Goal: Task Accomplishment & Management: Manage account settings

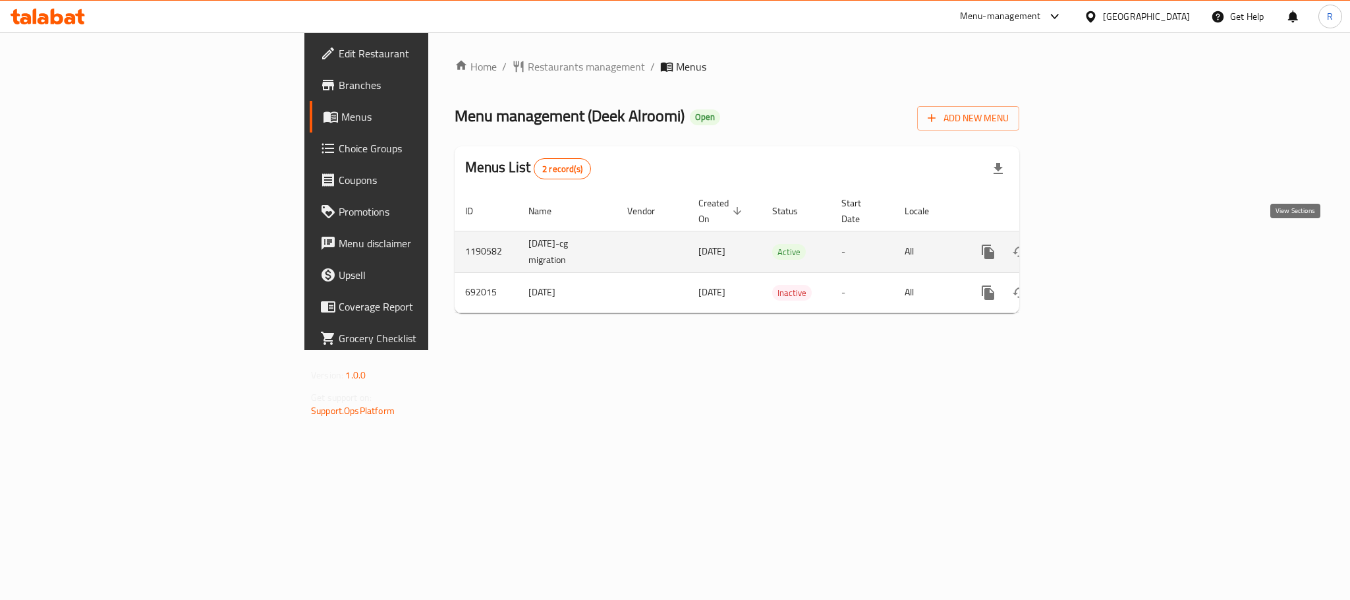
click at [1091, 244] on icon "enhanced table" at bounding box center [1083, 252] width 16 height 16
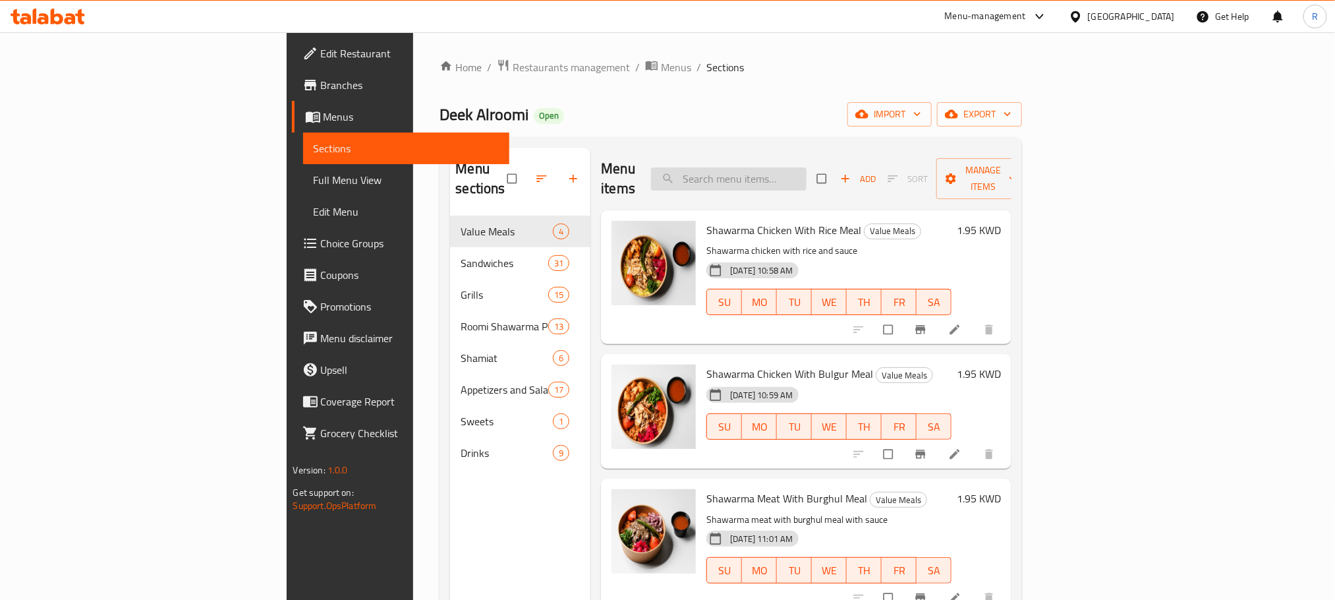
click at [807, 167] on input "search" at bounding box center [729, 178] width 156 height 23
paste input "Meat Kabab Sandwich"
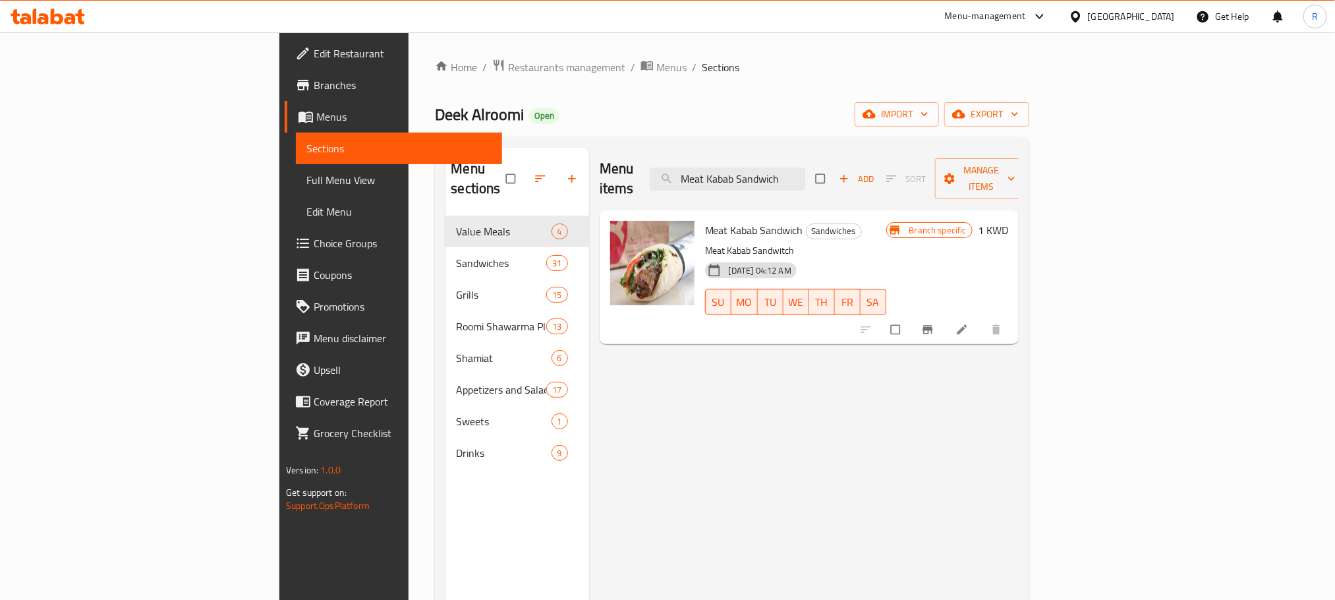
type input "Meat Kabab Sandwich"
click at [969, 323] on icon at bounding box center [962, 329] width 13 height 13
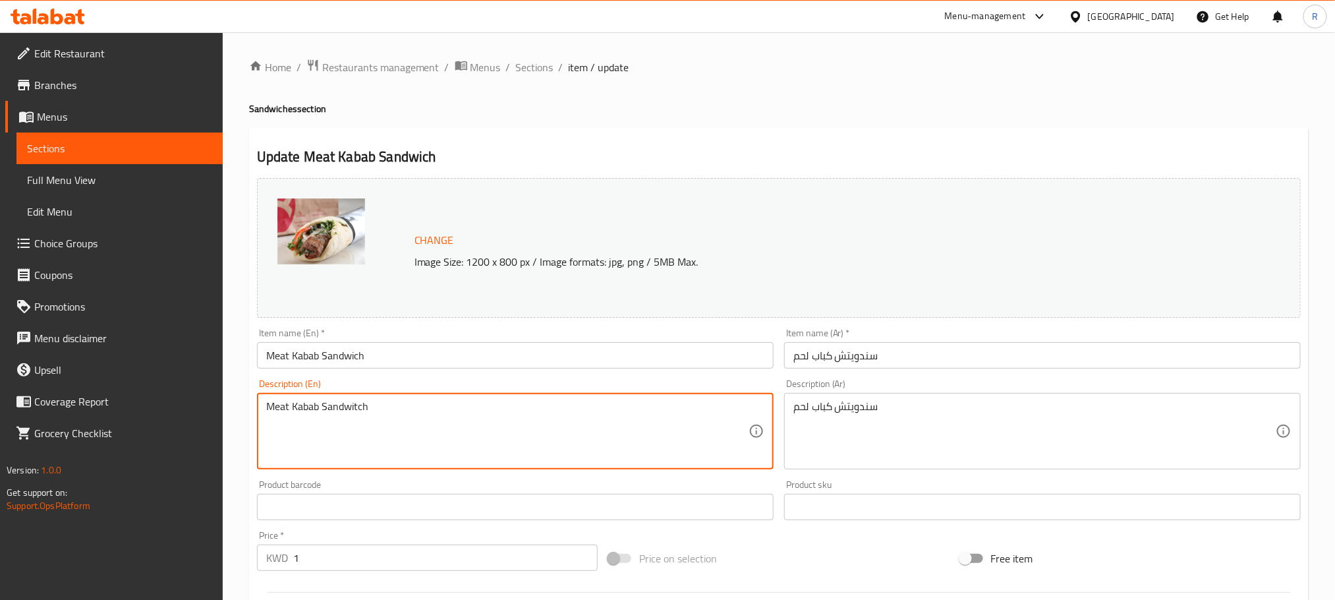
click at [397, 413] on textarea "Meat Kabab Sandwitch" at bounding box center [507, 431] width 482 height 63
click at [896, 416] on textarea "سندويتش كباب لحم" at bounding box center [1034, 431] width 482 height 63
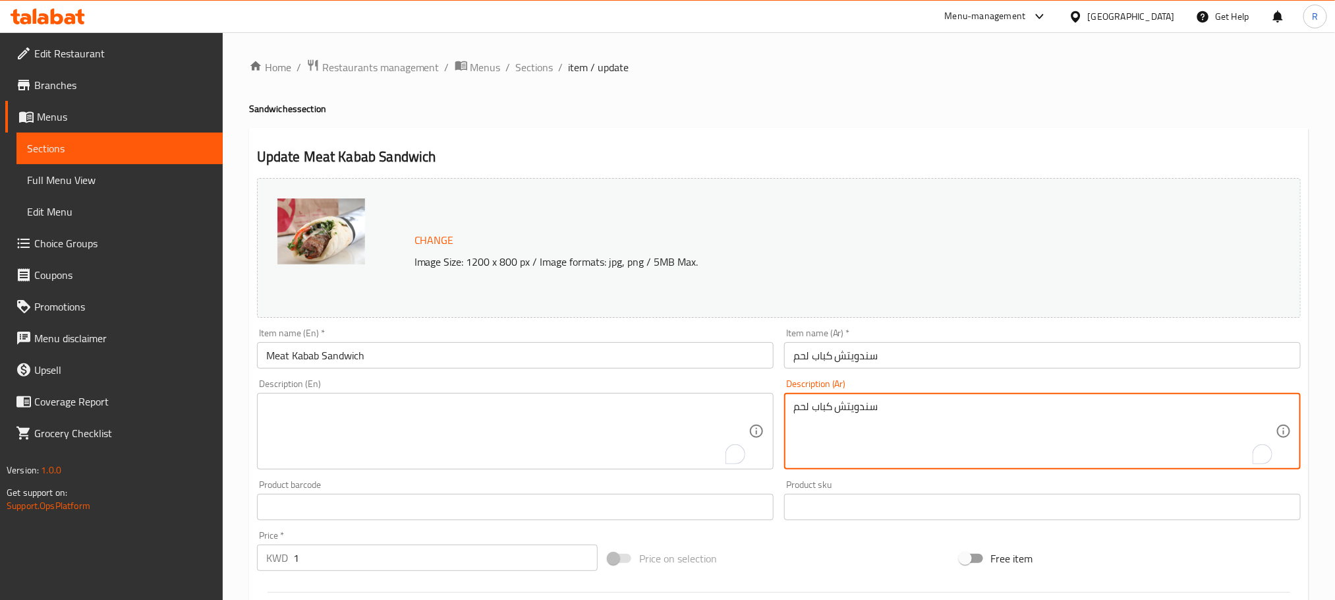
click at [896, 416] on textarea "سندويتش كباب لحم" at bounding box center [1034, 431] width 482 height 63
click at [627, 358] on input "Meat Kabab Sandwich" at bounding box center [515, 355] width 517 height 26
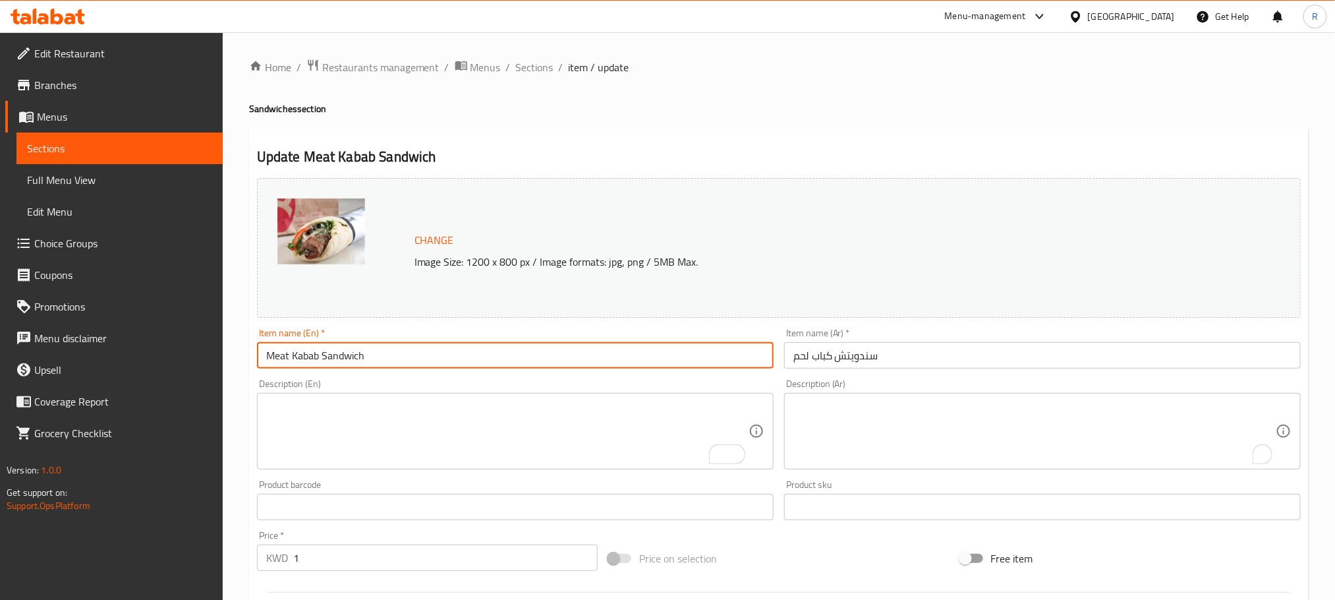
click at [76, 184] on span "Full Menu View" at bounding box center [119, 180] width 185 height 16
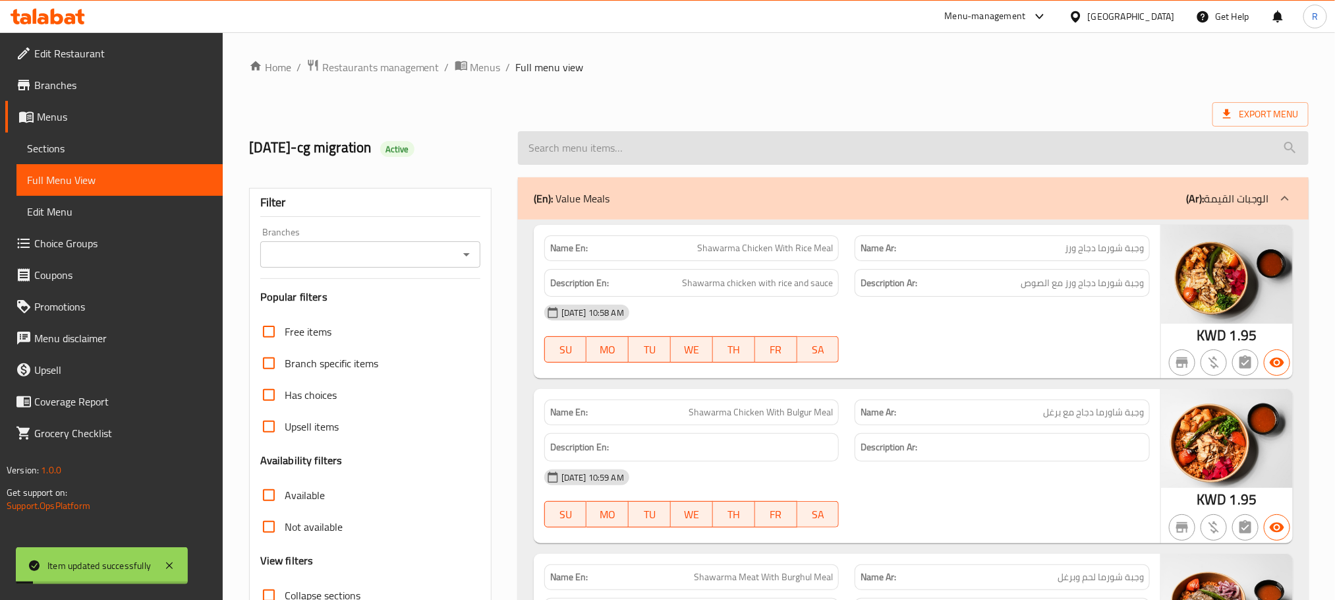
click at [729, 146] on input "search" at bounding box center [913, 148] width 791 height 34
paste input "Meat Kabab Sandwich"
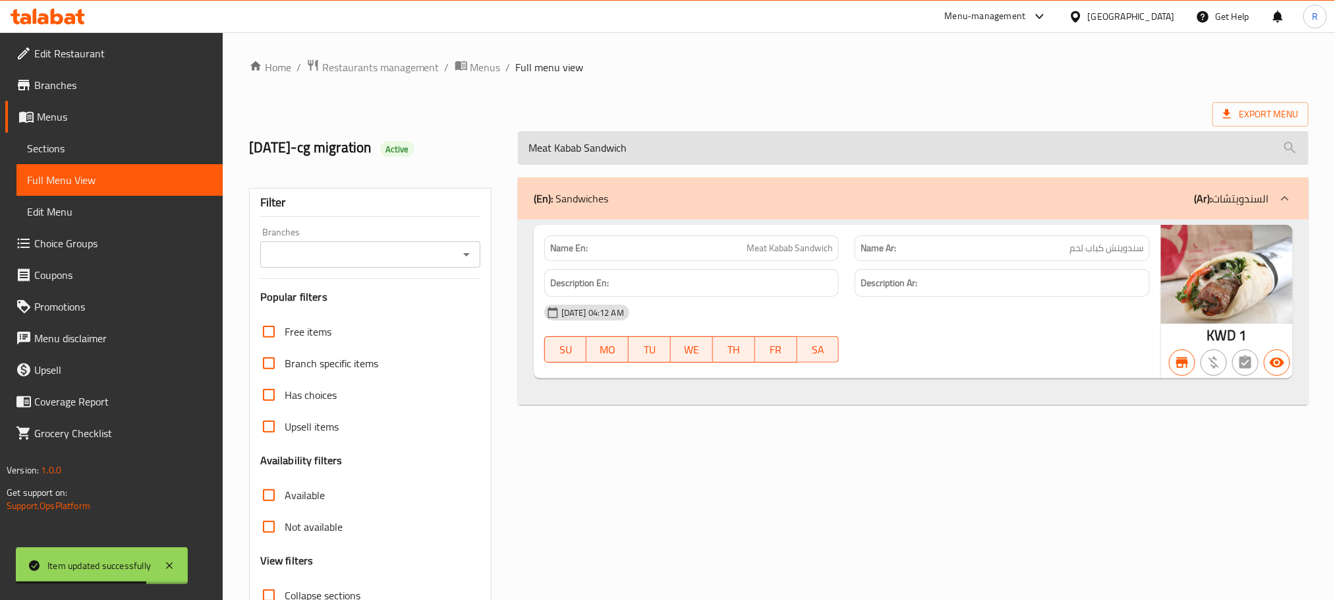
type input "Meat Kabab Sandwich"
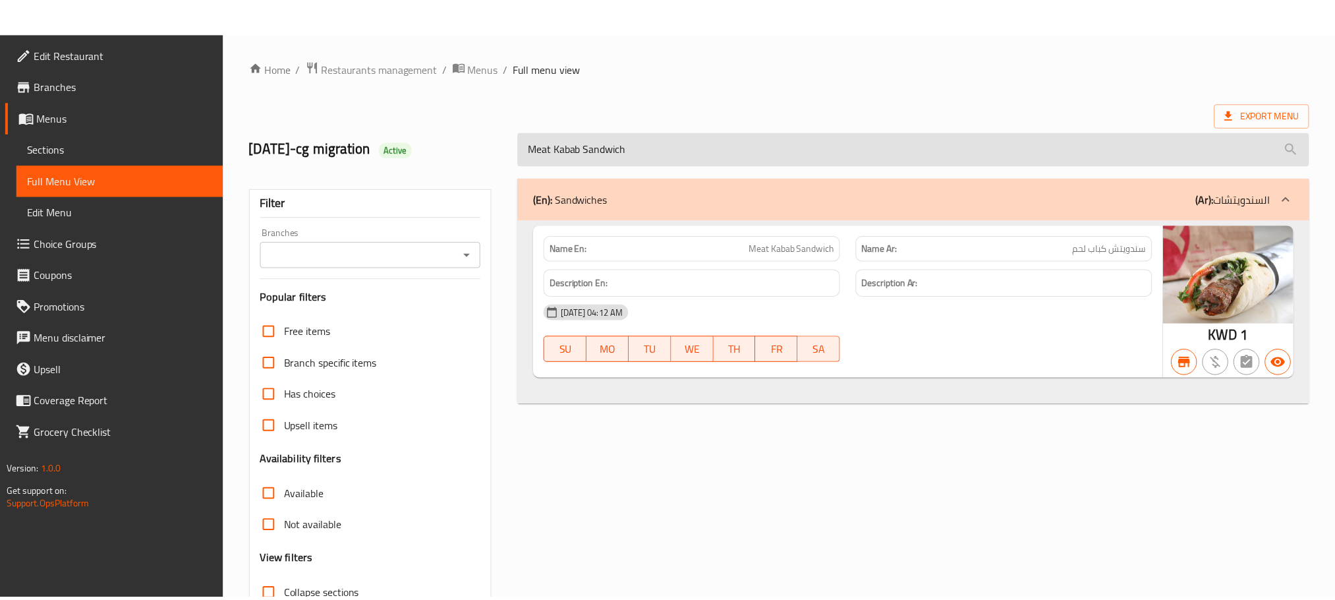
scroll to position [123, 0]
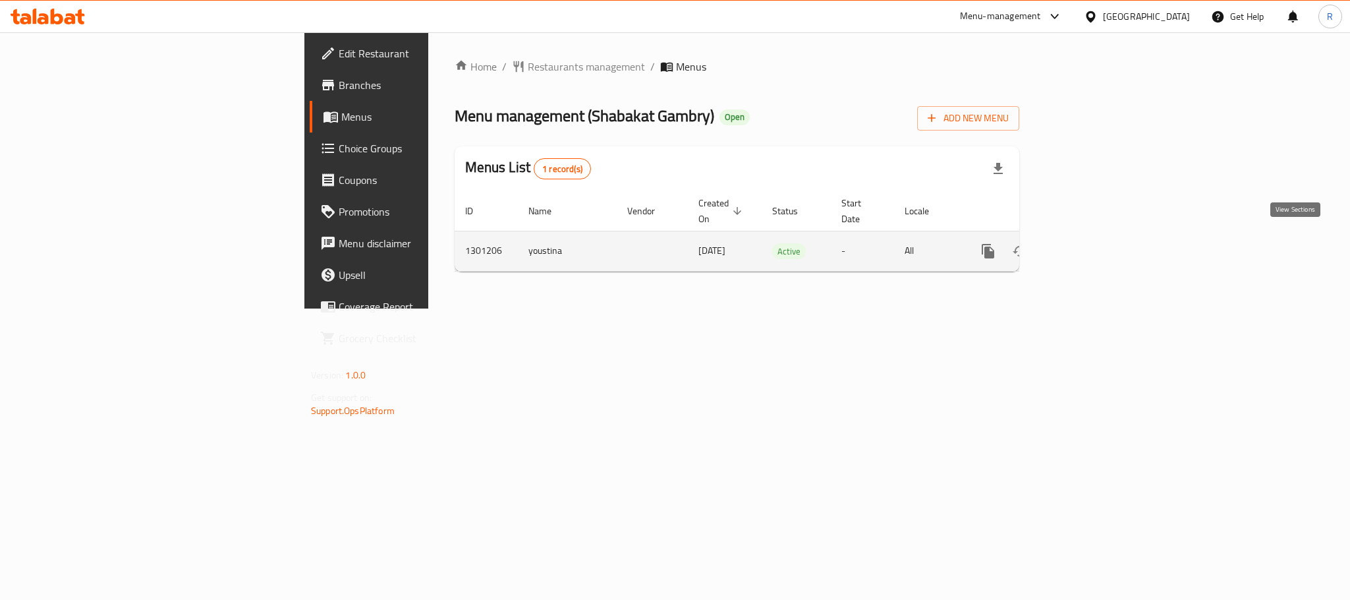
click at [1091, 243] on icon "enhanced table" at bounding box center [1083, 251] width 16 height 16
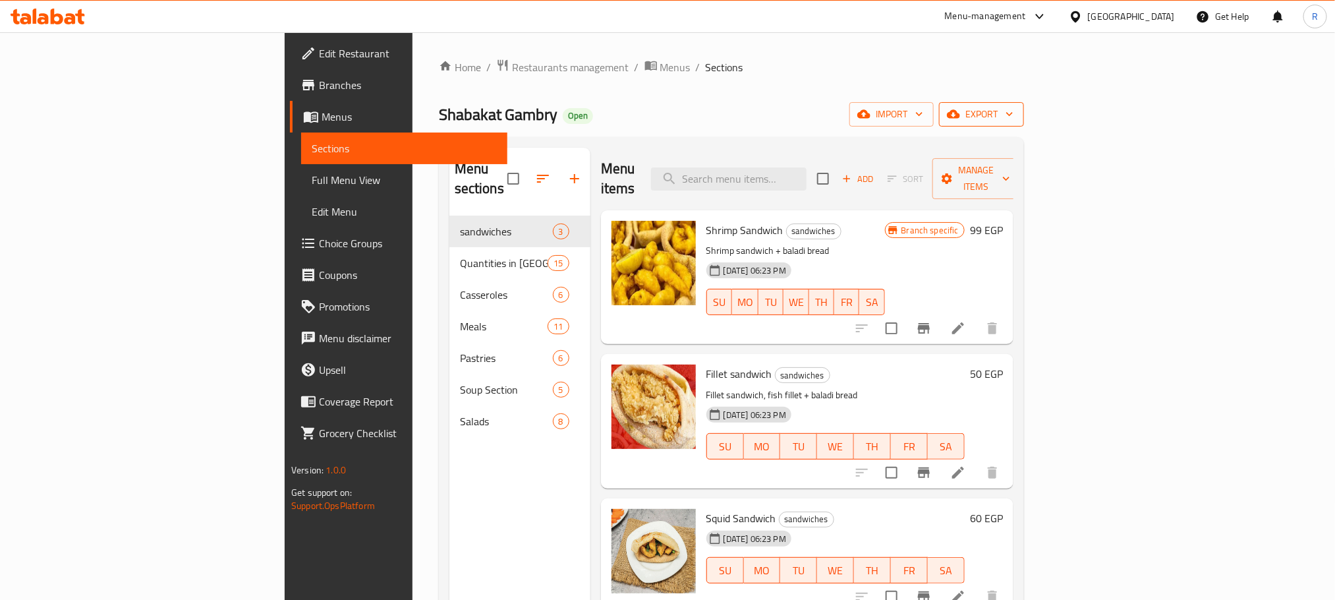
click at [1013, 109] on span "export" at bounding box center [982, 114] width 64 height 16
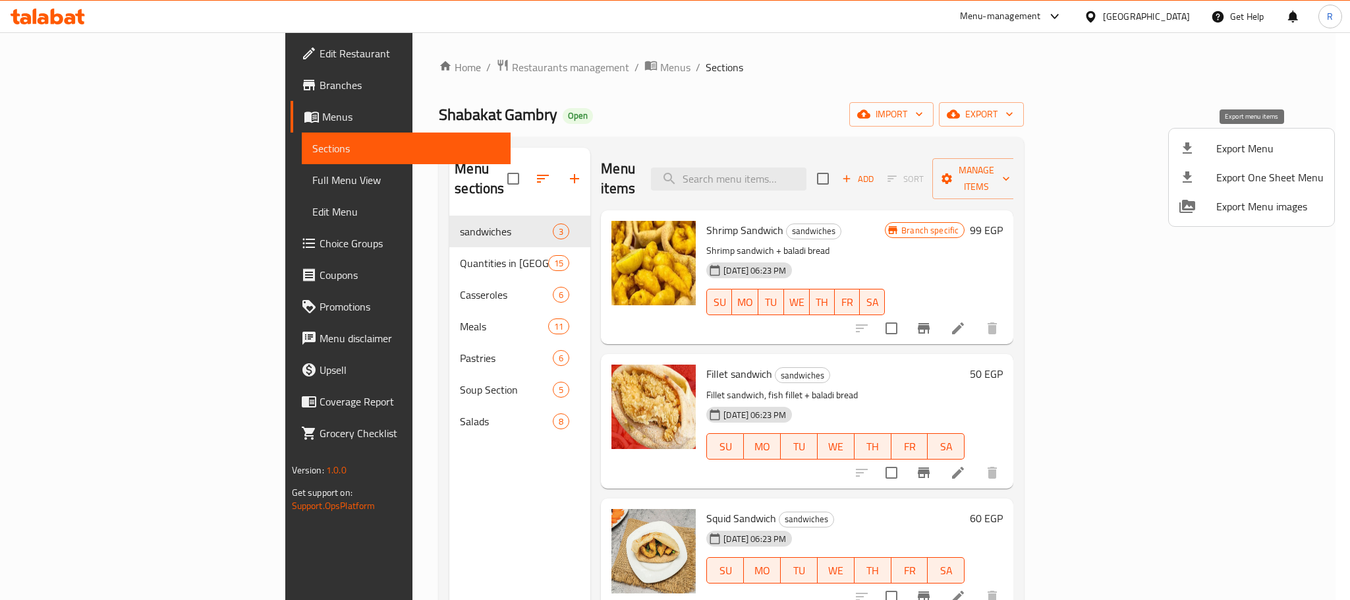
click at [1226, 140] on span "Export Menu" at bounding box center [1269, 148] width 107 height 16
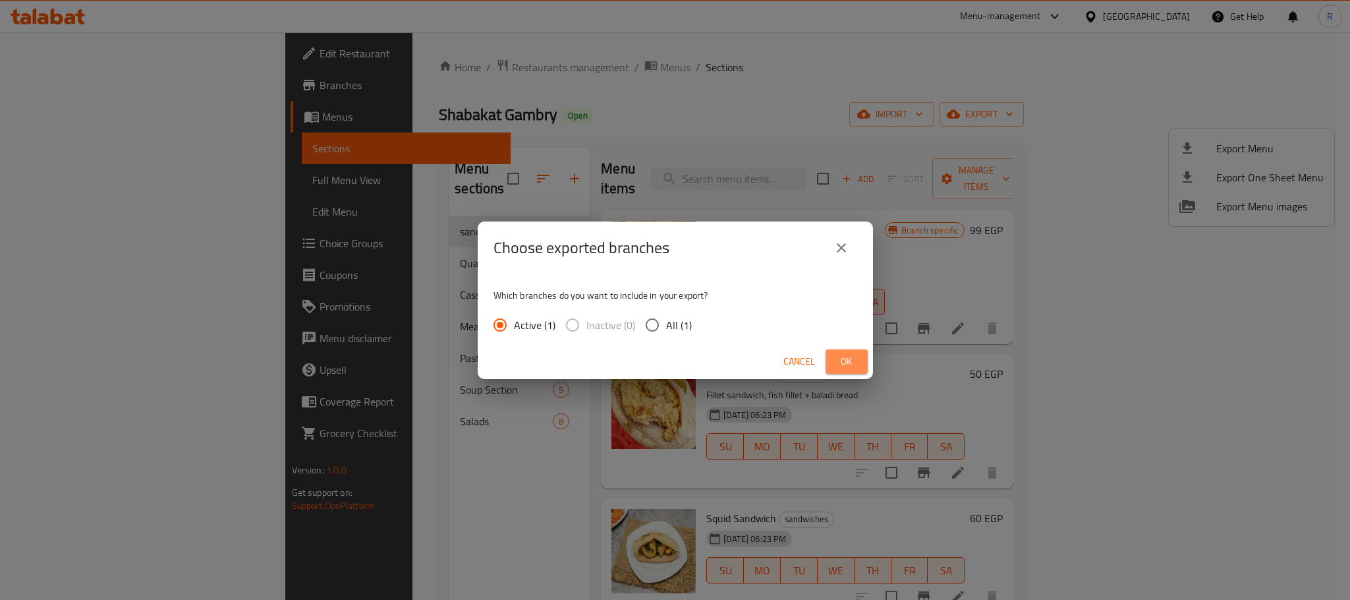
click at [829, 366] on button "Ok" at bounding box center [847, 361] width 42 height 24
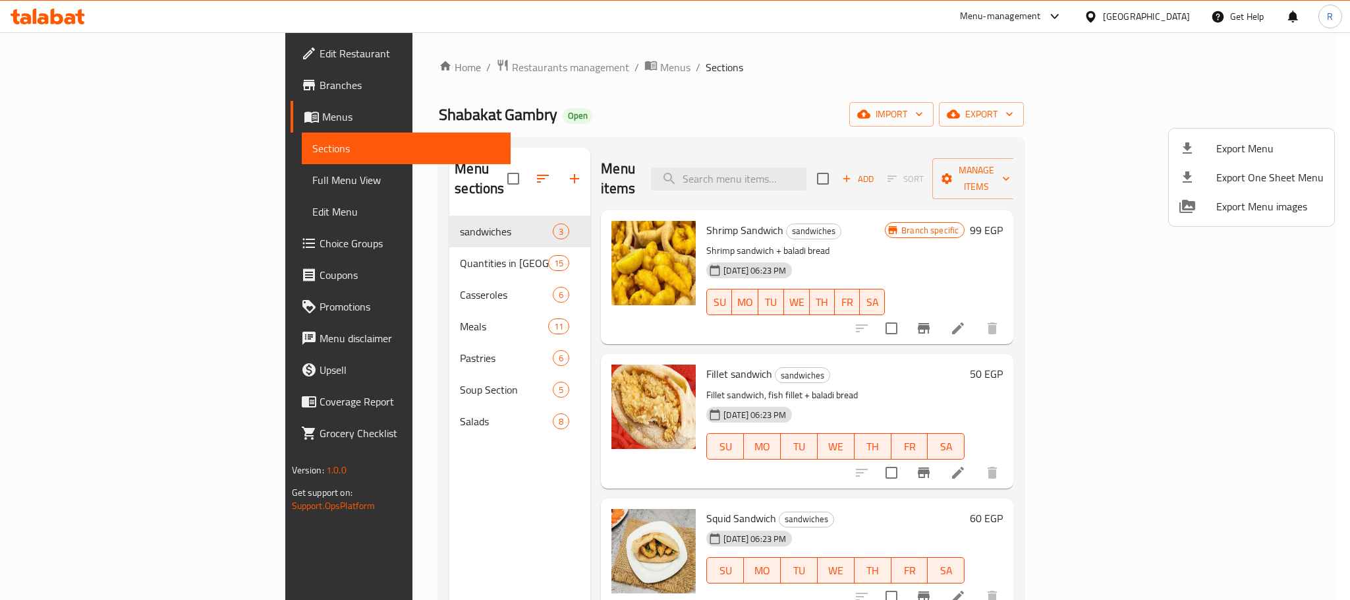
click at [858, 111] on div at bounding box center [675, 300] width 1350 height 600
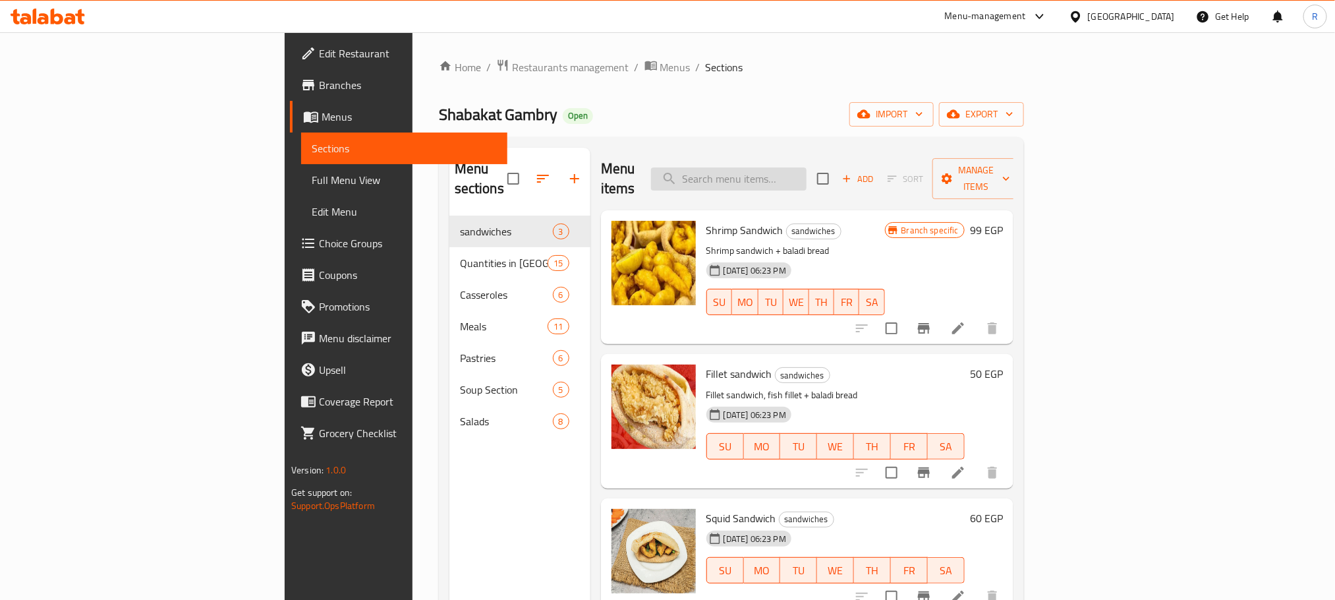
click at [807, 172] on input "search" at bounding box center [729, 178] width 156 height 23
paste input "mix meal"
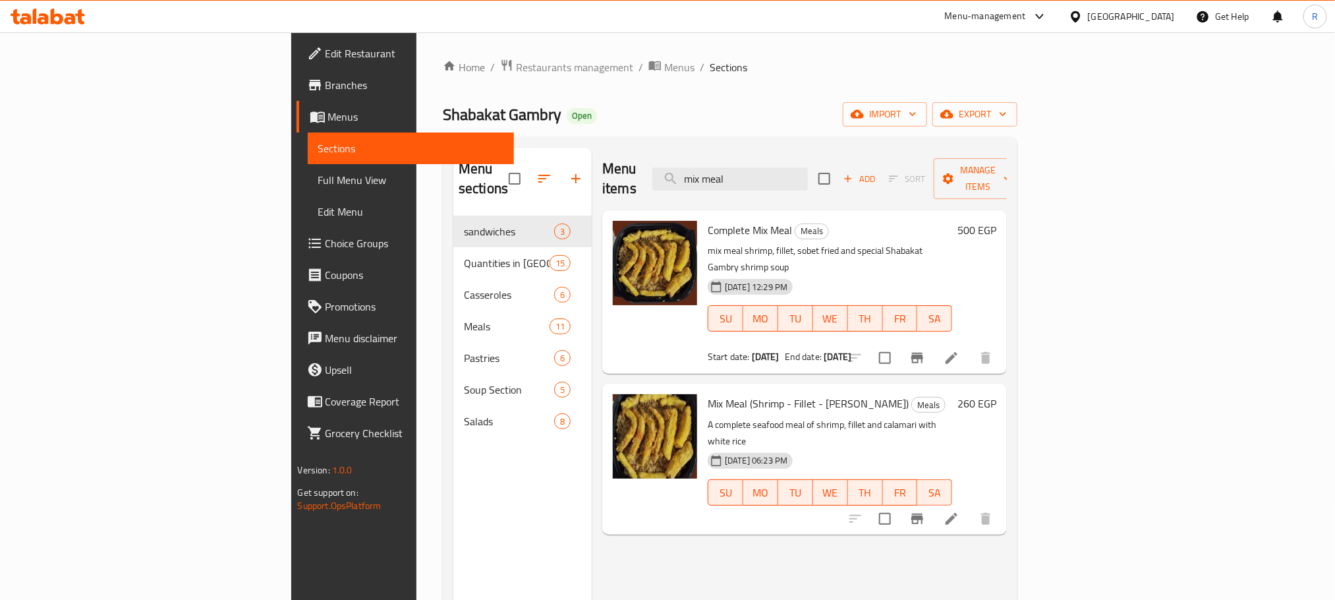
click at [708, 220] on span "Complete Mix Meal" at bounding box center [750, 230] width 84 height 20
drag, startPoint x: 659, startPoint y: 212, endPoint x: 710, endPoint y: 212, distance: 51.4
click at [710, 220] on span "Complete Mix Meal" at bounding box center [750, 230] width 84 height 20
copy span "Complete Mix Meal"
click at [808, 168] on input "mix meal" at bounding box center [730, 178] width 156 height 23
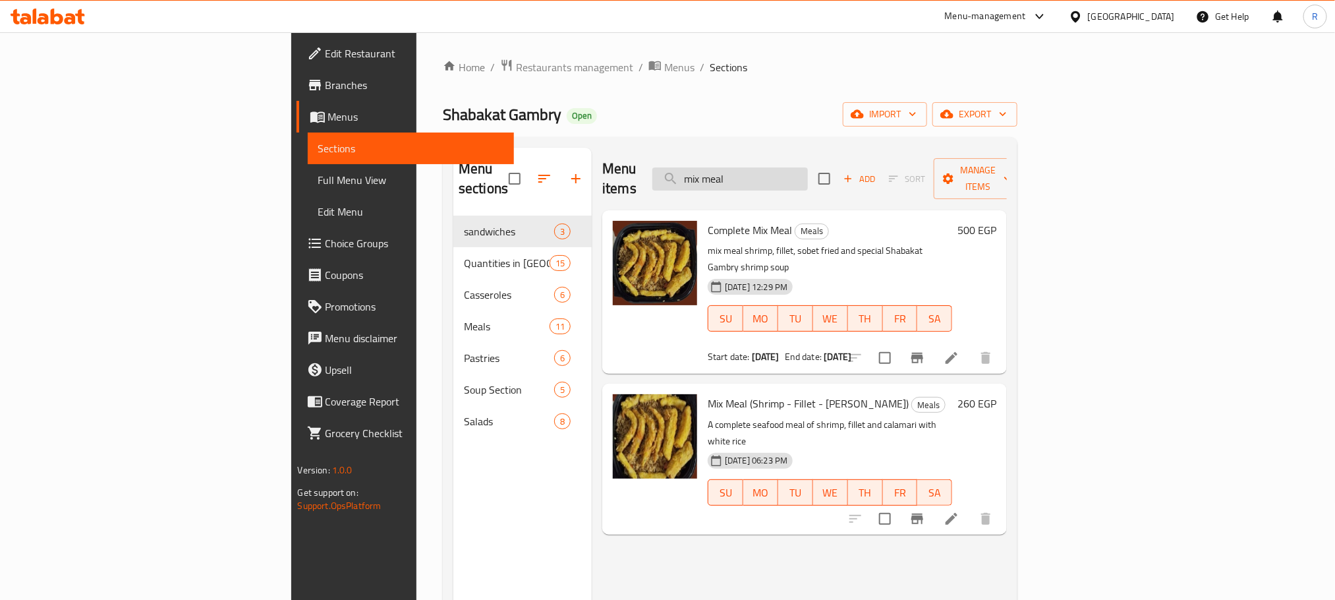
click at [808, 168] on input "mix meal" at bounding box center [730, 178] width 156 height 23
paste input "shrimp"
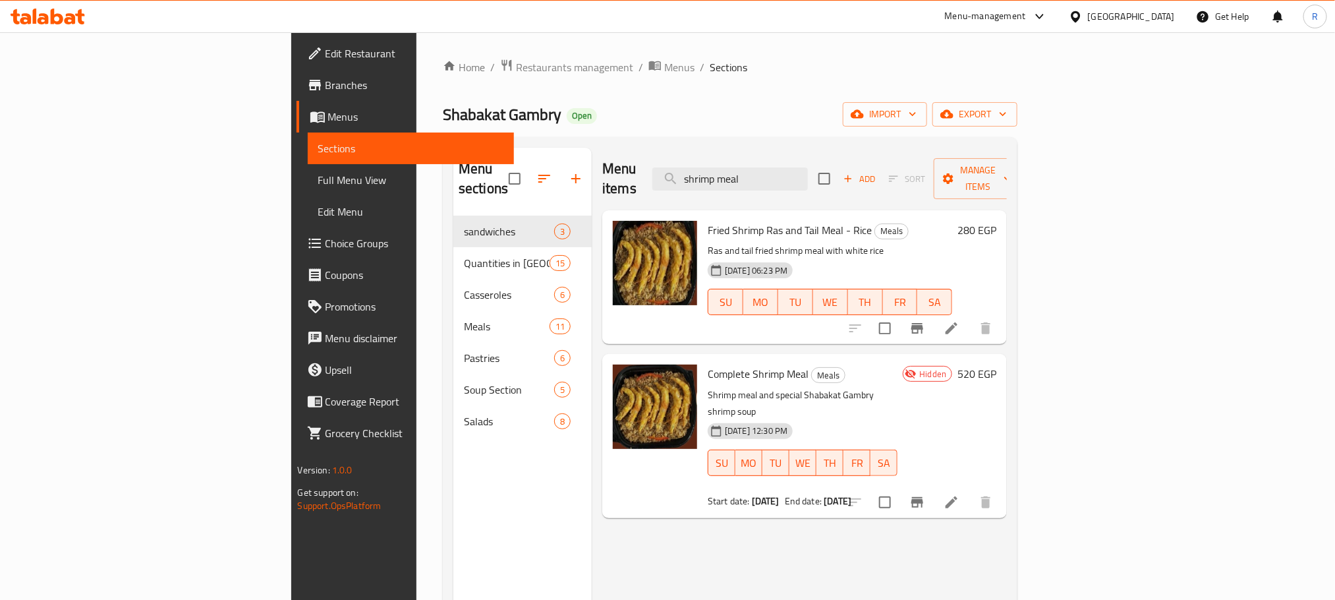
click at [708, 366] on span "Complete Shrimp Meal" at bounding box center [758, 374] width 101 height 20
drag, startPoint x: 656, startPoint y: 366, endPoint x: 724, endPoint y: 364, distance: 67.2
click at [724, 364] on span "Complete Shrimp Meal" at bounding box center [758, 374] width 101 height 20
copy span "Complete Shrimp Meal"
click at [808, 168] on input "shrimp meal" at bounding box center [730, 178] width 156 height 23
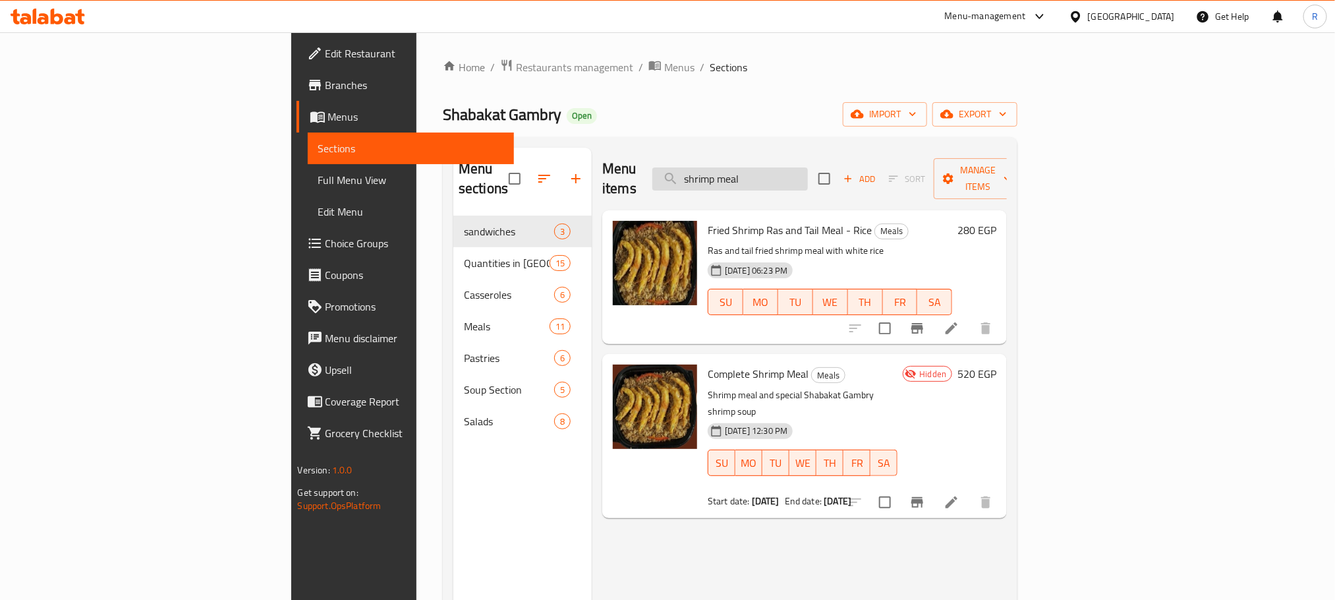
click at [808, 168] on input "shrimp meal" at bounding box center [730, 178] width 156 height 23
paste input "Fillet"
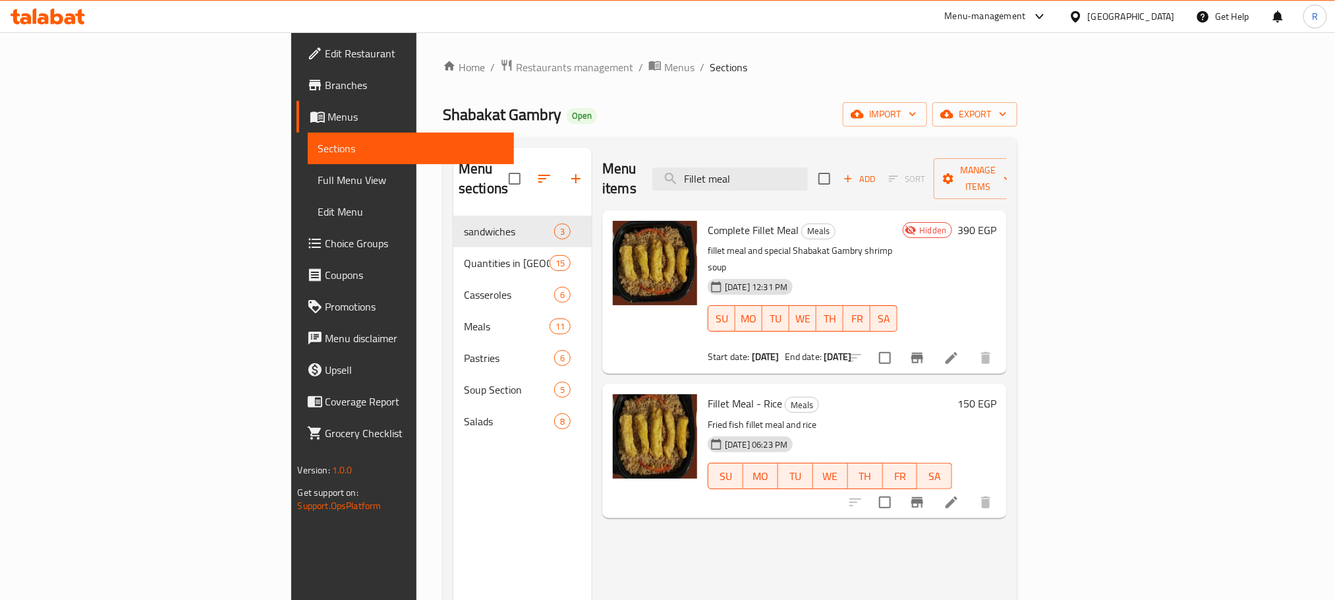
click at [708, 220] on span "Complete Fillet Meal" at bounding box center [753, 230] width 91 height 20
drag, startPoint x: 658, startPoint y: 210, endPoint x: 729, endPoint y: 212, distance: 71.2
click at [729, 220] on span "Complete Fillet Meal" at bounding box center [753, 230] width 91 height 20
copy span "Complete Fillet Meal"
drag, startPoint x: 1000, startPoint y: 111, endPoint x: 985, endPoint y: 121, distance: 18.1
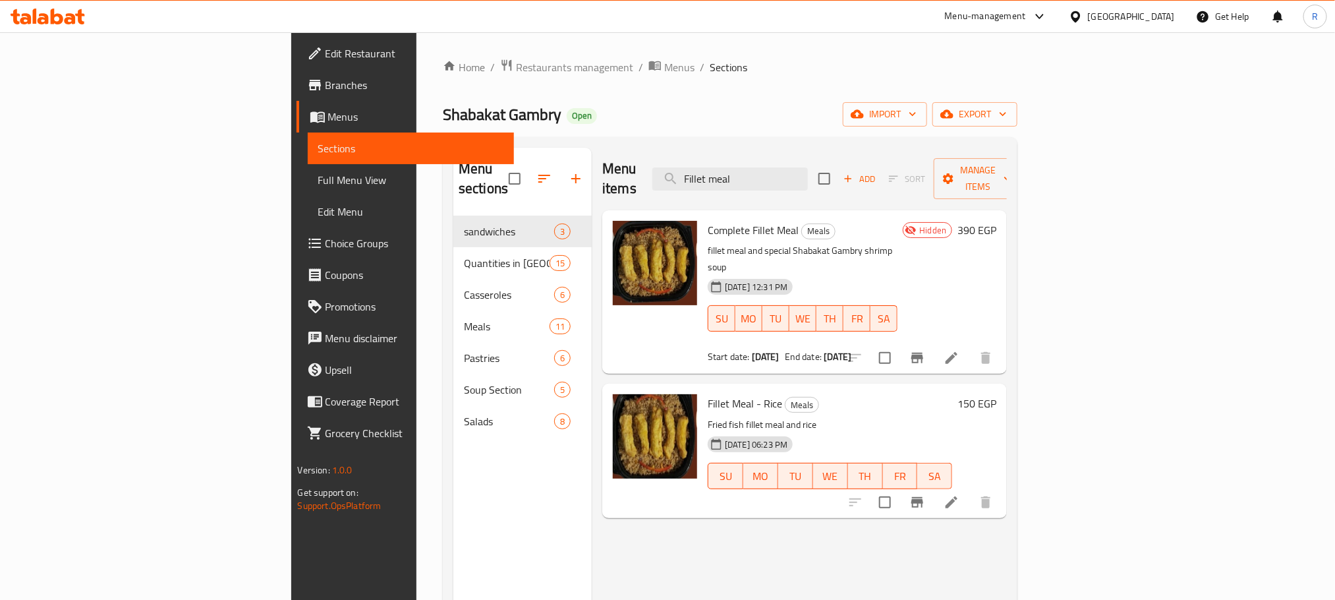
click at [1000, 111] on div "Shabakat Gambry Open import export" at bounding box center [730, 114] width 575 height 24
click at [808, 178] on input "Fillet meal" at bounding box center [730, 178] width 156 height 23
paste input "Complete Mix M"
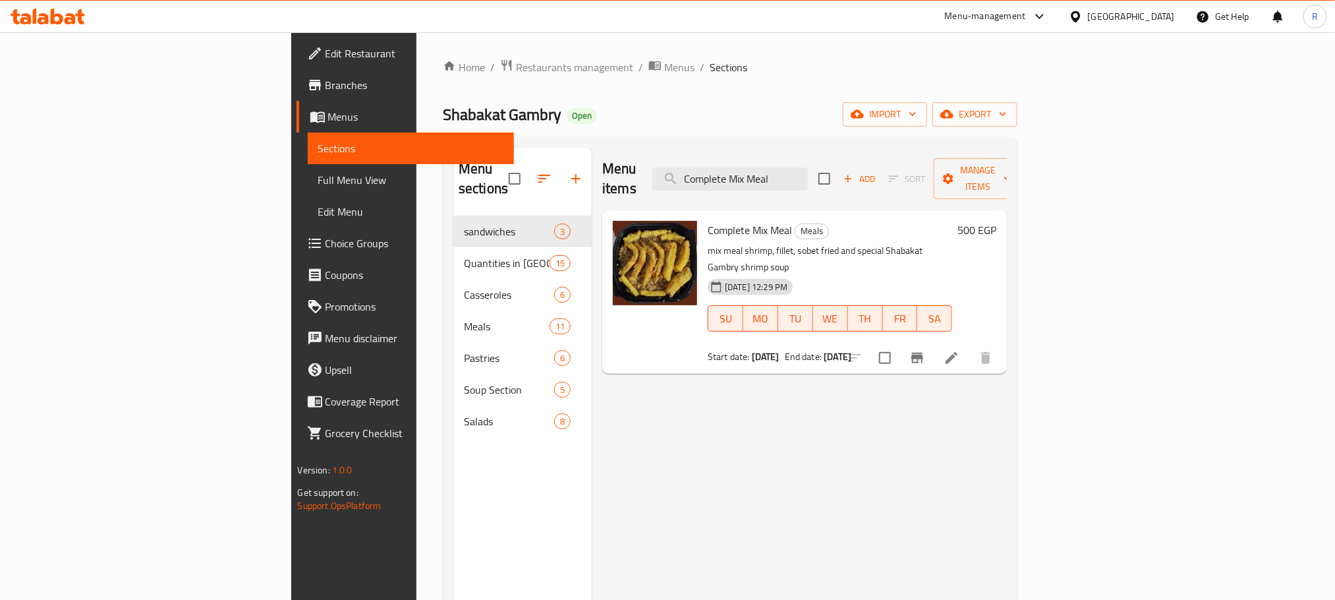
type input "Complete Mix Meal"
click at [970, 346] on li at bounding box center [951, 358] width 37 height 24
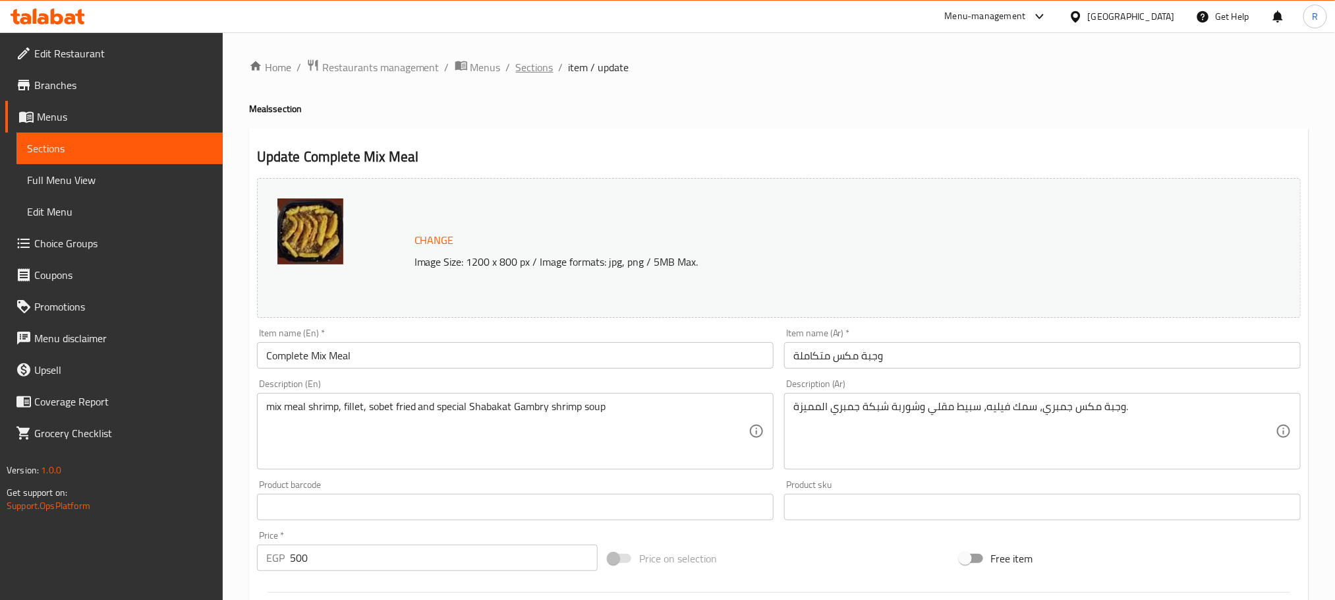
click at [548, 64] on span "Sections" at bounding box center [535, 67] width 38 height 16
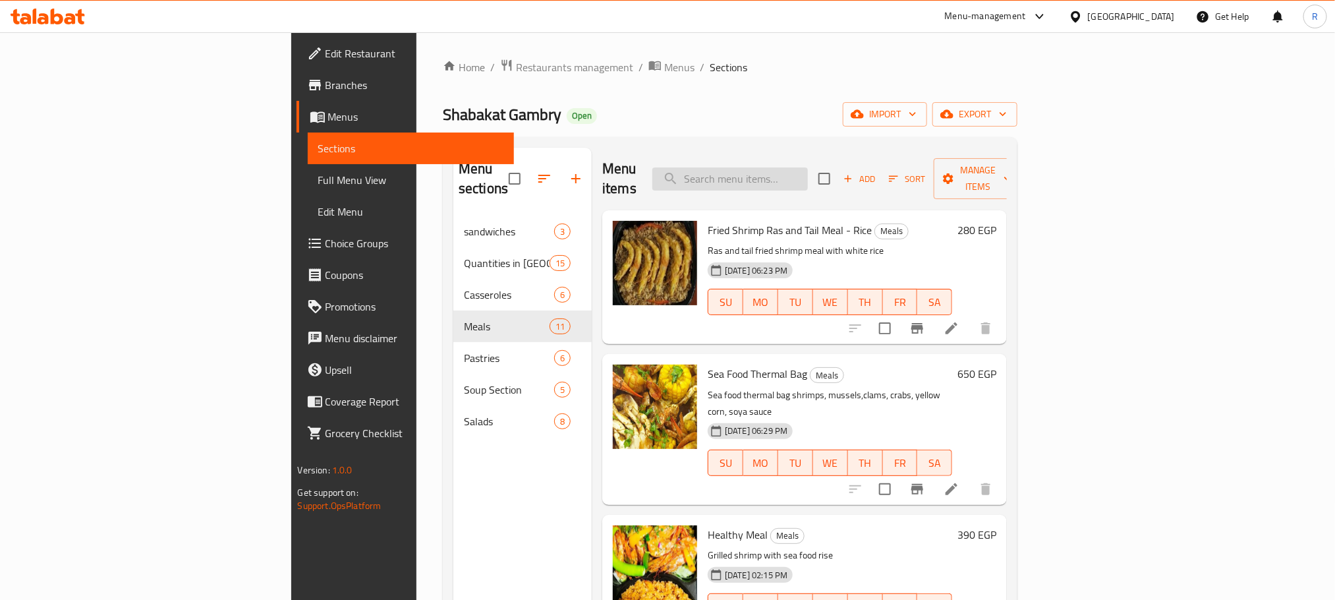
click at [808, 167] on input "search" at bounding box center [730, 178] width 156 height 23
paste input "Complete Shrimp Meal"
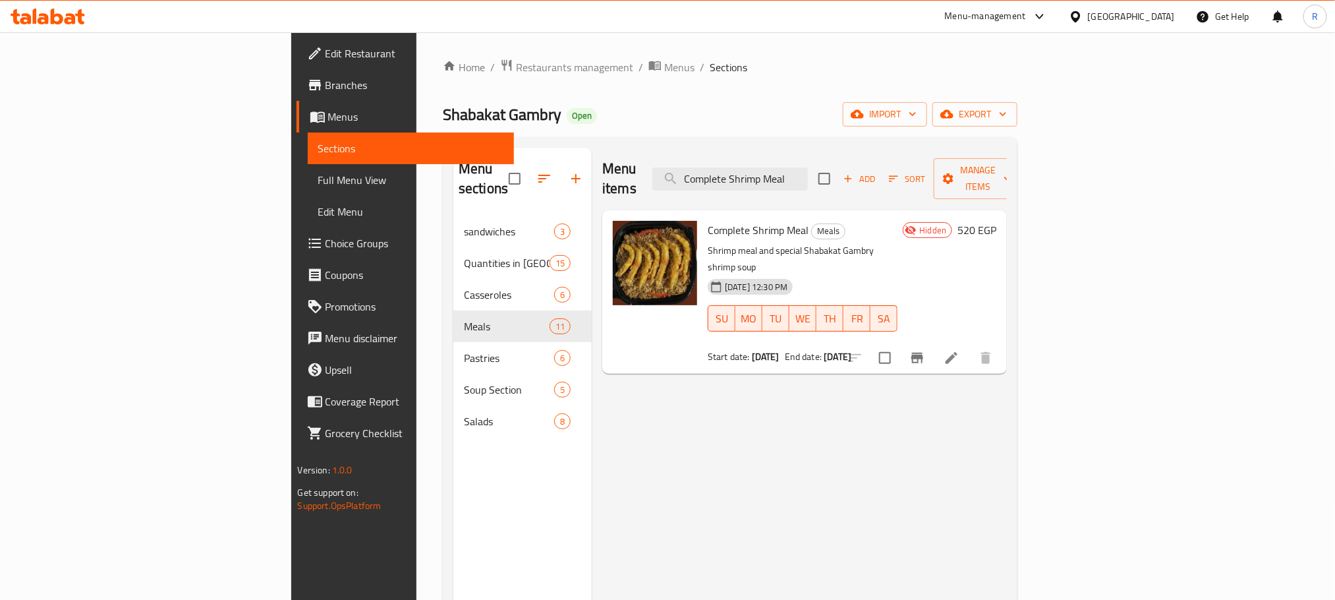
click at [1017, 103] on div "Shabakat Gambry Open import export" at bounding box center [730, 114] width 575 height 24
click at [808, 176] on input "Complete Shrimp Meal" at bounding box center [730, 178] width 156 height 23
paste input "Fillet"
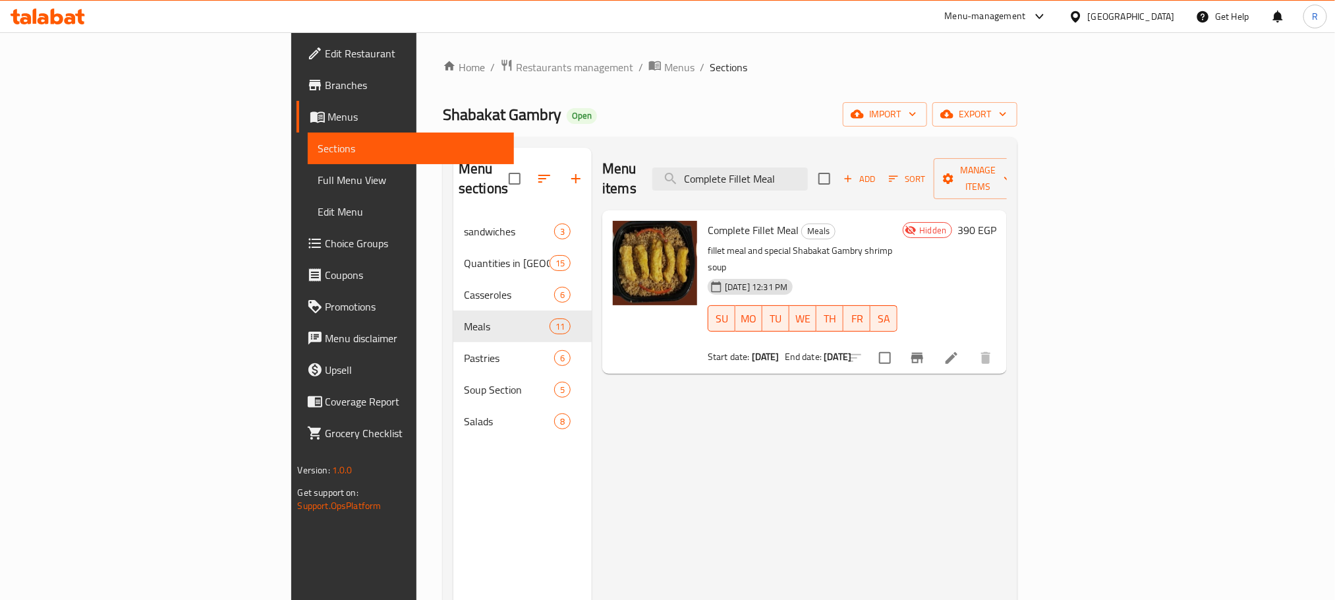
click at [998, 111] on div "Shabakat Gambry Open import export" at bounding box center [730, 114] width 575 height 24
click at [808, 174] on input "Complete Fillet Meal" at bounding box center [730, 178] width 156 height 23
paste input "Mix"
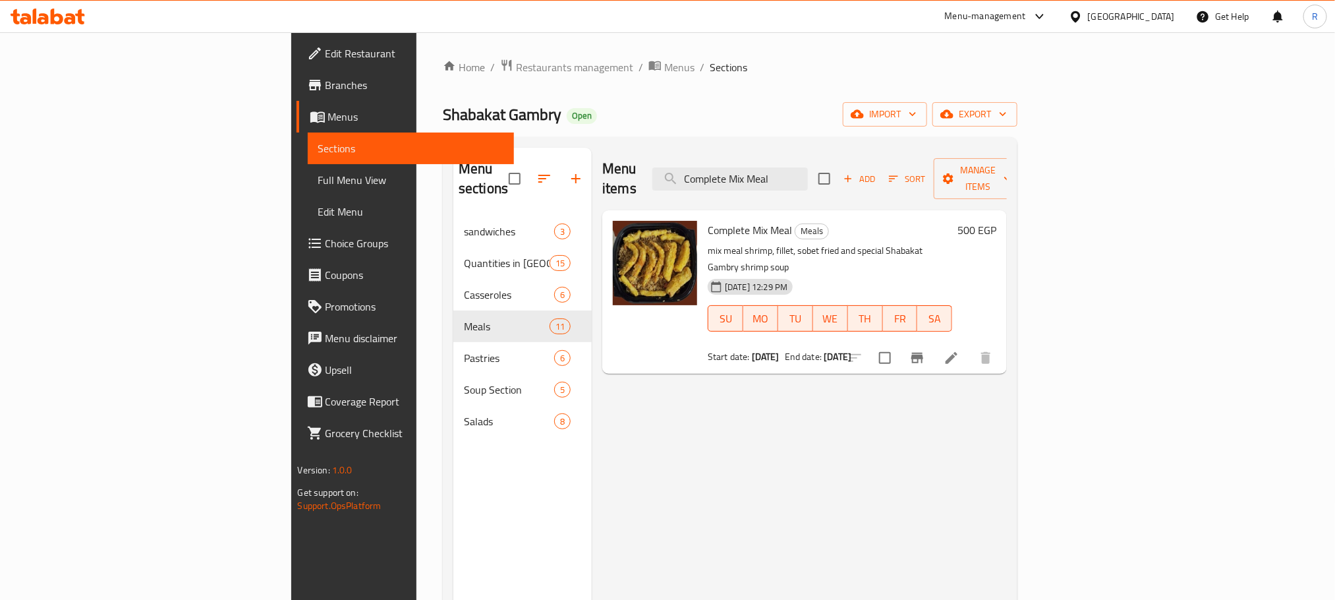
type input "Complete Mix Meal"
click at [933, 342] on button "Branch-specific-item" at bounding box center [917, 358] width 32 height 32
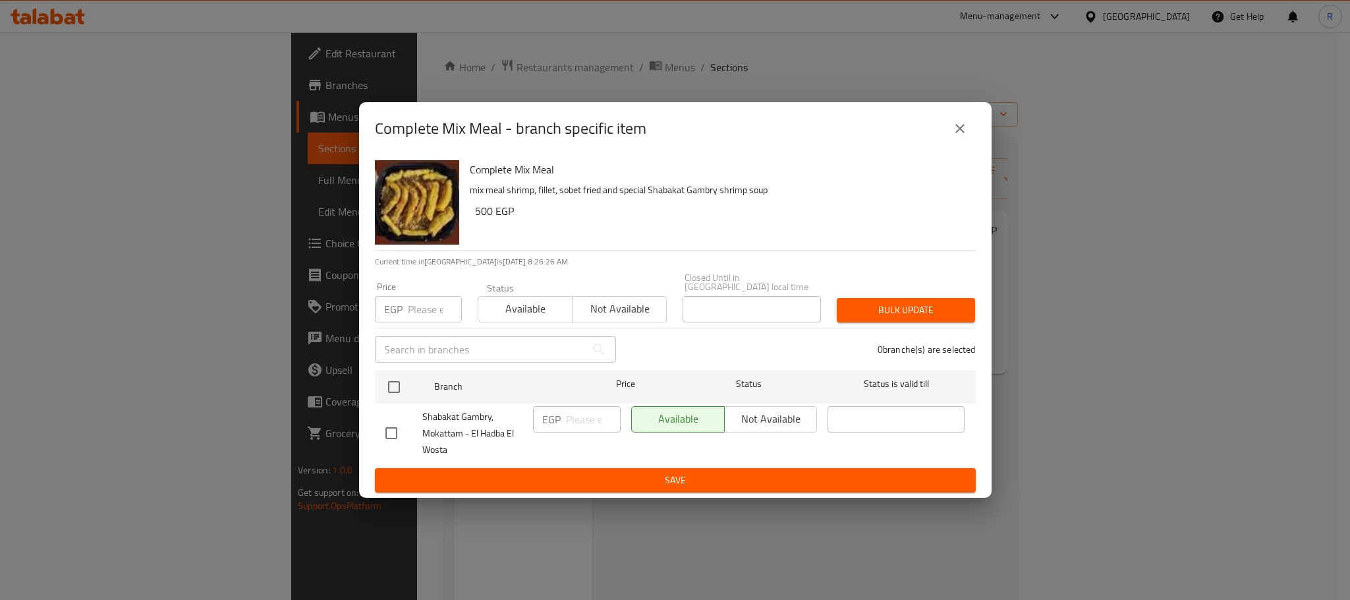
click at [955, 119] on button "close" at bounding box center [960, 129] width 32 height 32
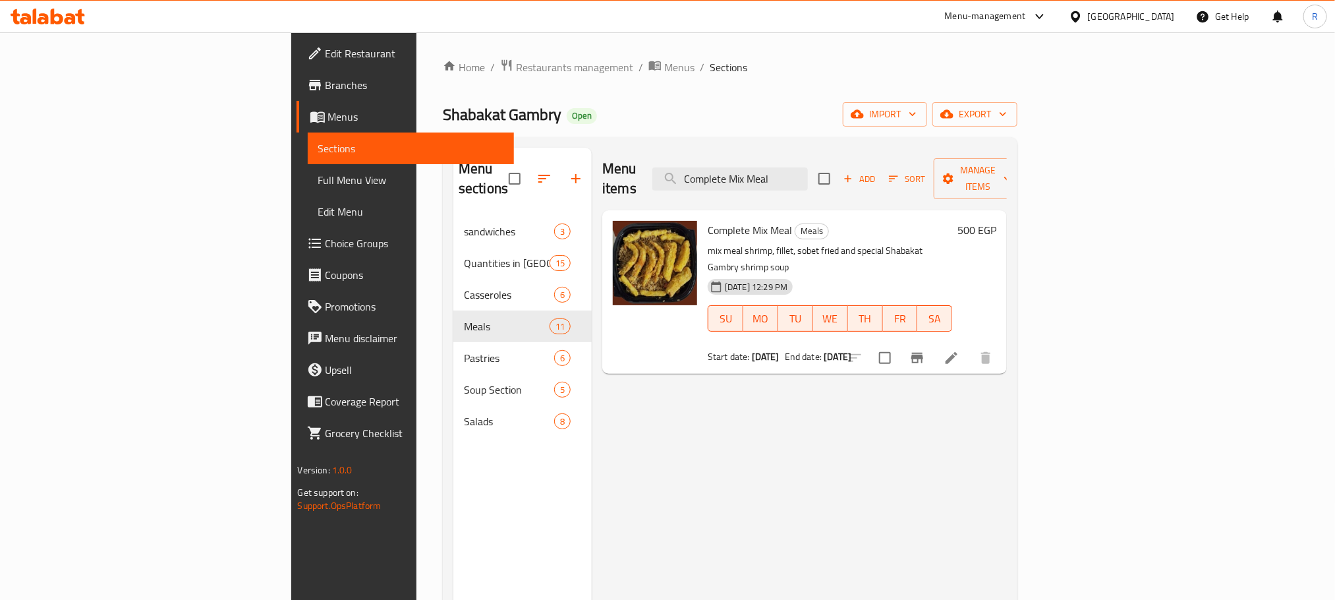
click at [959, 350] on icon at bounding box center [952, 358] width 16 height 16
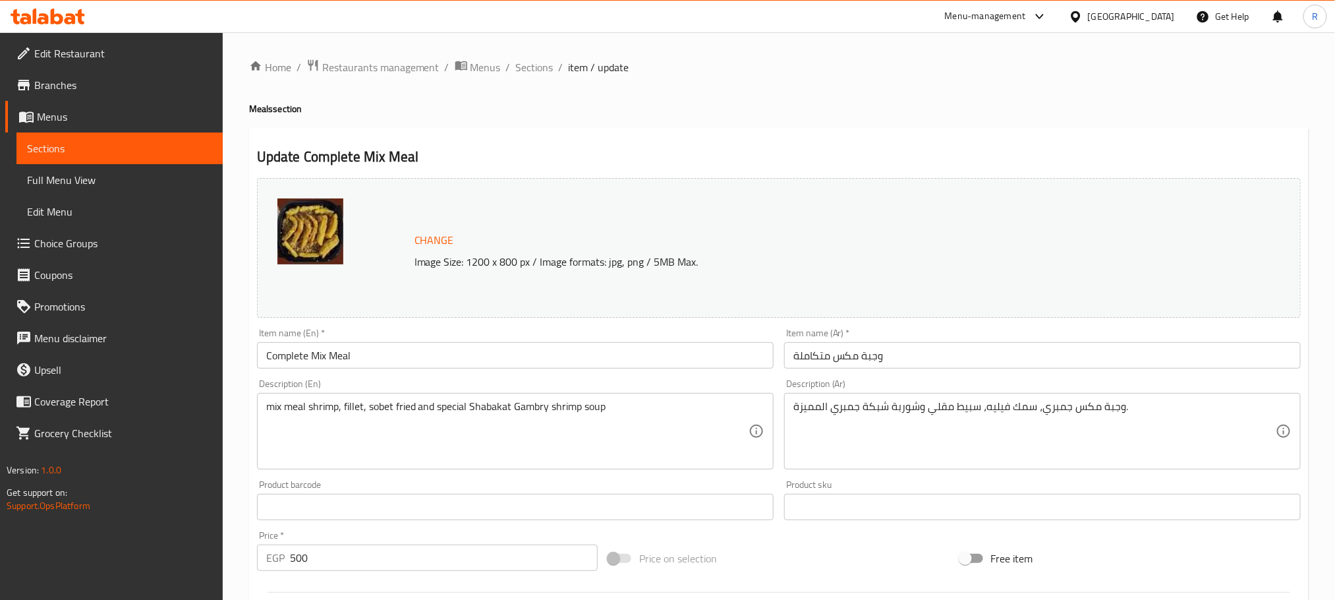
click at [343, 366] on input "Complete Mix Meal" at bounding box center [515, 355] width 517 height 26
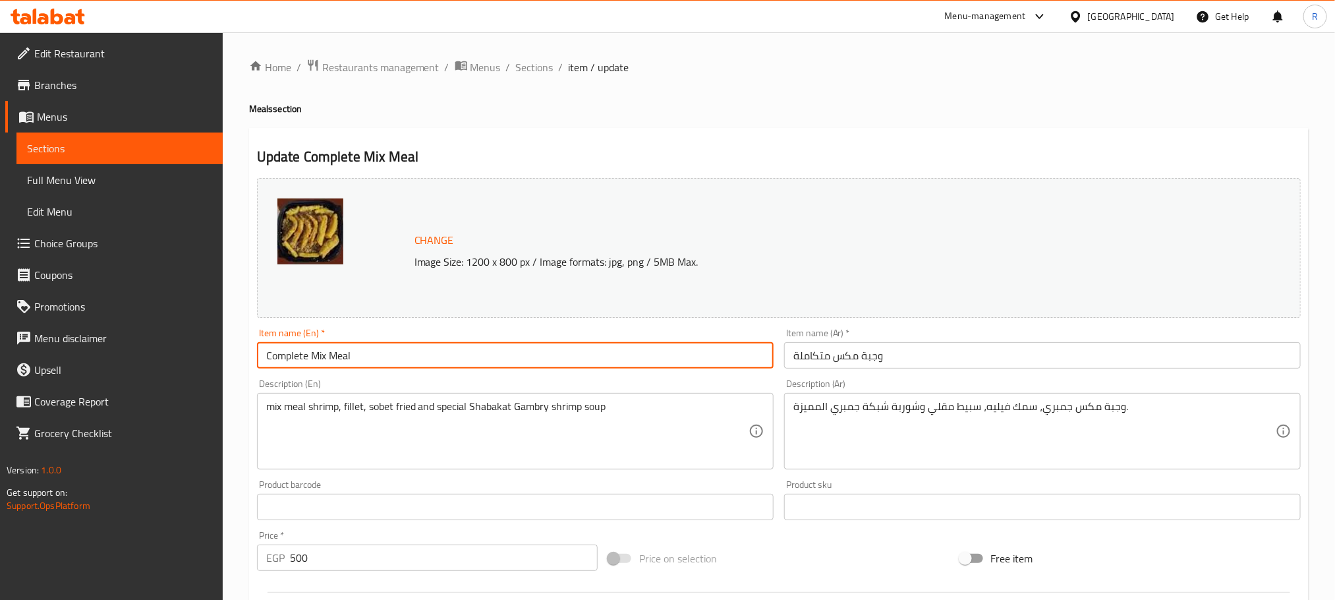
click at [343, 366] on input "Complete Mix Meal" at bounding box center [515, 355] width 517 height 26
click at [554, 67] on span "Sections" at bounding box center [535, 67] width 38 height 16
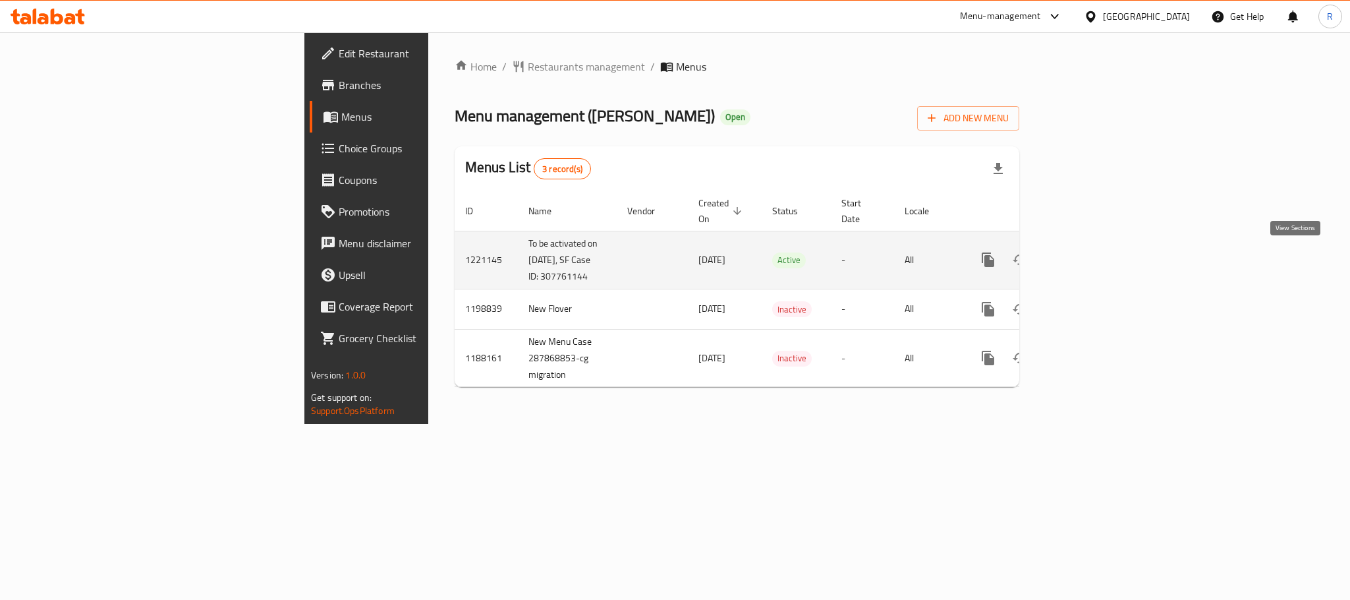
click at [1099, 269] on link "enhanced table" at bounding box center [1084, 260] width 32 height 32
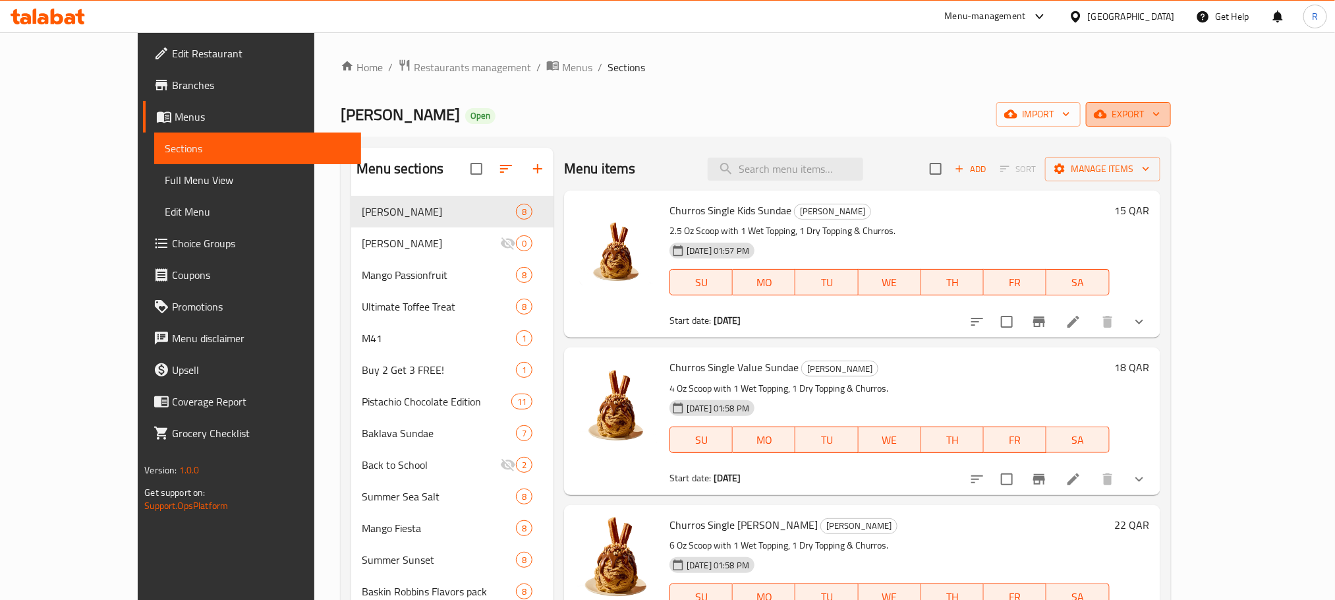
click at [1160, 111] on span "export" at bounding box center [1129, 114] width 64 height 16
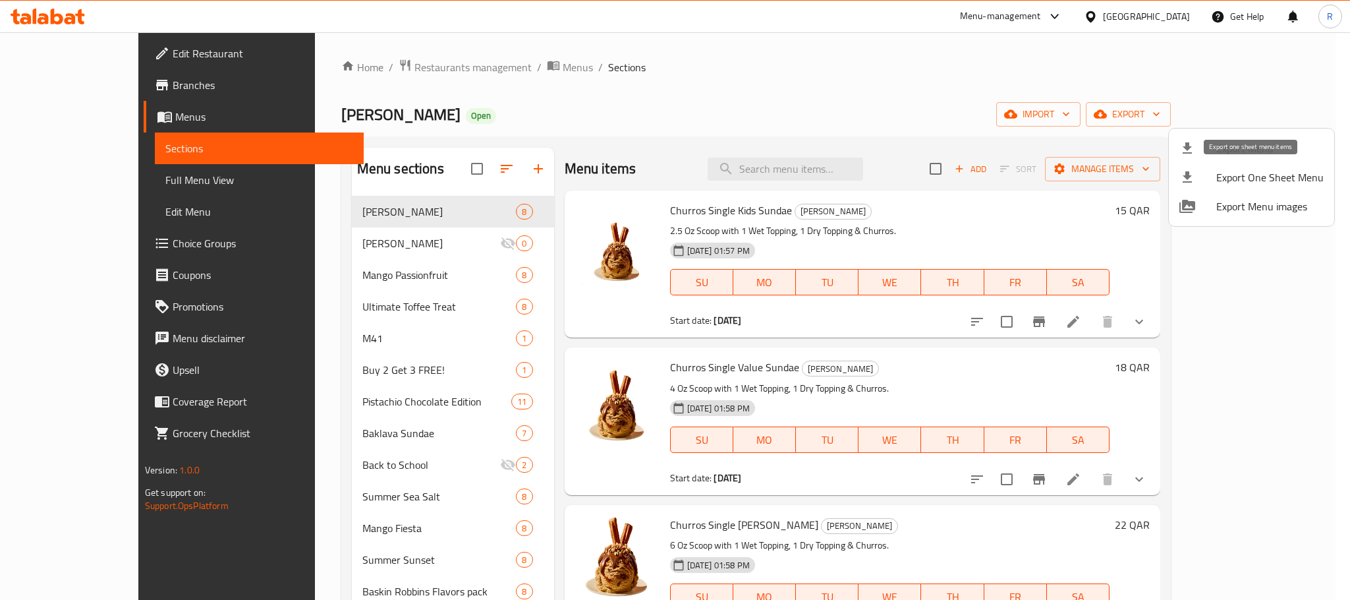
click at [1224, 154] on span "Export Menu" at bounding box center [1269, 148] width 107 height 16
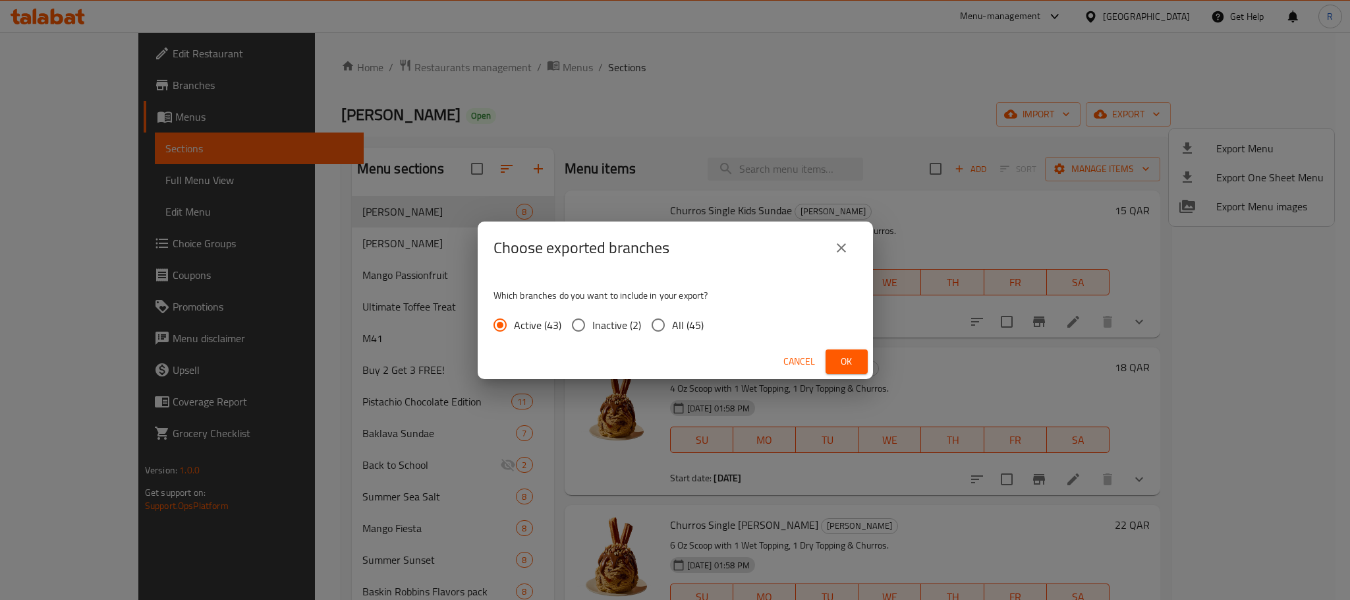
click at [692, 325] on span "All (45)" at bounding box center [688, 325] width 32 height 16
drag, startPoint x: 700, startPoint y: 324, endPoint x: 738, endPoint y: 335, distance: 39.6
click at [700, 323] on span "All (45)" at bounding box center [688, 325] width 32 height 16
click at [672, 331] on input "All (45)" at bounding box center [658, 325] width 28 height 28
radio input "true"
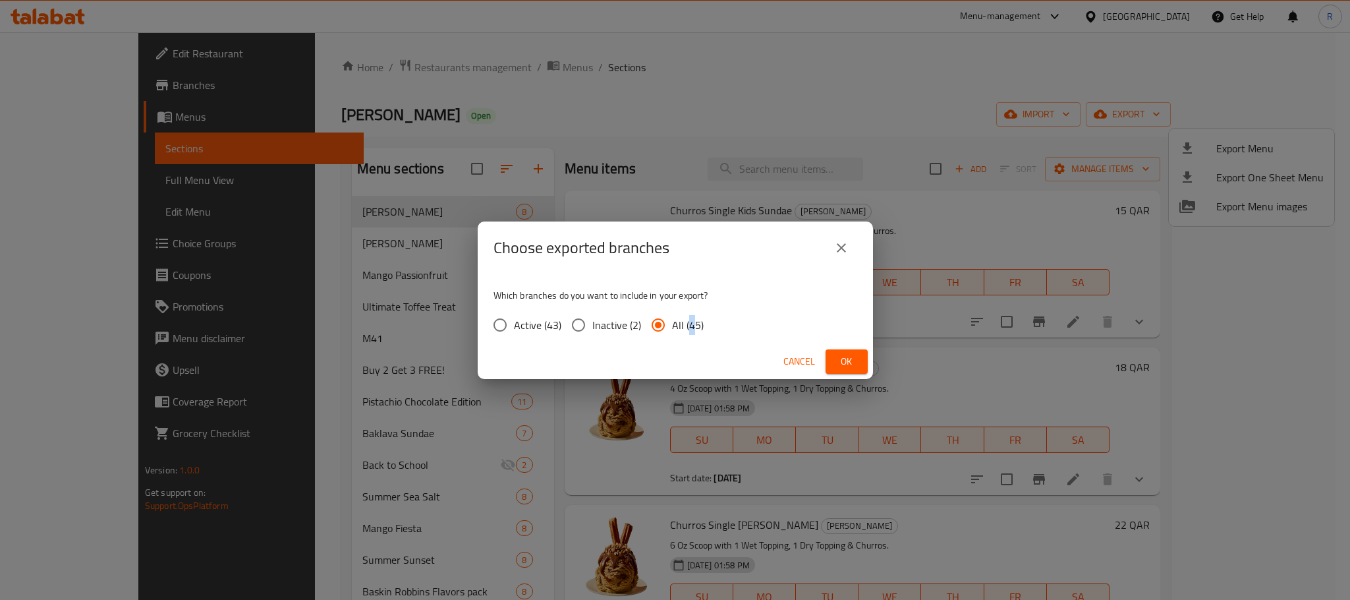
click at [857, 362] on span "Ok" at bounding box center [846, 361] width 21 height 16
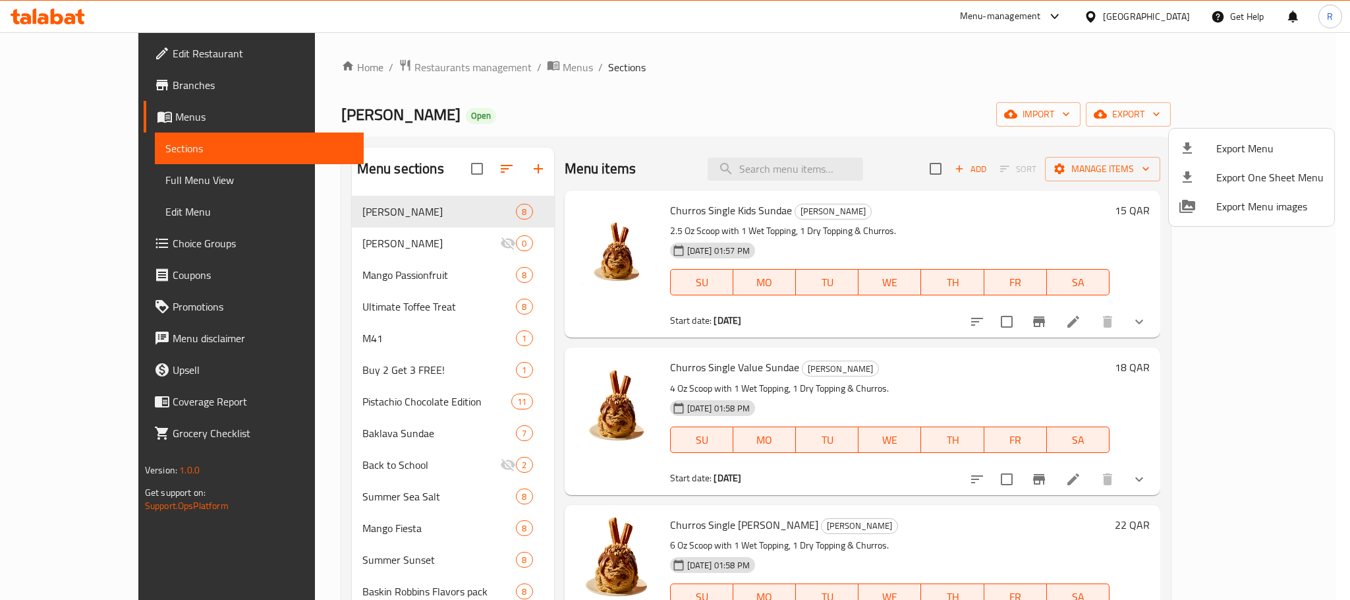
click at [981, 87] on div at bounding box center [675, 300] width 1350 height 600
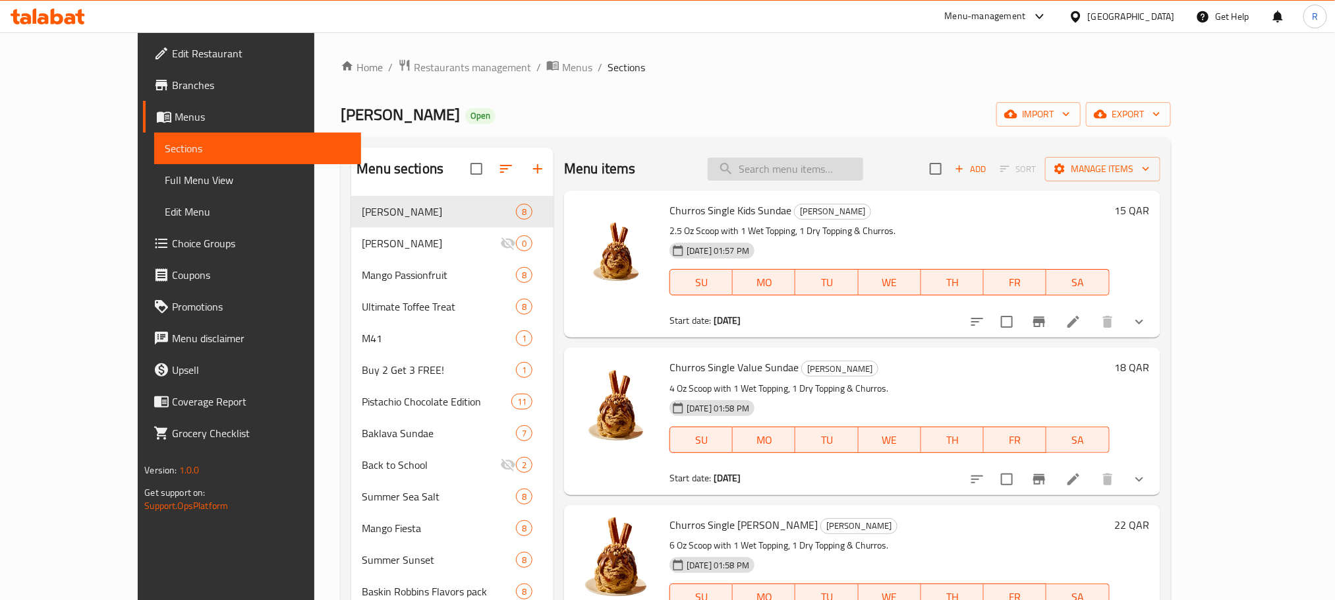
click at [819, 163] on input "search" at bounding box center [786, 168] width 156 height 23
paste input "Churros Single Value Sundae"
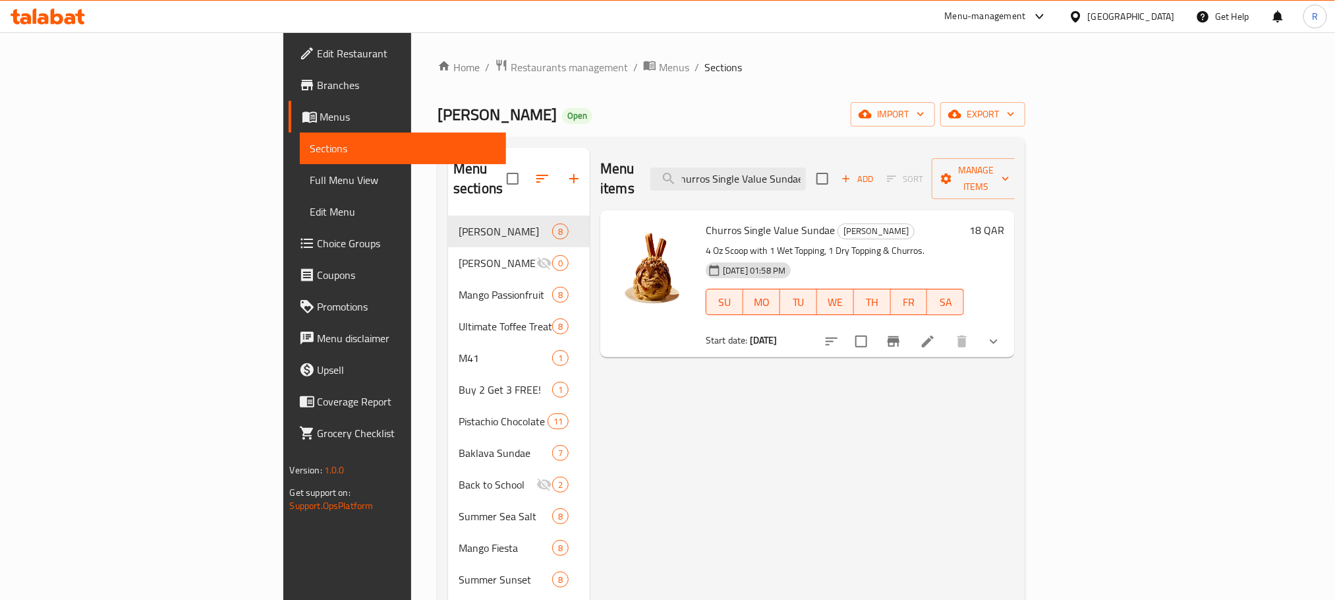
type input "Churros Single Value Sundae"
click at [1010, 336] on button "show more" at bounding box center [994, 342] width 32 height 32
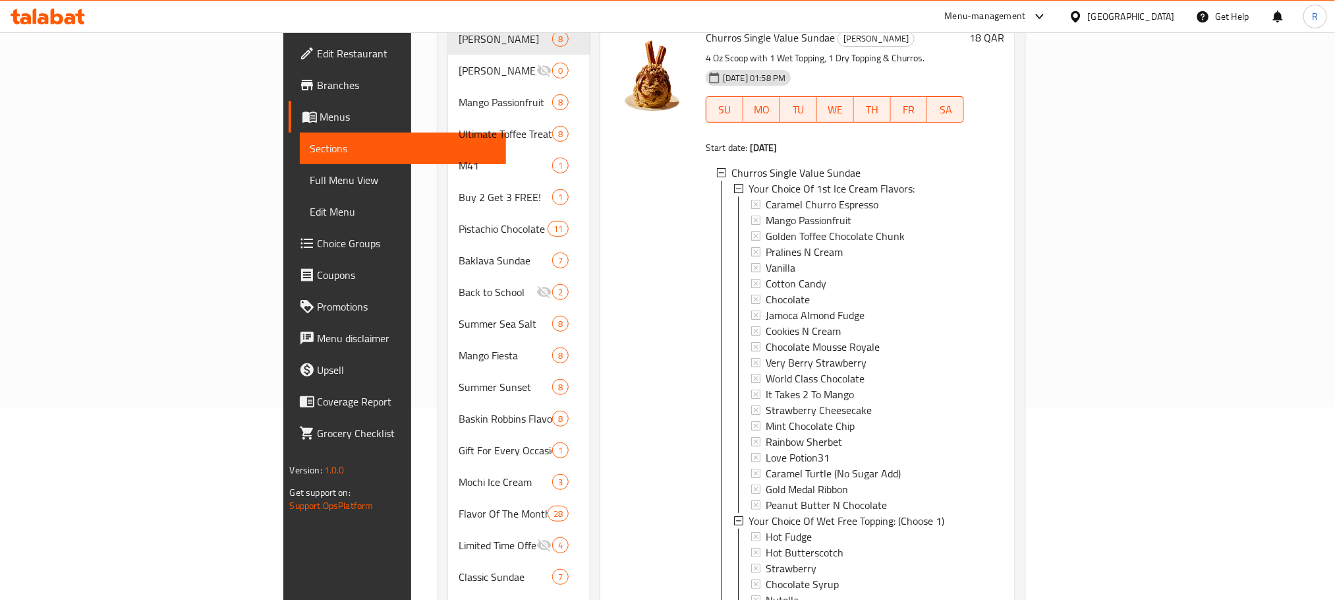
scroll to position [198, 0]
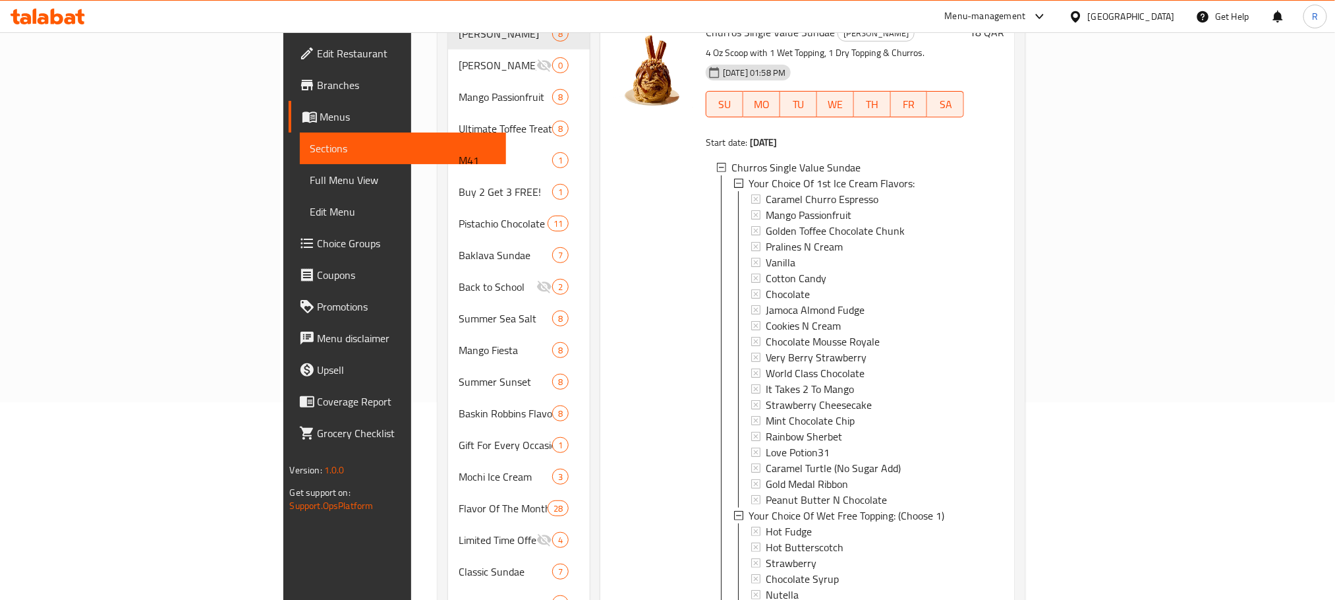
click at [310, 180] on span "Full Menu View" at bounding box center [402, 180] width 185 height 16
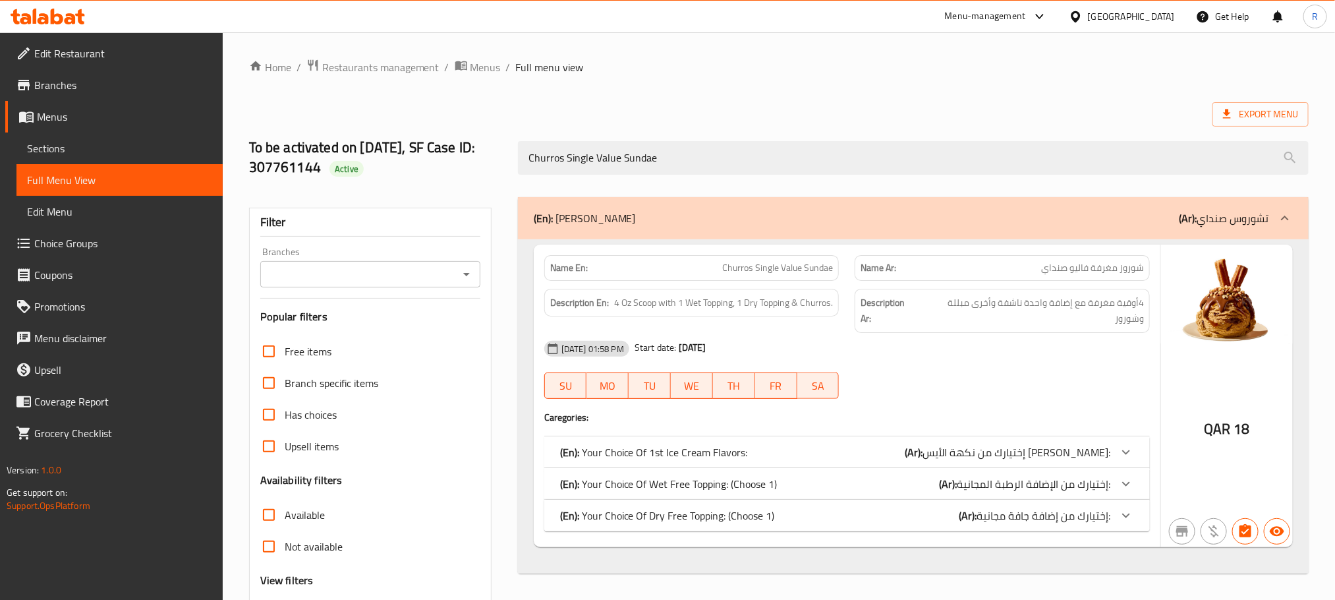
click at [882, 451] on div "(En): Your Choice Of 1st Ice Cream Flavors: (Ar): إختيارك من نكهة الأيس كريم ال…" at bounding box center [835, 452] width 550 height 16
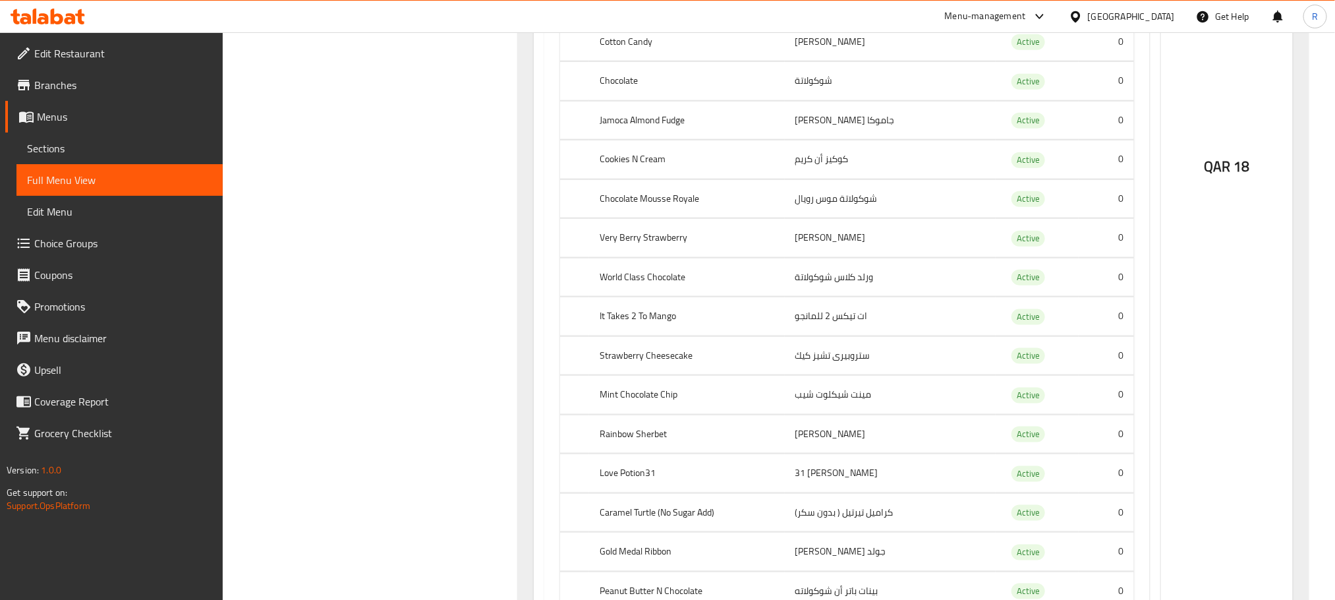
scroll to position [888, 0]
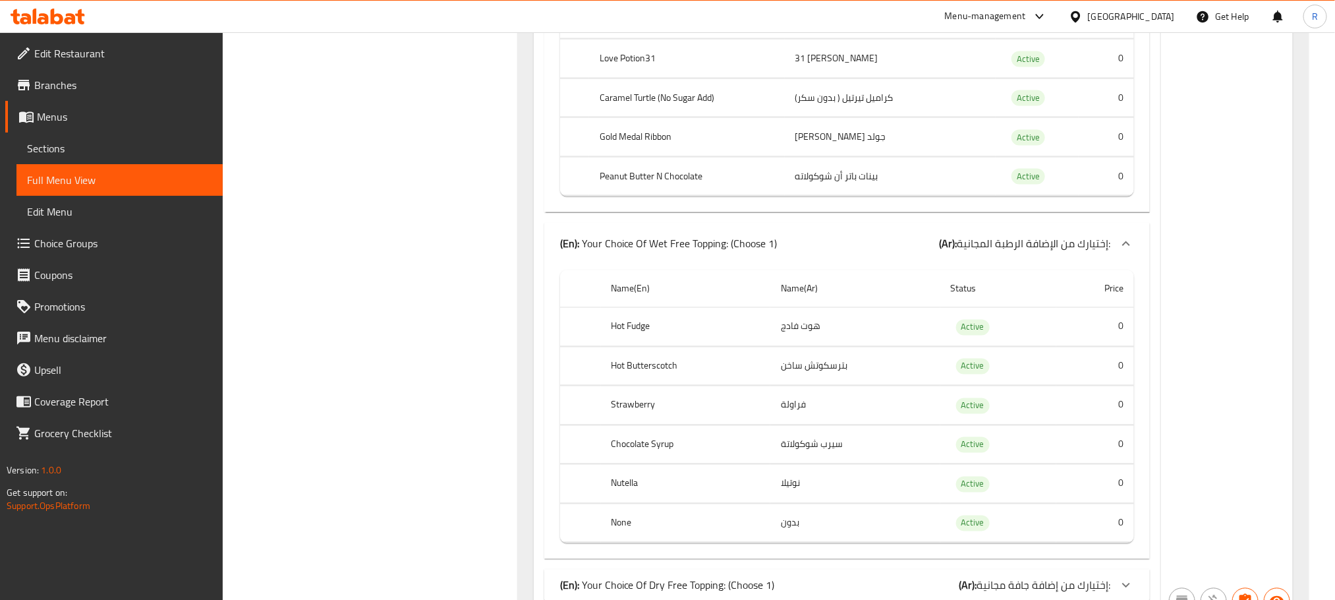
scroll to position [1213, 0]
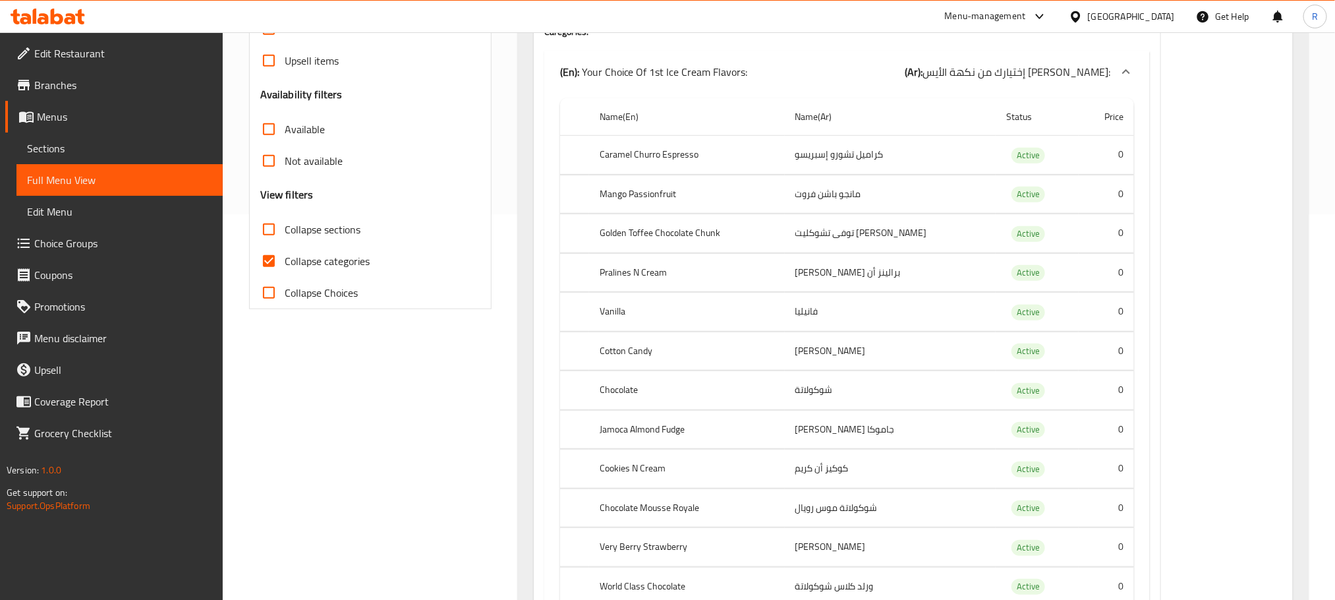
scroll to position [422, 0]
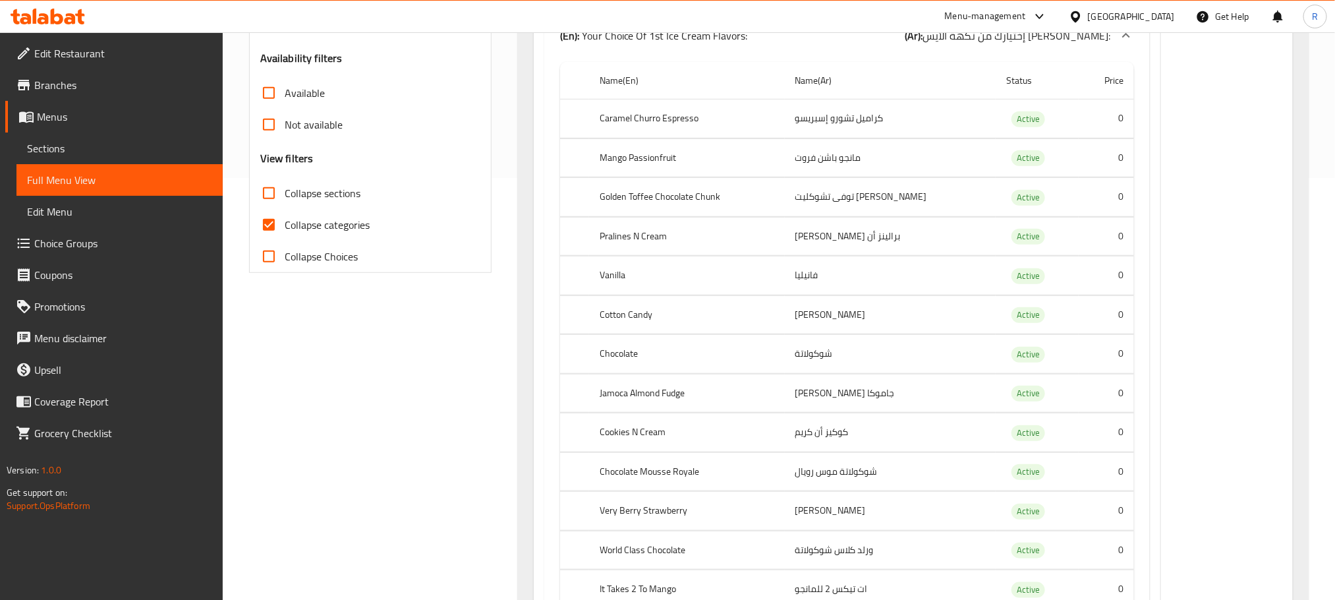
click at [648, 445] on th "Cookies N Cream" at bounding box center [687, 432] width 196 height 39
click at [647, 445] on th "Cookies N Cream" at bounding box center [687, 432] width 196 height 39
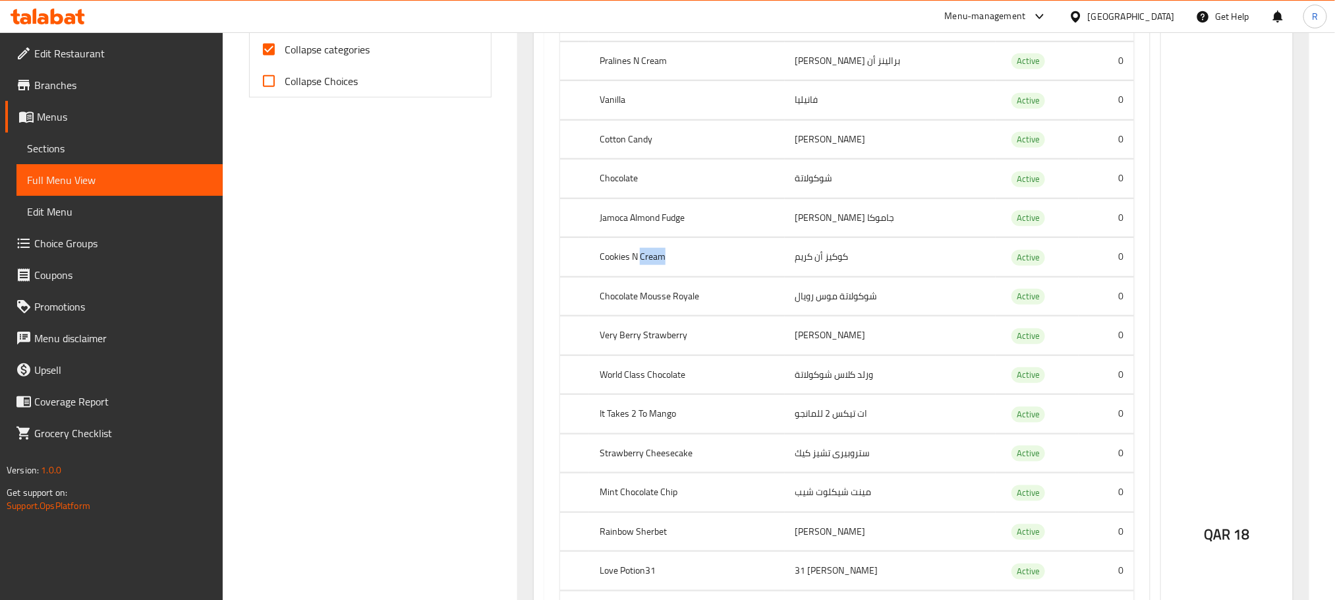
scroll to position [619, 0]
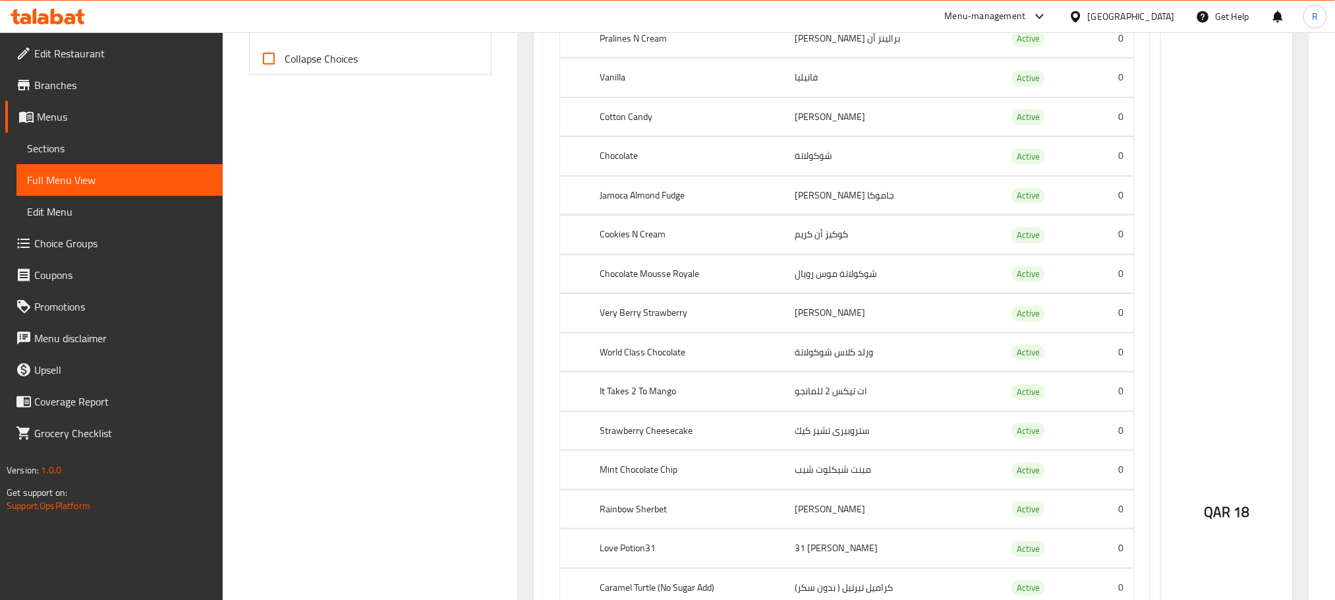
click at [643, 526] on th "Rainbow Sherbet" at bounding box center [687, 509] width 196 height 39
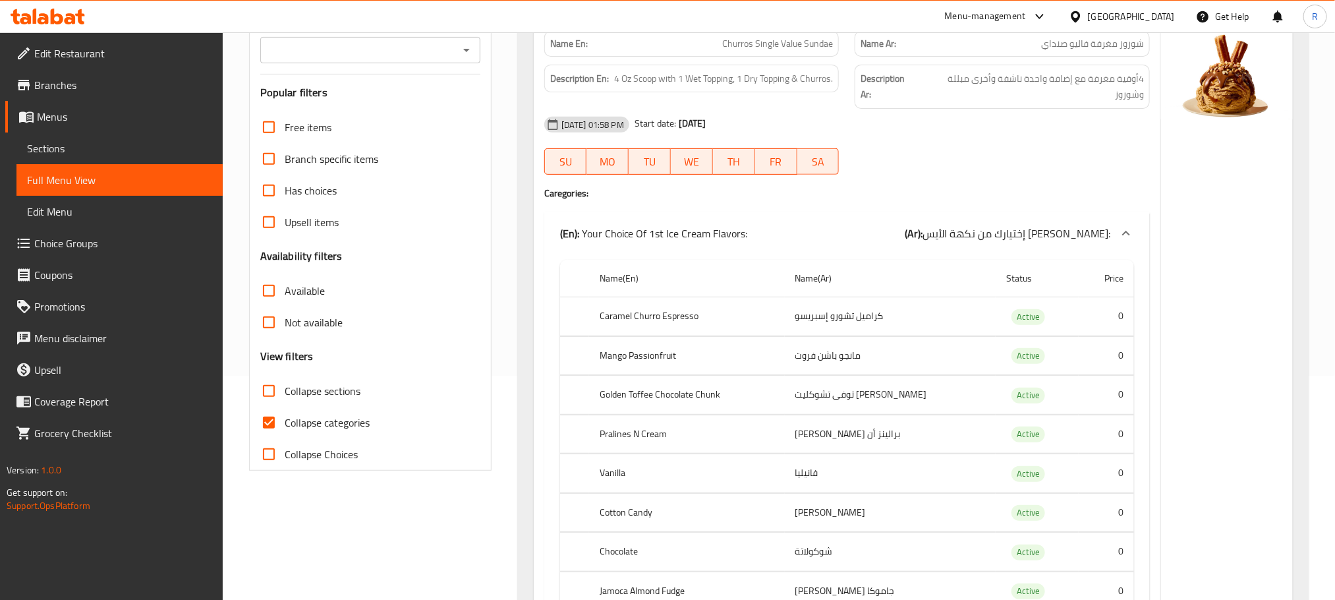
scroll to position [323, 0]
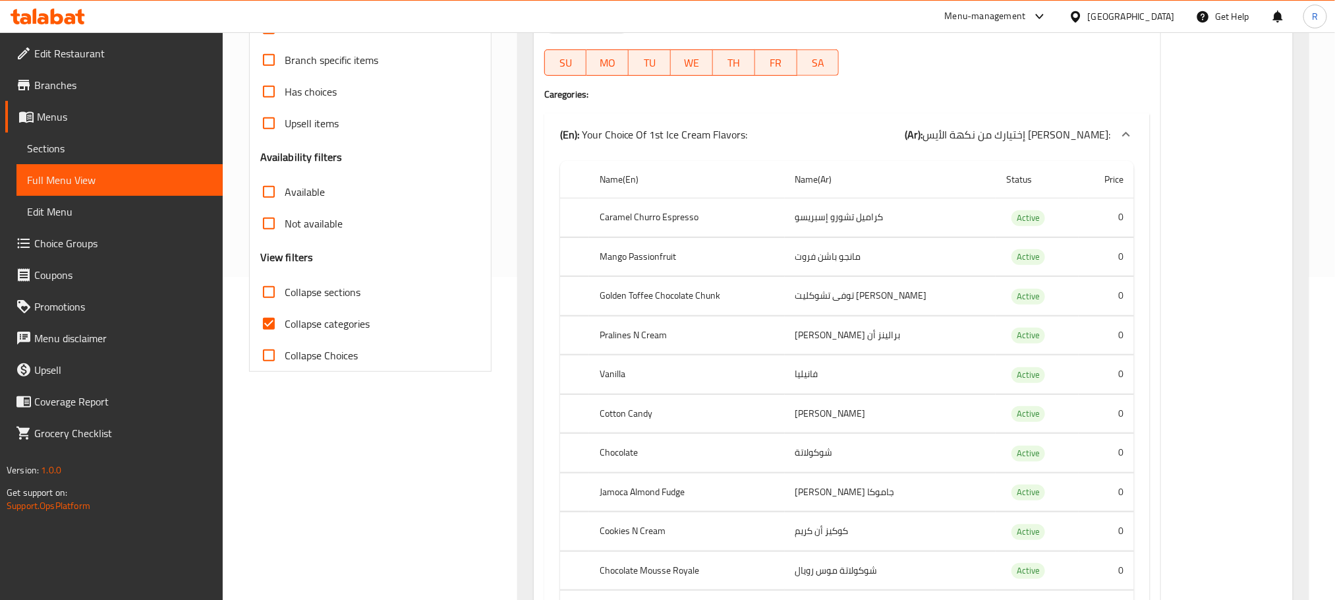
click at [651, 287] on th "Golden Toffee Chocolate Chunk" at bounding box center [687, 296] width 196 height 39
click at [631, 422] on th "Cotton Candy" at bounding box center [687, 413] width 196 height 39
click at [607, 455] on th "Chocolate" at bounding box center [687, 453] width 196 height 39
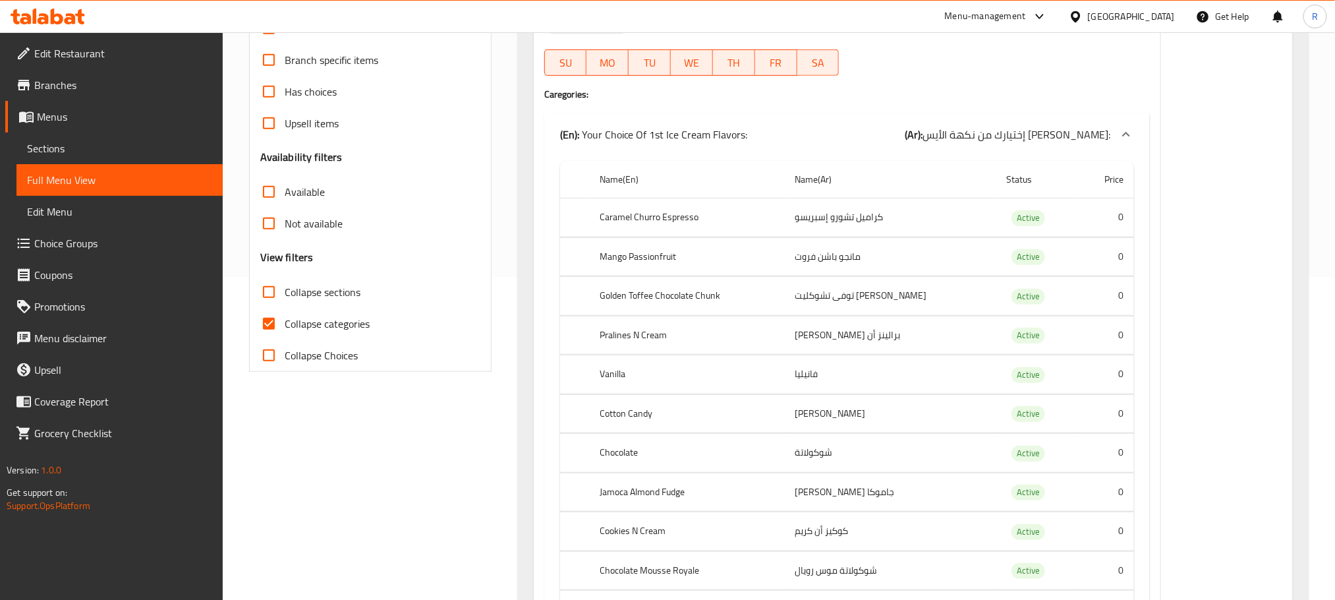
click at [607, 455] on th "Chocolate" at bounding box center [687, 453] width 196 height 39
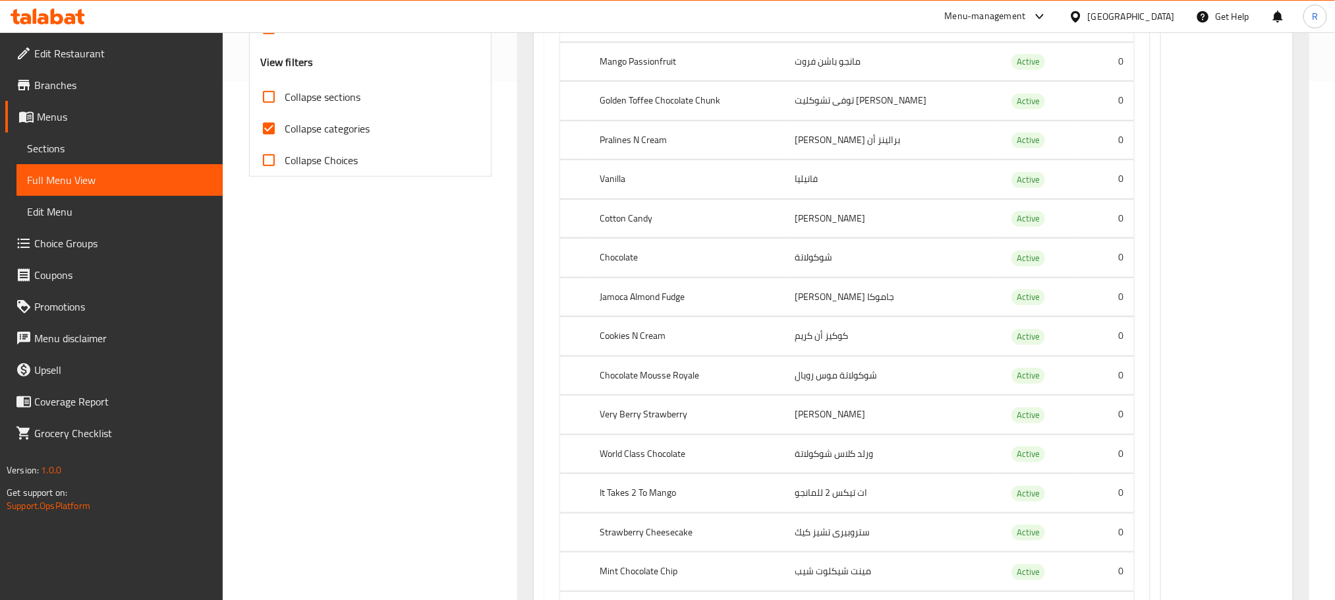
scroll to position [521, 0]
click at [681, 422] on th "Very Berry Strawberry" at bounding box center [687, 412] width 196 height 39
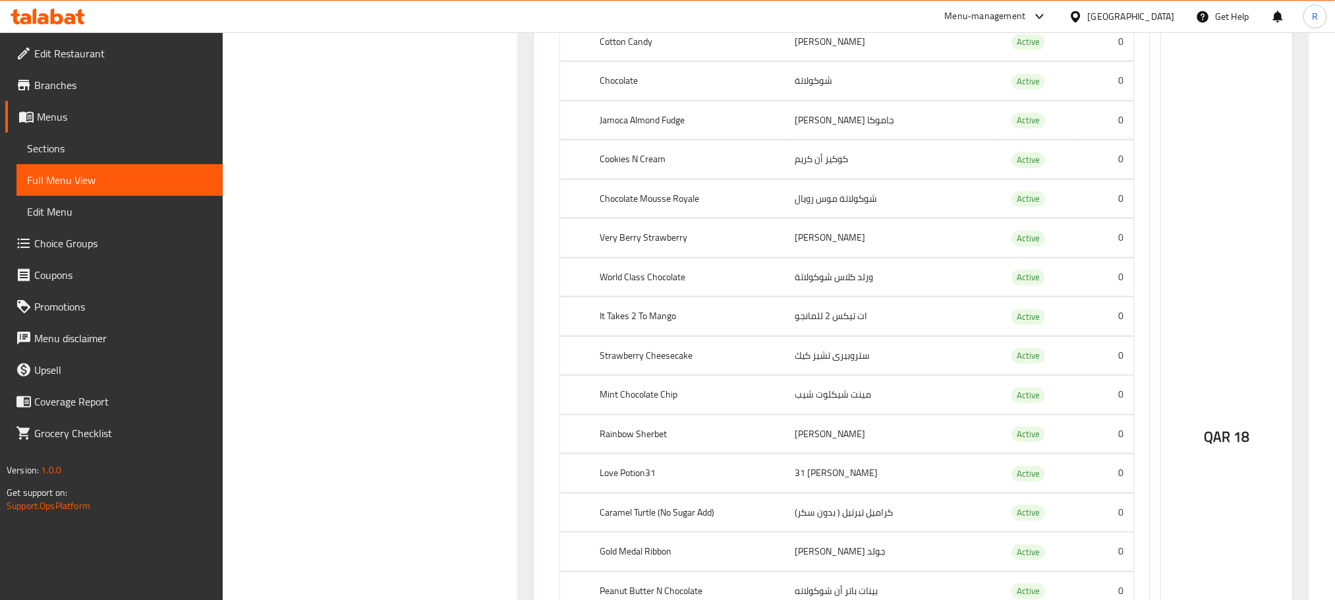
scroll to position [718, 0]
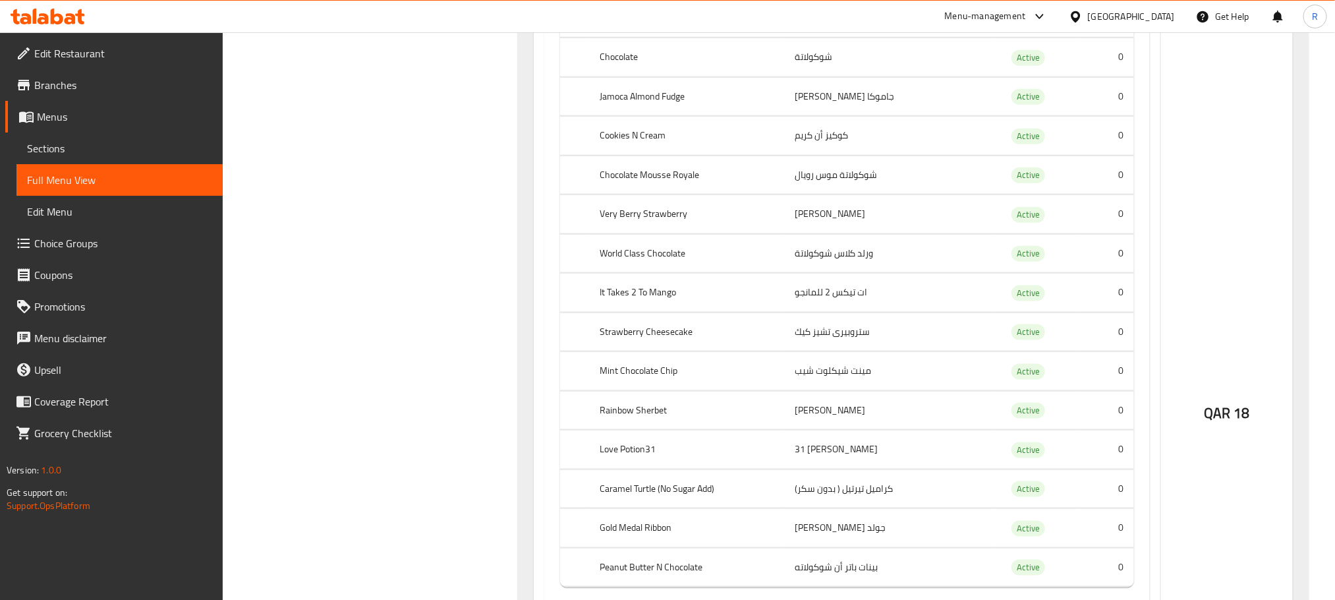
click at [668, 299] on th "It Takes 2 To Mango" at bounding box center [687, 292] width 196 height 39
click at [646, 385] on th "Mint Chocolate Chip" at bounding box center [687, 371] width 196 height 39
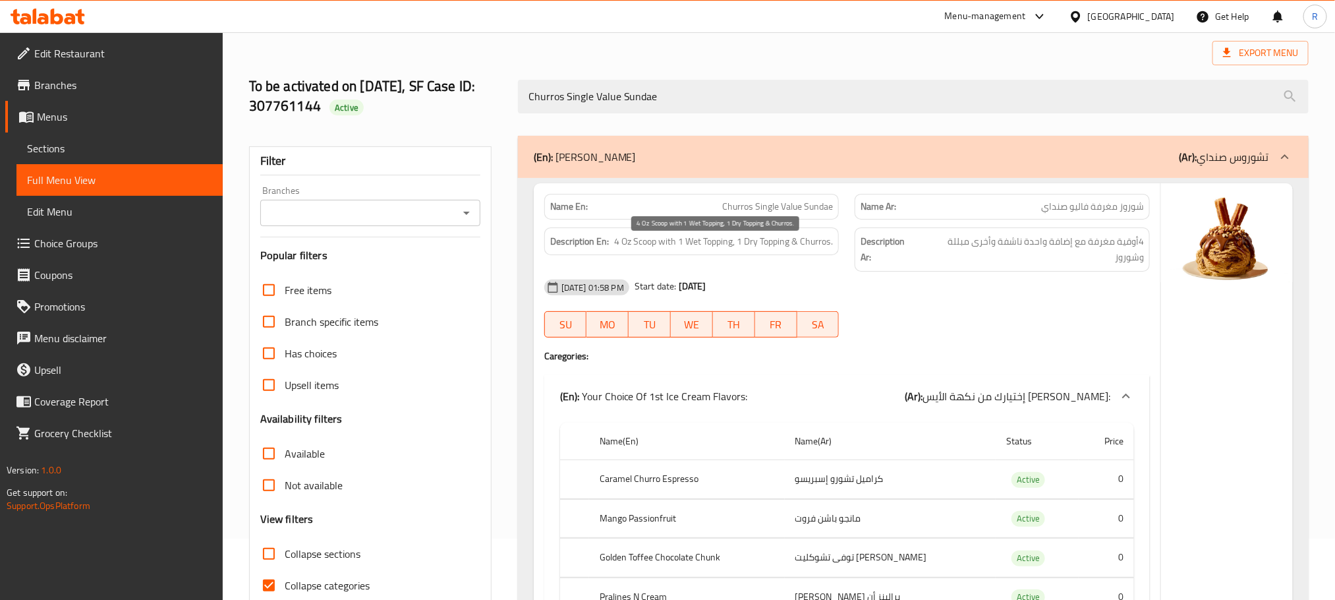
scroll to position [0, 0]
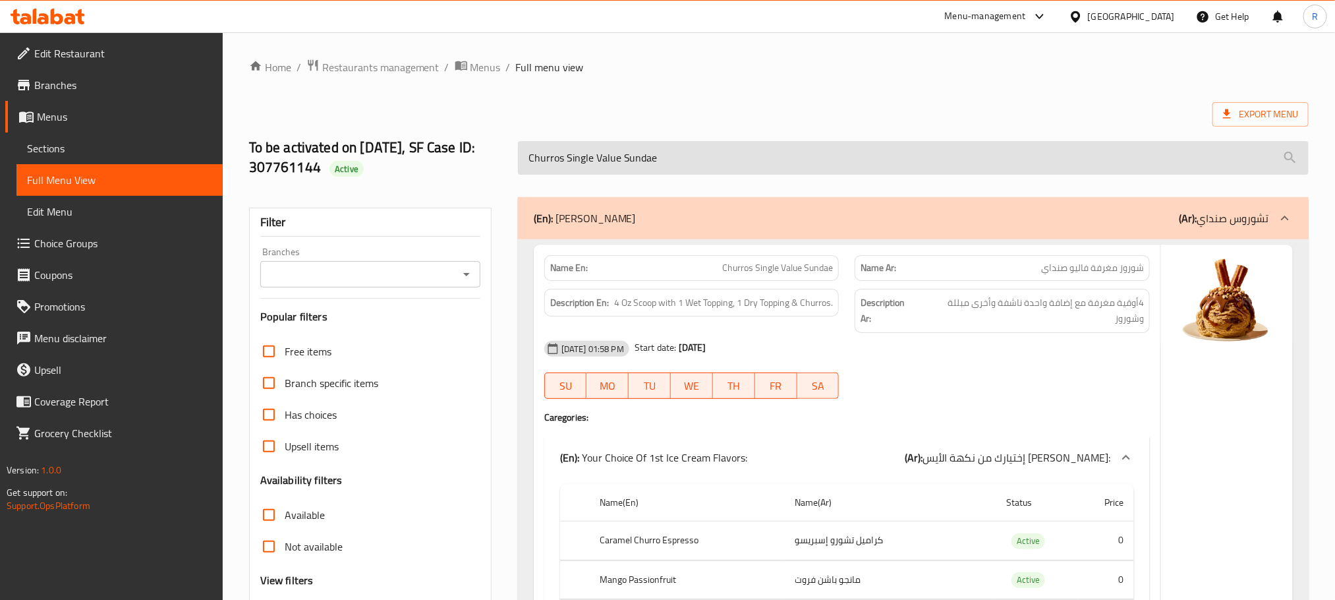
click at [648, 161] on input "Churros Single Value Sundae" at bounding box center [913, 158] width 791 height 34
paste input "Emlaaq"
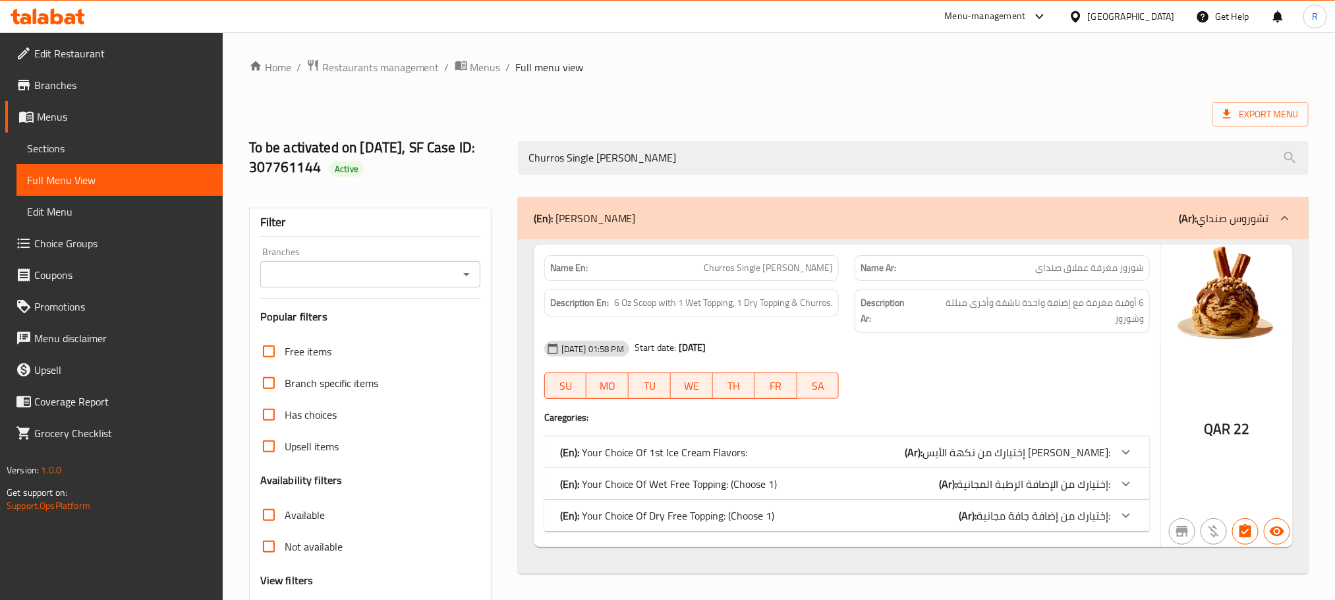
type input "Churros Single [PERSON_NAME]"
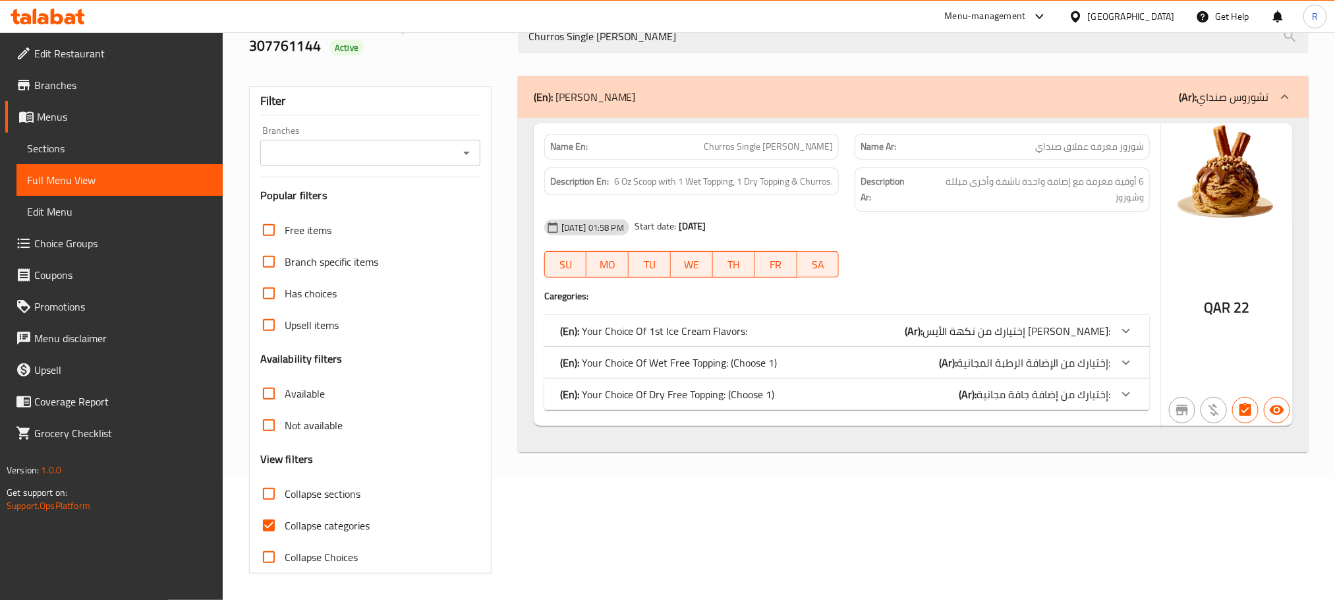
scroll to position [144, 0]
click at [268, 526] on input "Collapse categories" at bounding box center [269, 525] width 32 height 32
checkbox input "false"
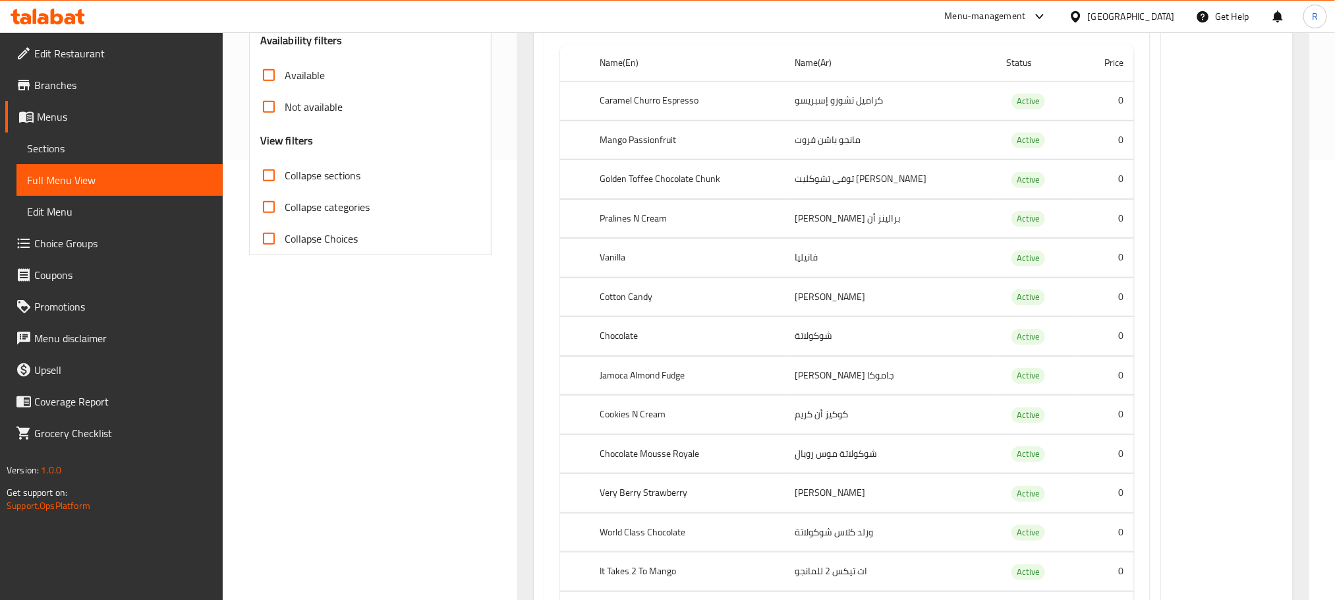
scroll to position [441, 0]
click at [617, 275] on th "Vanilla" at bounding box center [687, 256] width 196 height 39
click at [669, 472] on th "Chocolate Mousse Royale" at bounding box center [687, 452] width 196 height 39
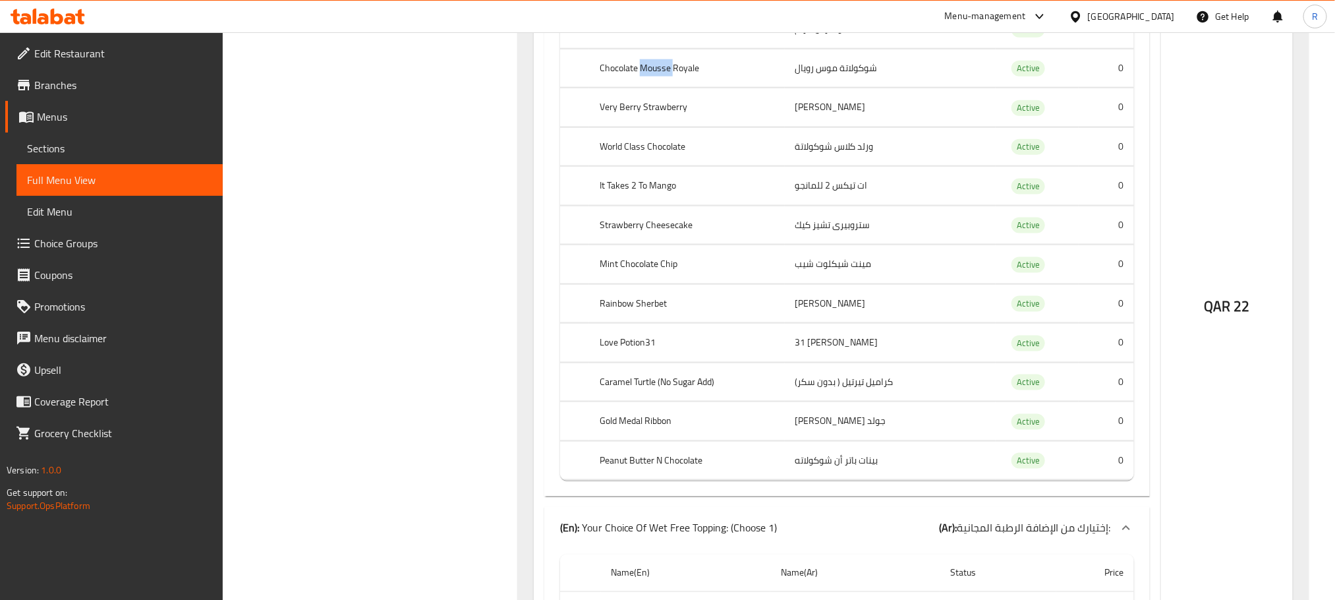
scroll to position [836, 0]
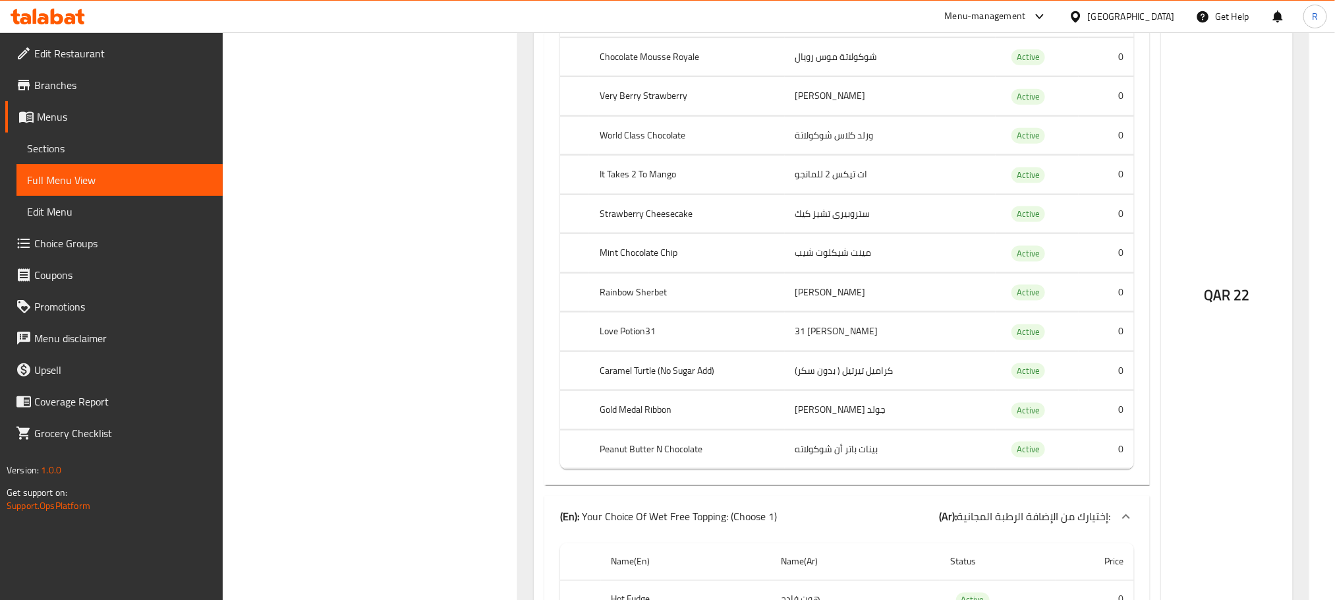
click at [666, 233] on th "Strawberry Cheesecake" at bounding box center [687, 213] width 196 height 39
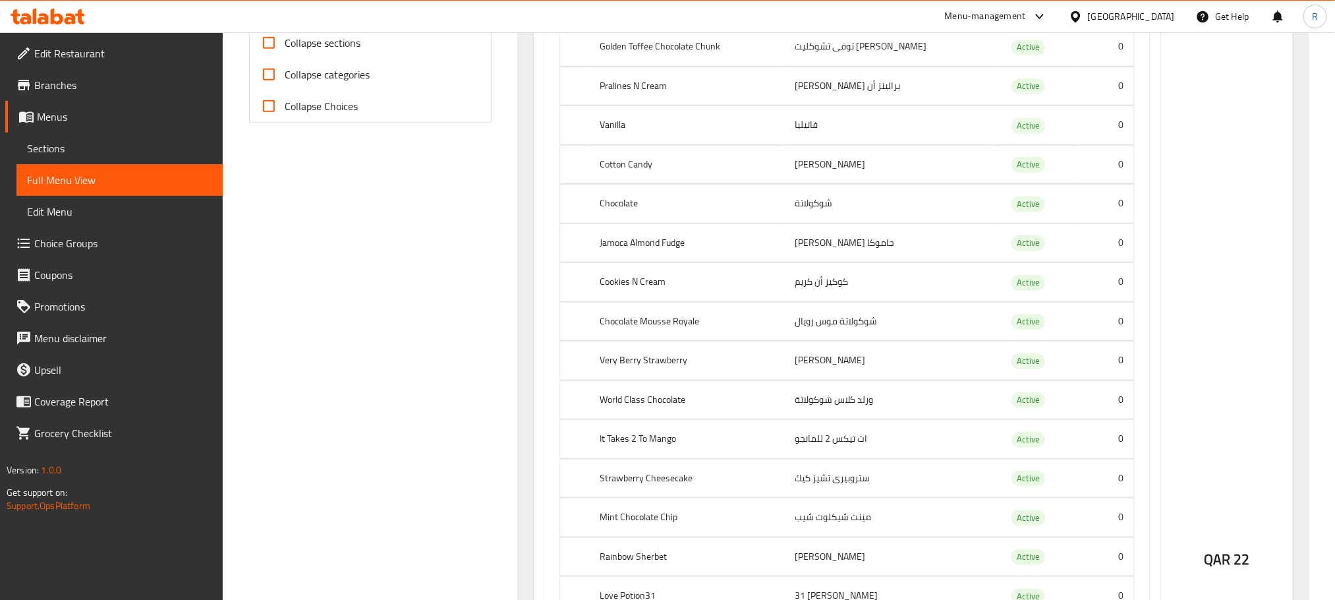
scroll to position [0, 0]
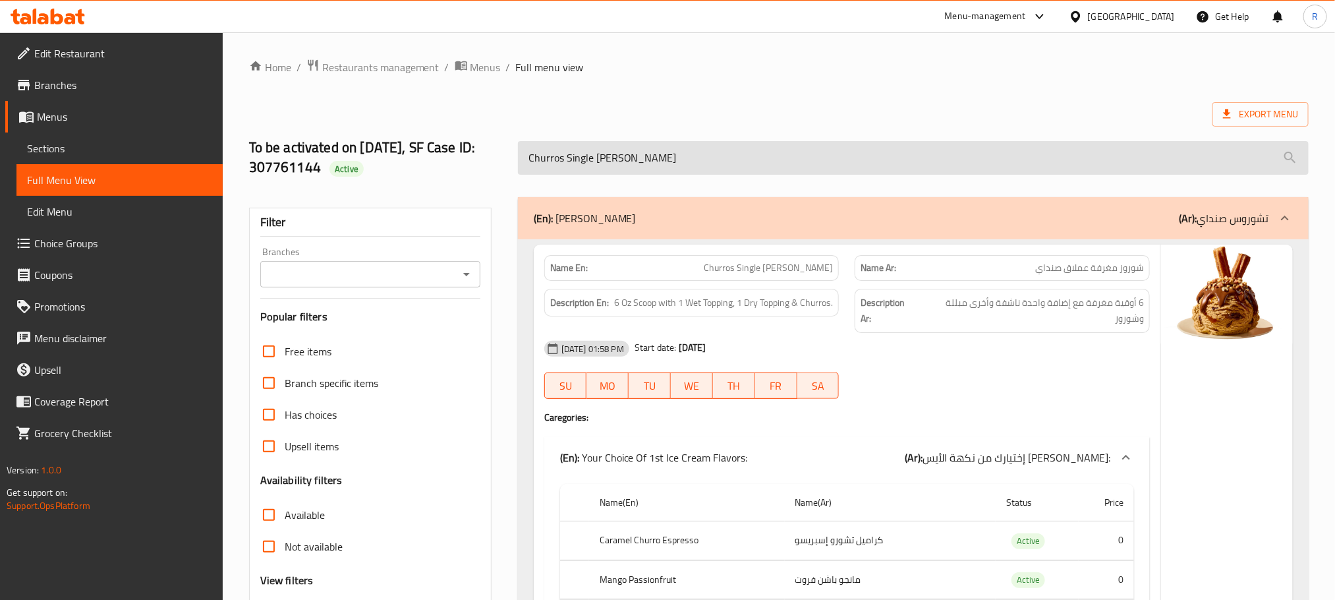
click at [631, 157] on input "Churros Single [PERSON_NAME]" at bounding box center [913, 158] width 791 height 34
paste input "Double Kids"
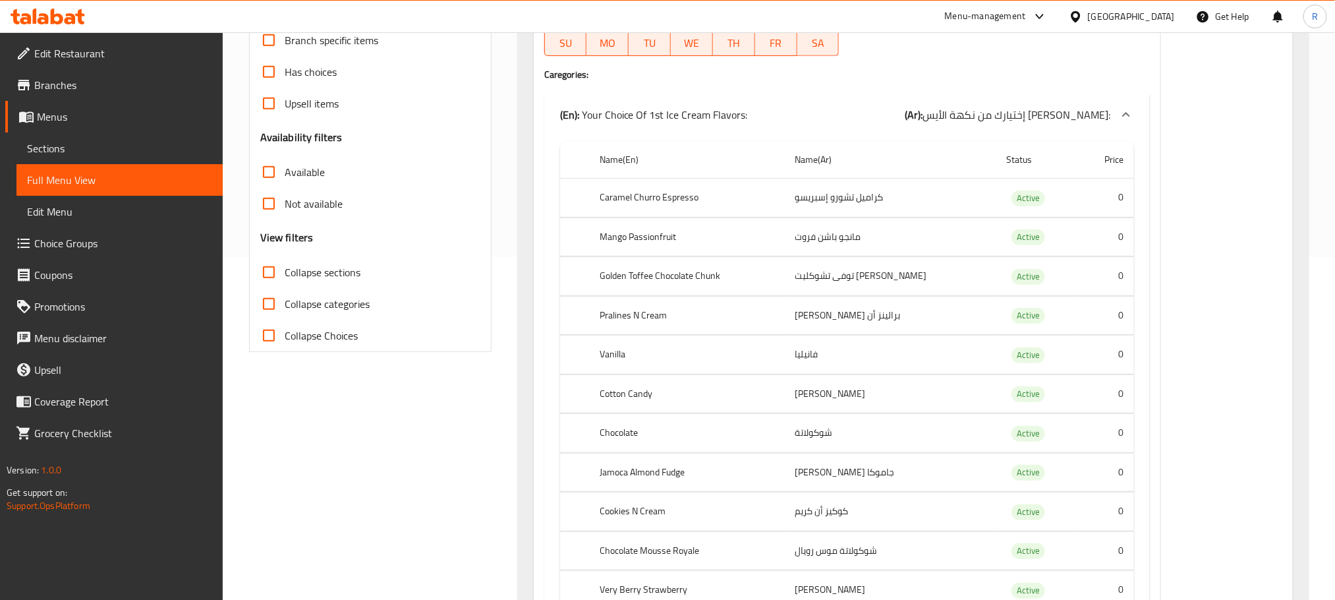
scroll to position [395, 0]
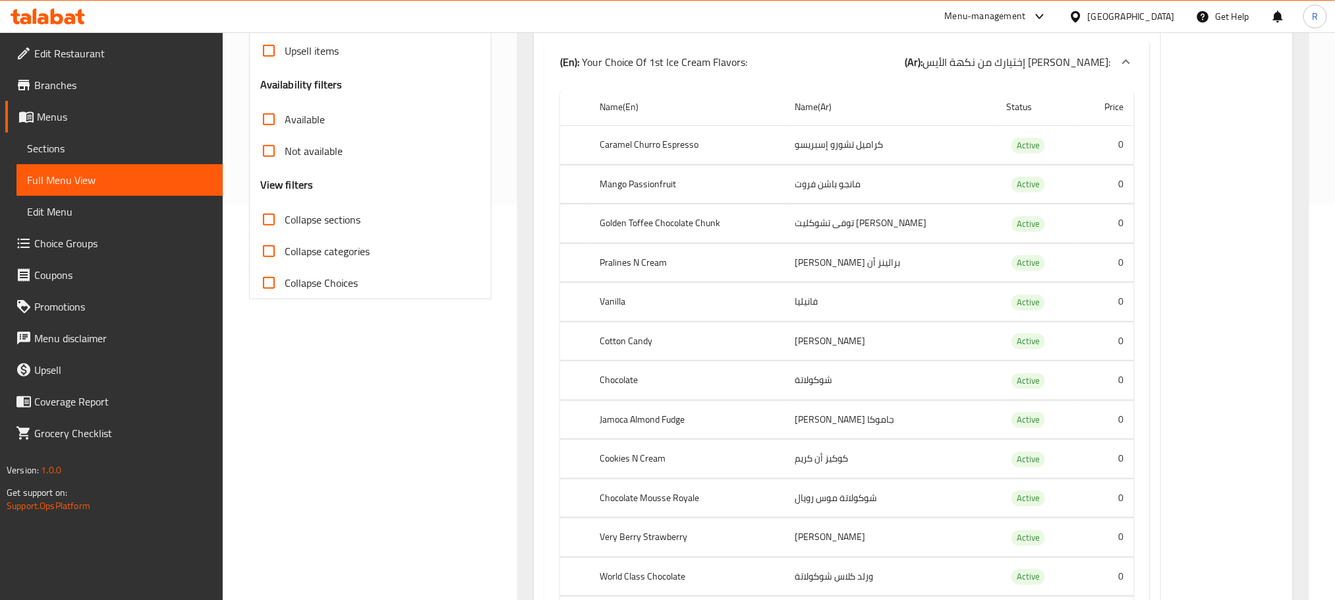
click at [641, 473] on th "Cookies N Cream" at bounding box center [687, 459] width 196 height 39
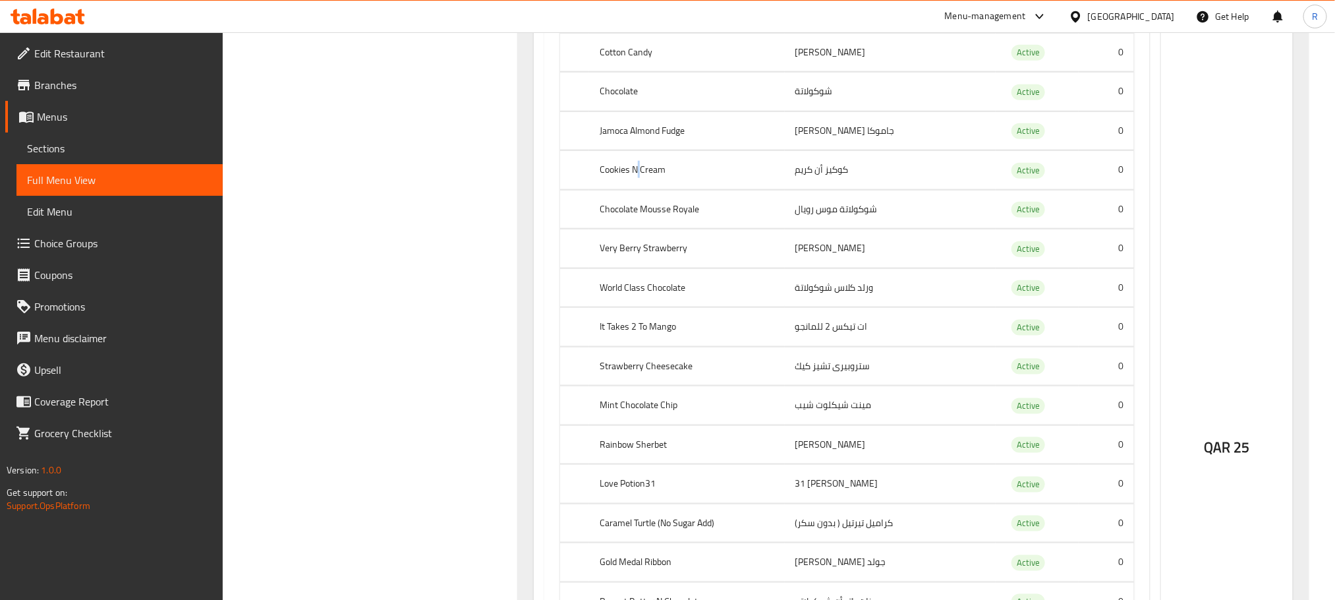
scroll to position [692, 0]
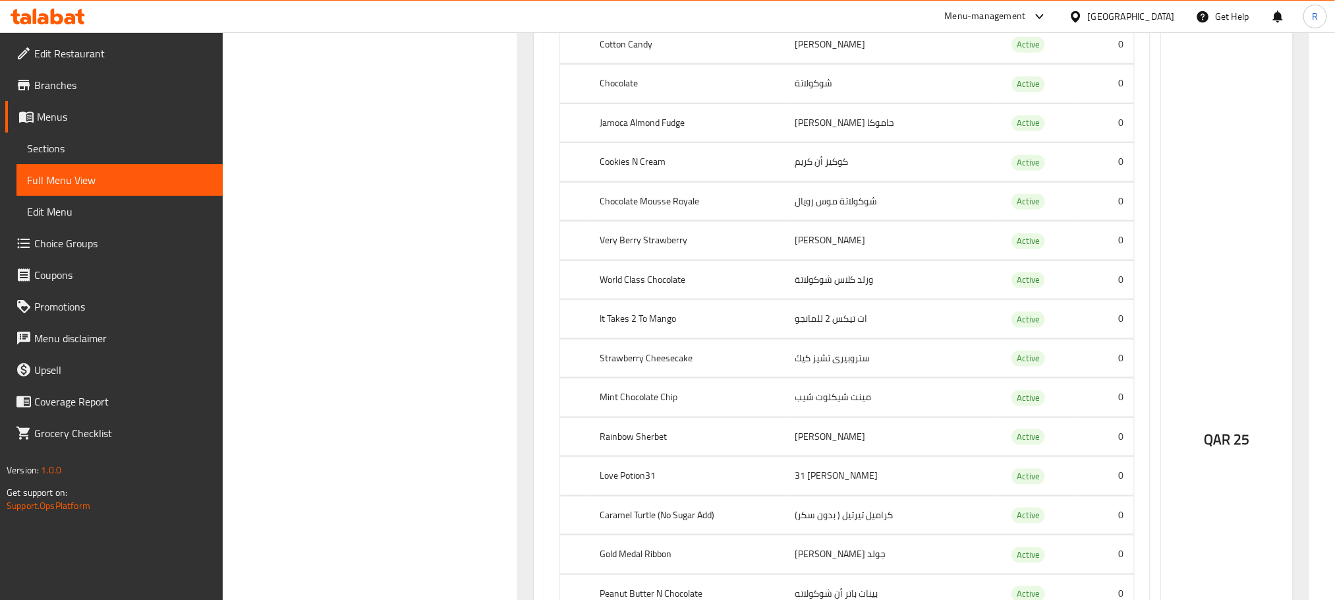
click at [642, 534] on th "Caramel Turtle (No Sugar Add)" at bounding box center [687, 515] width 196 height 39
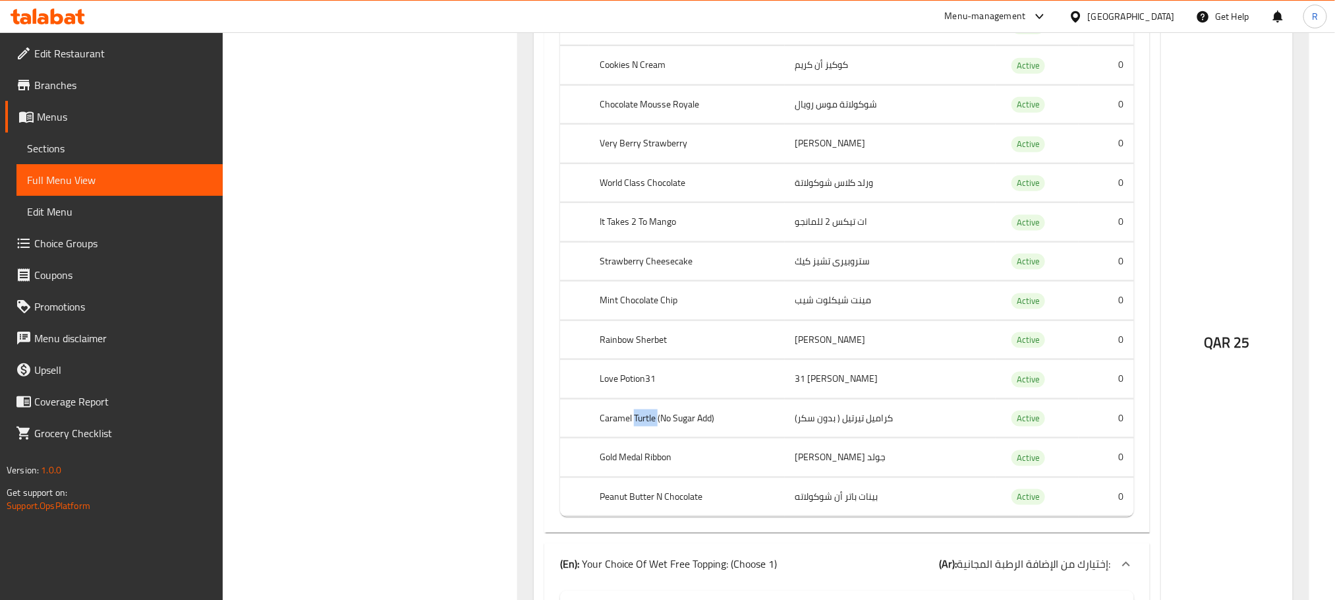
scroll to position [890, 0]
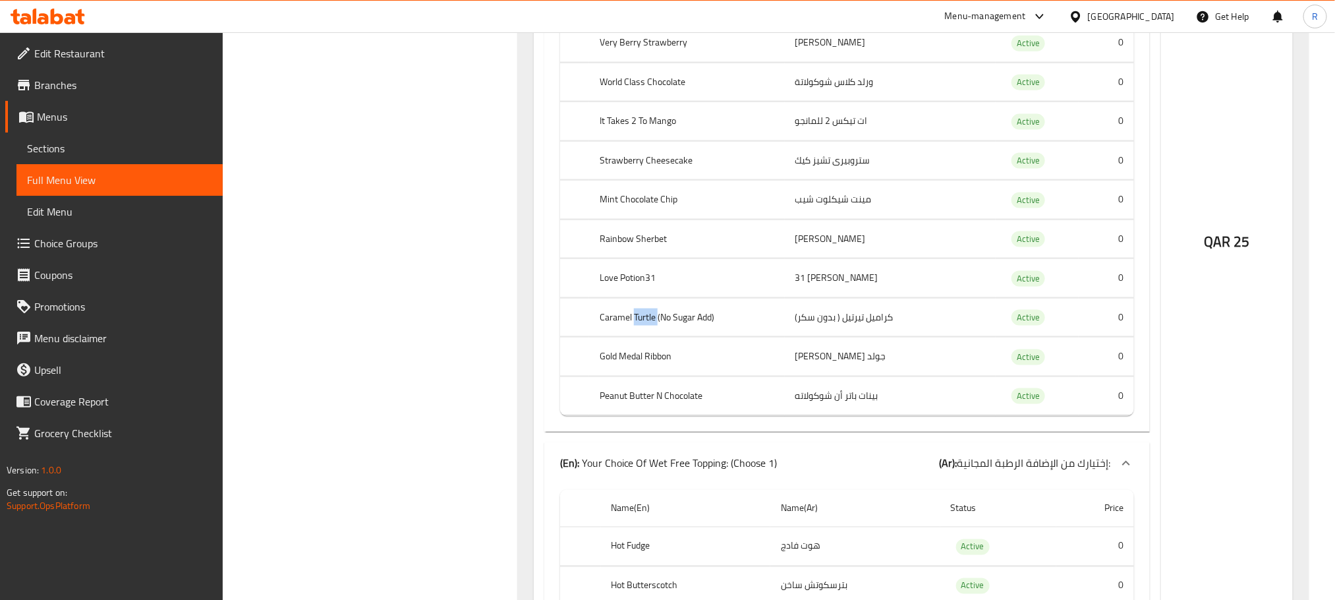
click at [645, 415] on th "Peanut Butter N Chocolate" at bounding box center [687, 395] width 196 height 39
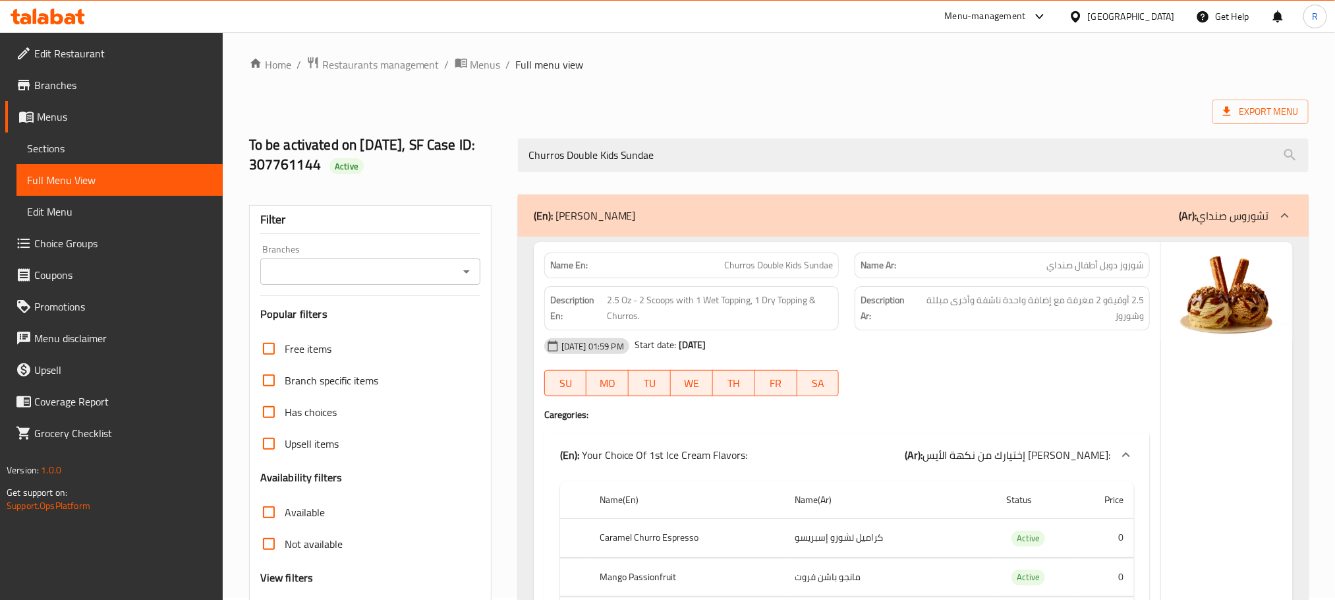
scroll to position [0, 0]
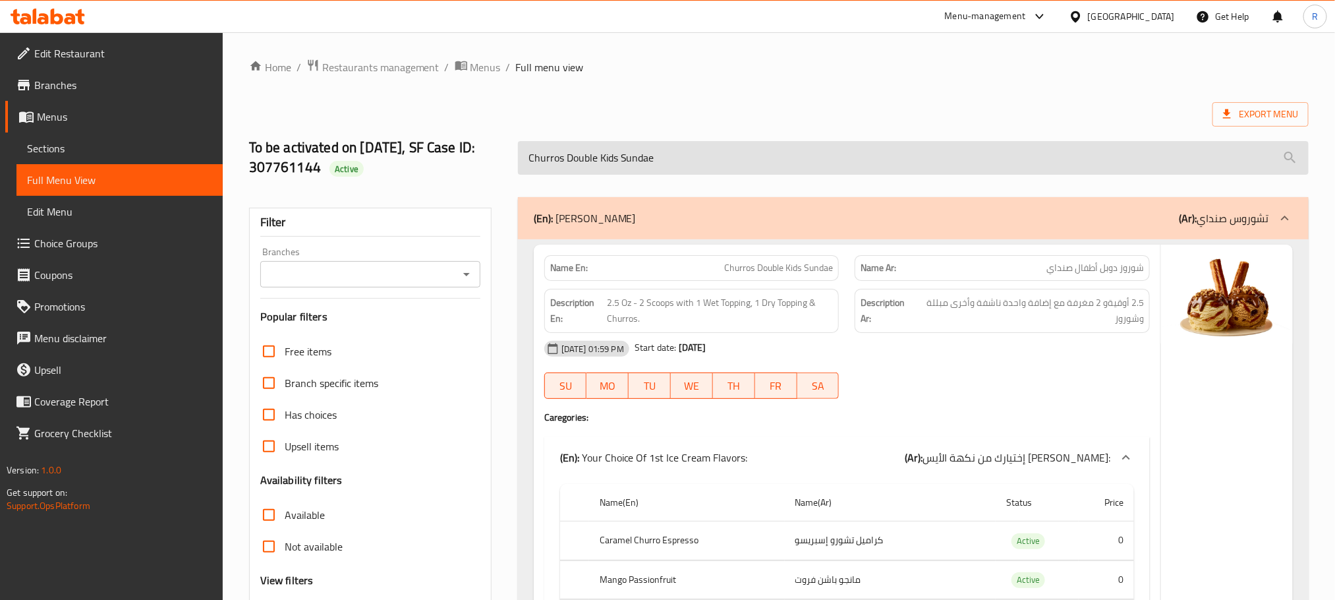
click at [724, 152] on input "Churros Double Kids Sundae" at bounding box center [913, 158] width 791 height 34
type input "Churros Double Kids Sunda"
click at [724, 153] on input "Churros Double Kids Sunda" at bounding box center [913, 158] width 791 height 34
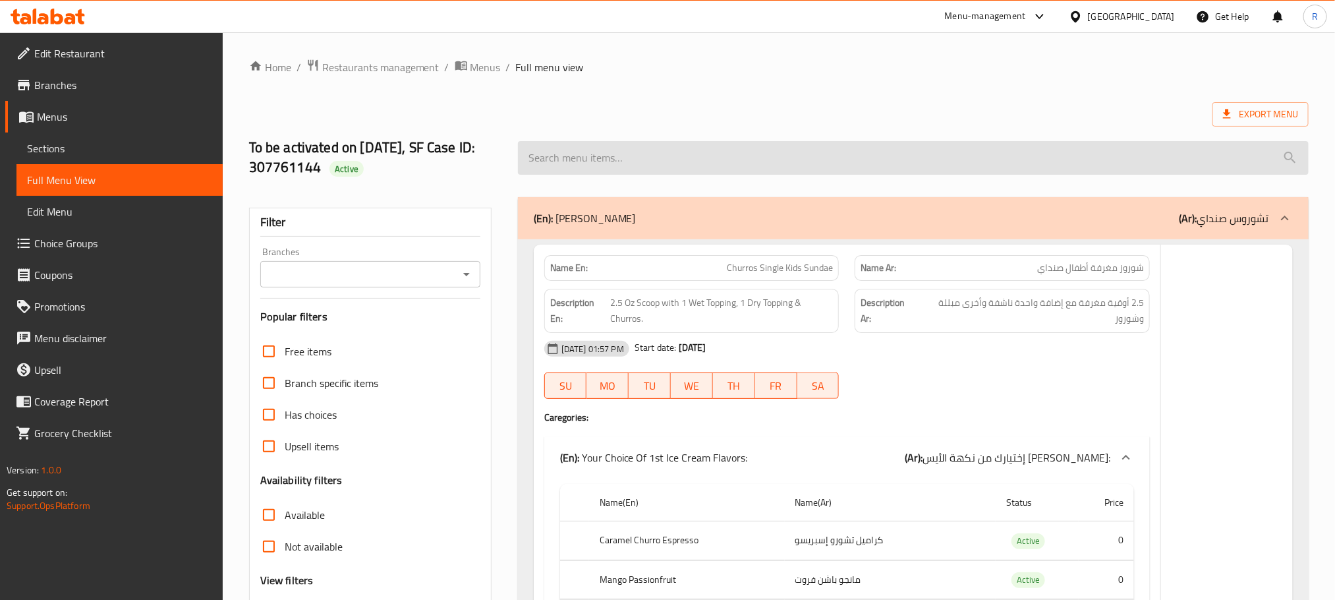
paste input "search"
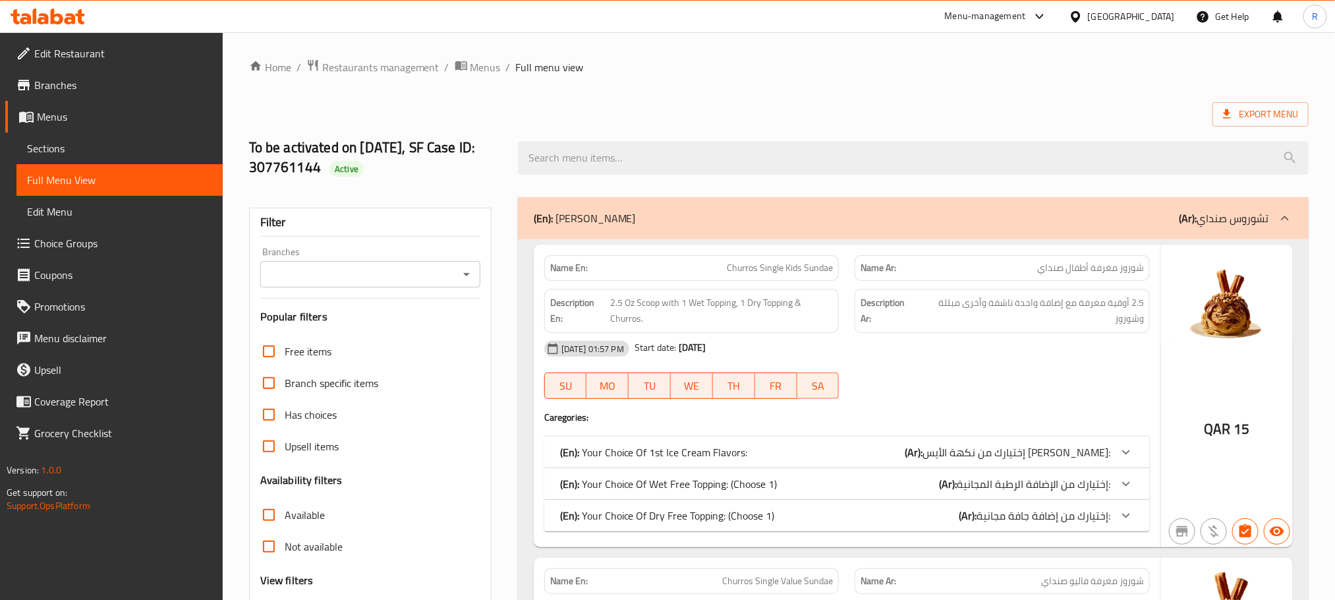
click at [74, 155] on span "Sections" at bounding box center [119, 148] width 185 height 16
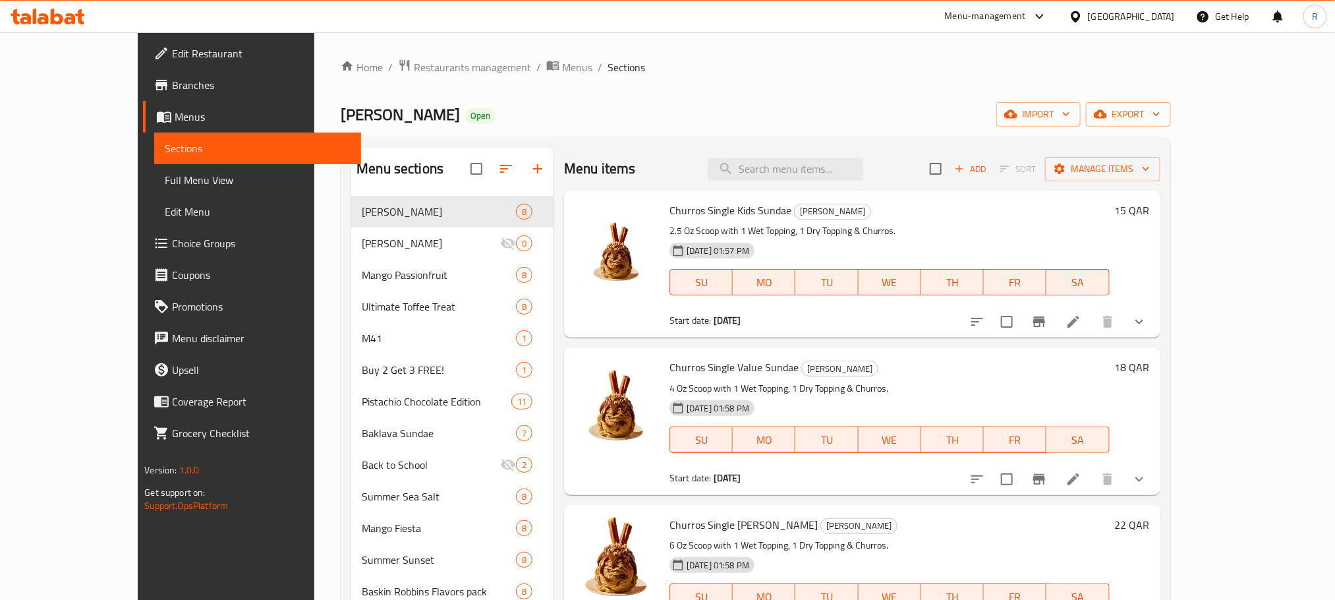
click at [809, 152] on div "Menu items Add Sort Manage items" at bounding box center [862, 169] width 596 height 43
click at [815, 162] on input "search" at bounding box center [786, 168] width 156 height 23
paste input "Churros Single Value Sundae"
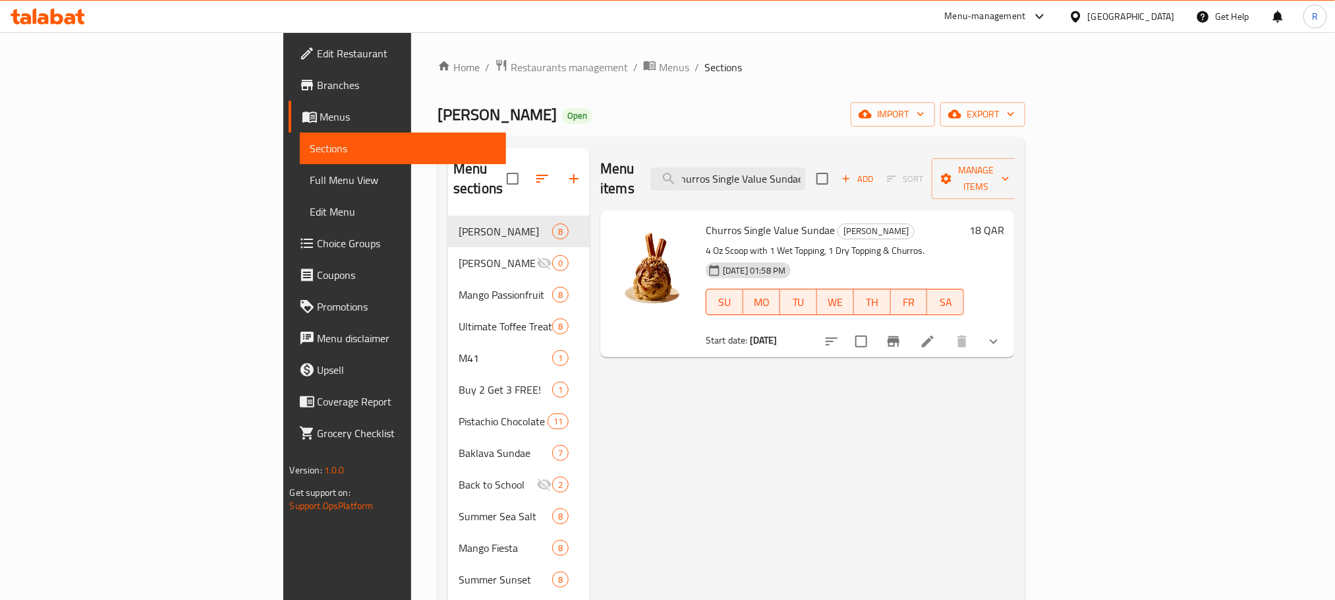
type input "Churros Single Value Sundae"
click at [936, 333] on icon at bounding box center [928, 341] width 16 height 16
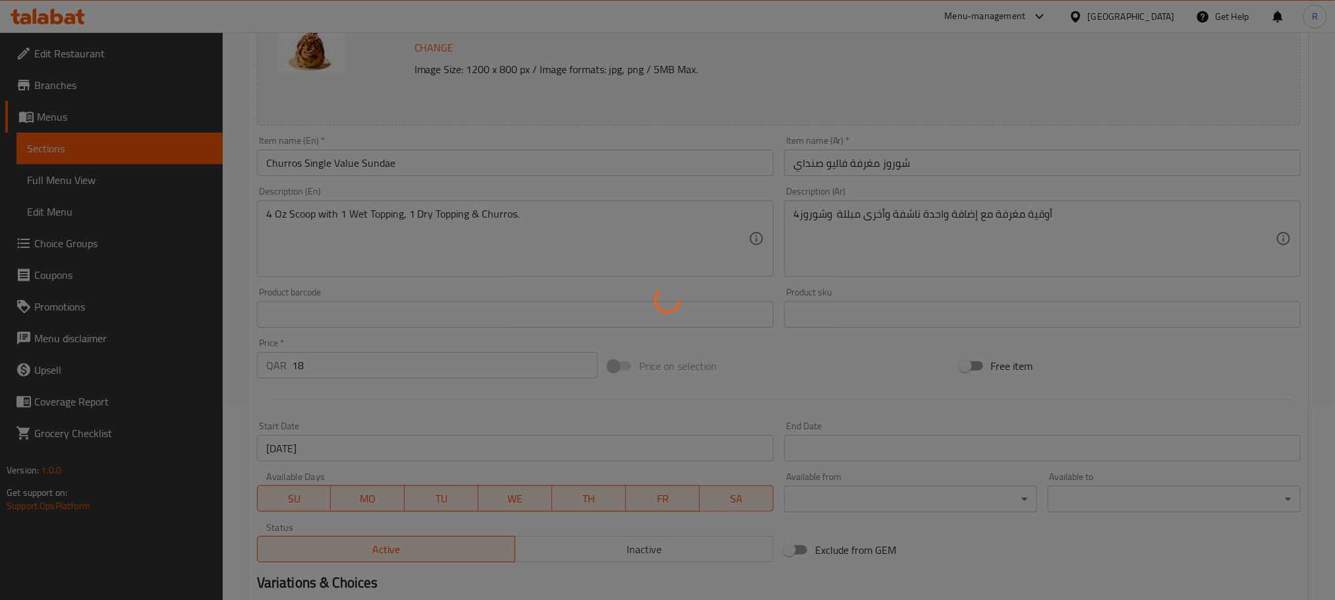
scroll to position [498, 0]
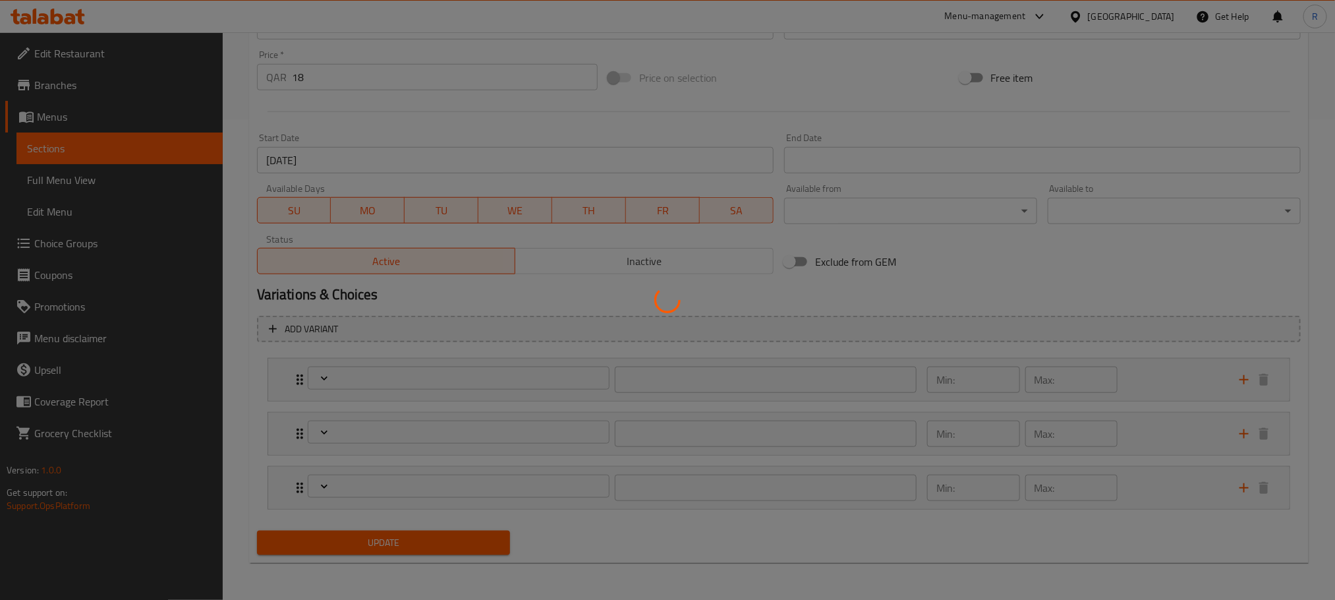
type input "إختيارك من نكهة الأيس [PERSON_NAME]:"
type input "1"
type input "إختيارك من الإضافة الرطبة المجانية:"
type input "1"
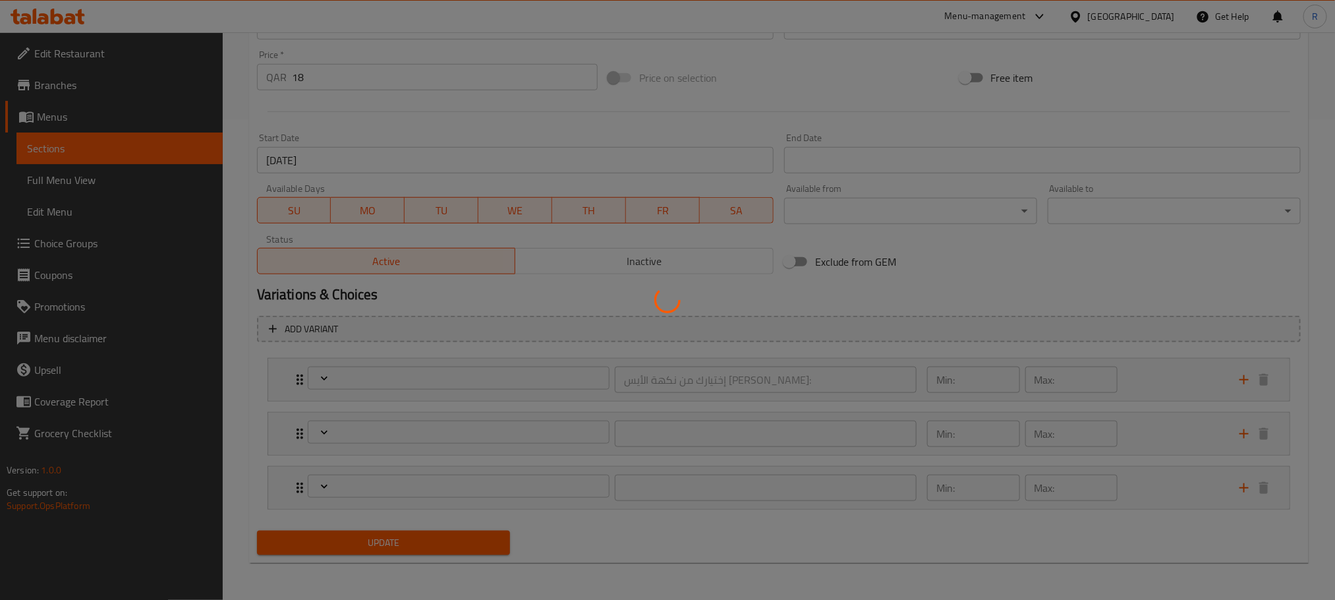
type input "1"
type input "إختيارك من إضافة جافة مجانية:"
type input "1"
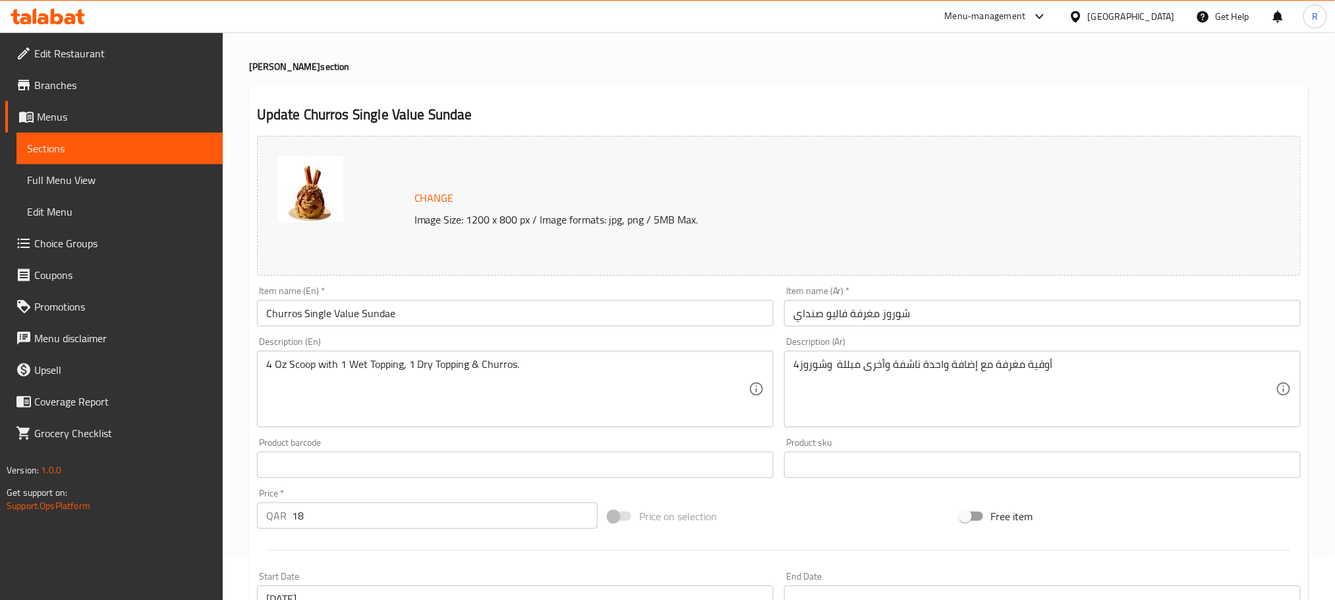
scroll to position [0, 0]
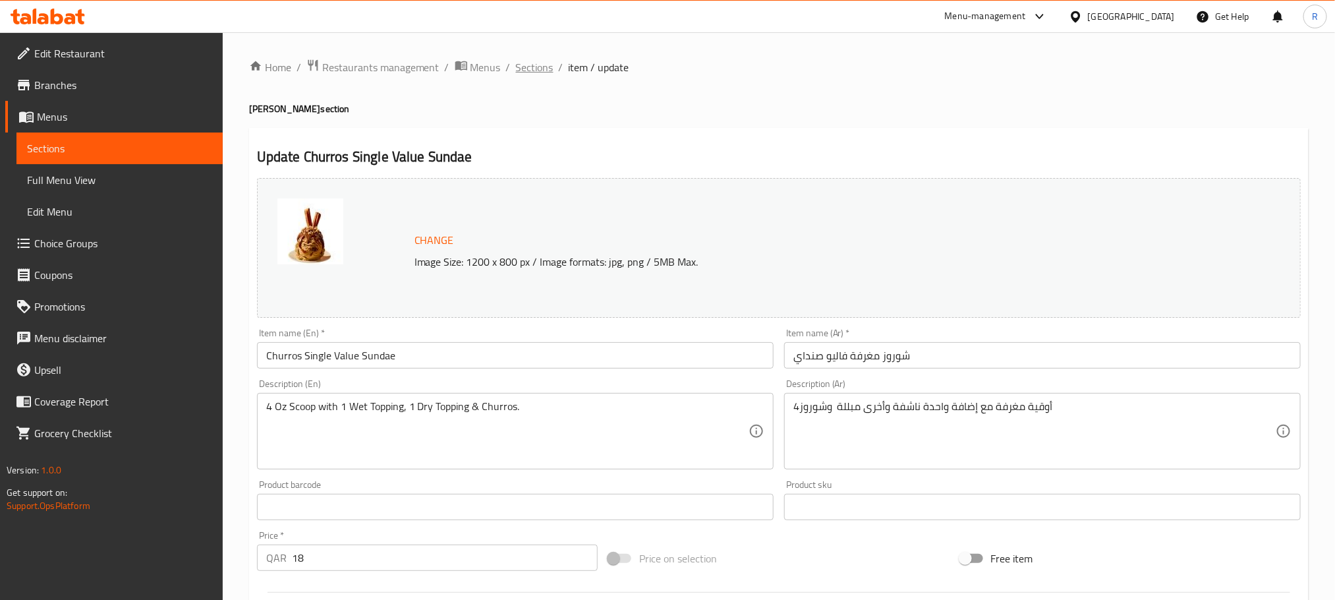
click at [546, 68] on span "Sections" at bounding box center [535, 67] width 38 height 16
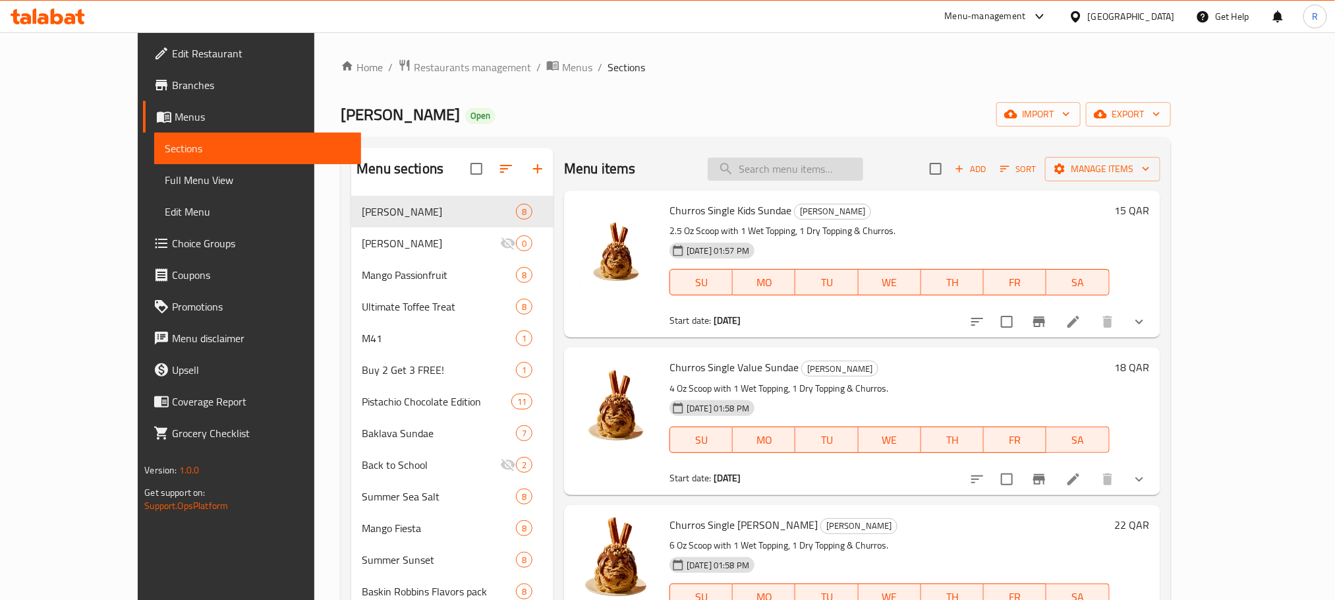
click at [783, 159] on input "search" at bounding box center [786, 168] width 156 height 23
paste input "Churros Single [PERSON_NAME]"
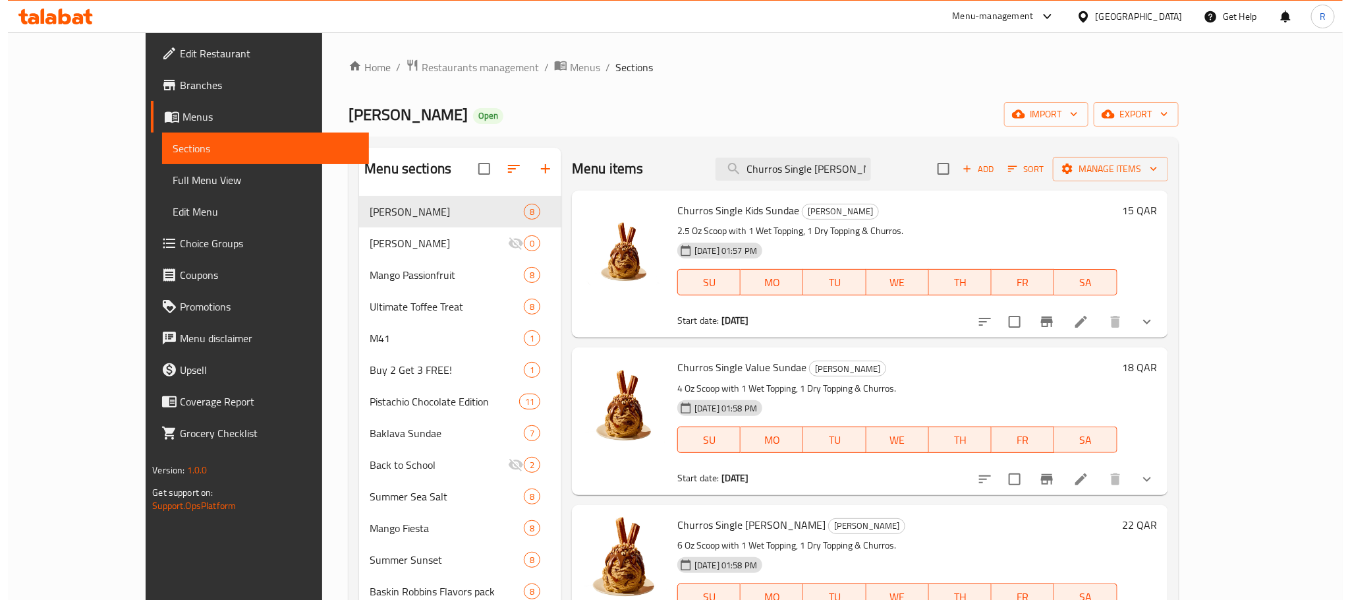
scroll to position [0, 16]
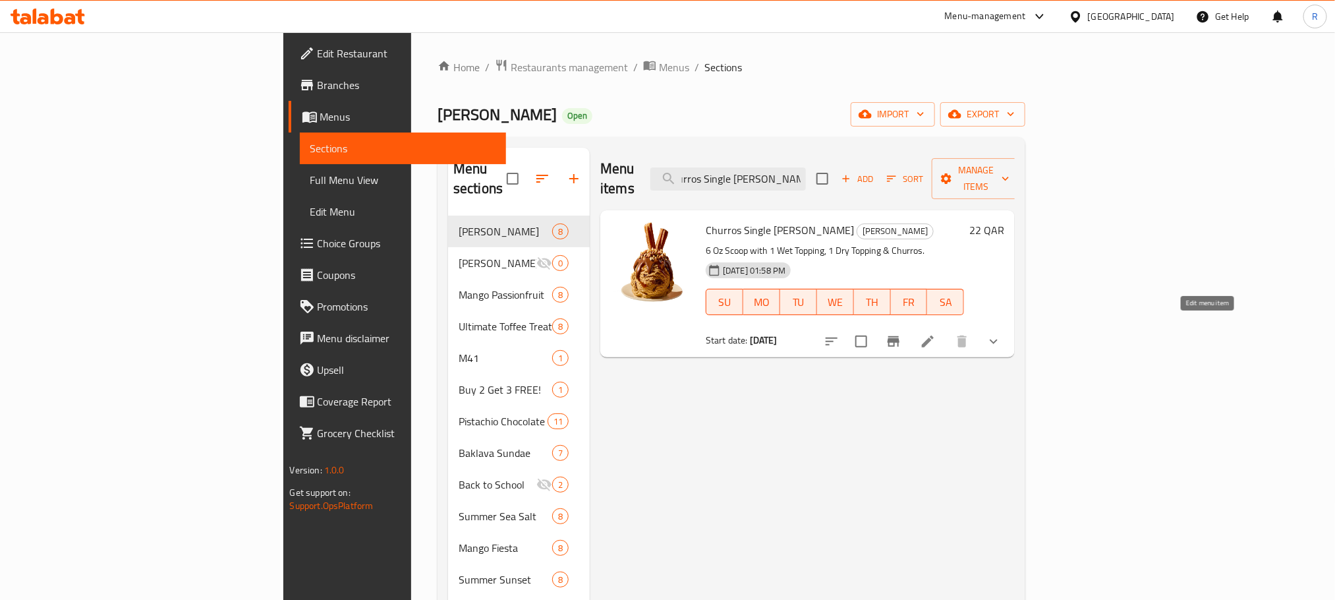
type input "Churros Single [PERSON_NAME]"
click at [936, 337] on icon at bounding box center [928, 341] width 16 height 16
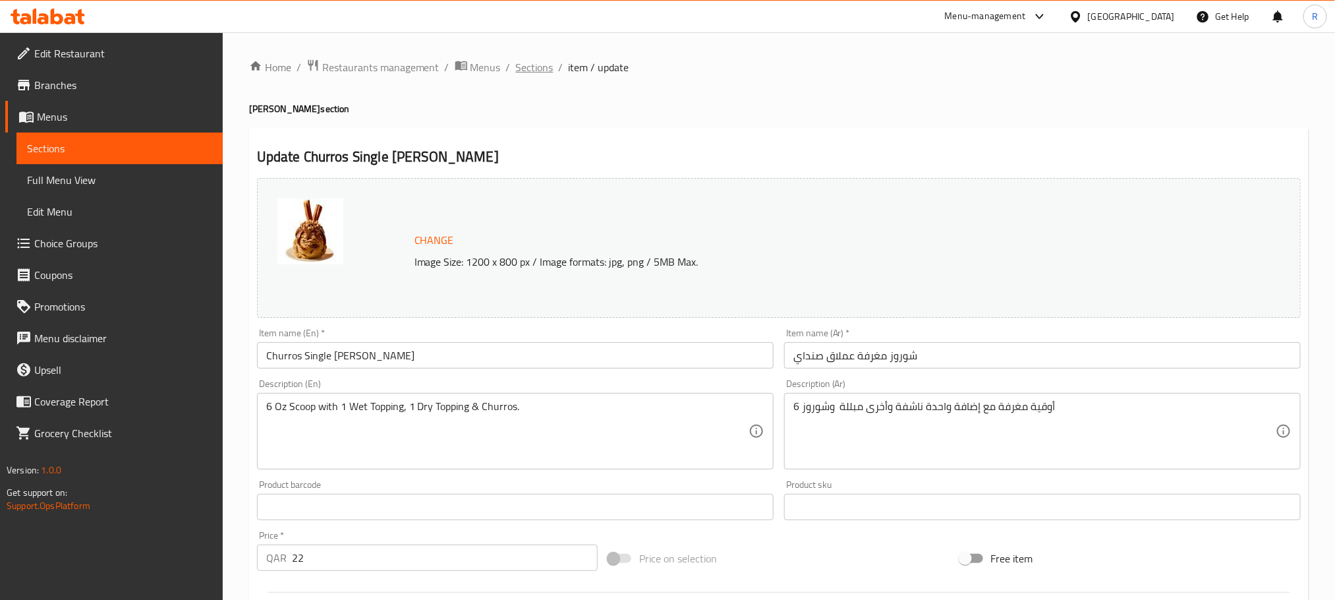
click at [546, 63] on span "Sections" at bounding box center [535, 67] width 38 height 16
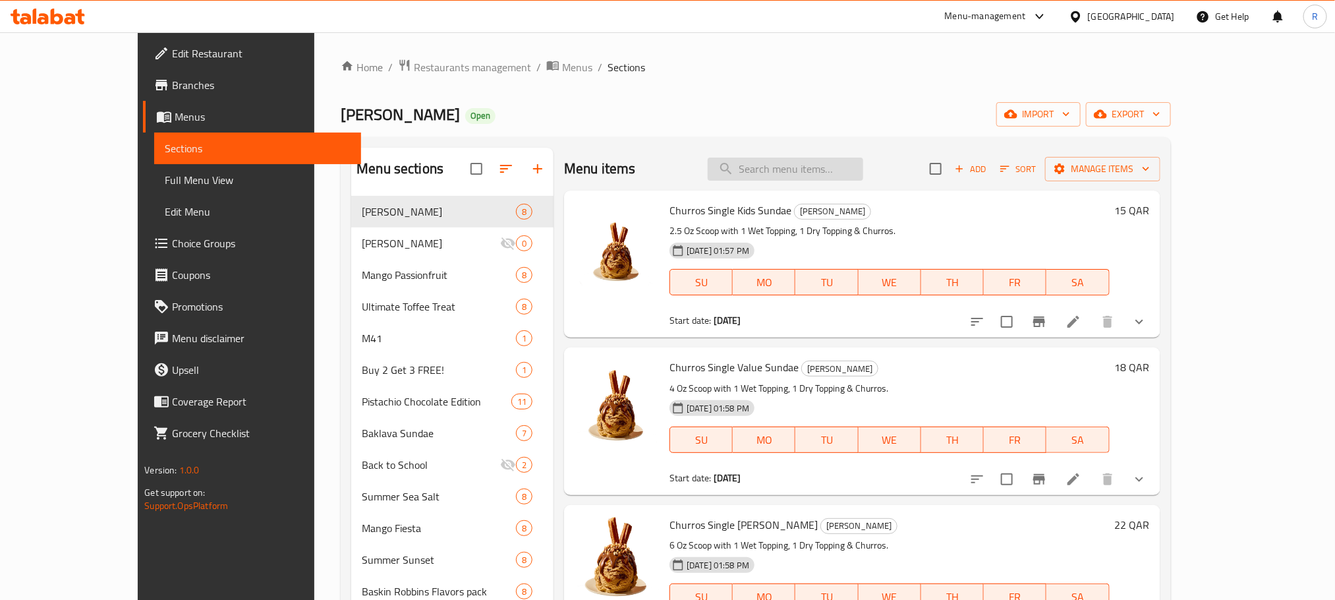
click at [820, 170] on input "search" at bounding box center [786, 168] width 156 height 23
paste input "Churros Double Kids Sundae"
type input "Churros Double Kids Sundae"
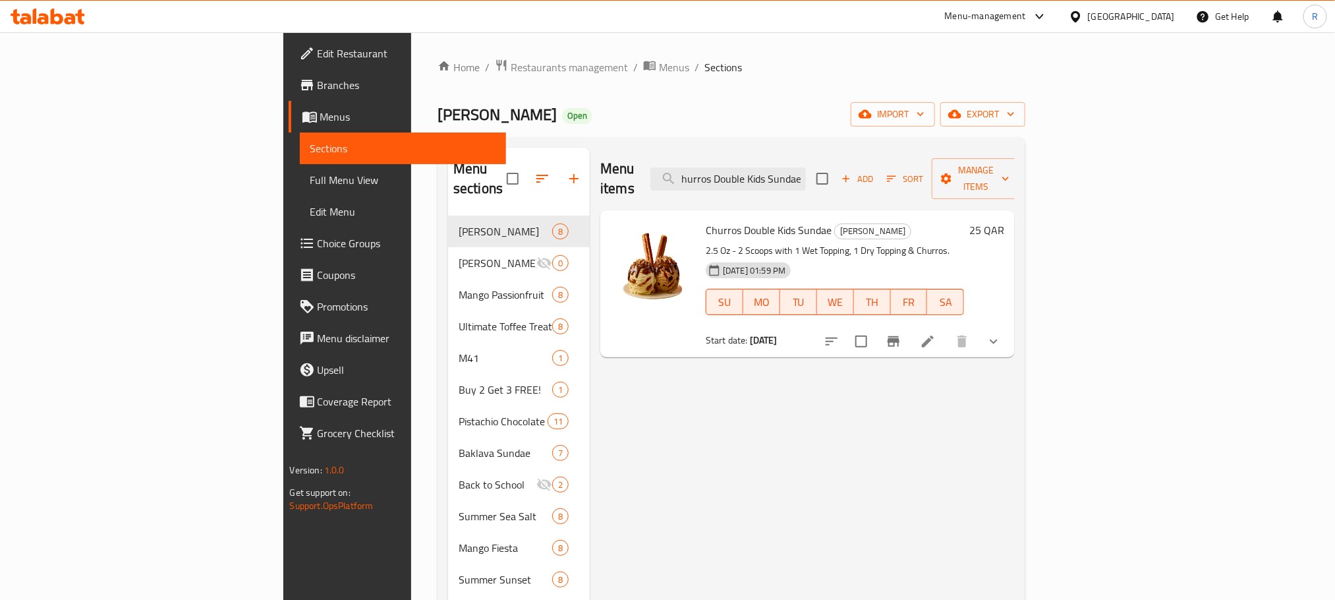
click at [936, 333] on icon at bounding box center [928, 341] width 16 height 16
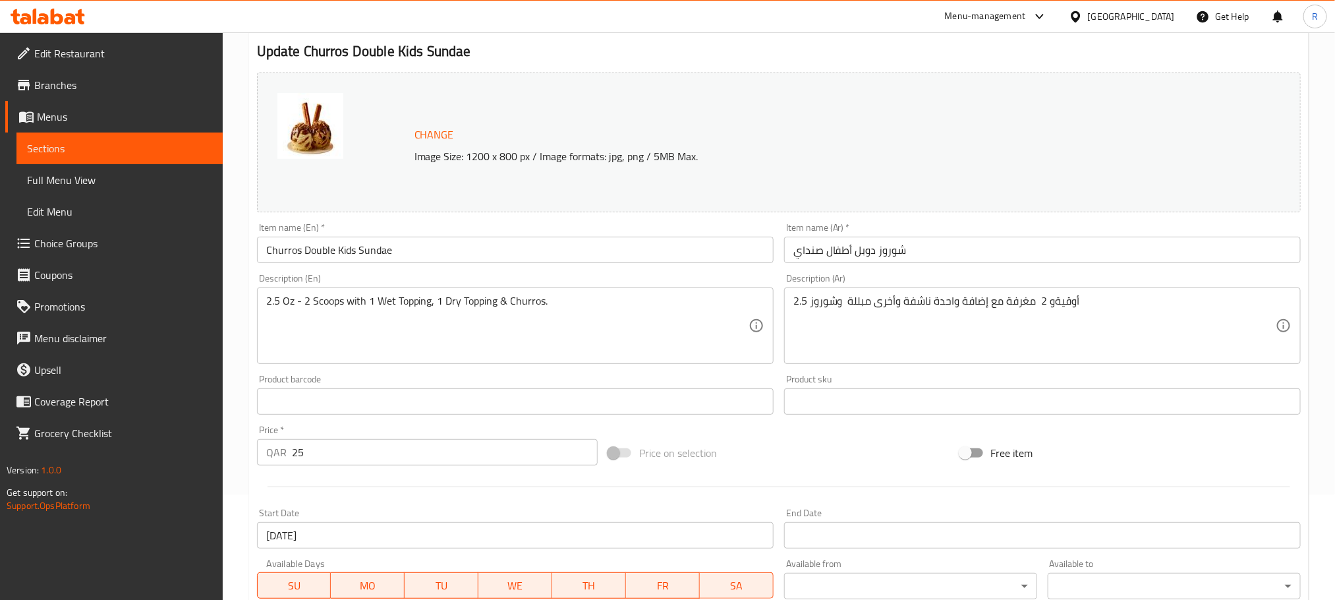
scroll to position [501, 0]
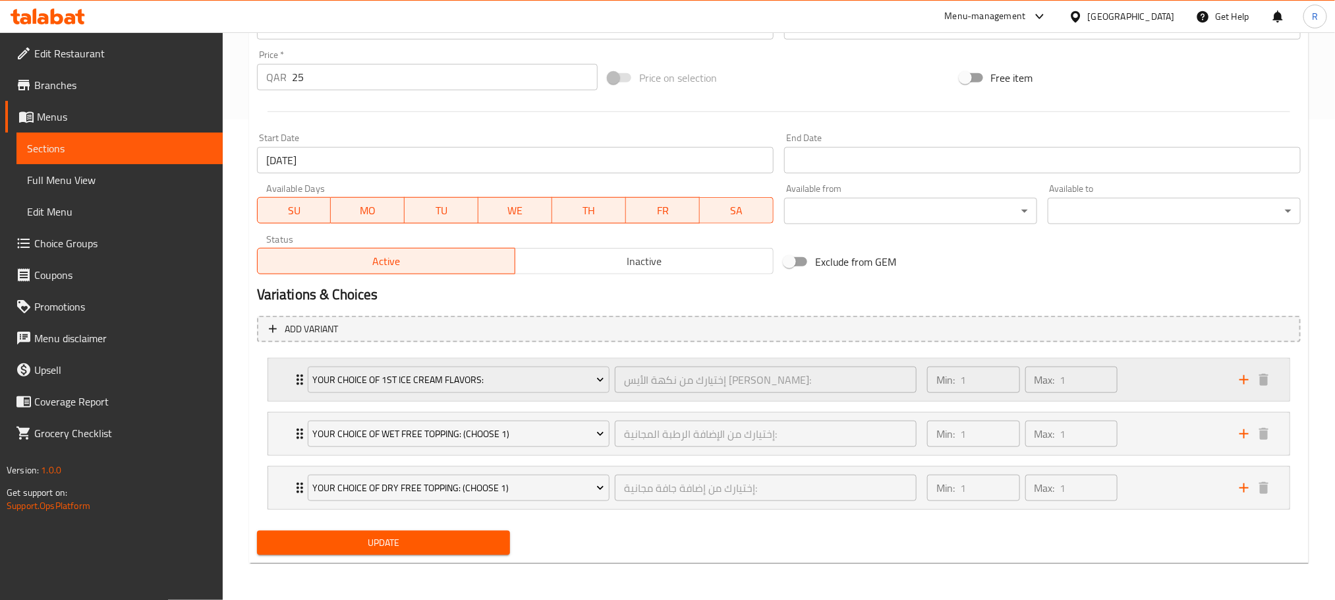
click at [1181, 364] on div "Min: 1 ​ Max: 1 ​" at bounding box center [1075, 379] width 312 height 42
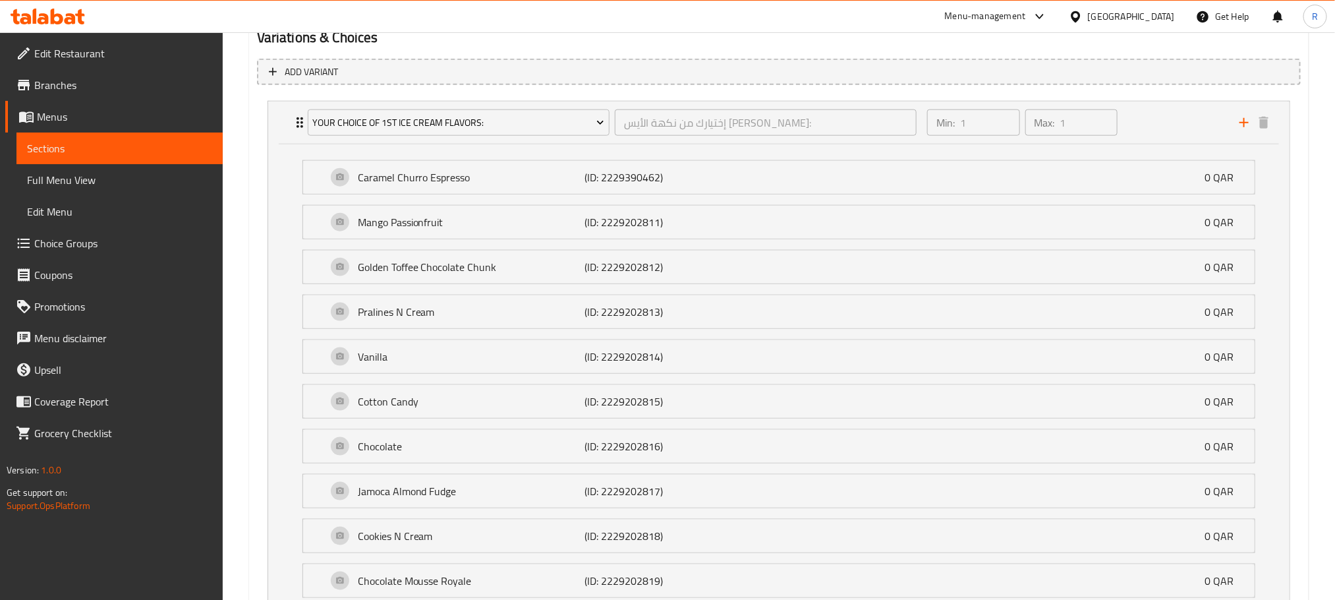
scroll to position [699, 0]
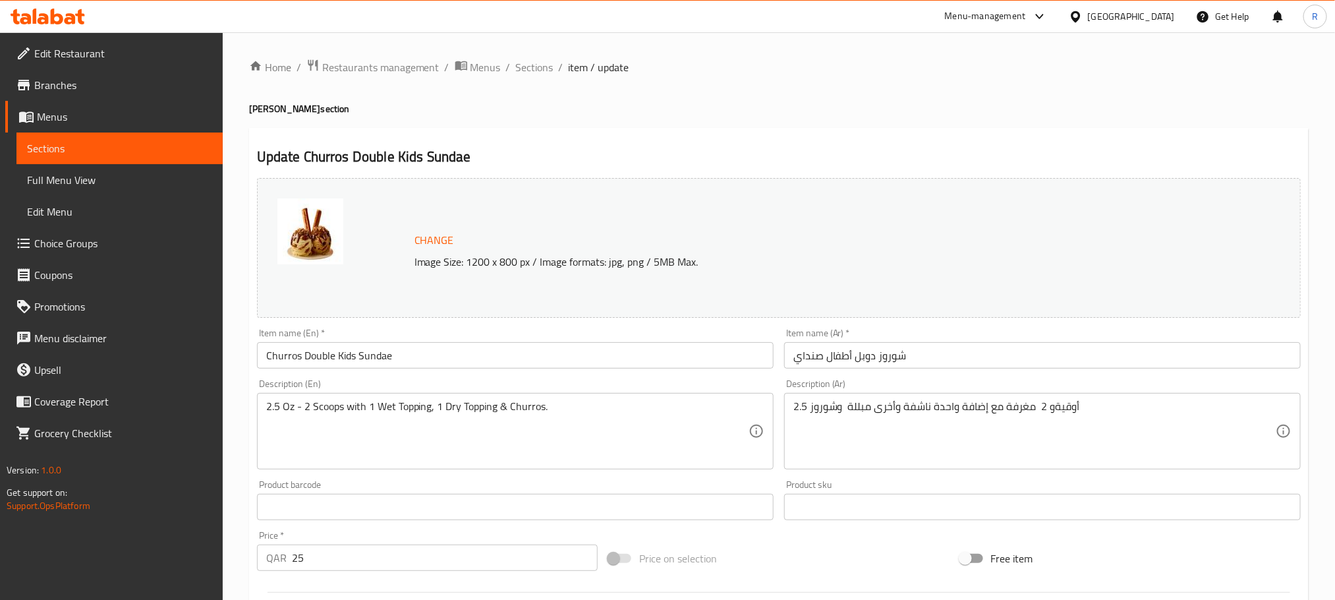
type input "إختيارك من نكهة الأيس [PERSON_NAME] الأولي:"
type input "1"
type input "إختيارك من الإضافة الرطبة المجانية:"
type input "1"
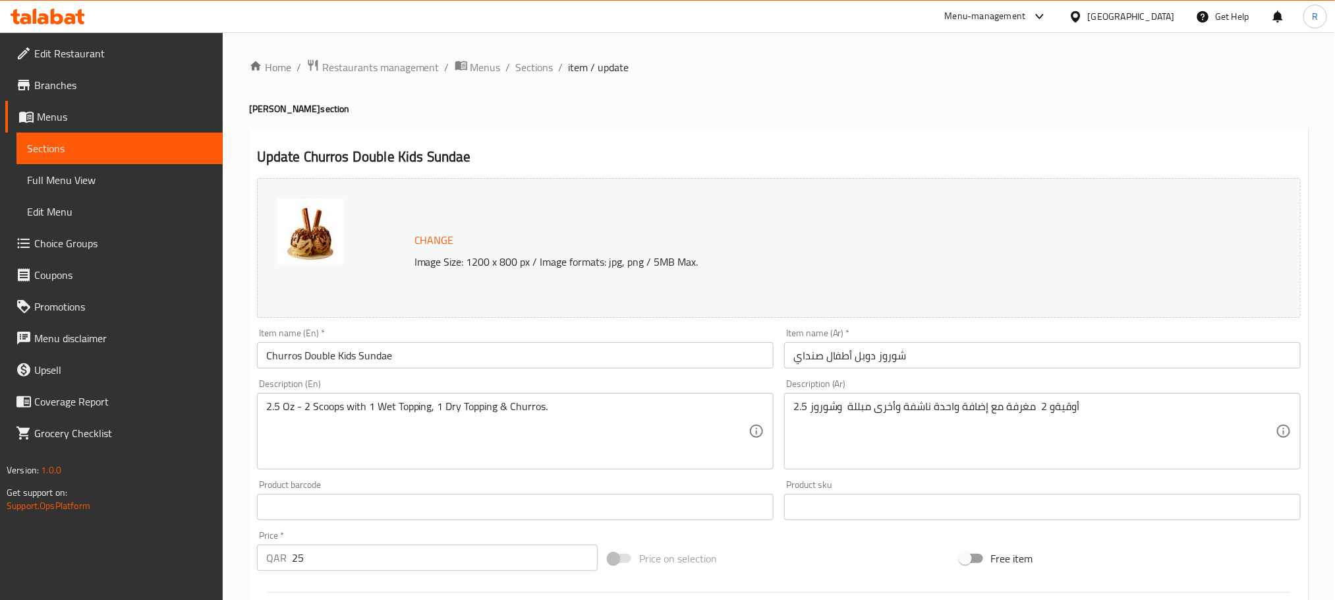
type input "1"
type input "إختيارك من إضافة جافة مجانية:"
type input "1"
click at [133, 258] on link "Choice Groups" at bounding box center [113, 243] width 217 height 32
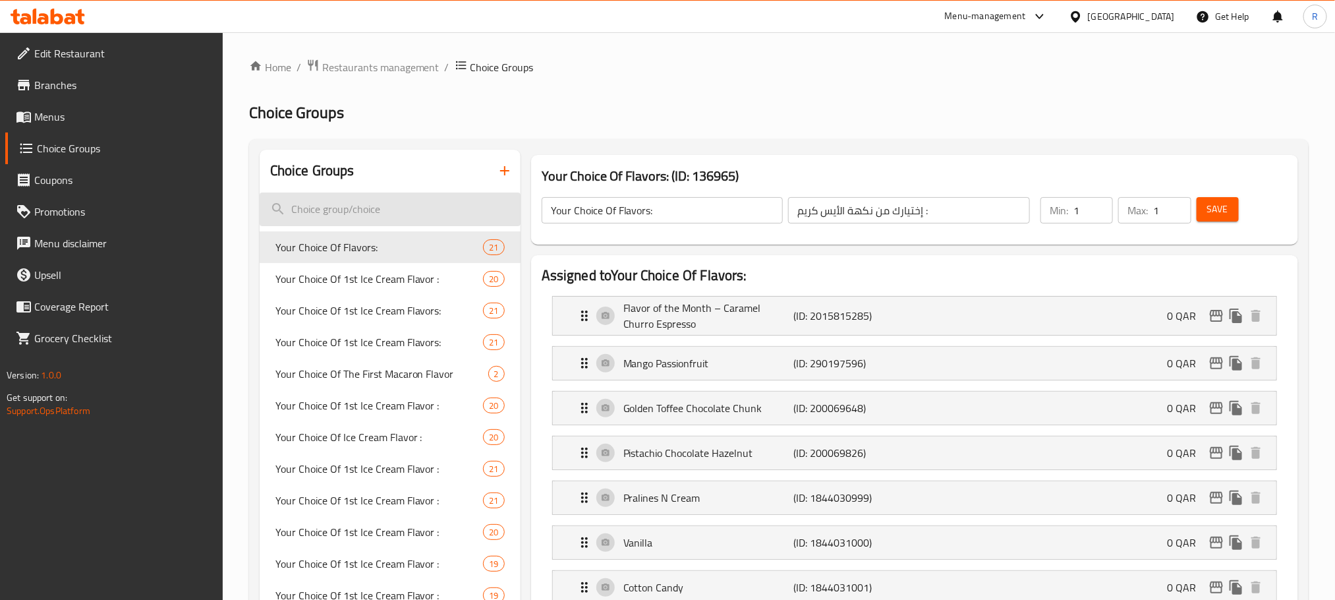
click at [424, 206] on input "search" at bounding box center [390, 209] width 261 height 34
paste input "Your Choice Of 1st Ice Cream Flavors:"
click at [420, 208] on input "Your Choice Of 1st Ice Cream Flavors:" at bounding box center [390, 209] width 261 height 34
type input "Your Choice Of 1st Ice Cream Flavors:"
click at [344, 216] on input "Your Choice Of 1st Ice Cream Flavors:" at bounding box center [390, 209] width 261 height 34
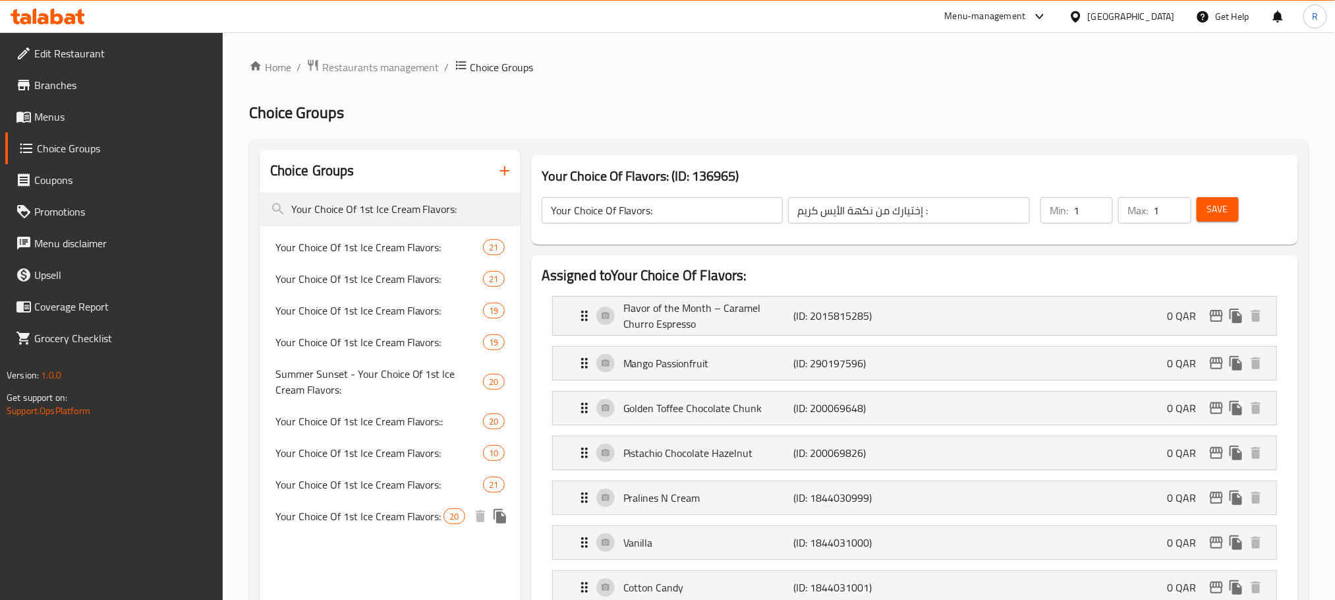
click at [366, 524] on span "Your Choice Of 1st Ice Cream Flavors:" at bounding box center [359, 516] width 169 height 16
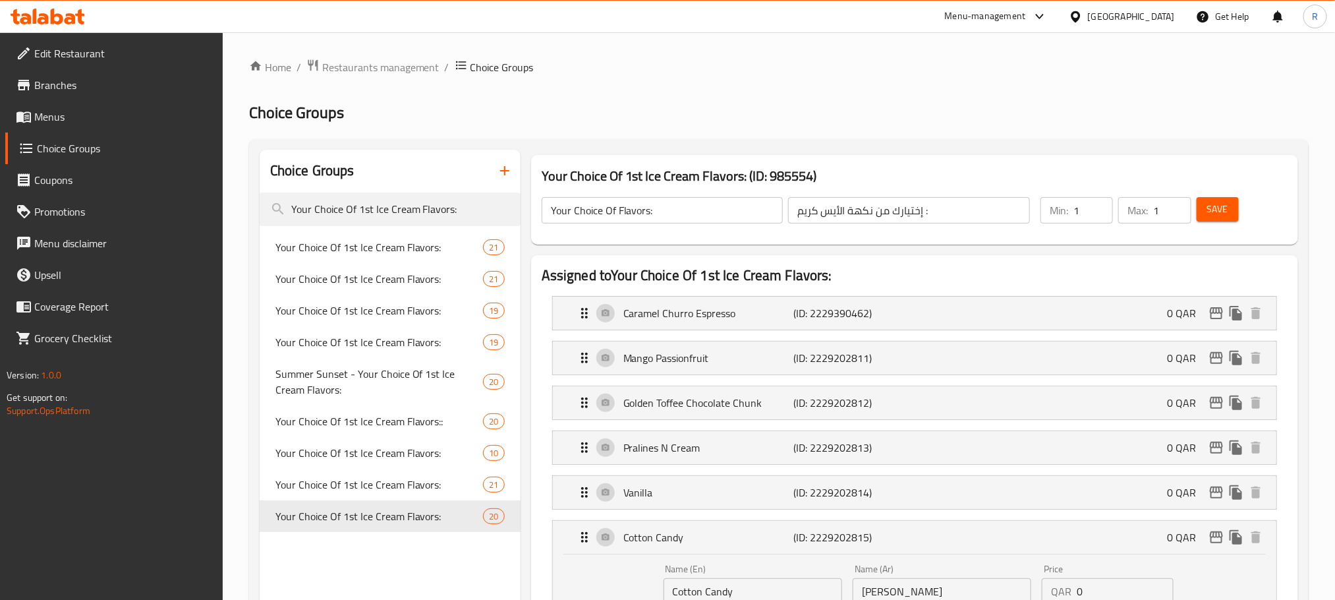
type input "Your Choice Of 1st Ice Cream Flavors:"
type input "إختيارك من نكهة الأيس [PERSON_NAME]:"
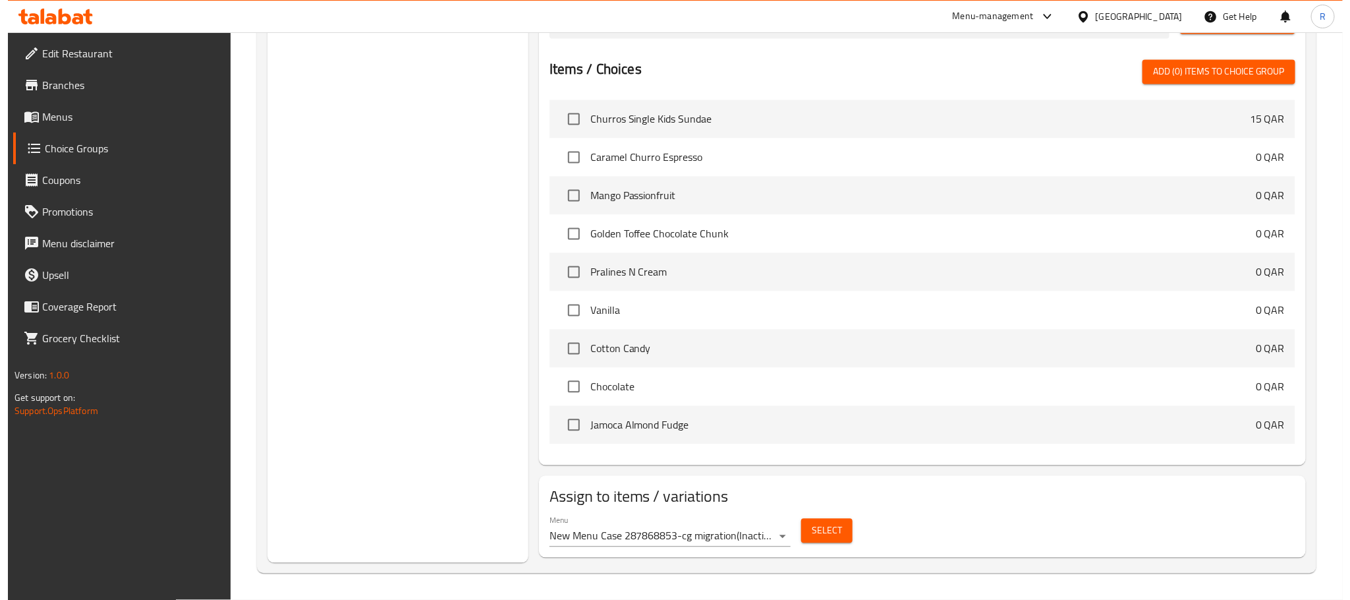
scroll to position [1319, 0]
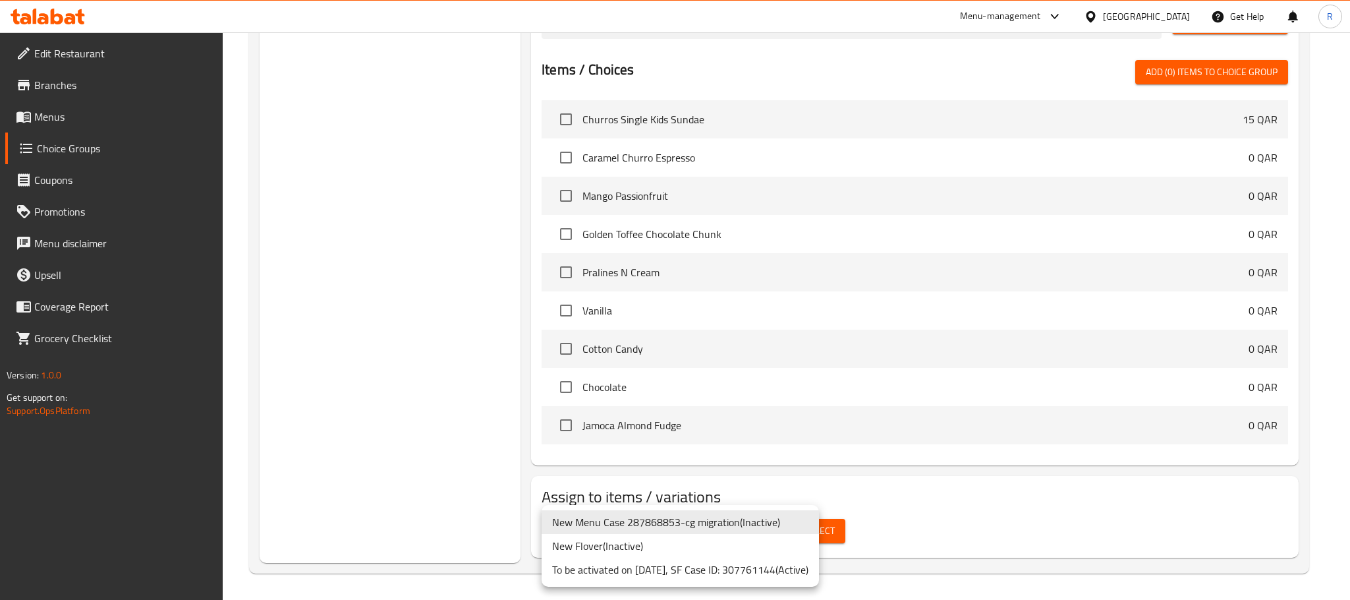
click at [819, 575] on li "To be activated on 01-02-2024, SF Case ID: 307761144 ( Active )" at bounding box center [680, 569] width 277 height 24
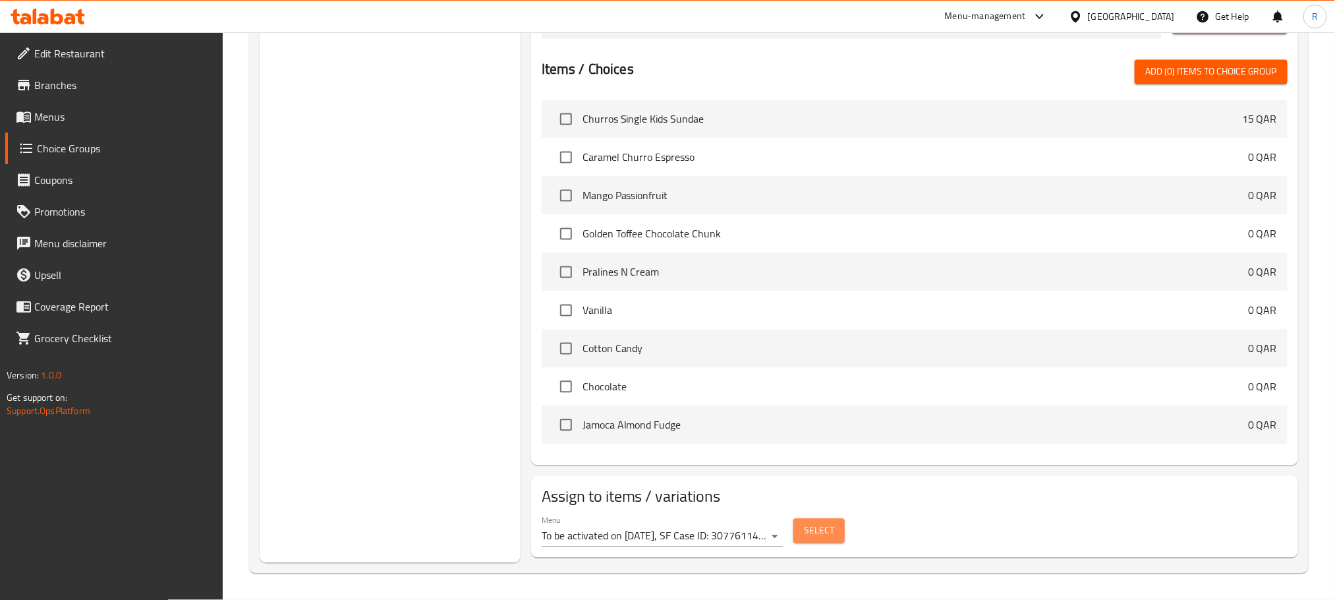
click at [805, 534] on span "Select" at bounding box center [819, 531] width 30 height 16
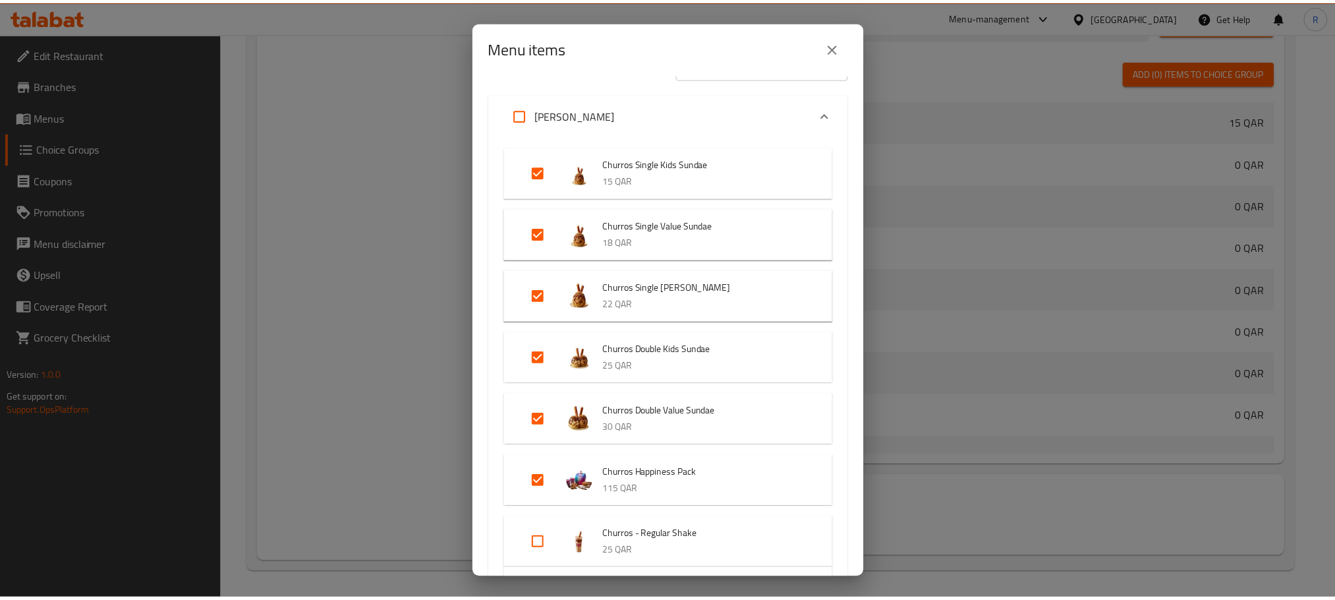
scroll to position [0, 0]
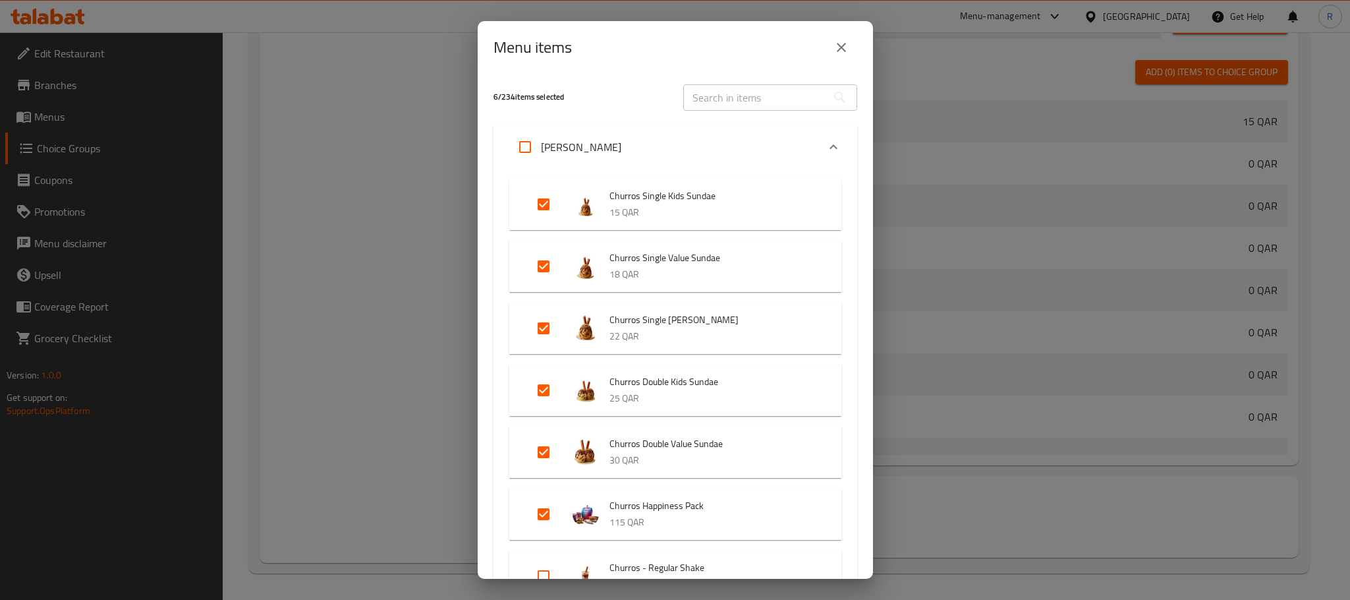
click at [845, 50] on icon "close" at bounding box center [842, 48] width 16 height 16
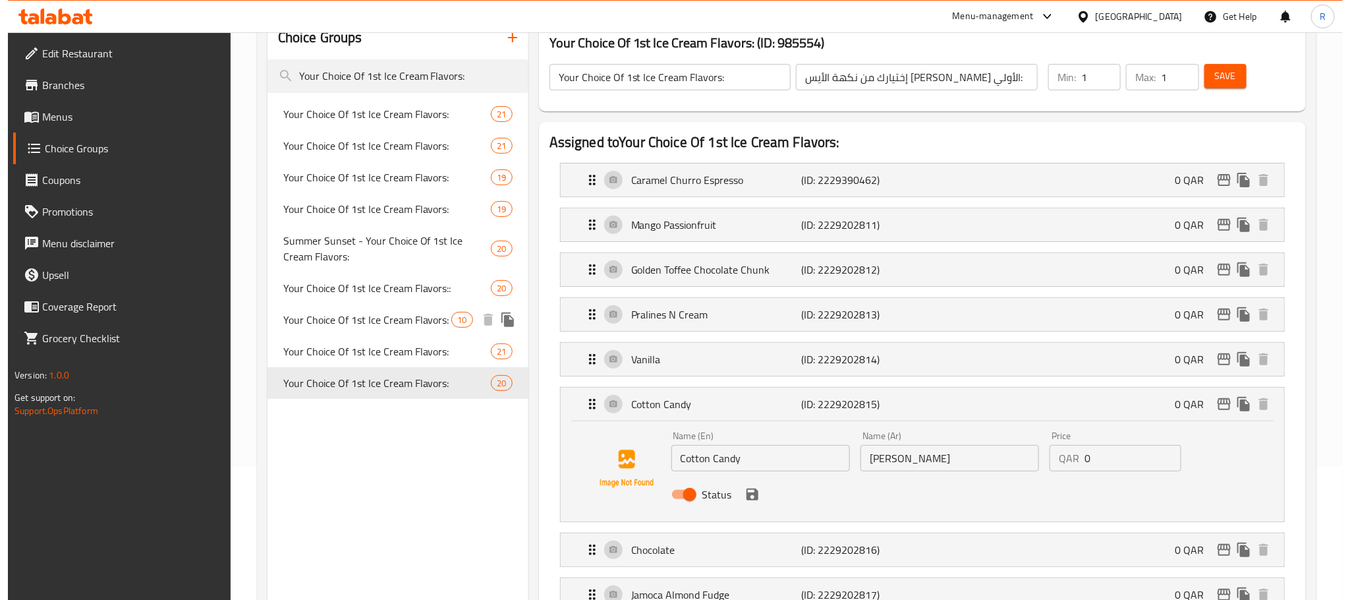
scroll to position [132, 0]
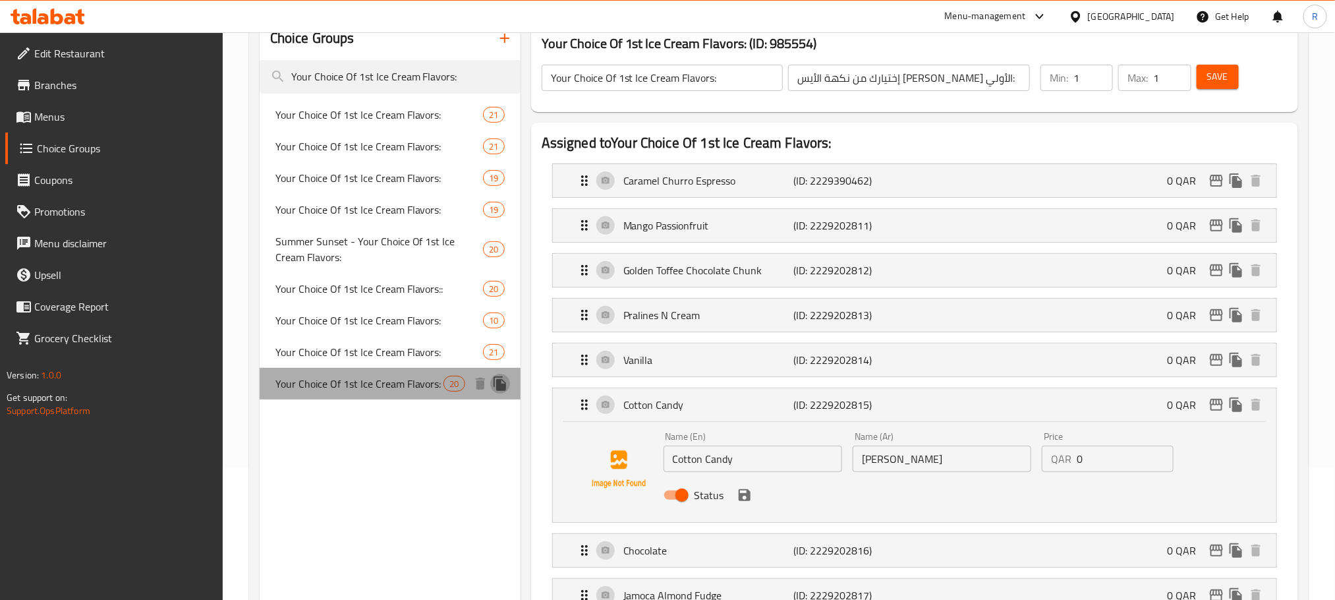
click at [494, 391] on icon "duplicate" at bounding box center [500, 383] width 13 height 14
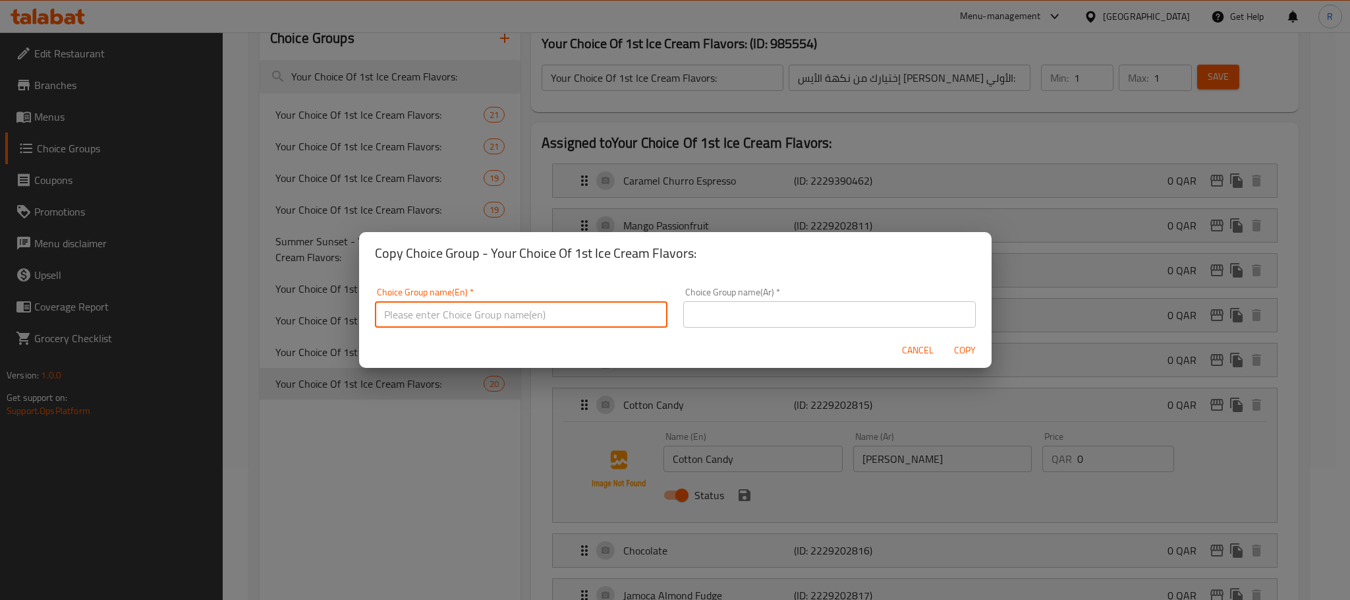
click at [552, 303] on input "text" at bounding box center [521, 314] width 293 height 26
paste input "Your Choice Of 2nd Ice Cream Flavors:"
click at [602, 306] on input "Your Choice Of 2nd Ice Cream Flavors/" at bounding box center [521, 314] width 293 height 26
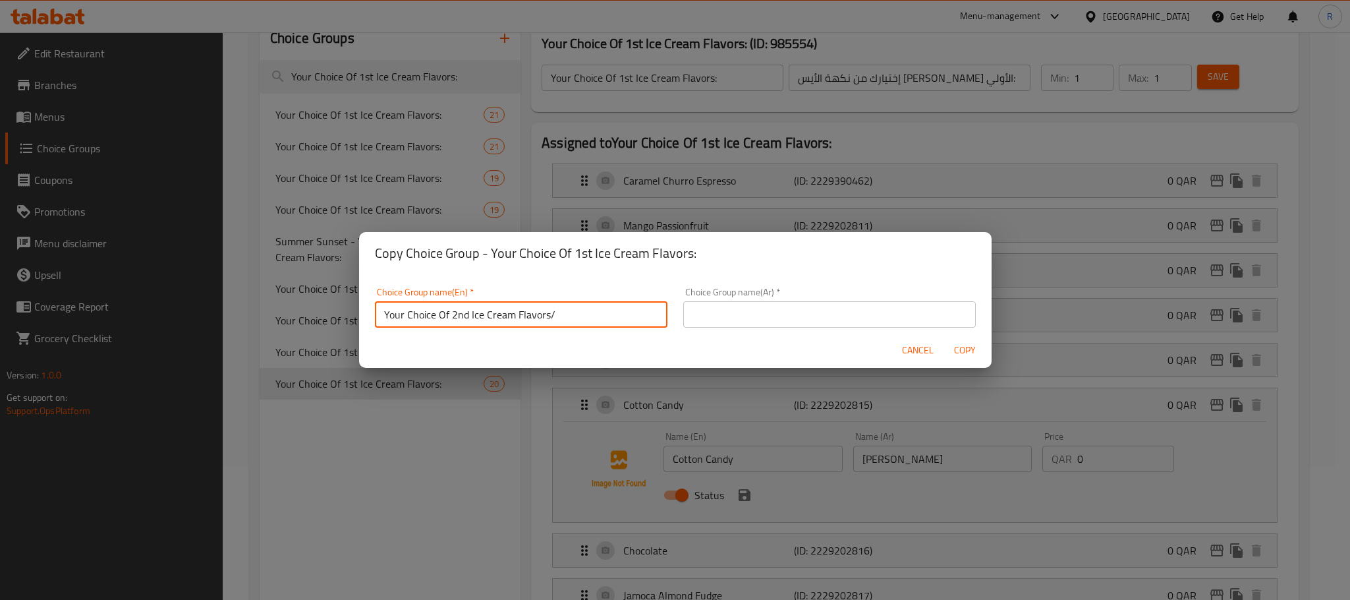
type input "Your Choice Of 2nd Ice Cream Flavors/"
click at [718, 319] on input "text" at bounding box center [829, 314] width 293 height 26
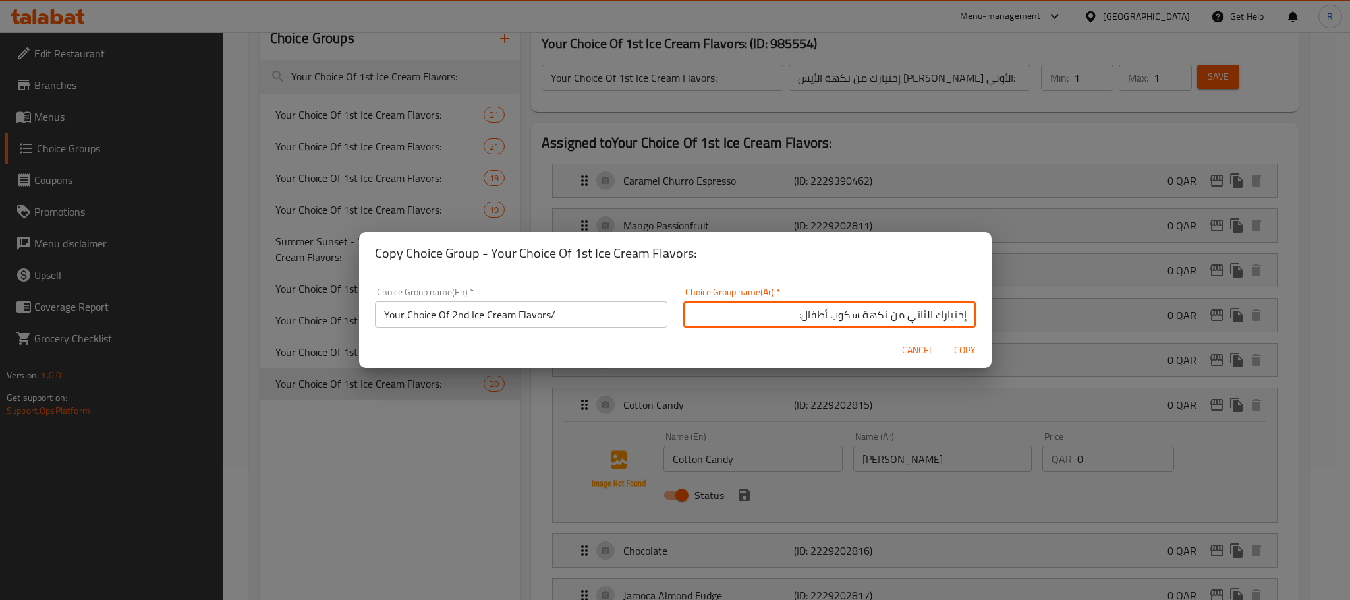
click at [832, 313] on input "إختيارك الثاني من نكهة سكوب أطفال:" at bounding box center [829, 314] width 293 height 26
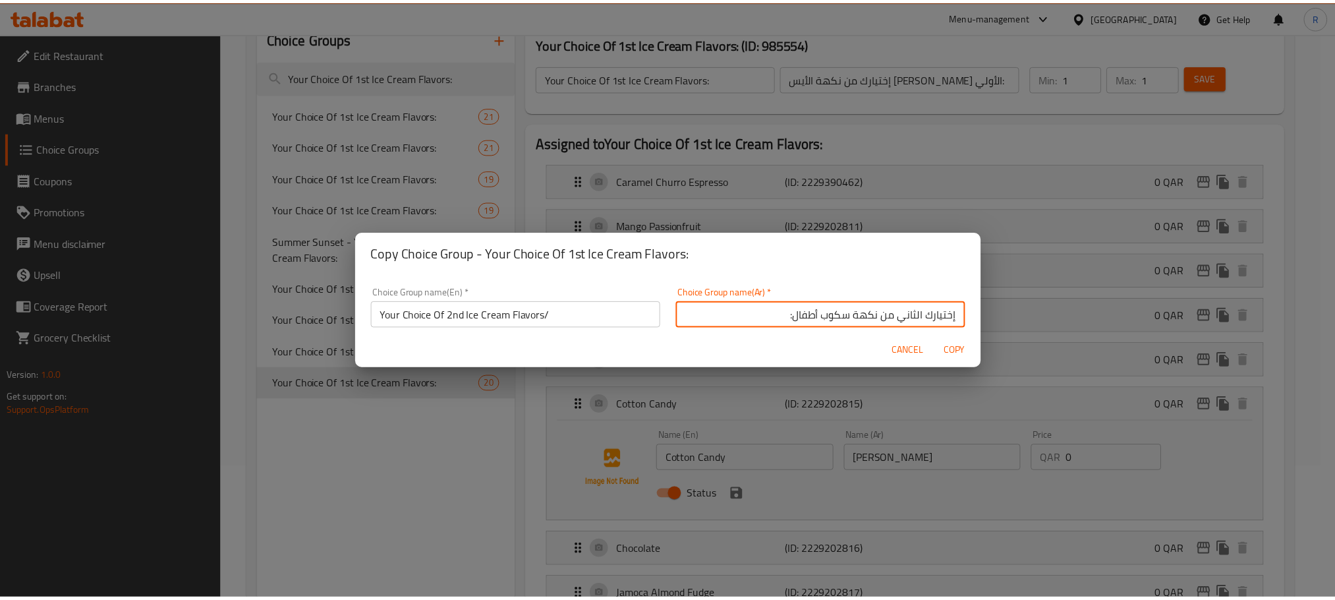
scroll to position [5, 0]
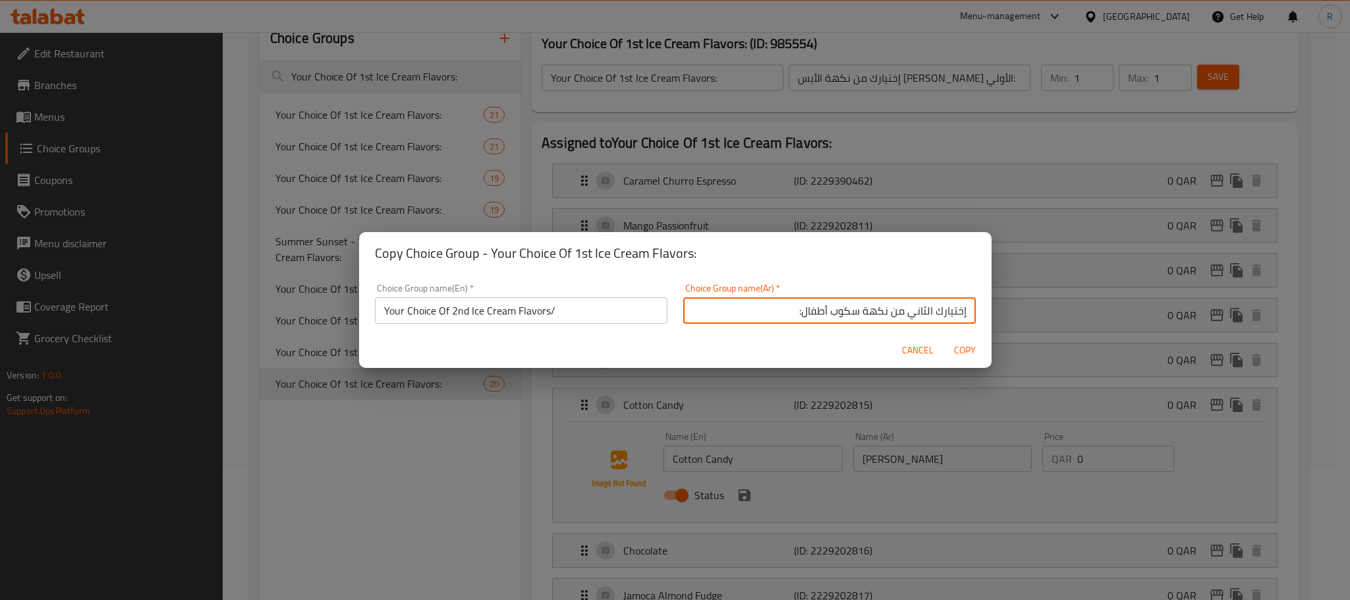
drag, startPoint x: 832, startPoint y: 313, endPoint x: 791, endPoint y: 319, distance: 41.9
click at [791, 319] on input "إختيارك الثاني من نكهة سكوب أطفال:" at bounding box center [829, 310] width 293 height 26
type input "إختيارك الثاني من نكهة الآيس كريم:"
click at [975, 350] on span "Copy" at bounding box center [966, 350] width 32 height 16
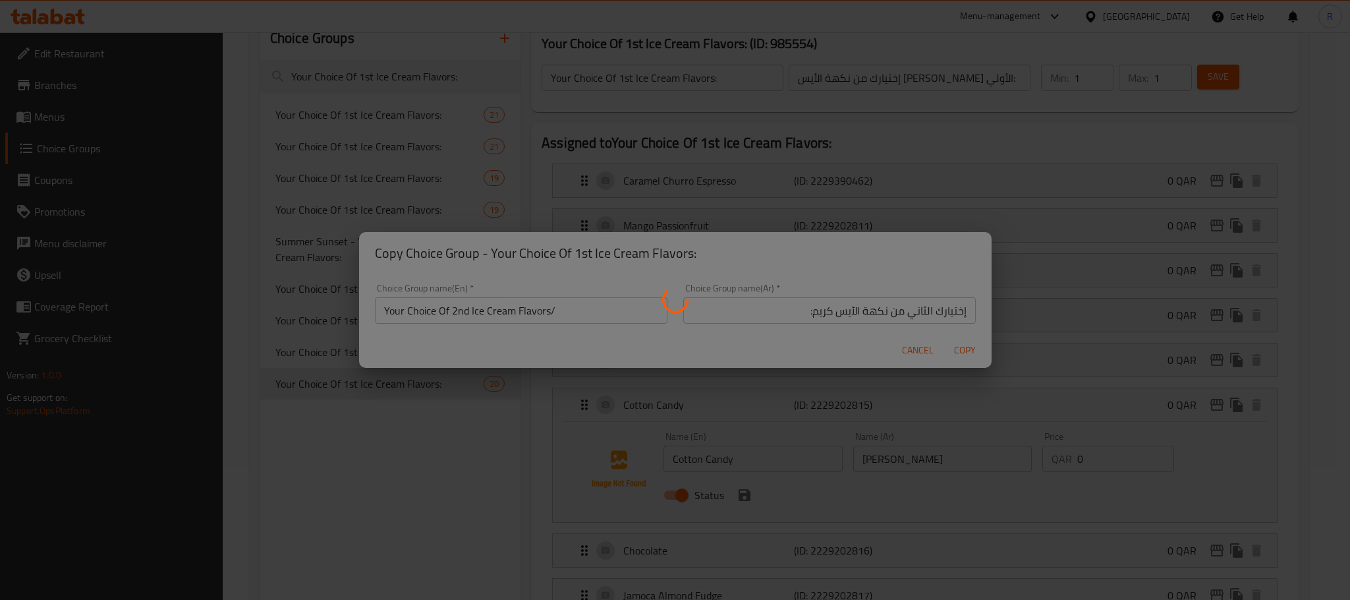
type input "Your Choice Of 2nd Ice Cream Flavors/"
type input "إختيارك الثاني من نكهة الآيس كريم:"
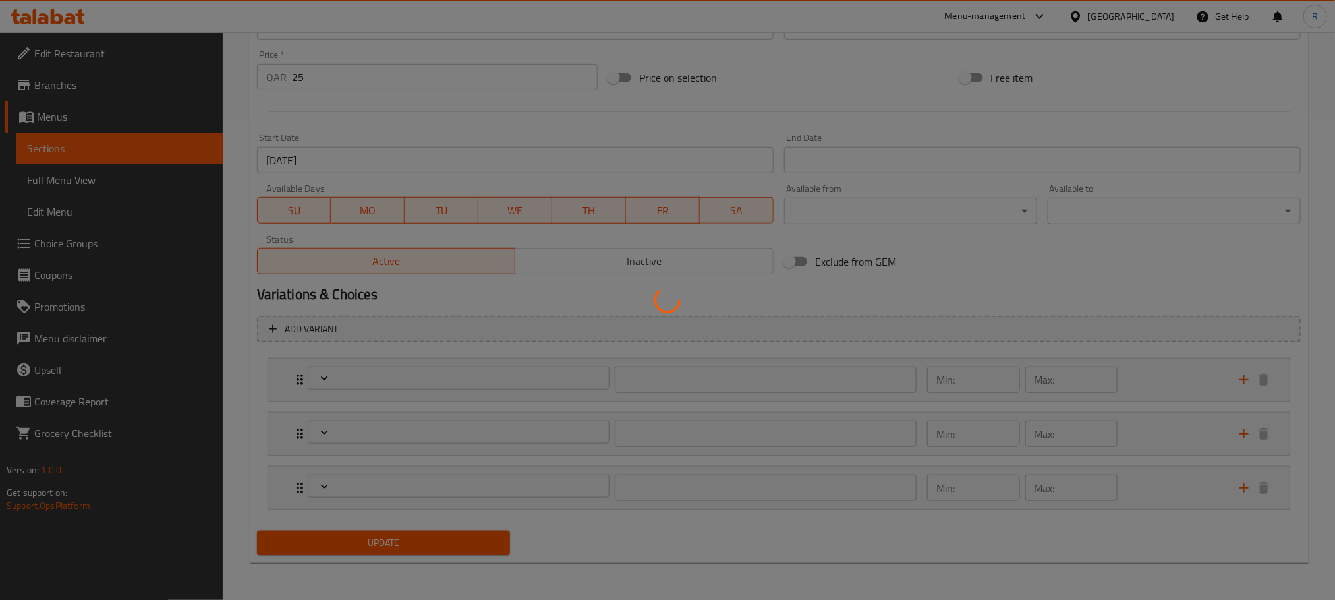
scroll to position [498, 0]
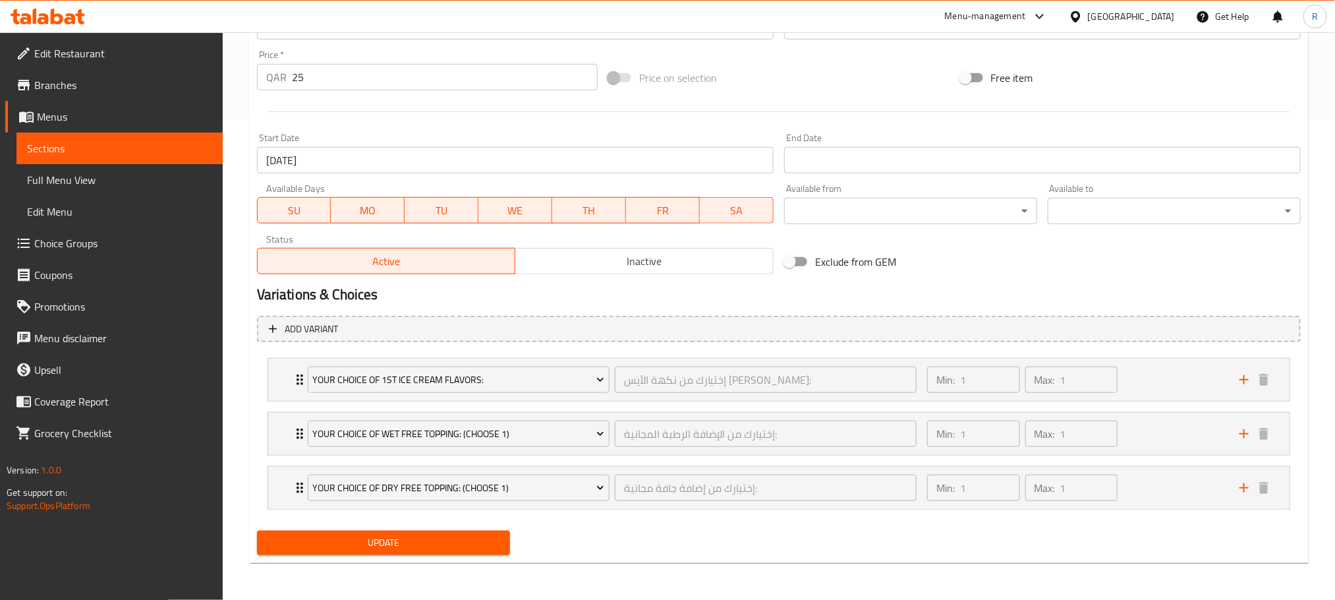
type input "إختيارك من نكهة الأيس [PERSON_NAME]:"
type input "1"
type input "إختيارك من الإضافة الرطبة المجانية:"
type input "1"
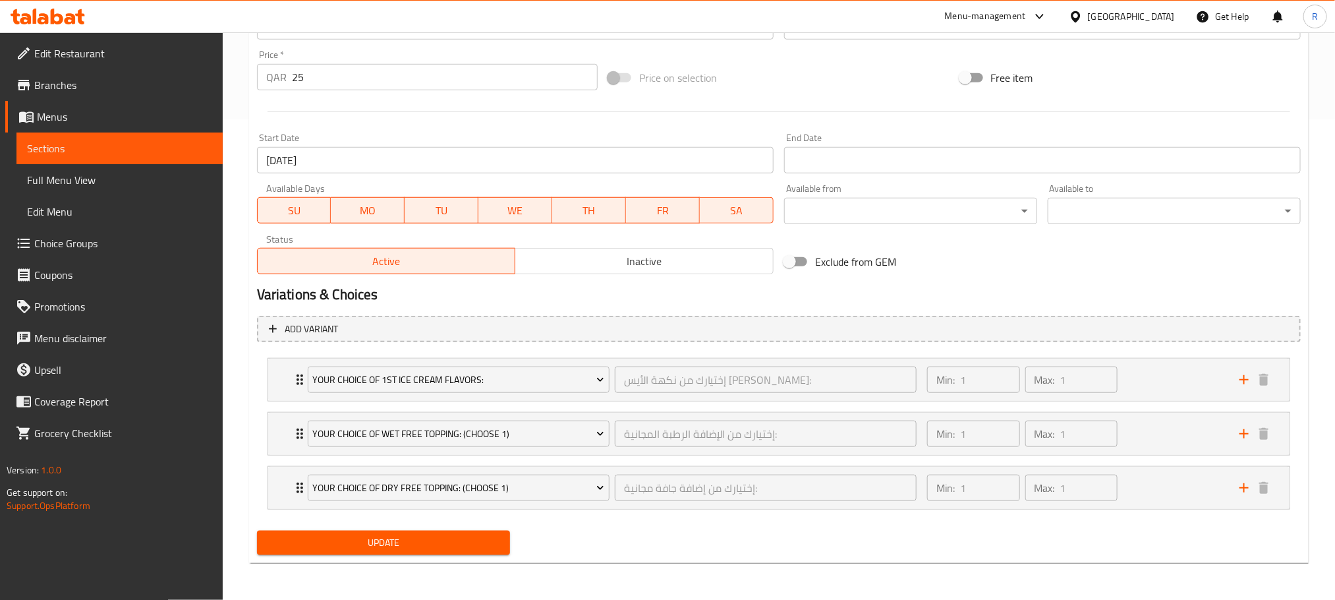
type input "1"
type input "إختيارك من إضافة جافة مجانية:"
type input "1"
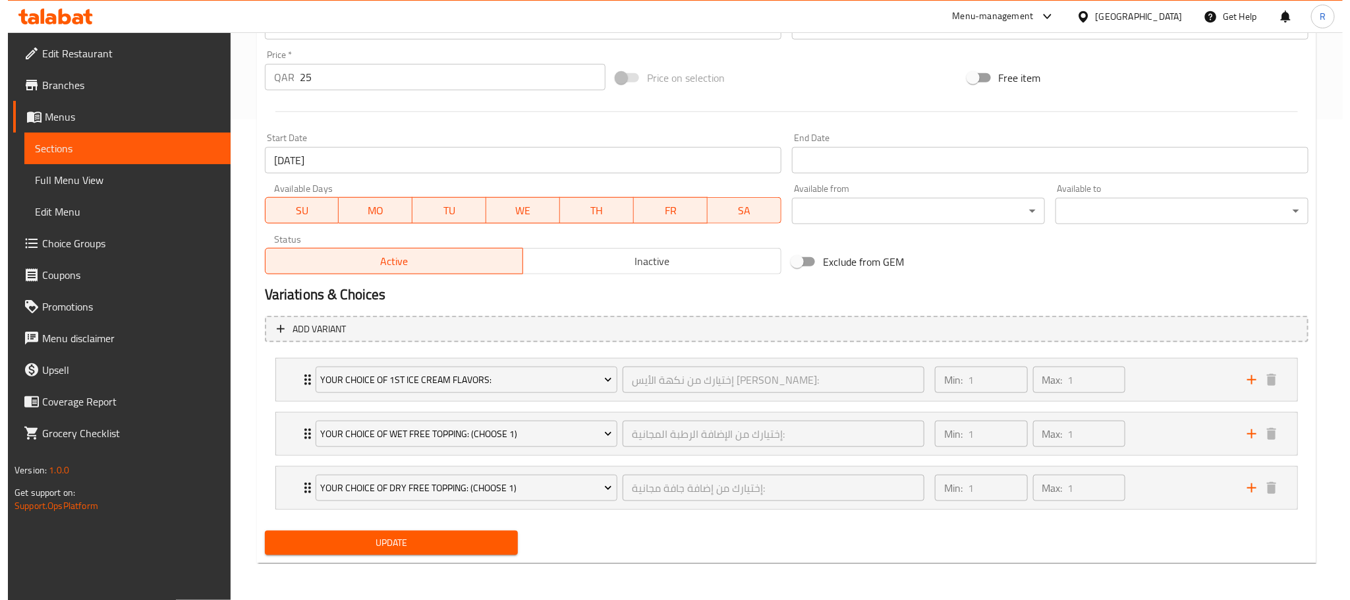
scroll to position [501, 0]
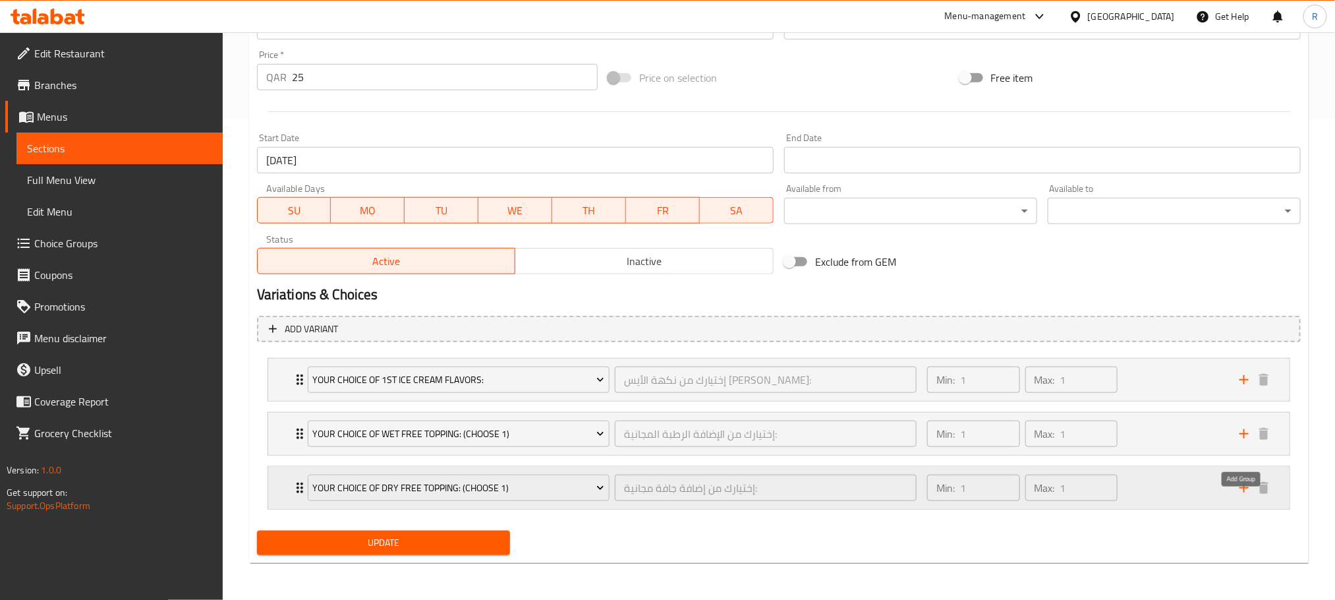
click at [1242, 482] on icon "add" at bounding box center [1244, 488] width 16 height 16
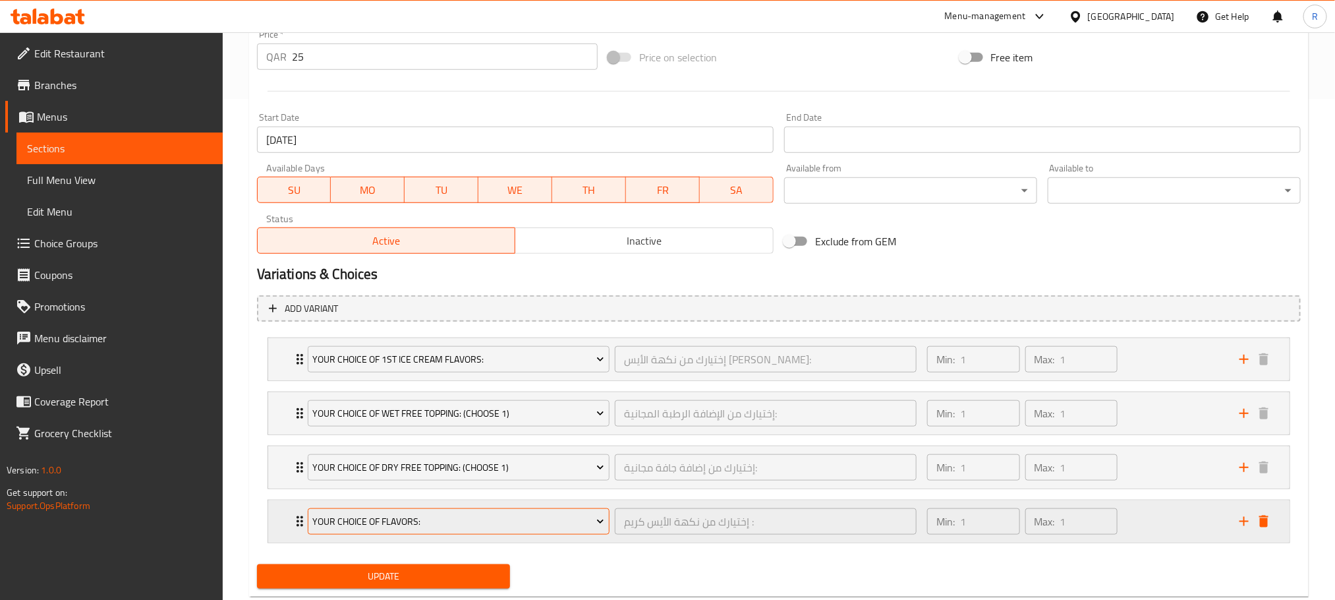
click at [546, 530] on span "Your Choice Of Flavors:" at bounding box center [458, 521] width 292 height 16
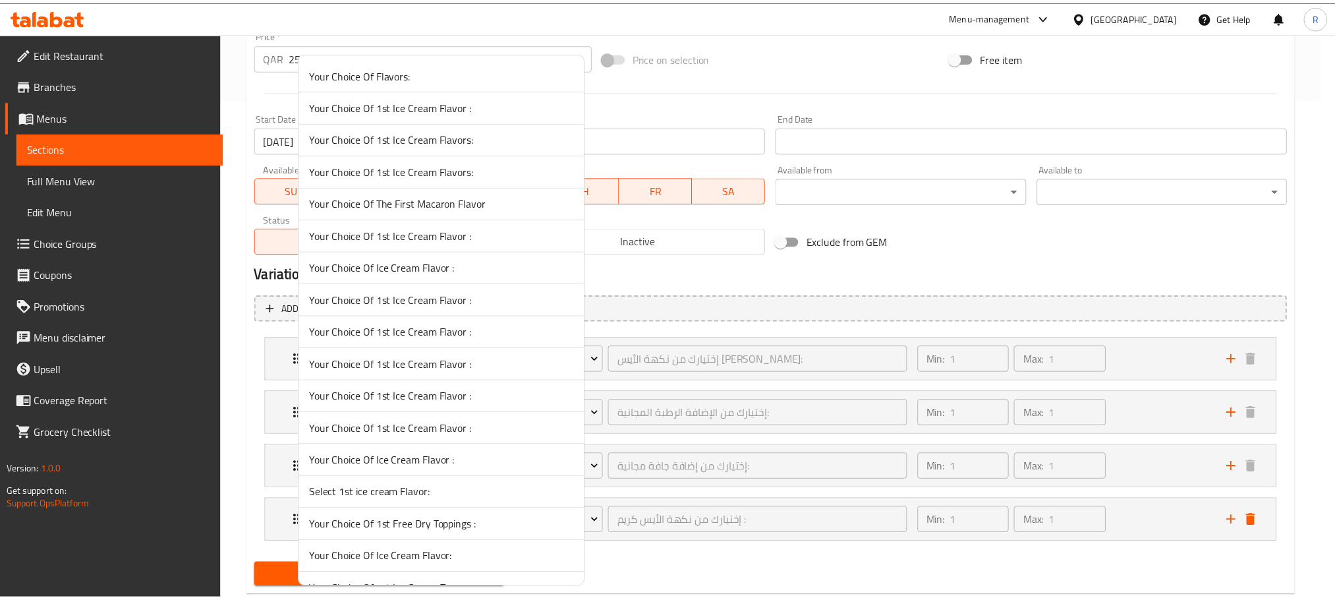
scroll to position [5259, 0]
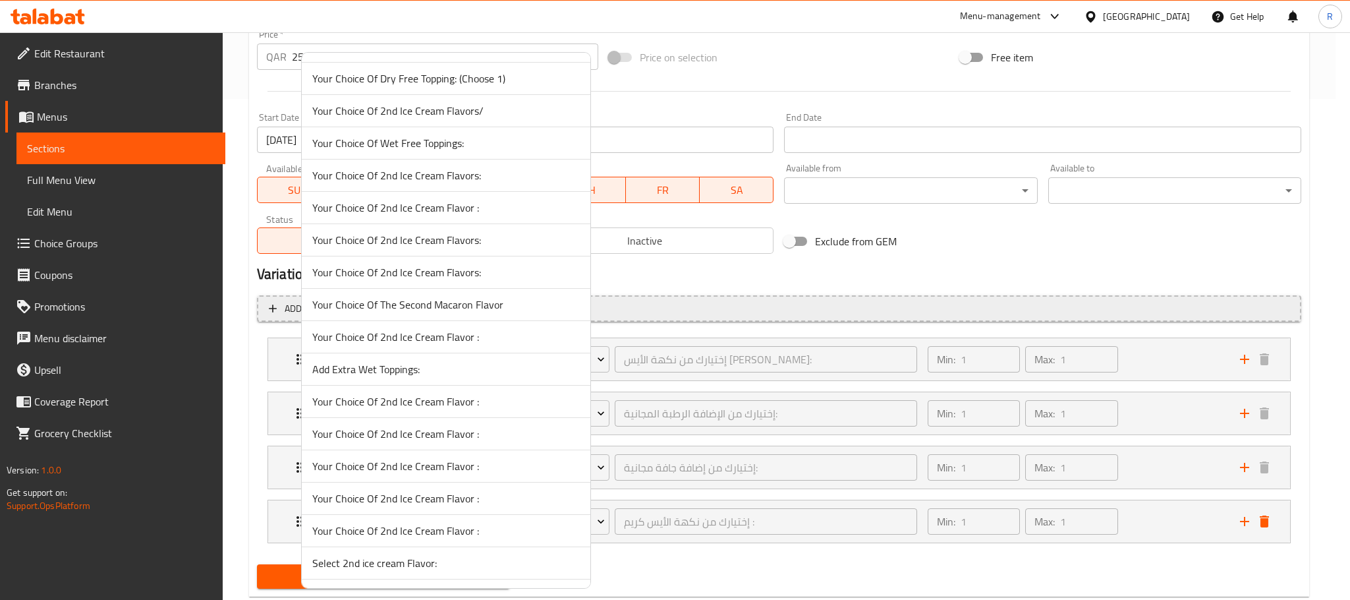
click at [478, 119] on span "Your Choice Of 2nd Ice Cream Flavors/" at bounding box center [446, 111] width 268 height 16
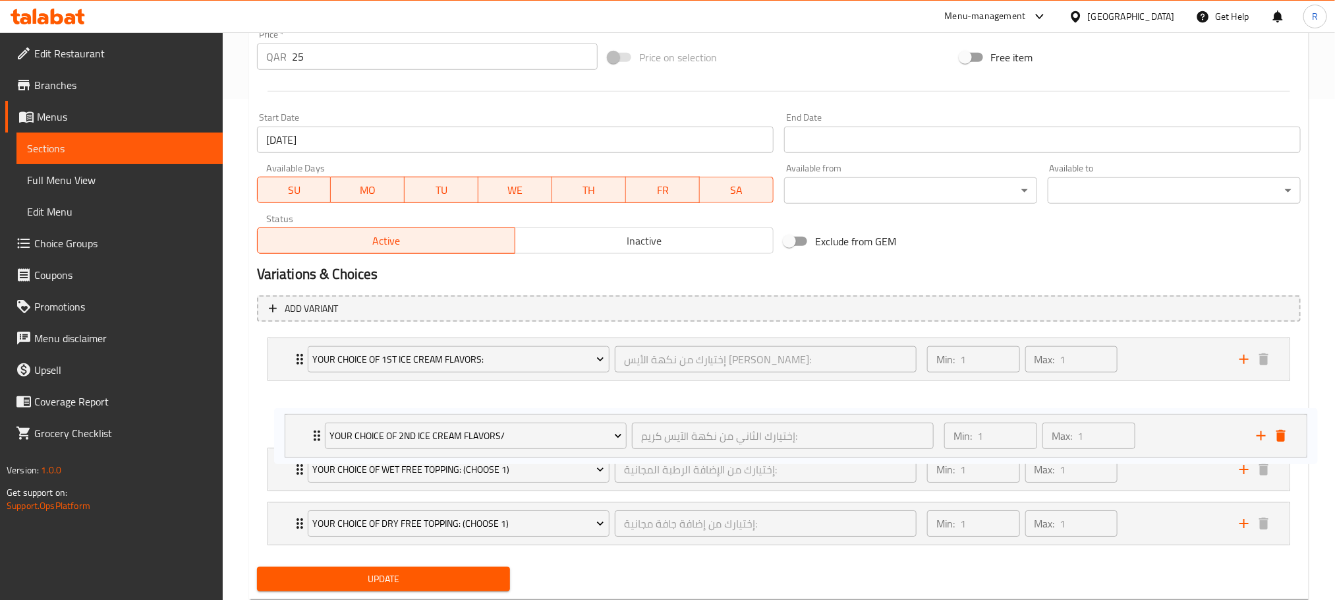
scroll to position [506, 0]
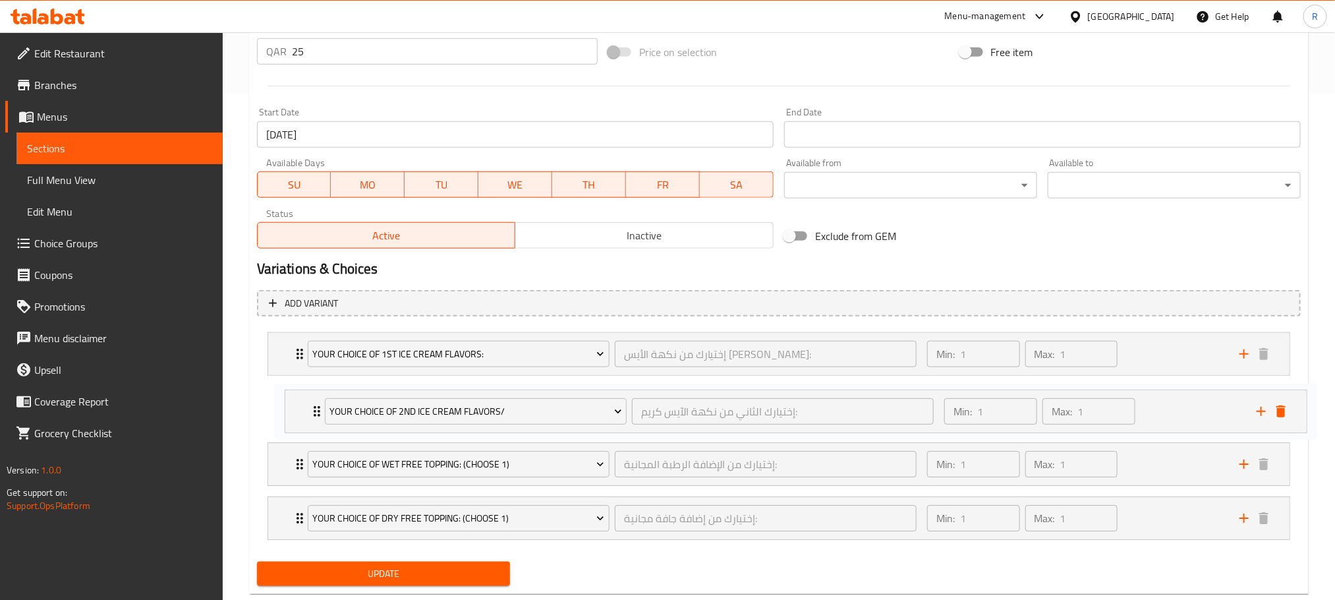
drag, startPoint x: 299, startPoint y: 544, endPoint x: 316, endPoint y: 409, distance: 135.5
click at [316, 409] on div "Your Choice Of 1st Ice Cream Flavors: إختيارك من نكهة الأيس كريم الأولي: ​ Min:…" at bounding box center [779, 436] width 1044 height 218
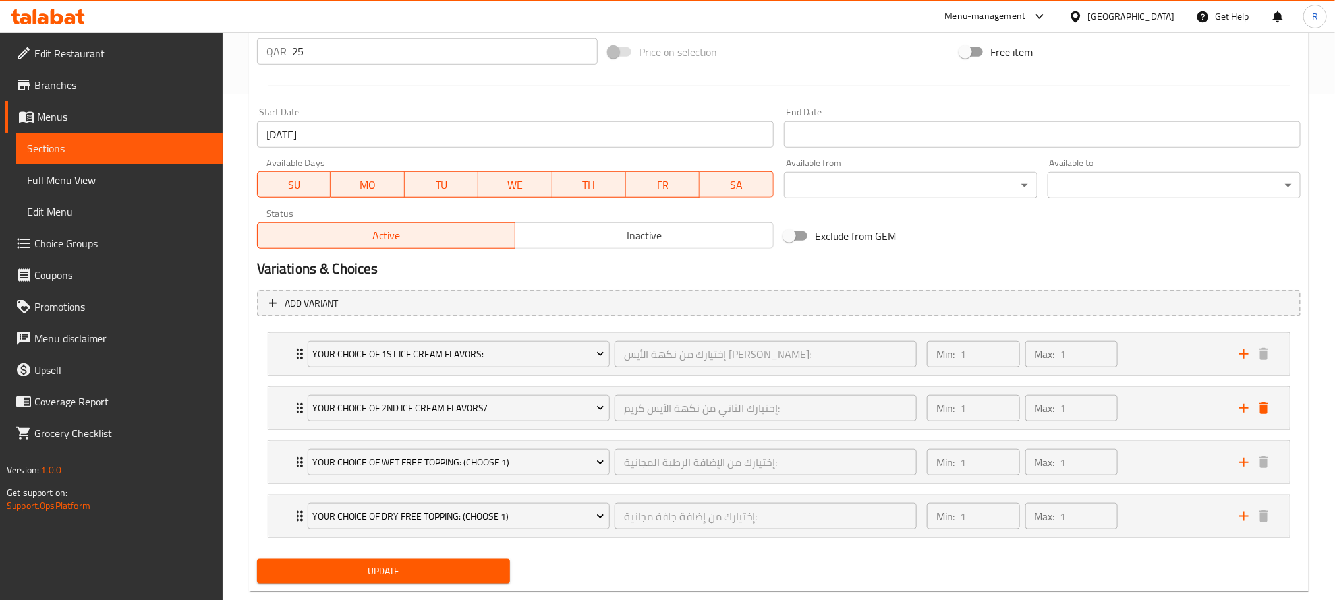
click at [463, 579] on span "Update" at bounding box center [384, 571] width 232 height 16
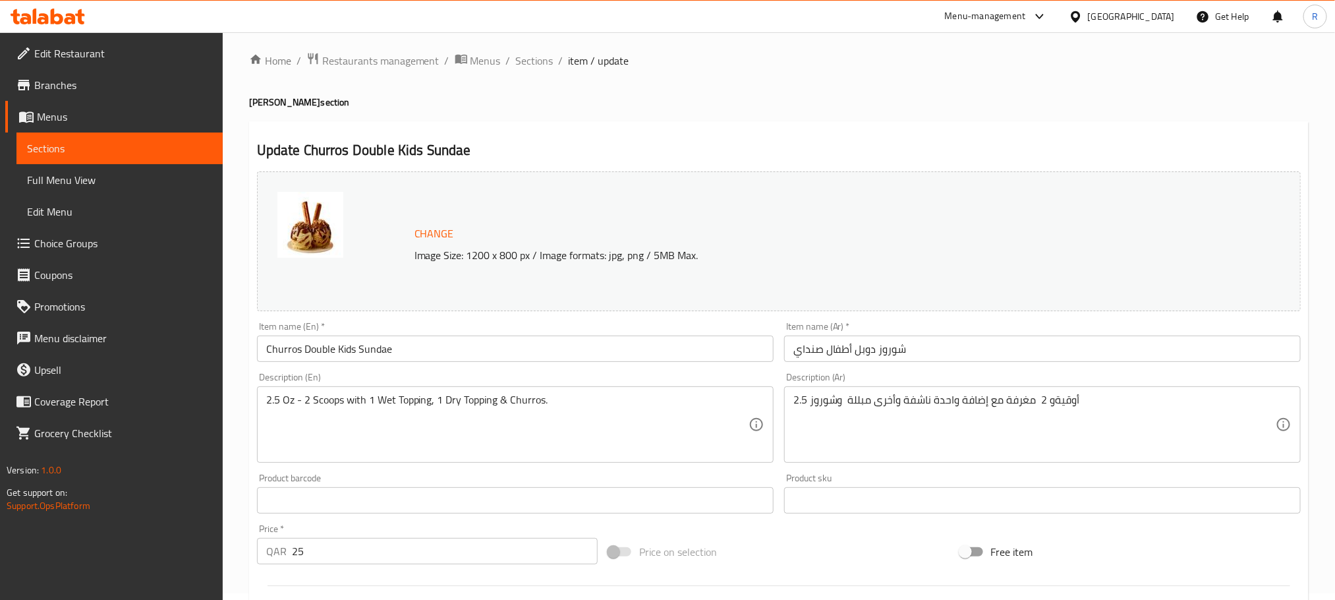
scroll to position [0, 0]
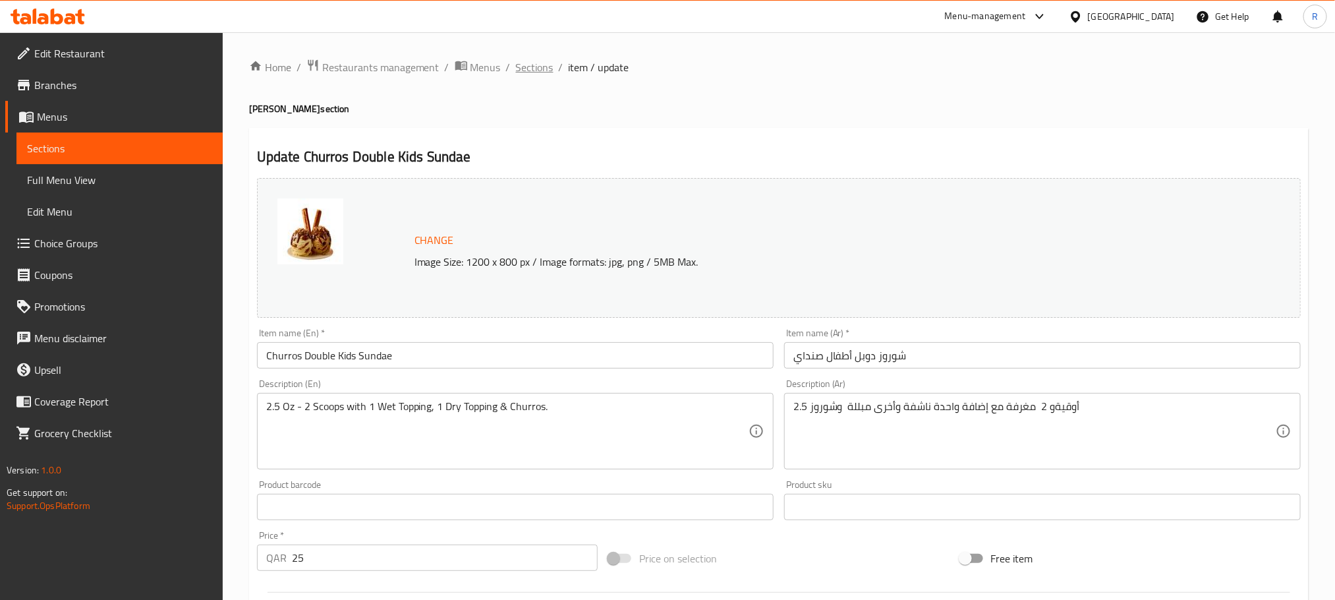
click at [554, 68] on span "Sections" at bounding box center [535, 67] width 38 height 16
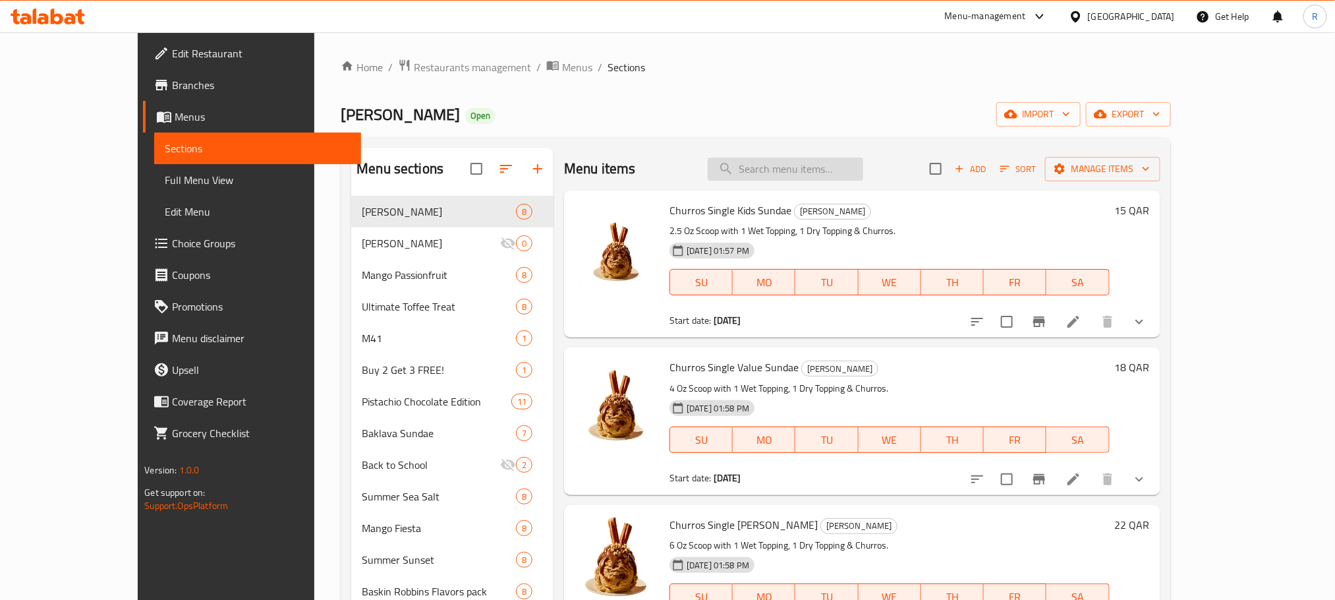
click at [832, 172] on input "search" at bounding box center [786, 168] width 156 height 23
paste input "Churros Double Value Sundae"
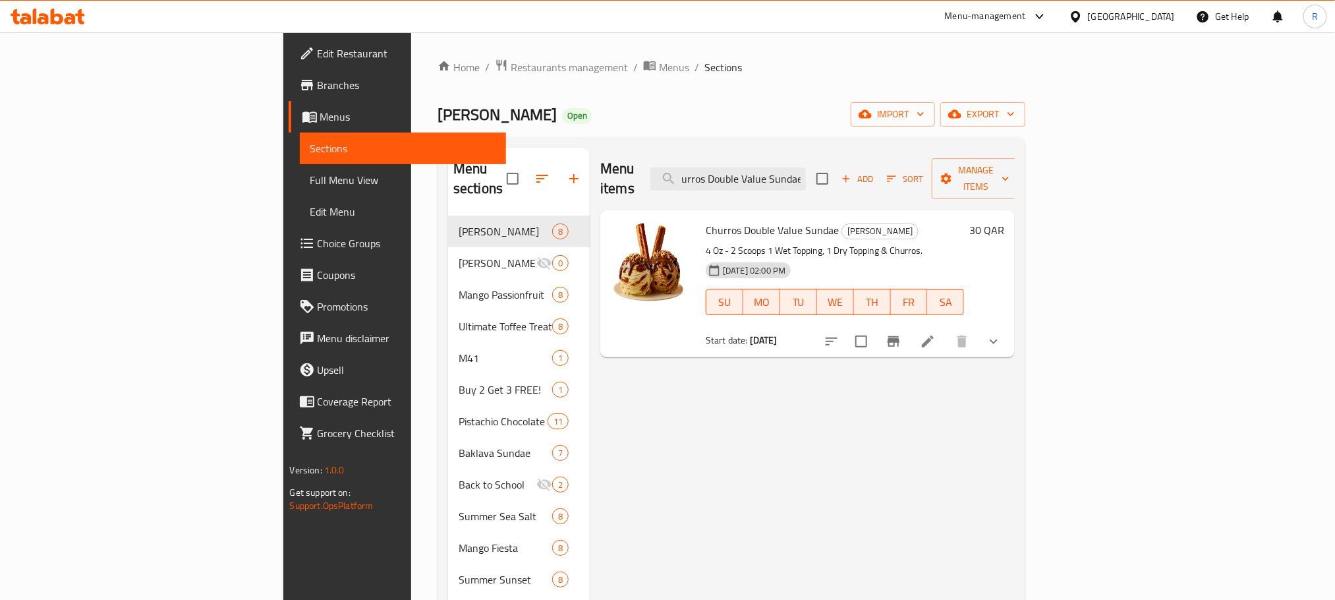
type input "Churros Double Value Sundae"
click at [936, 333] on icon at bounding box center [928, 341] width 16 height 16
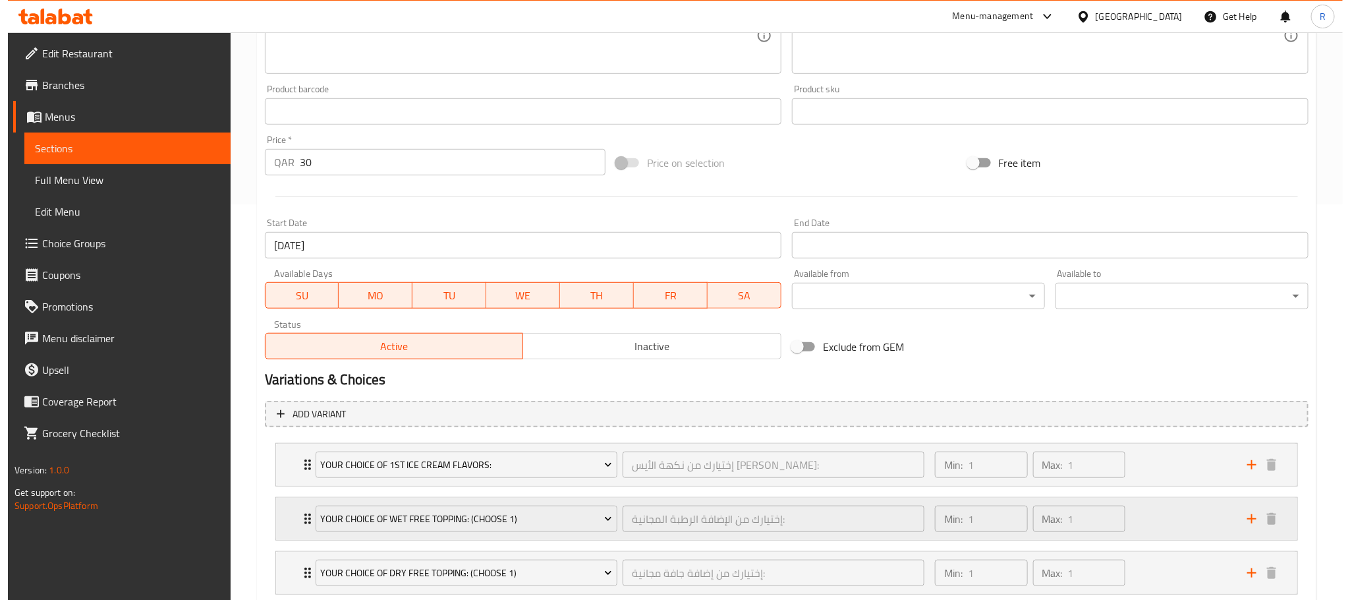
scroll to position [501, 0]
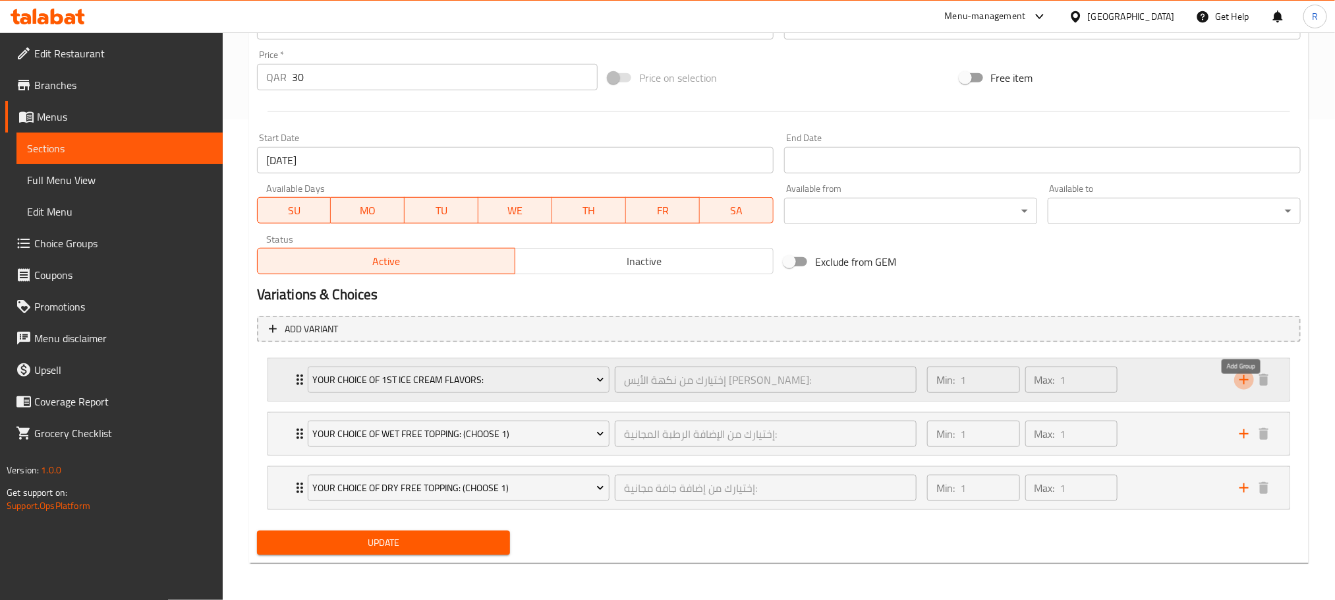
click at [1236, 372] on icon "add" at bounding box center [1244, 380] width 16 height 16
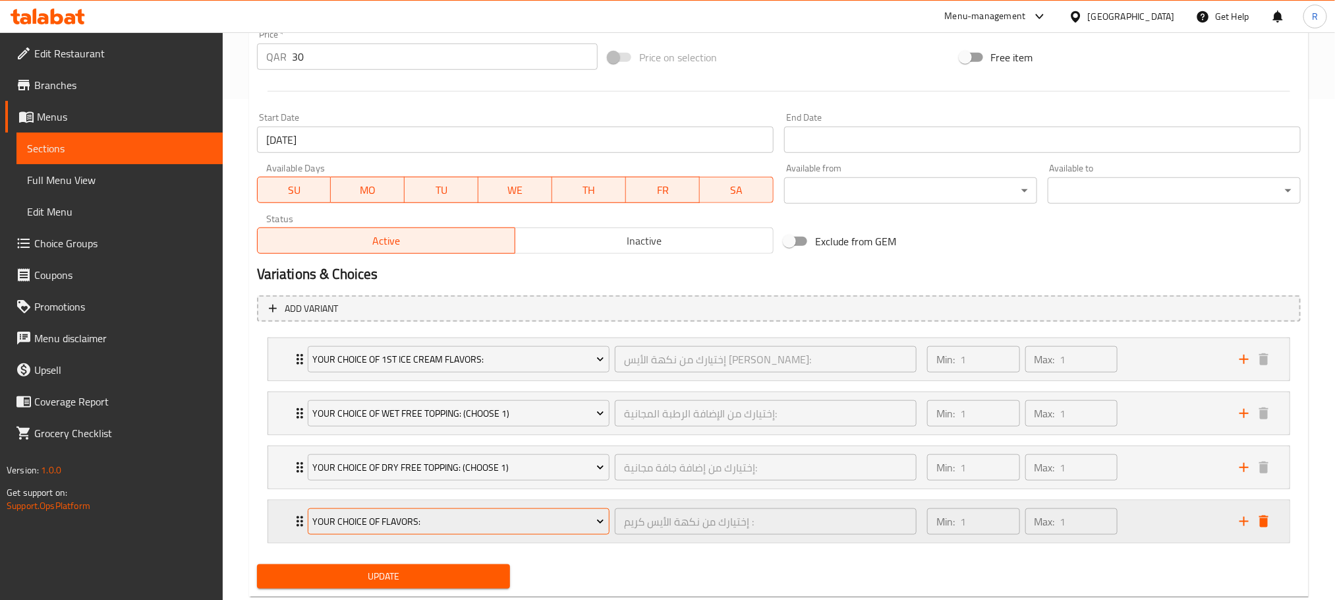
click at [407, 530] on span "Your Choice Of Flavors:" at bounding box center [458, 521] width 292 height 16
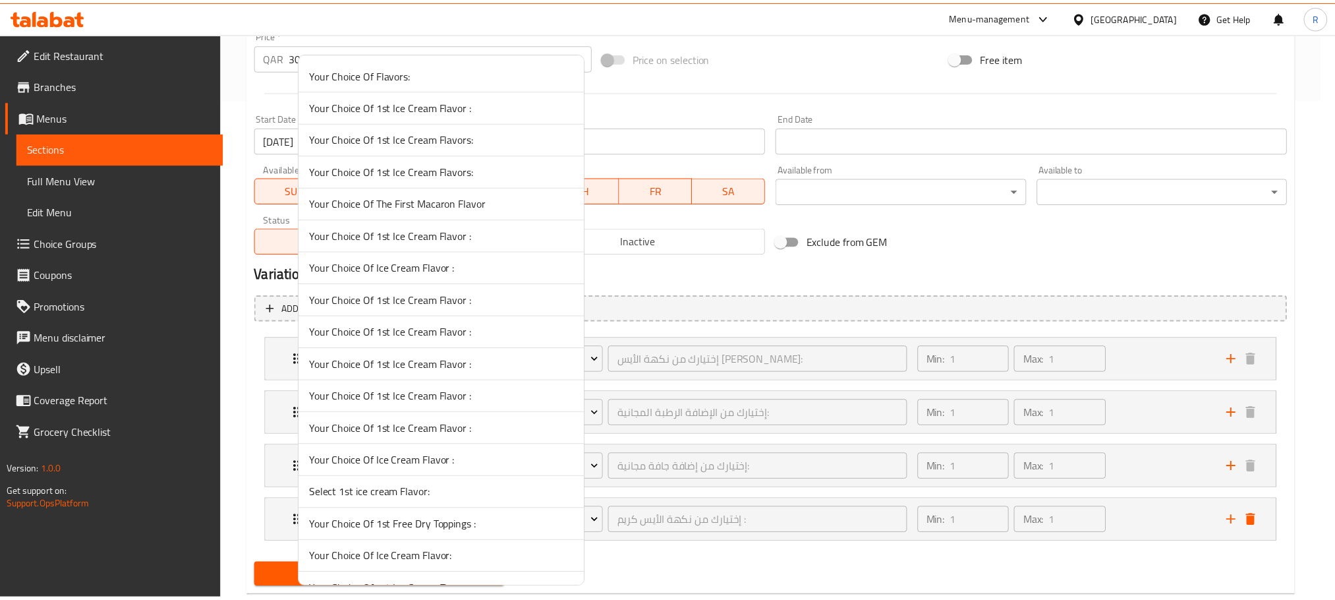
scroll to position [5259, 0]
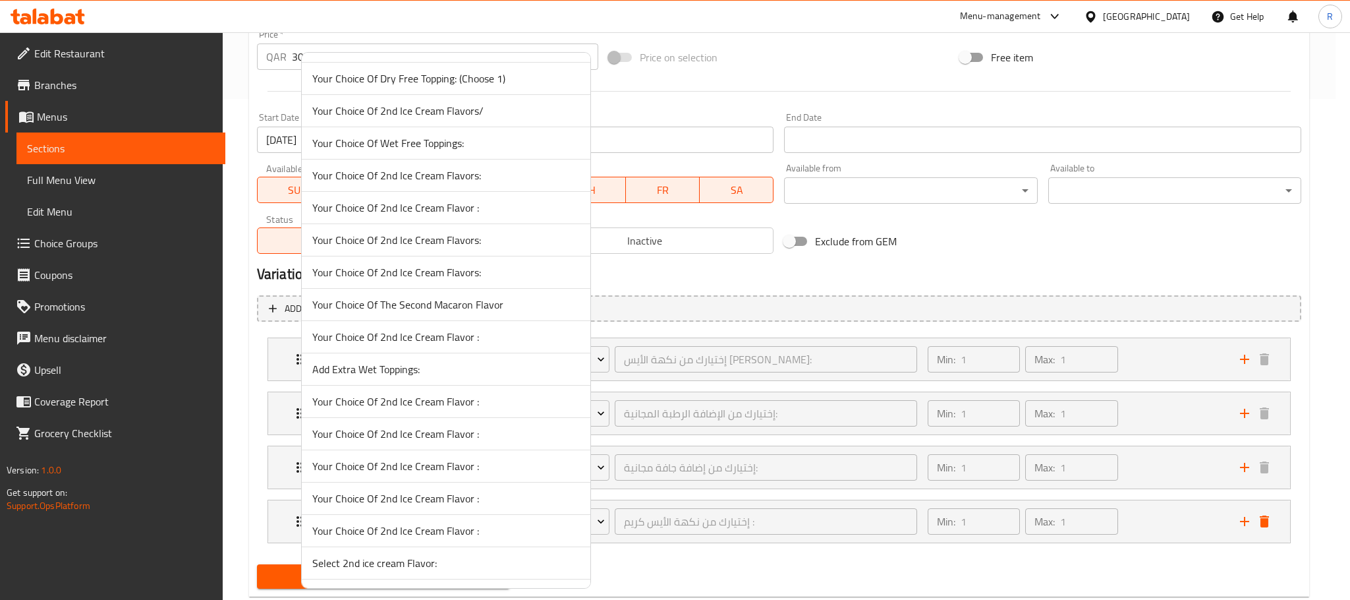
click at [505, 119] on span "Your Choice Of 2nd Ice Cream Flavors/" at bounding box center [446, 111] width 268 height 16
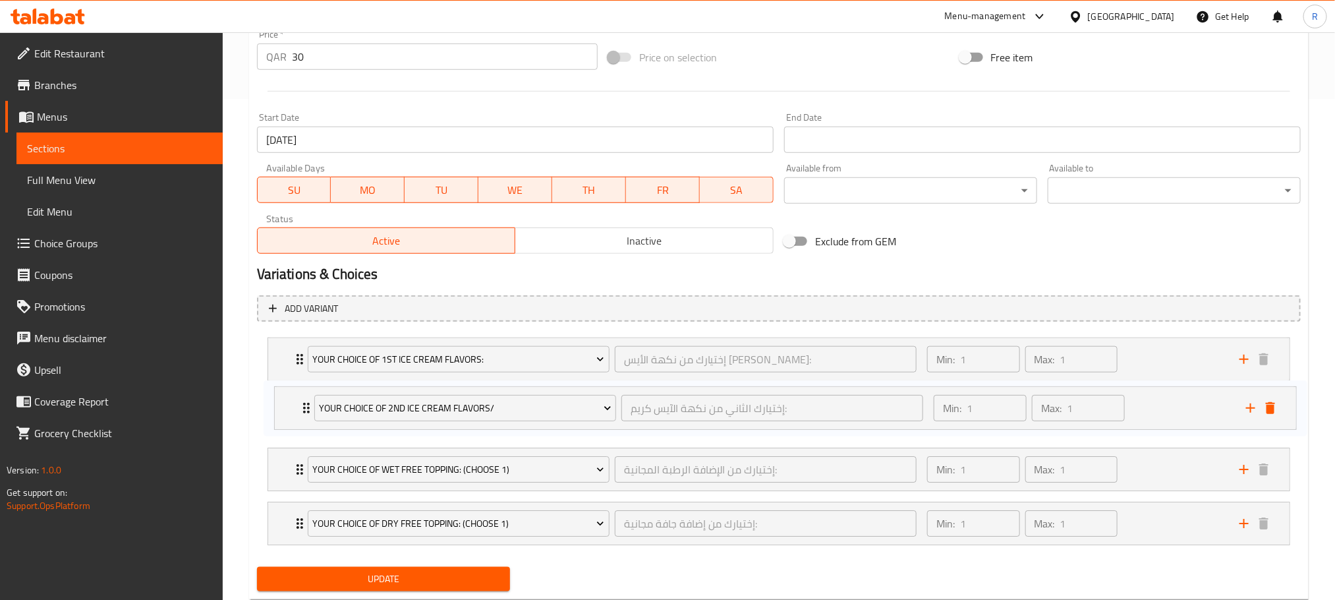
scroll to position [502, 0]
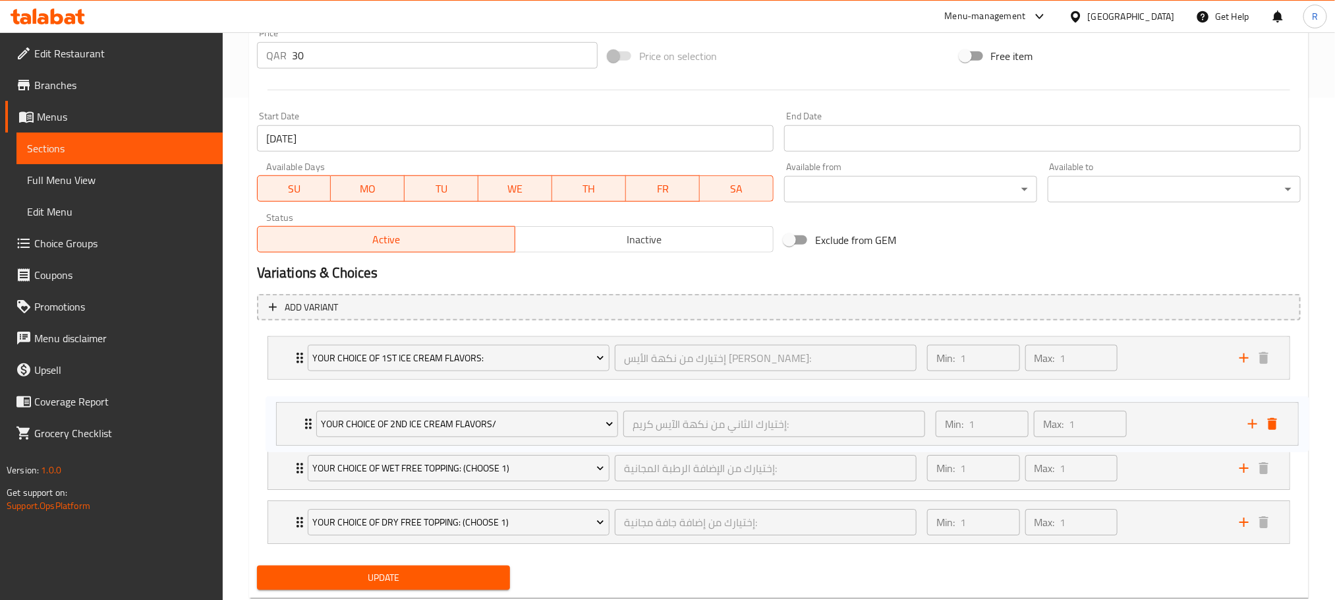
drag, startPoint x: 295, startPoint y: 540, endPoint x: 305, endPoint y: 418, distance: 123.0
click at [305, 418] on div "Your Choice Of 1st Ice Cream Flavors: إختيارك من نكهة الأيس كريم الأولي: ​ Min:…" at bounding box center [779, 440] width 1044 height 218
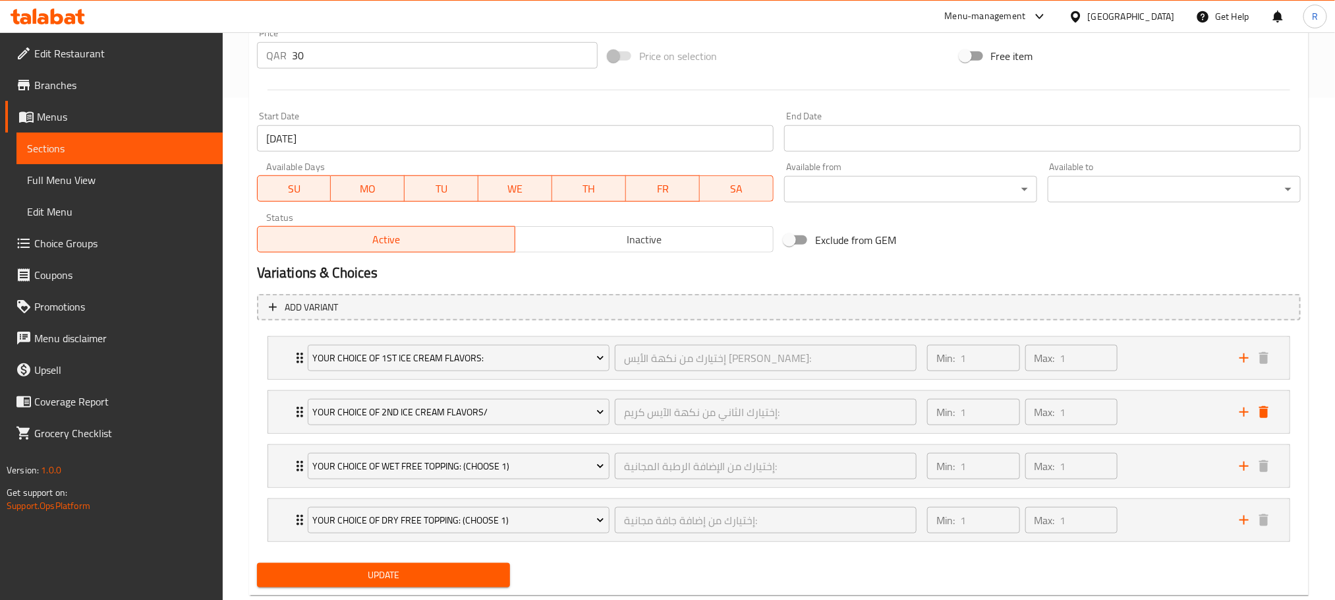
click at [394, 583] on span "Update" at bounding box center [384, 575] width 232 height 16
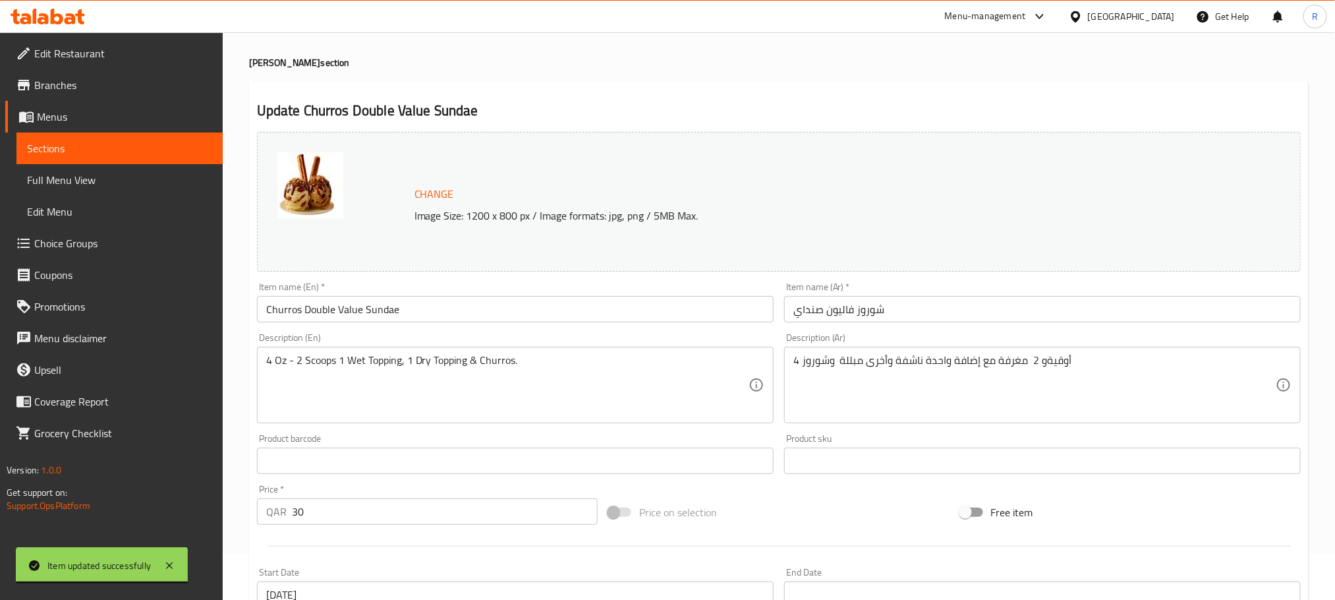
scroll to position [0, 0]
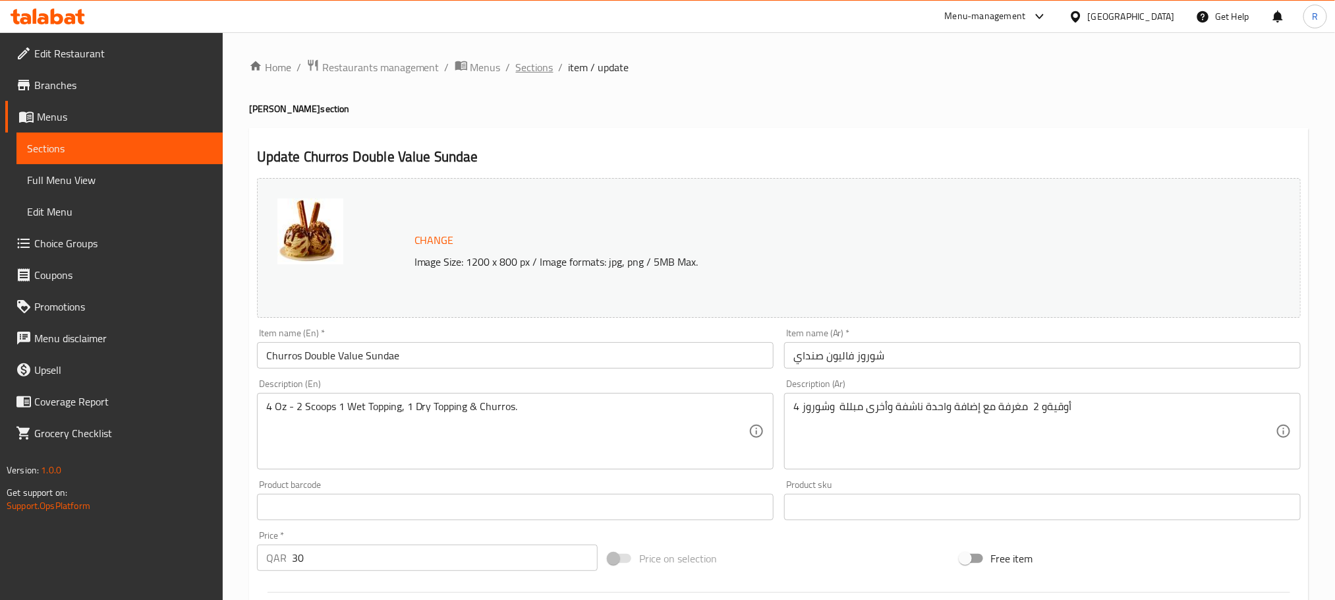
click at [542, 66] on span "Sections" at bounding box center [535, 67] width 38 height 16
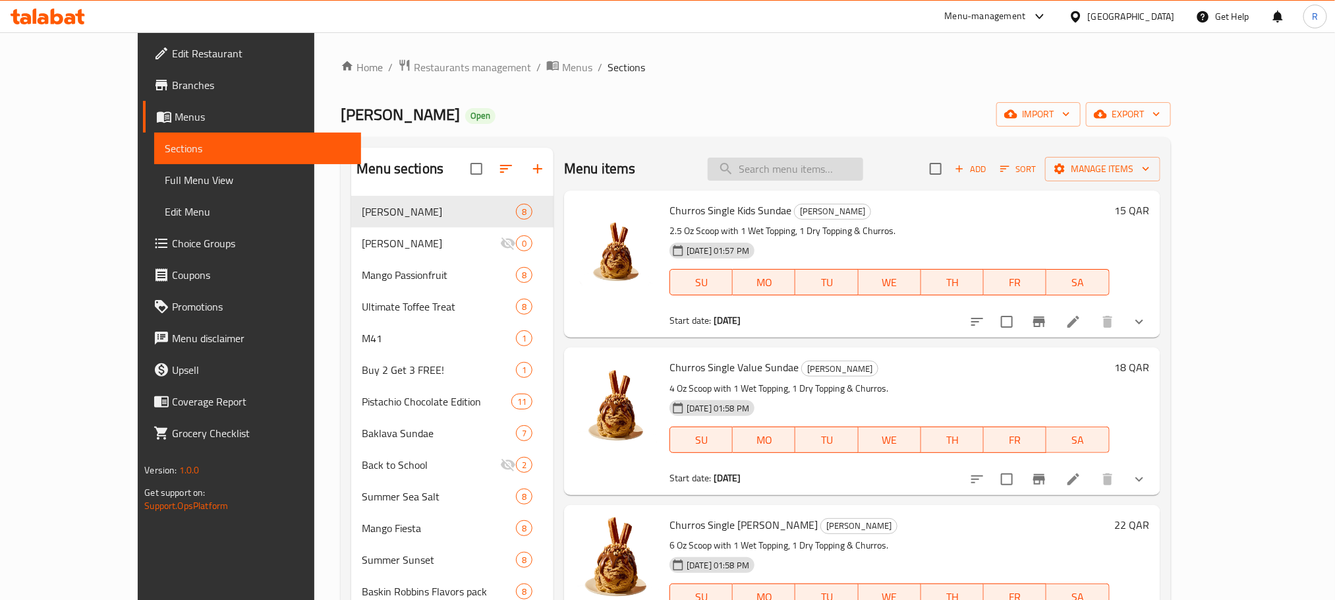
click at [833, 170] on input "search" at bounding box center [786, 168] width 156 height 23
paste input "Churros Happiness Pack"
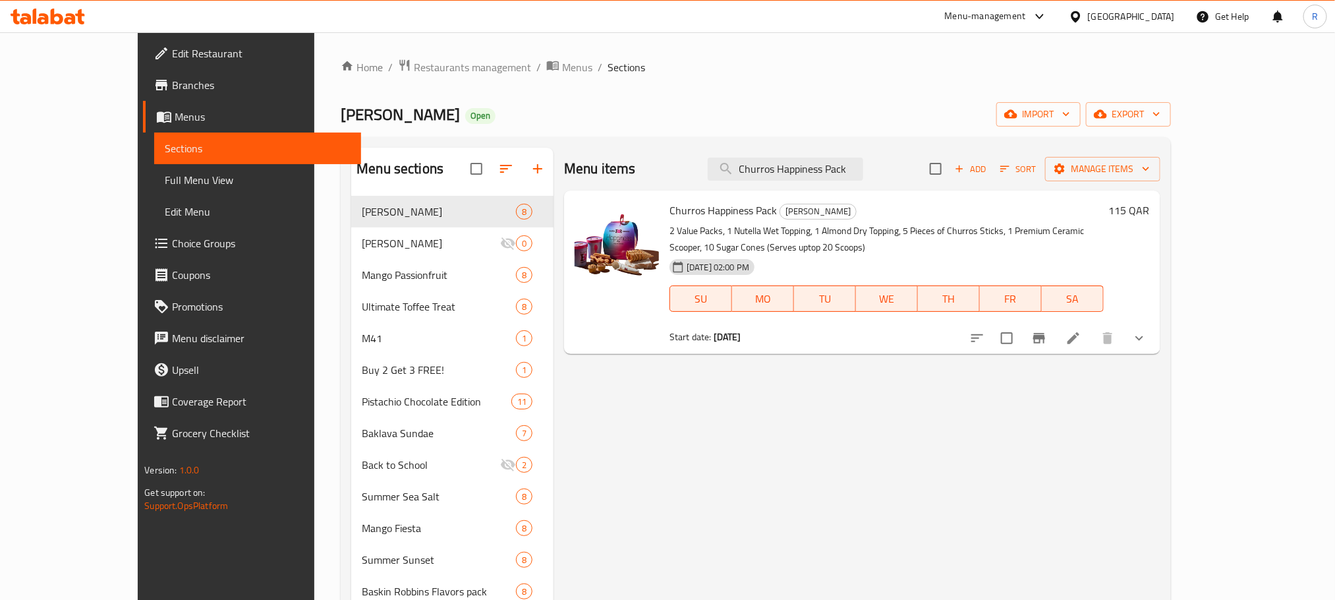
type input "Churros Happiness Pack"
click at [1092, 350] on li at bounding box center [1073, 338] width 37 height 24
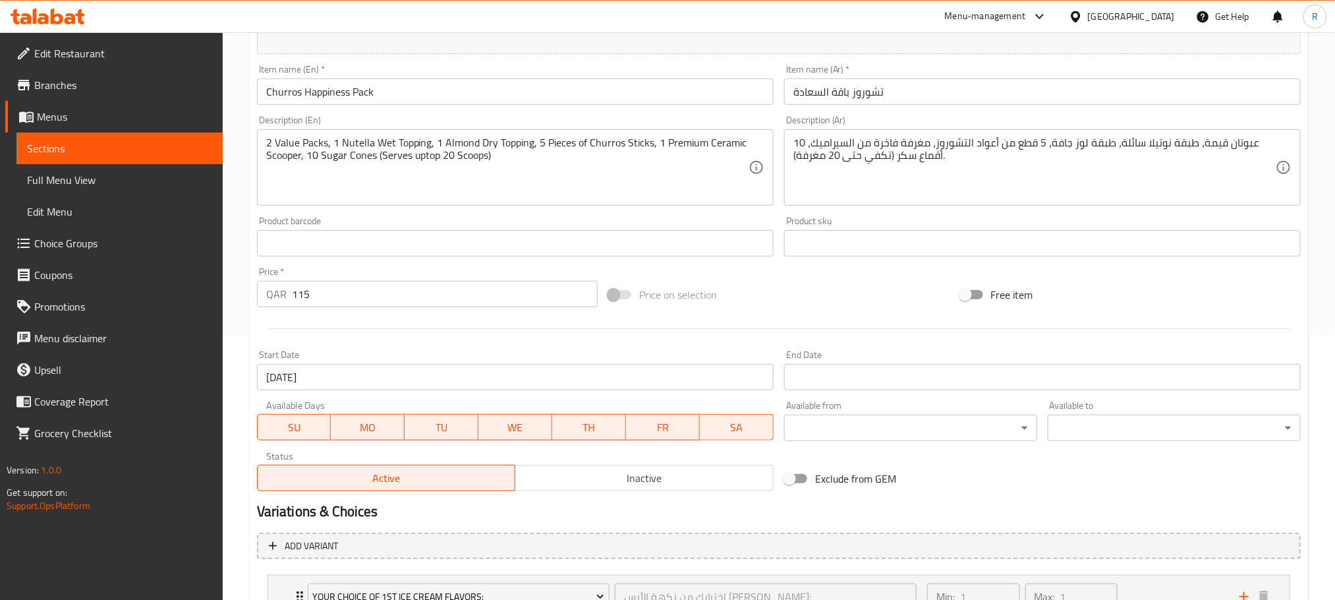
scroll to position [501, 0]
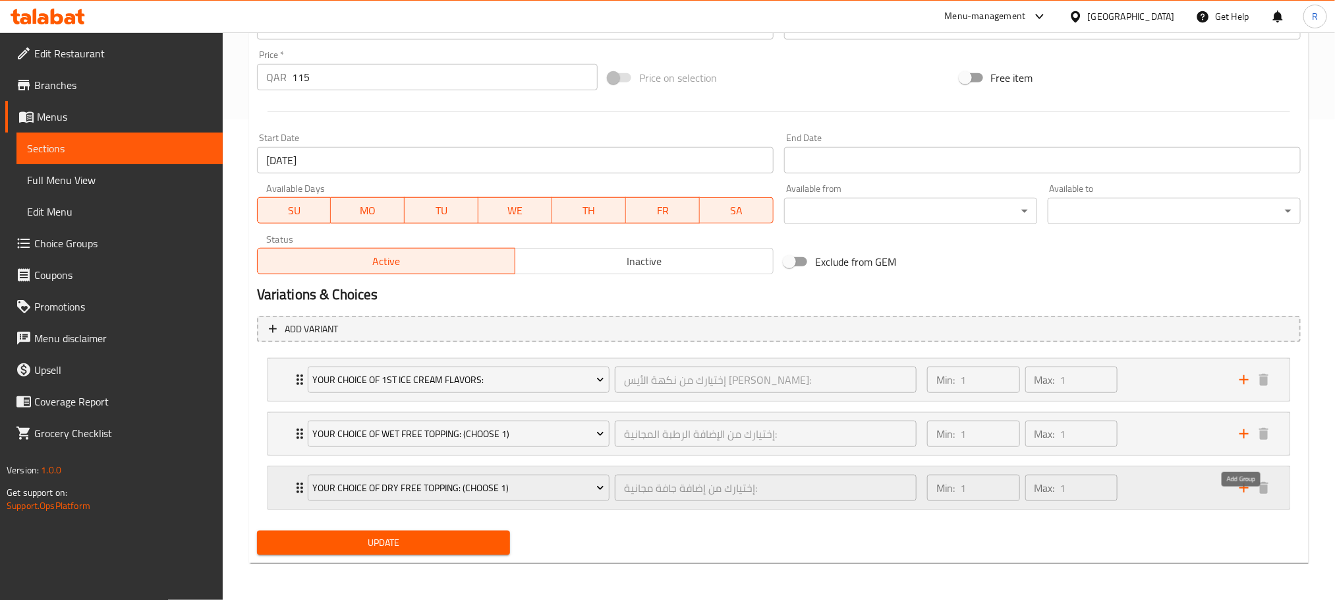
click at [1242, 487] on icon "add" at bounding box center [1244, 488] width 16 height 16
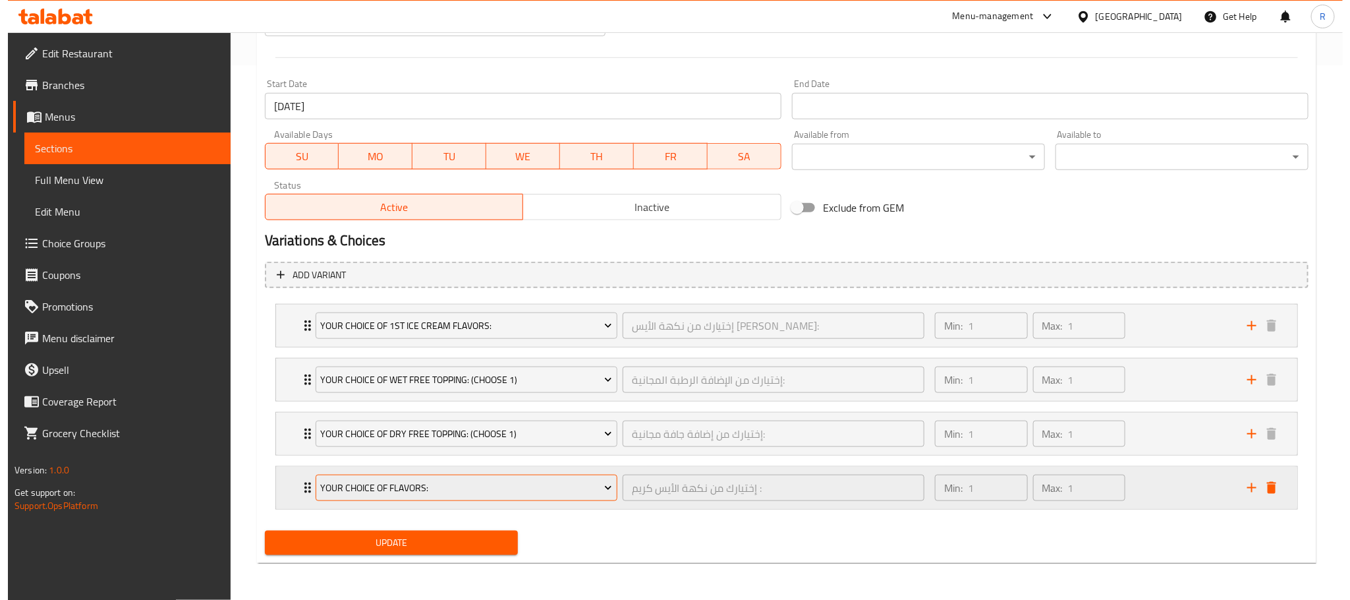
scroll to position [557, 0]
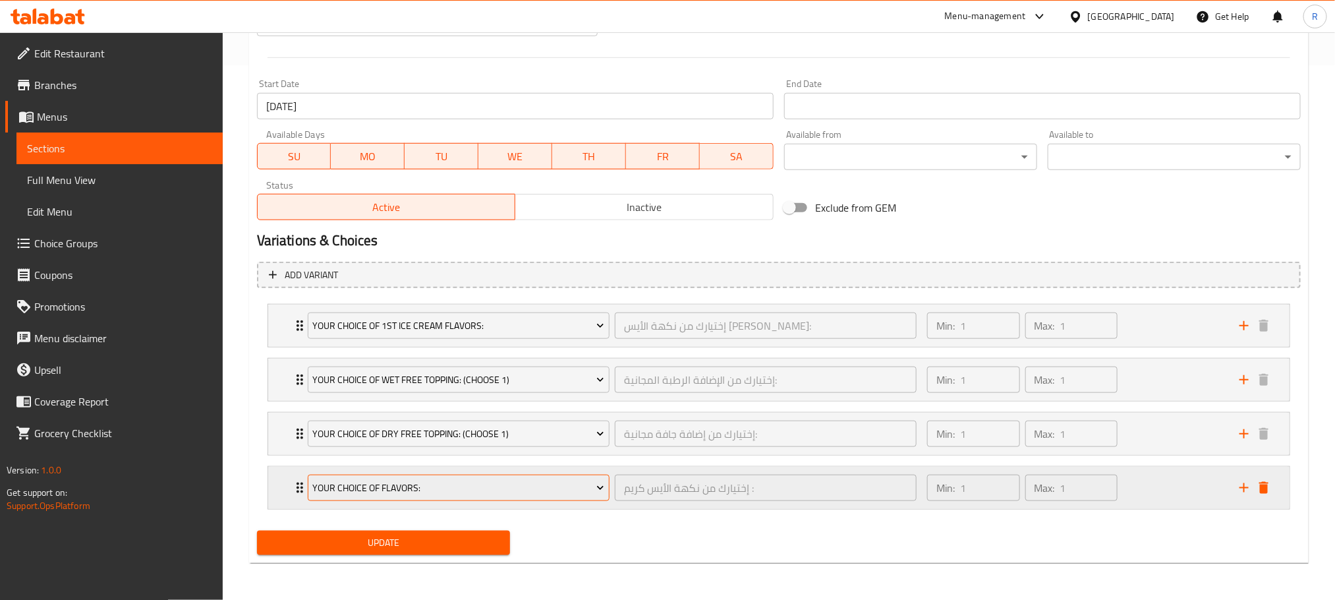
click at [538, 474] on button "Your Choice Of Flavors:" at bounding box center [459, 487] width 302 height 26
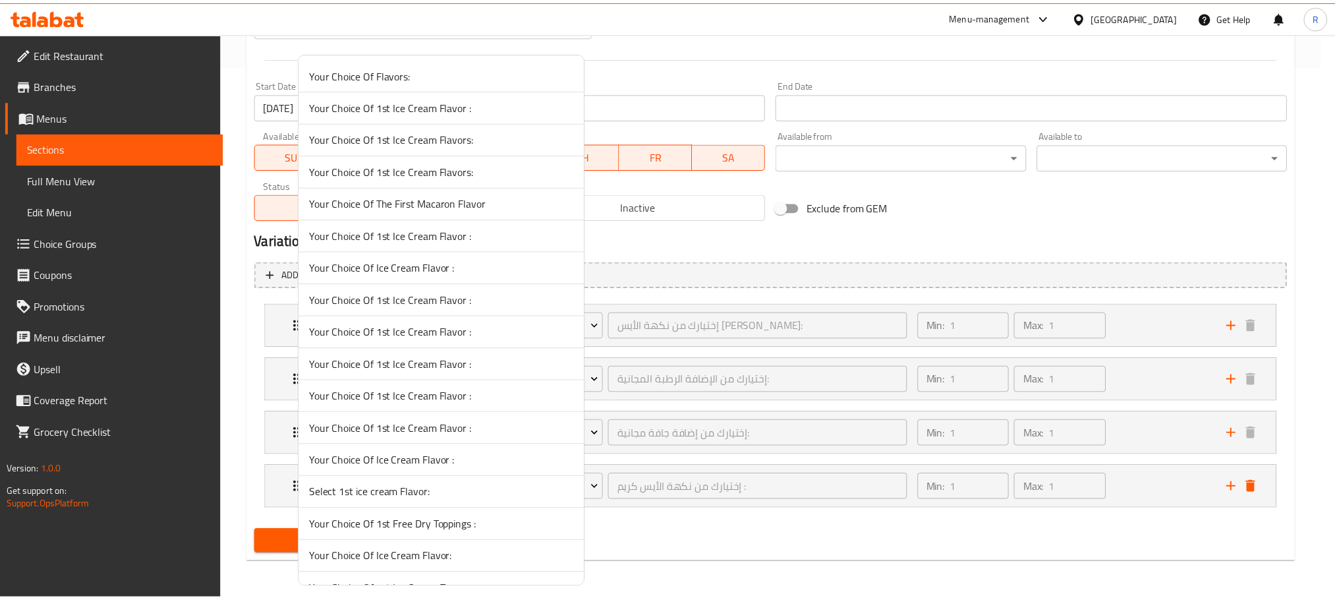
scroll to position [5259, 0]
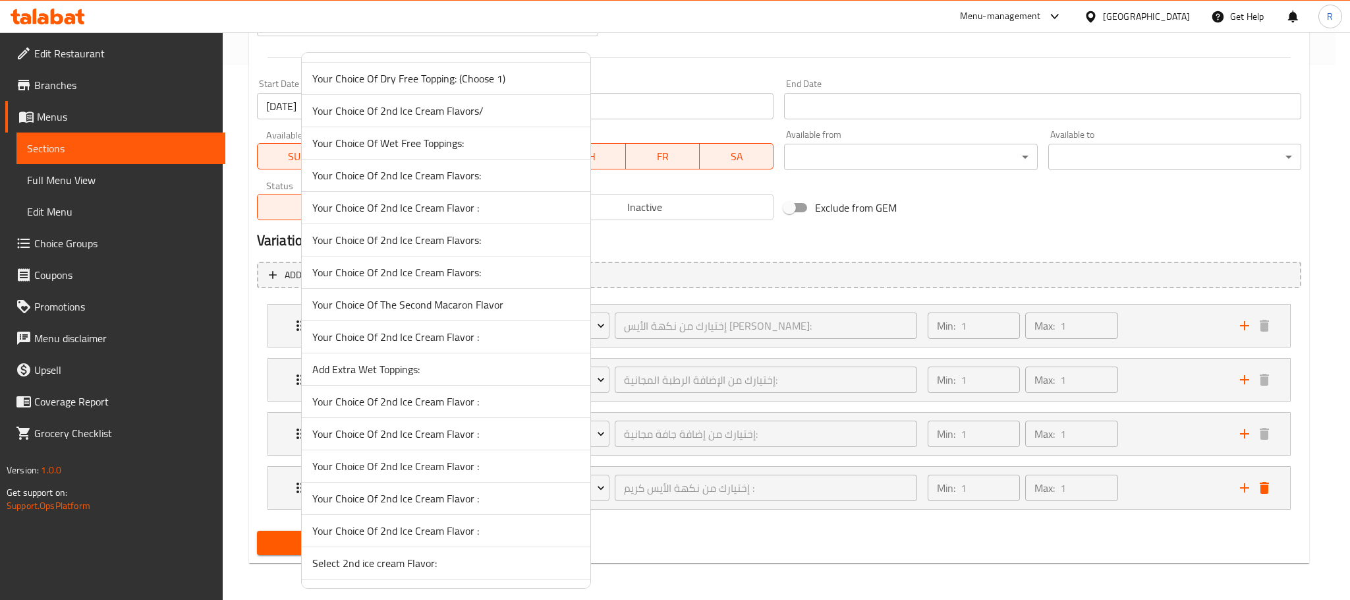
click at [486, 119] on span "Your Choice Of 2nd Ice Cream Flavors/" at bounding box center [446, 111] width 268 height 16
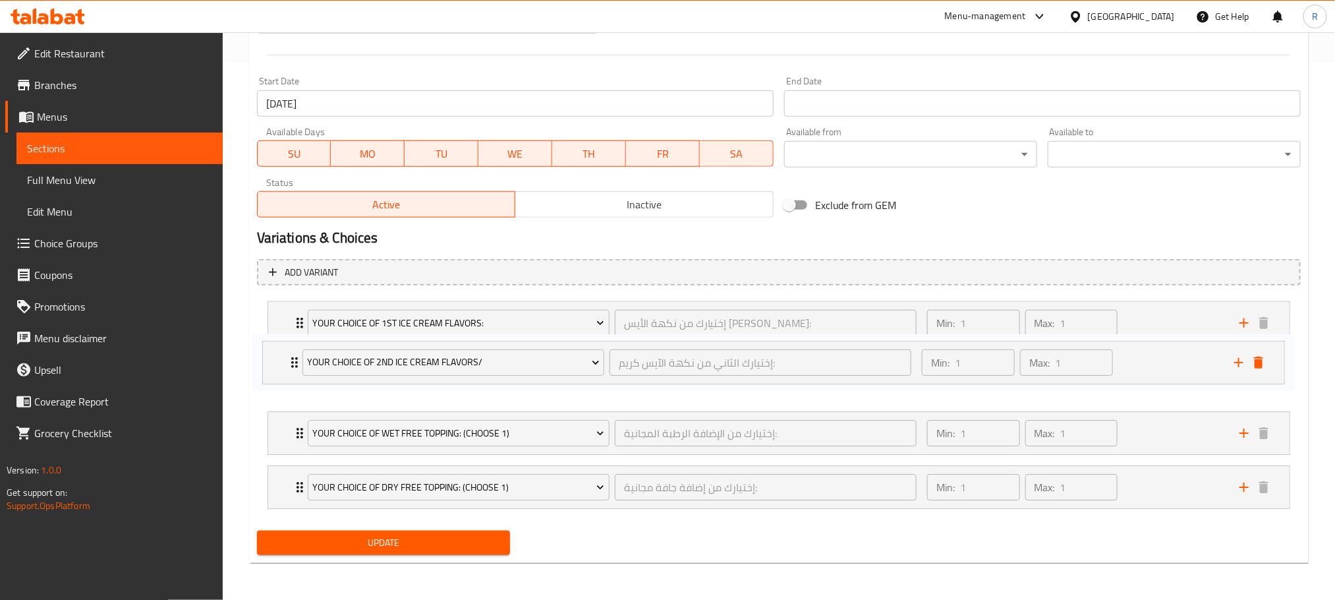
drag, startPoint x: 297, startPoint y: 482, endPoint x: 291, endPoint y: 356, distance: 126.6
click at [291, 356] on div "Your Choice Of 1st Ice Cream Flavors: إختيارك من نكهة الأيس كريم الأولي: ​ Min:…" at bounding box center [779, 405] width 1044 height 218
click at [384, 546] on span "Update" at bounding box center [384, 542] width 232 height 16
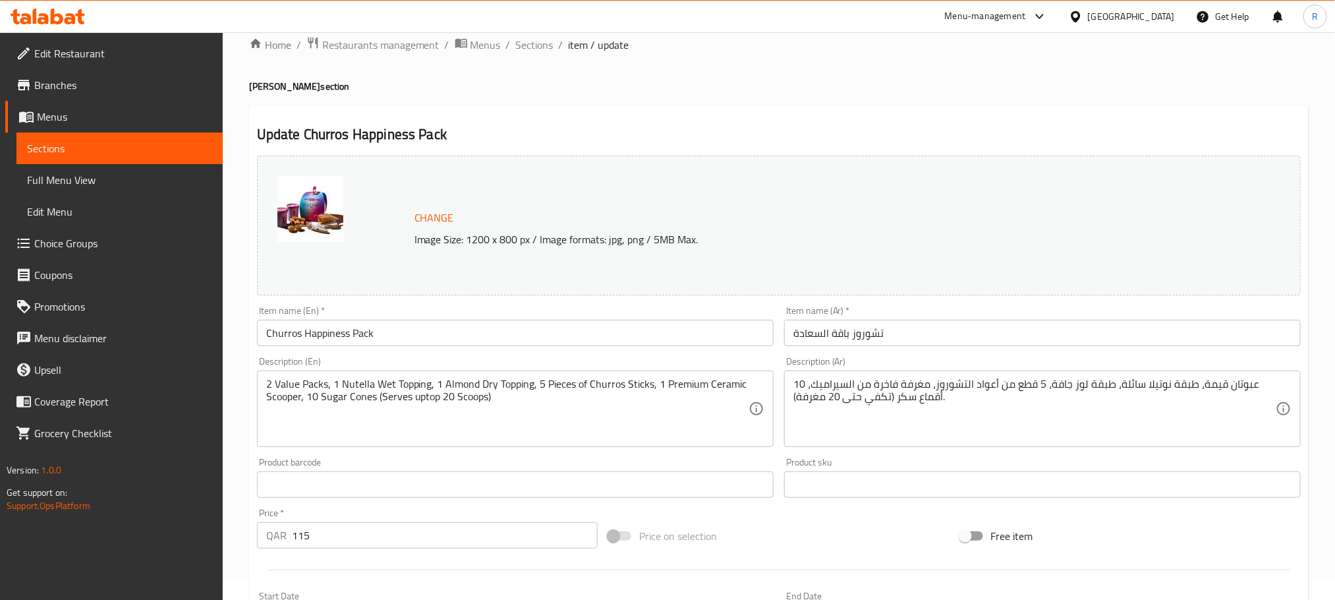
scroll to position [0, 0]
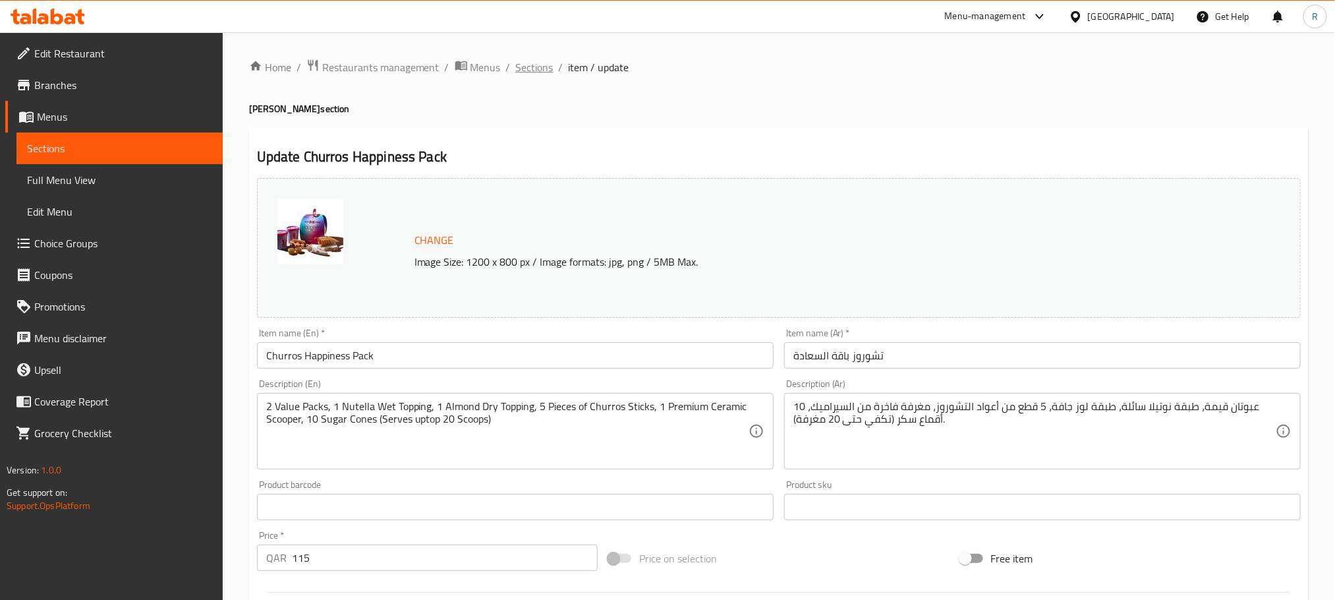
click at [554, 71] on span "Sections" at bounding box center [535, 67] width 38 height 16
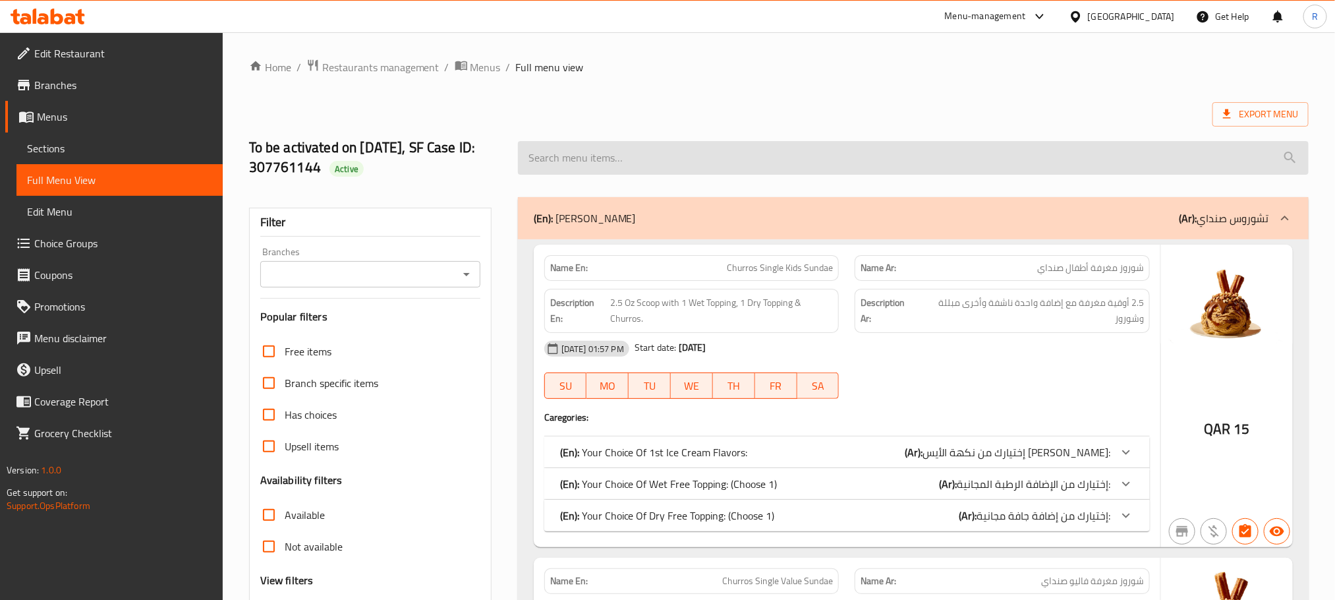
click at [710, 163] on input "search" at bounding box center [913, 158] width 791 height 34
paste input "Churros Double Kids Sunda"
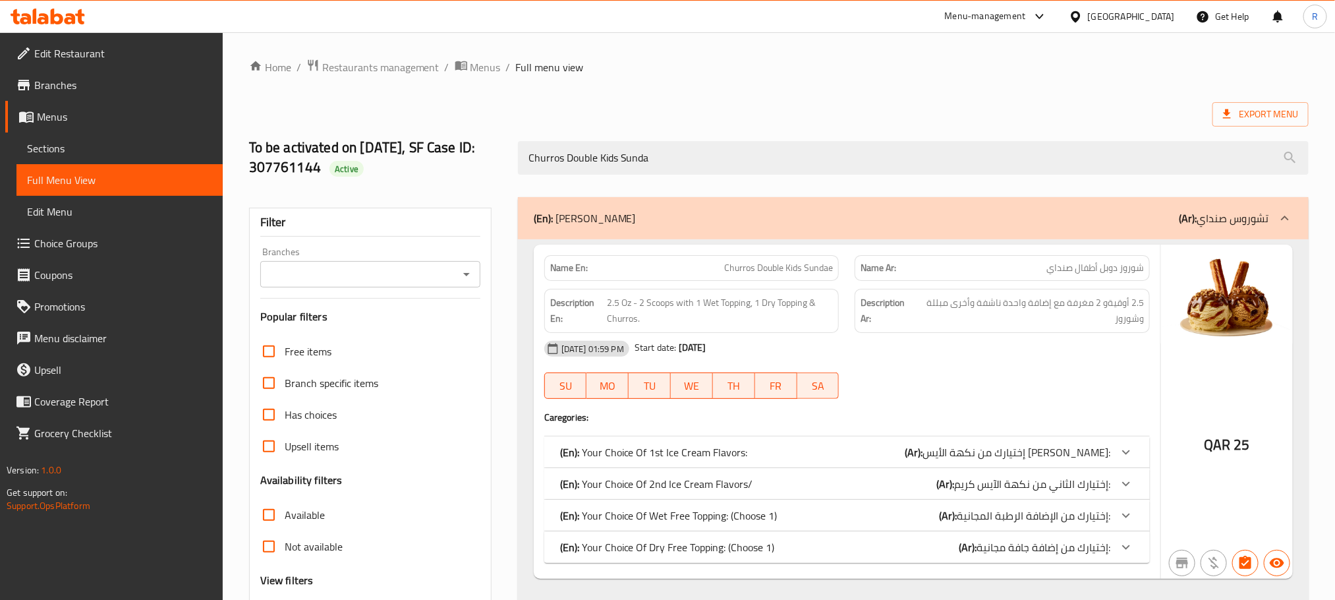
scroll to position [144, 0]
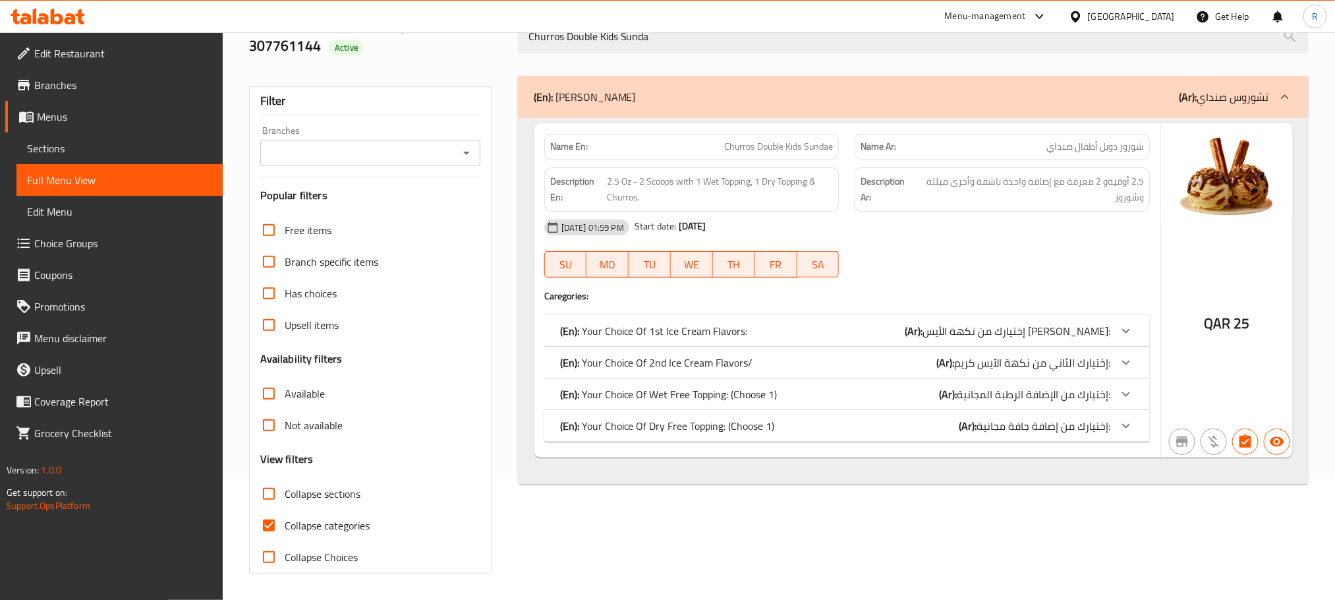
click at [714, 323] on p "(En): Your Choice Of 1st Ice Cream Flavors:" at bounding box center [654, 331] width 188 height 16
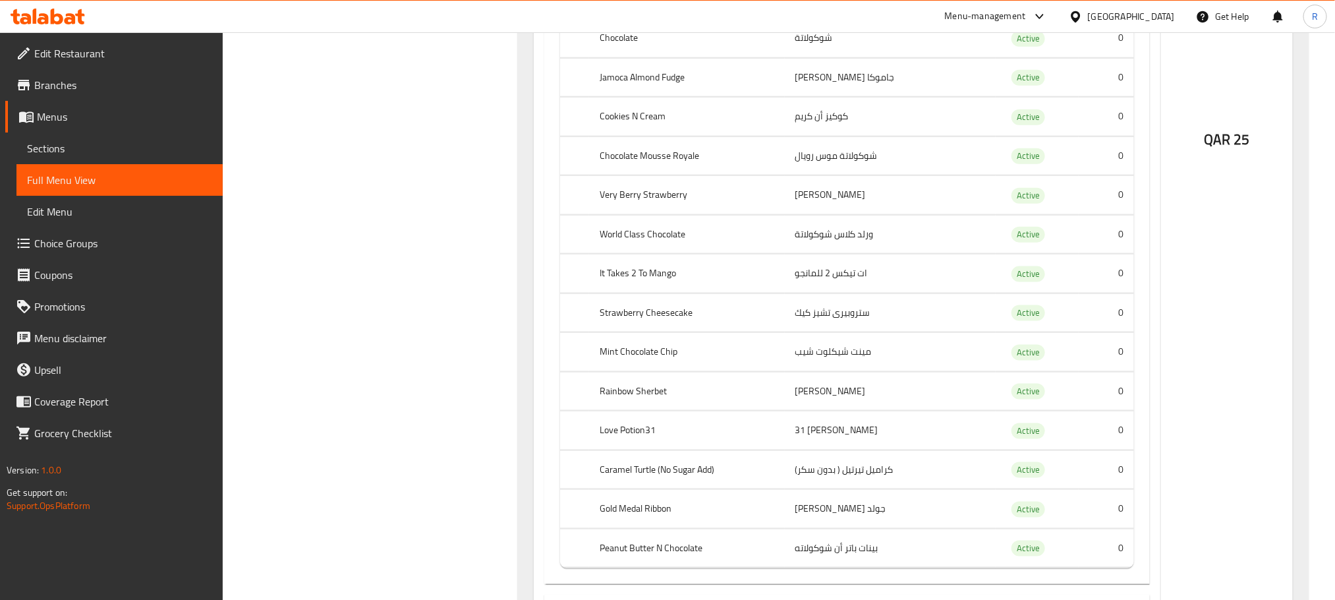
scroll to position [935, 0]
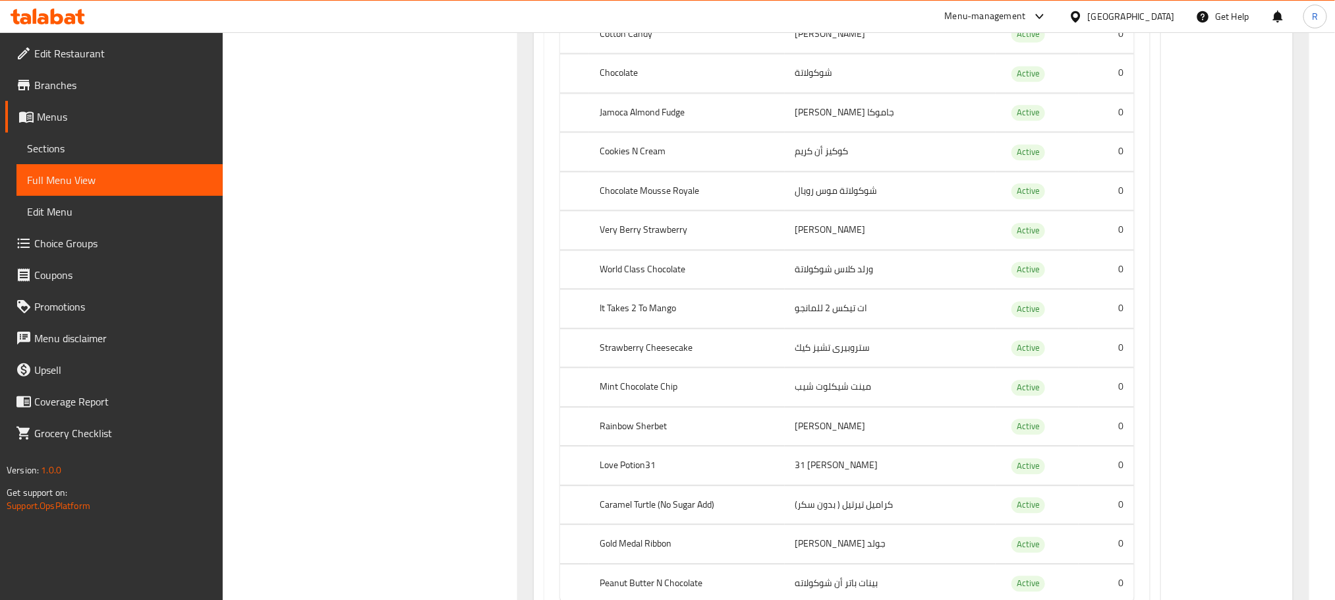
scroll to position [1829, 0]
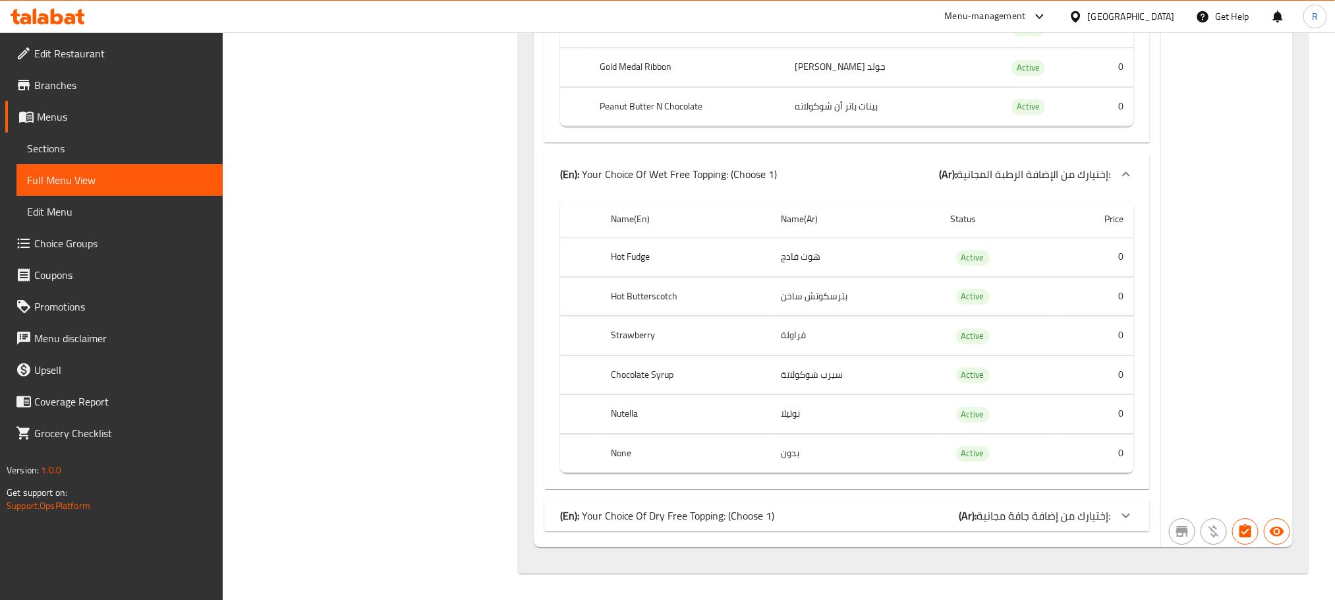
scroll to position [2125, 0]
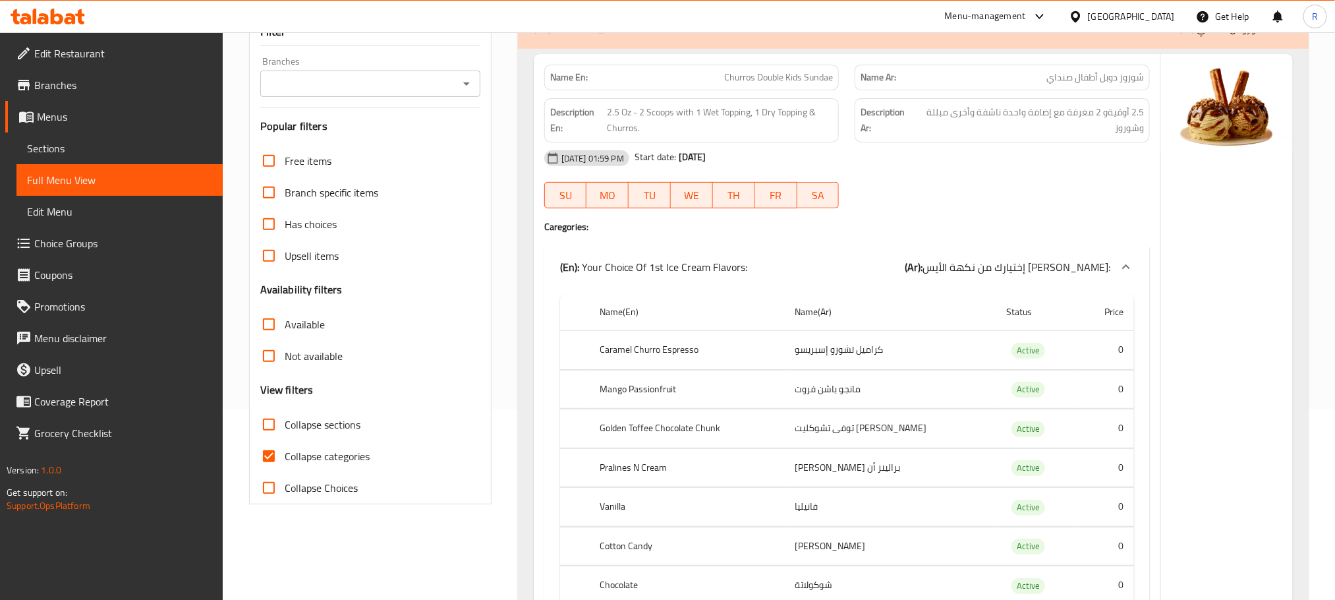
scroll to position [0, 0]
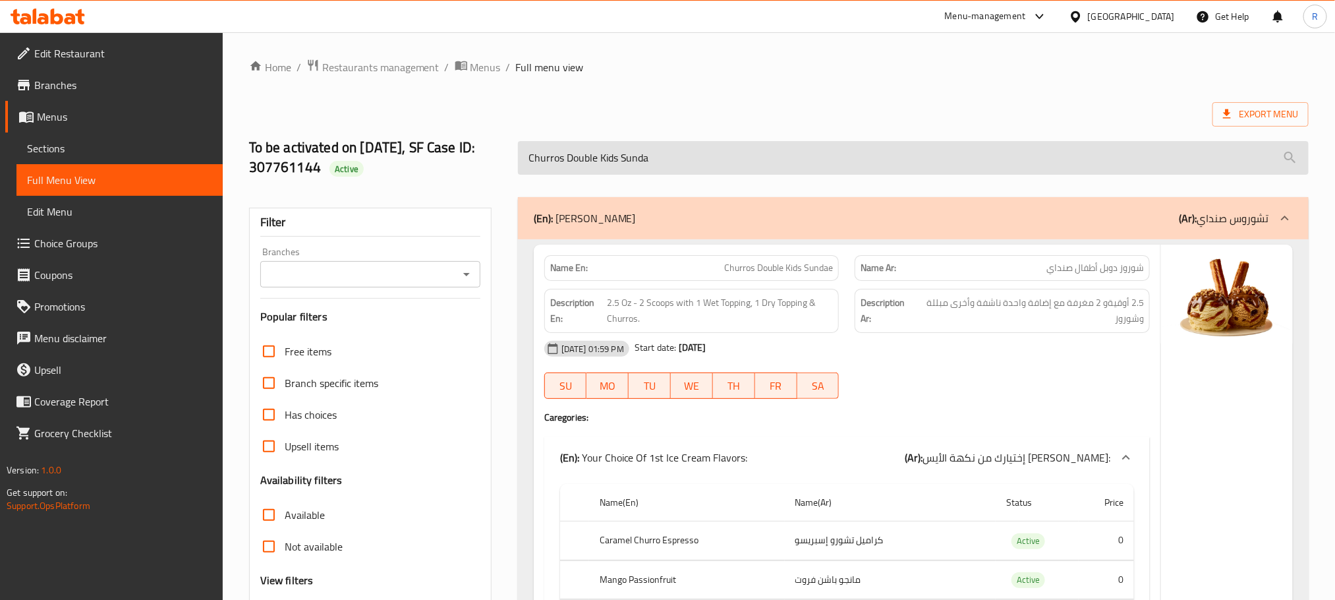
click at [675, 167] on input "Churros Double Kids Sunda" at bounding box center [913, 158] width 791 height 34
paste input "Value Sundae"
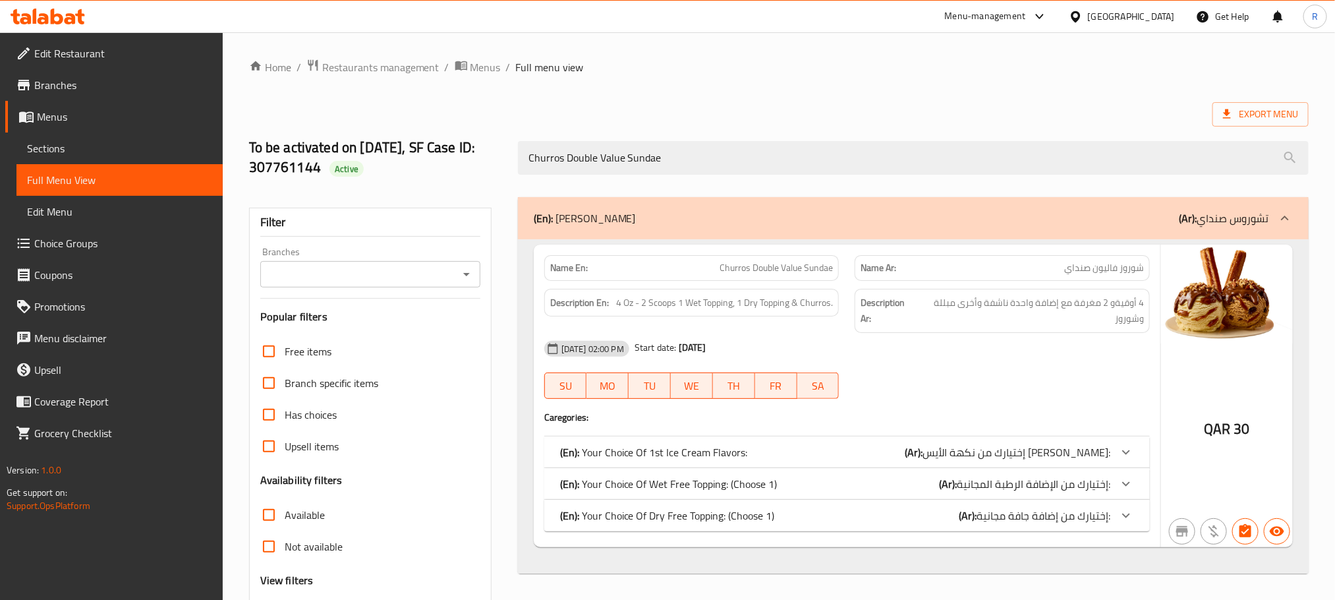
type input "Churros Double Value Sundae"
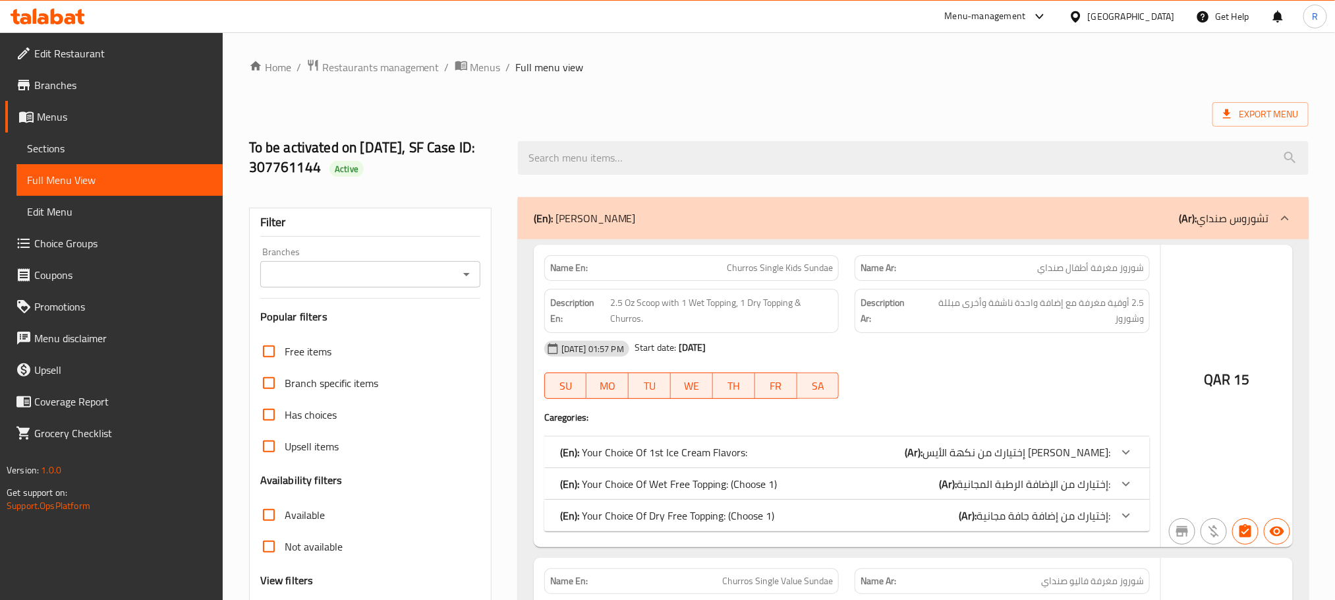
click at [771, 173] on div at bounding box center [667, 300] width 1335 height 600
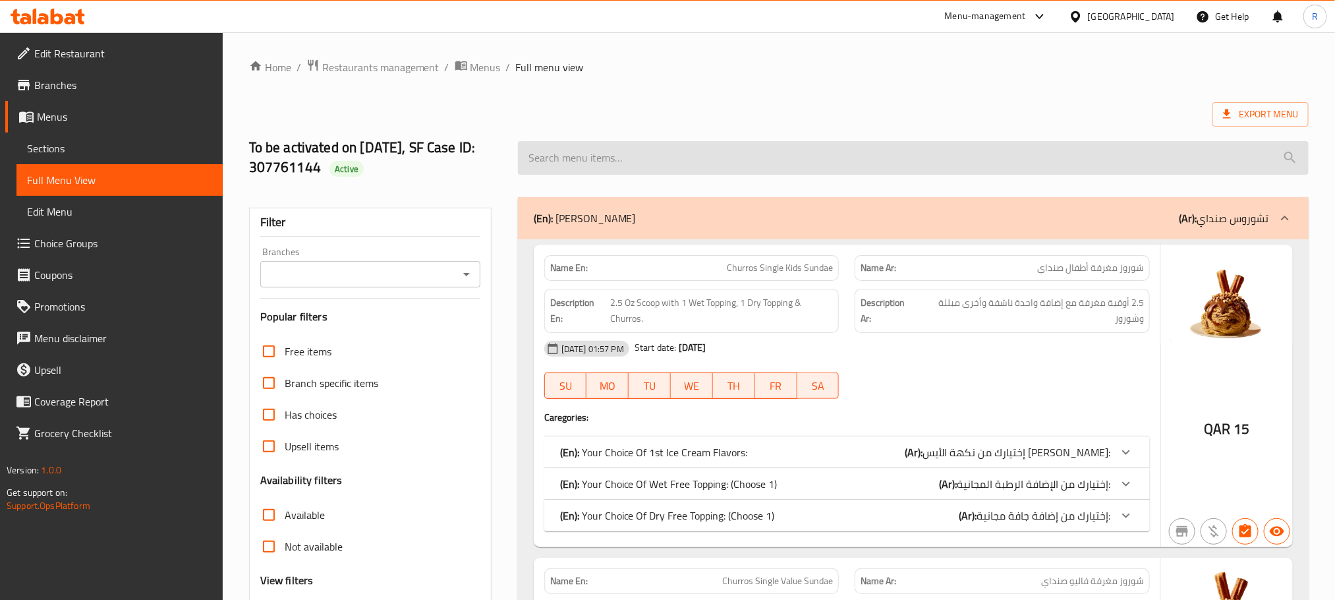
click at [575, 161] on input "search" at bounding box center [913, 158] width 791 height 34
paste input "Churros Double Value Sundae"
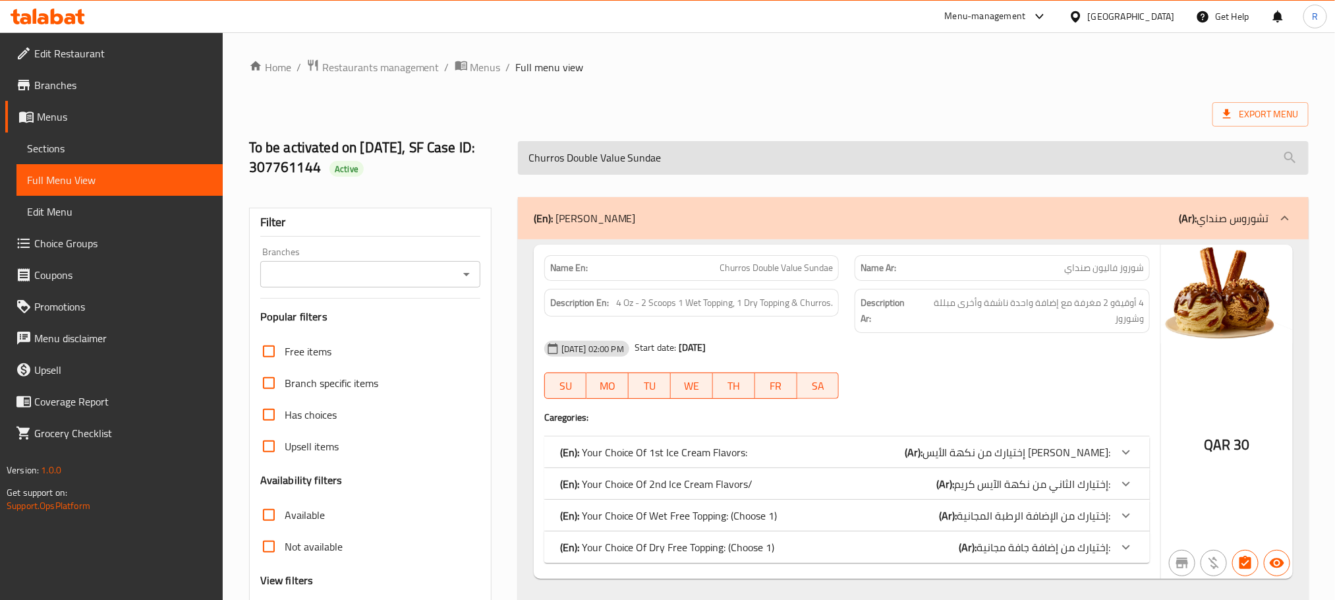
scroll to position [99, 0]
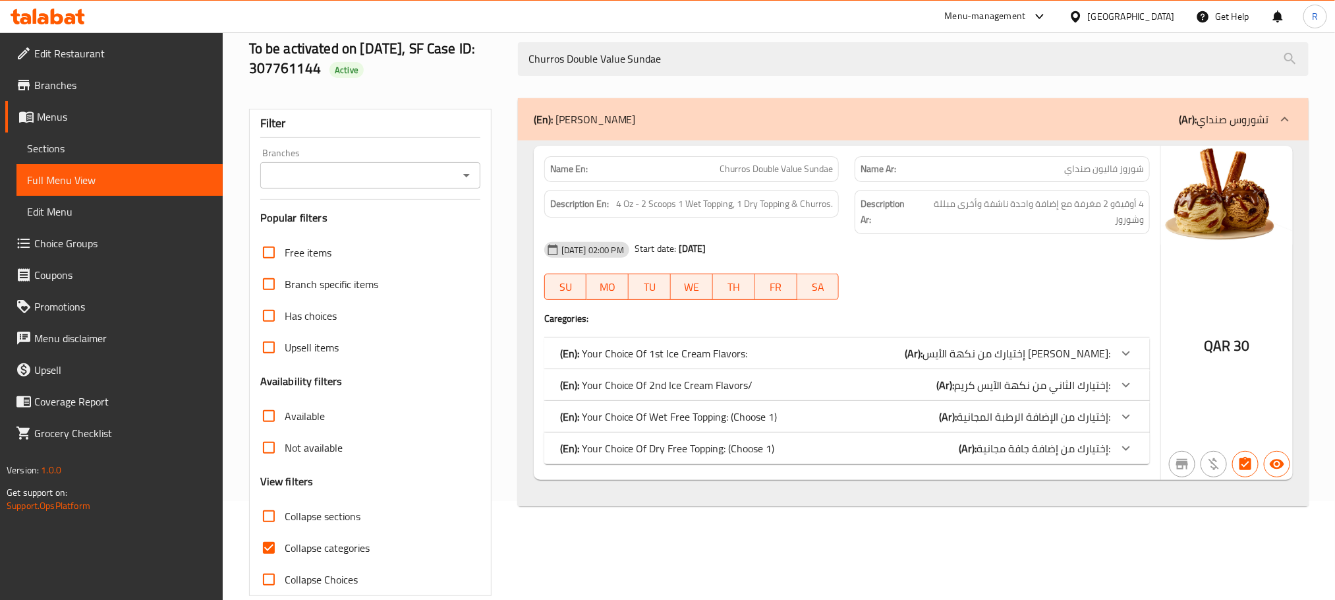
click at [839, 361] on div "(En): Your Choice Of 1st Ice Cream Flavors: (Ar): إختيارك من نكهة الأيس كريم ال…" at bounding box center [835, 353] width 550 height 16
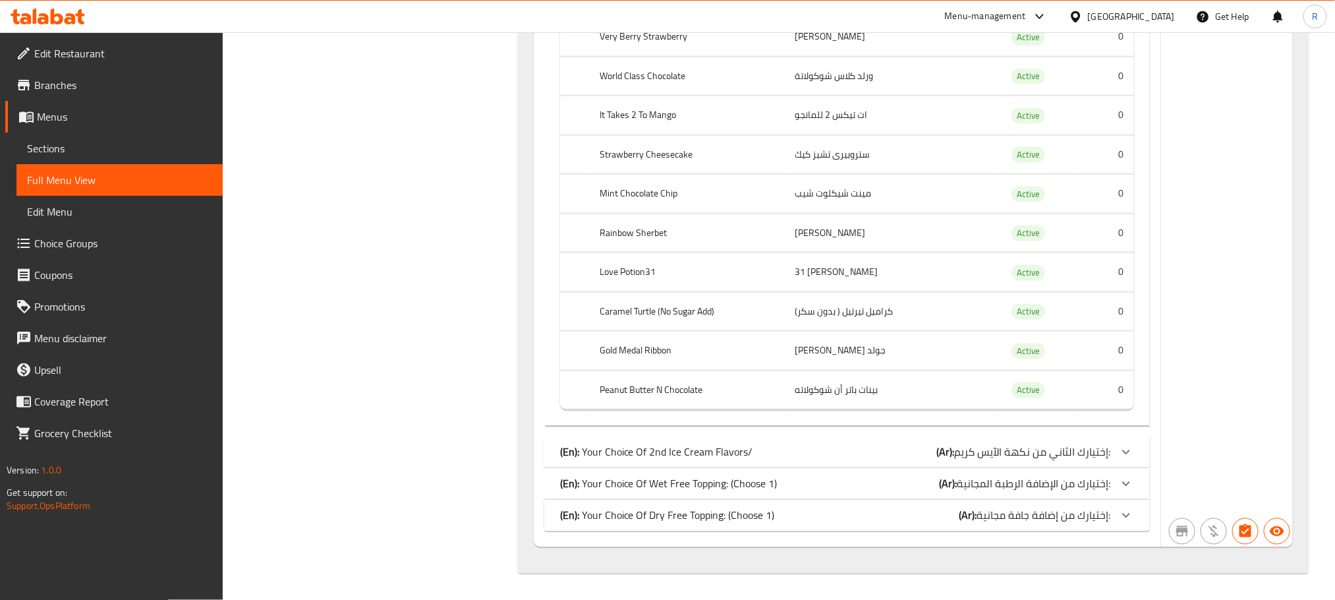
scroll to position [937, 0]
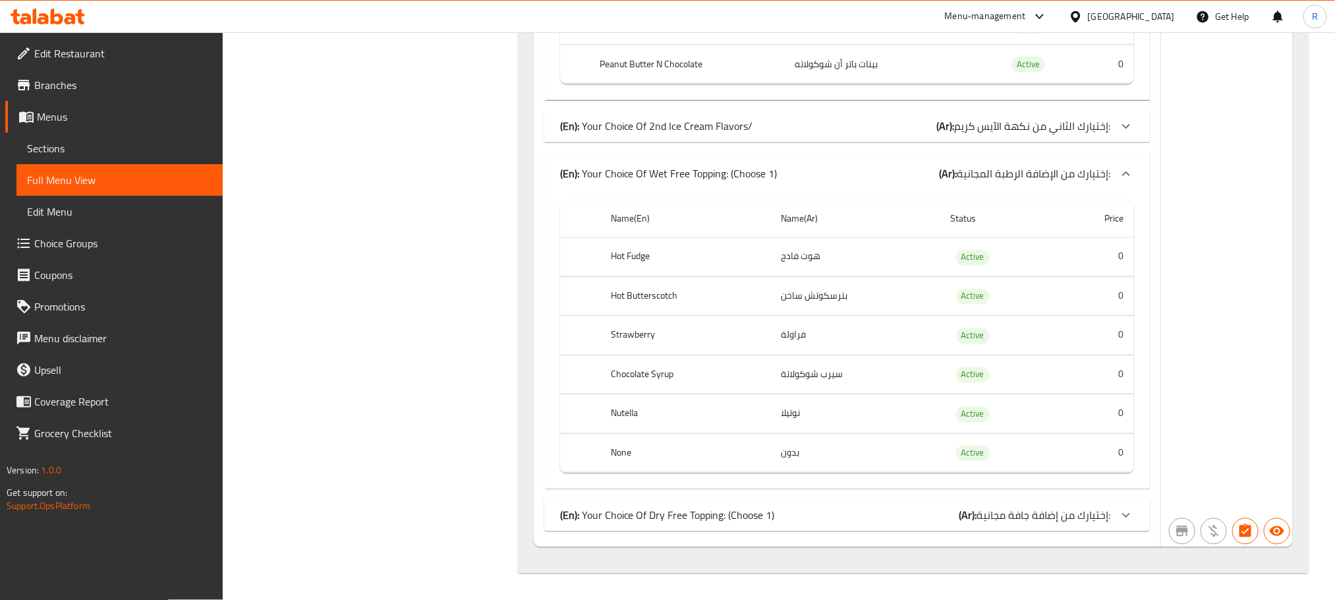
scroll to position [1272, 0]
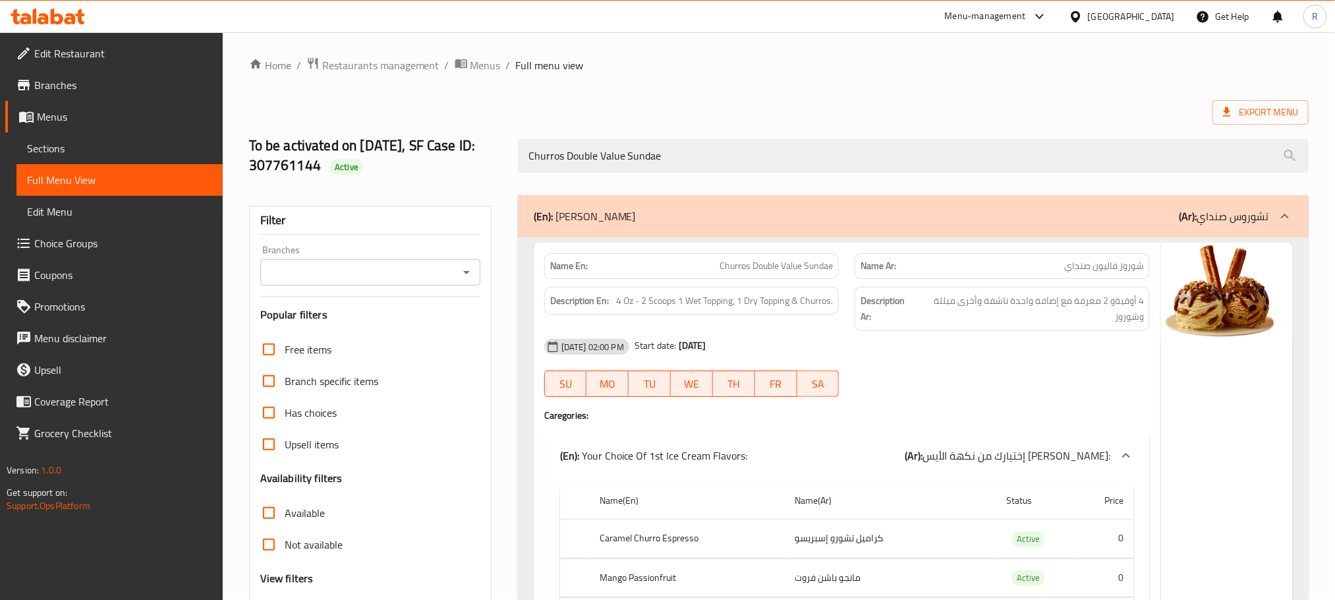
scroll to position [0, 0]
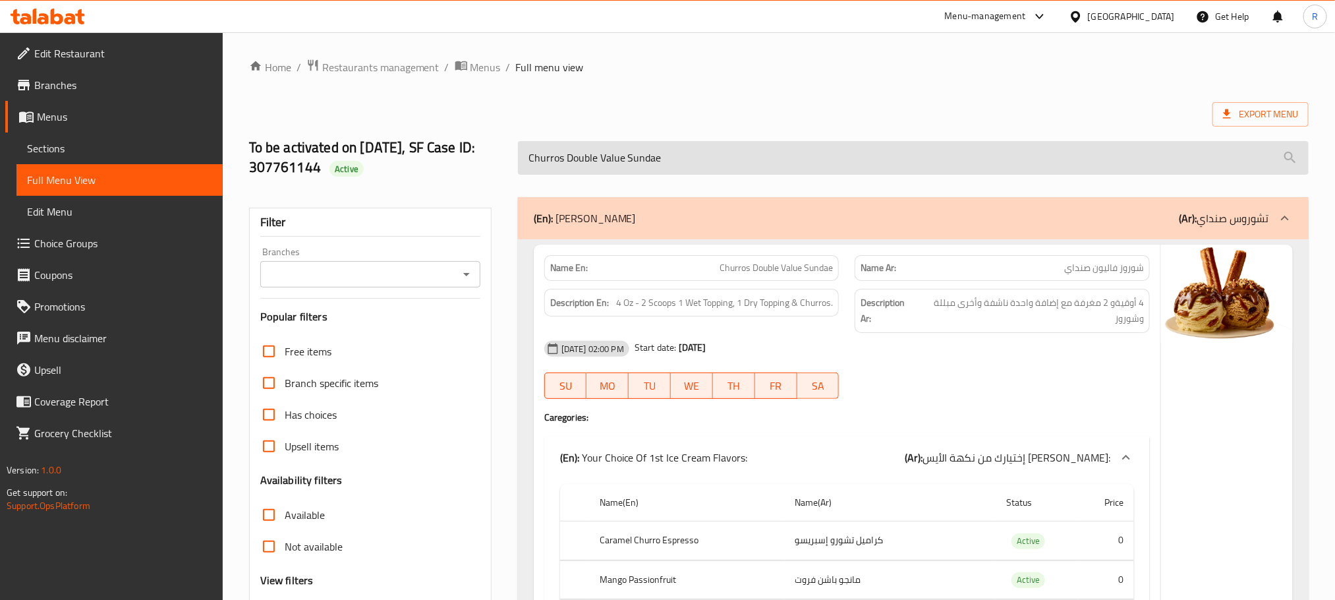
click at [643, 167] on input "Churros Double Value Sundae" at bounding box center [913, 158] width 791 height 34
click at [643, 166] on input "Churros Double Value Sundae" at bounding box center [913, 158] width 791 height 34
paste input "Happiness Pack"
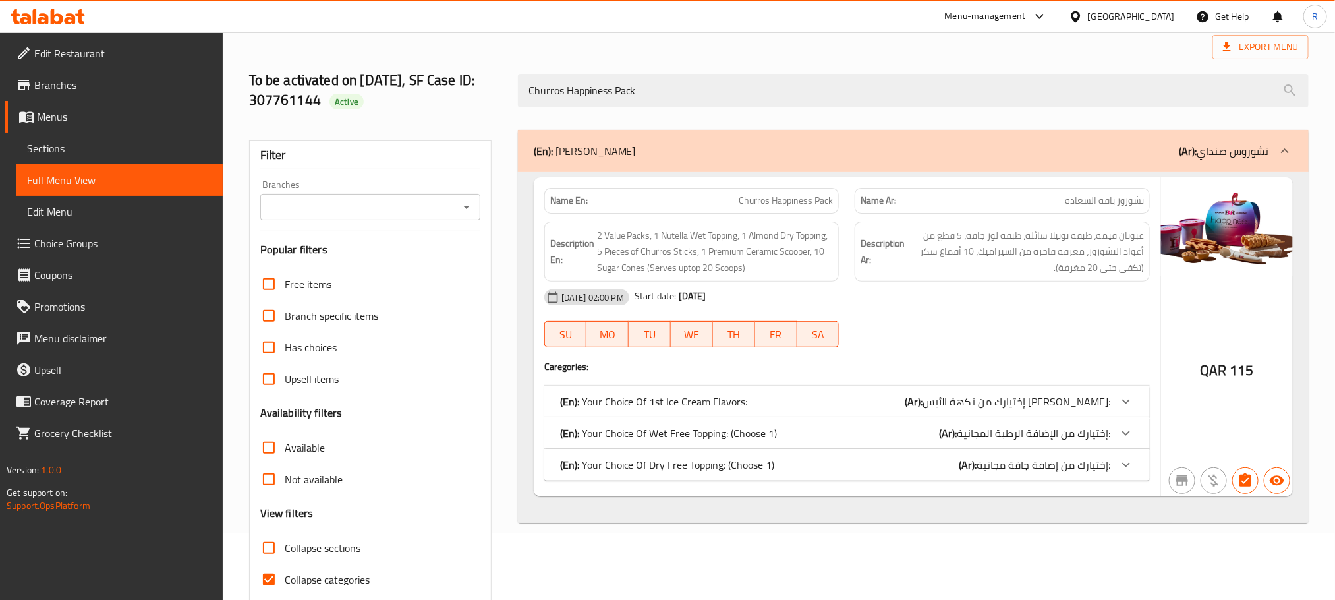
scroll to position [144, 0]
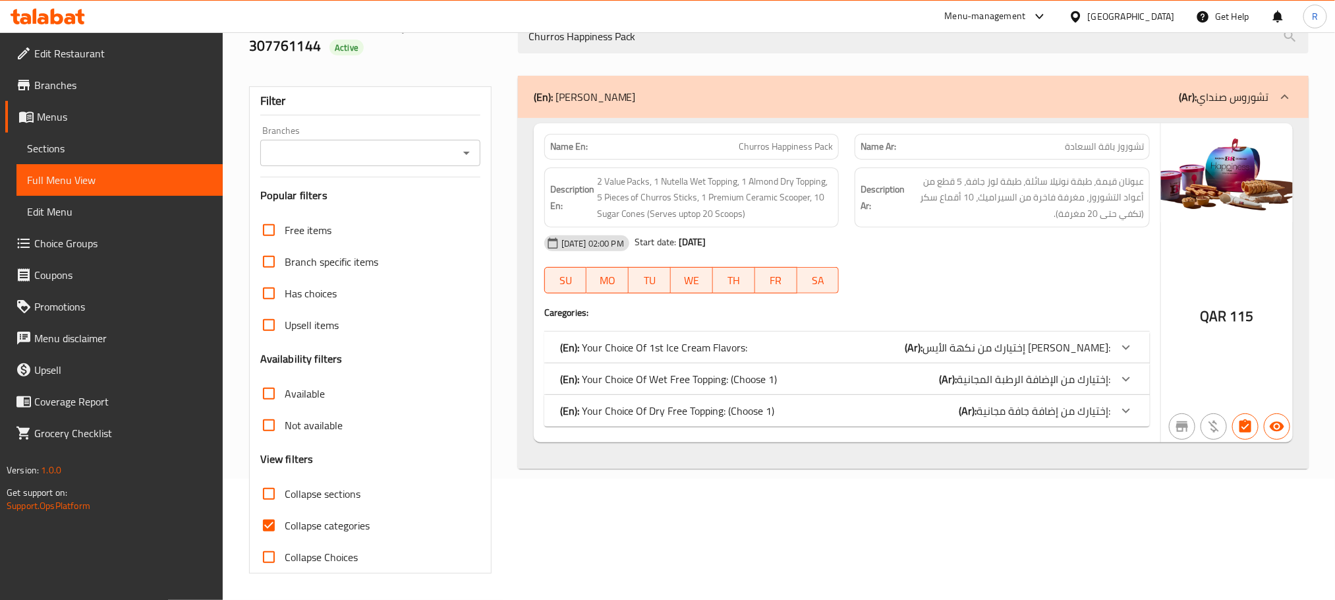
type input "Churros Happiness Pack"
click at [271, 522] on input "Collapse categories" at bounding box center [269, 525] width 32 height 32
checkbox input "false"
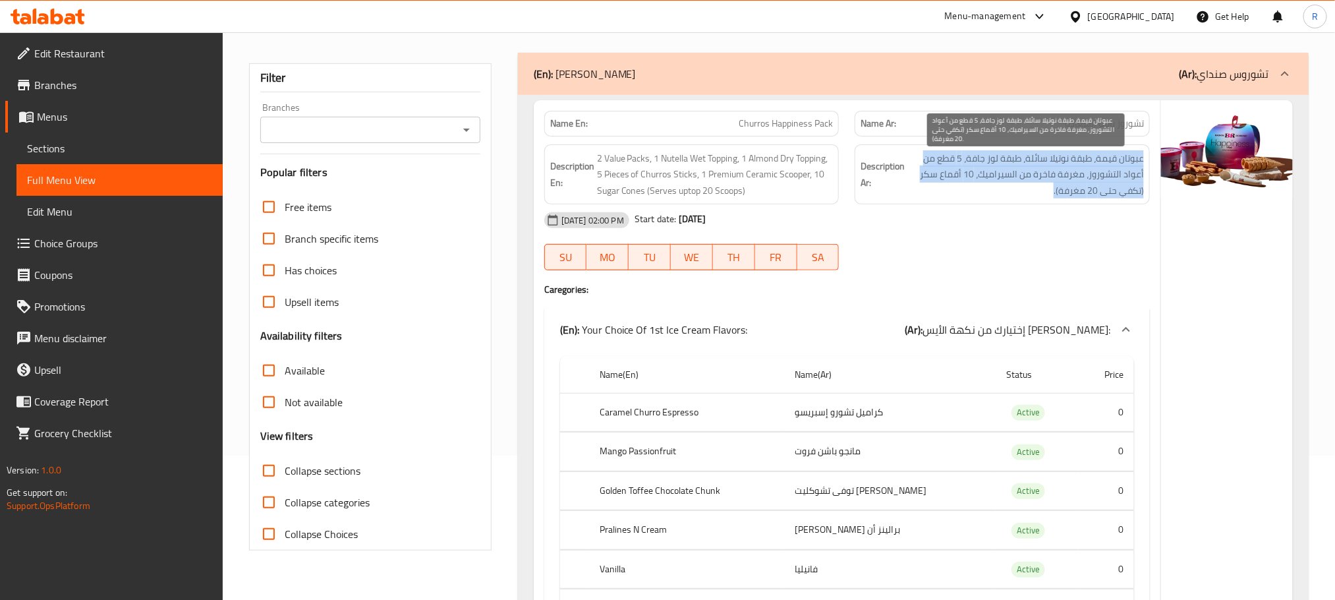
click at [1046, 192] on span "عبوتان قيمة، طبقة نوتيلا سائلة، طبقة لوز جافة، 5 قطع من أعواد التشوروز، مغرفة ف…" at bounding box center [1025, 174] width 237 height 49
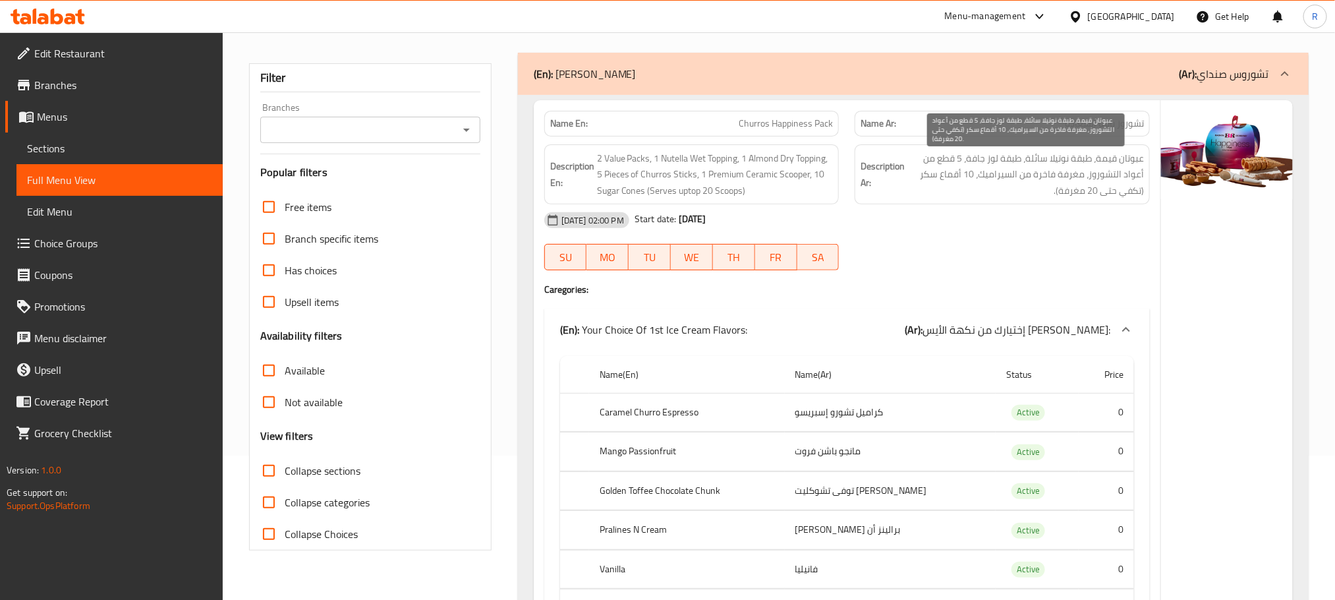
click at [959, 196] on span "عبوتان قيمة، طبقة نوتيلا سائلة، طبقة لوز جافة، 5 قطع من أعواد التشوروز، مغرفة ف…" at bounding box center [1025, 174] width 237 height 49
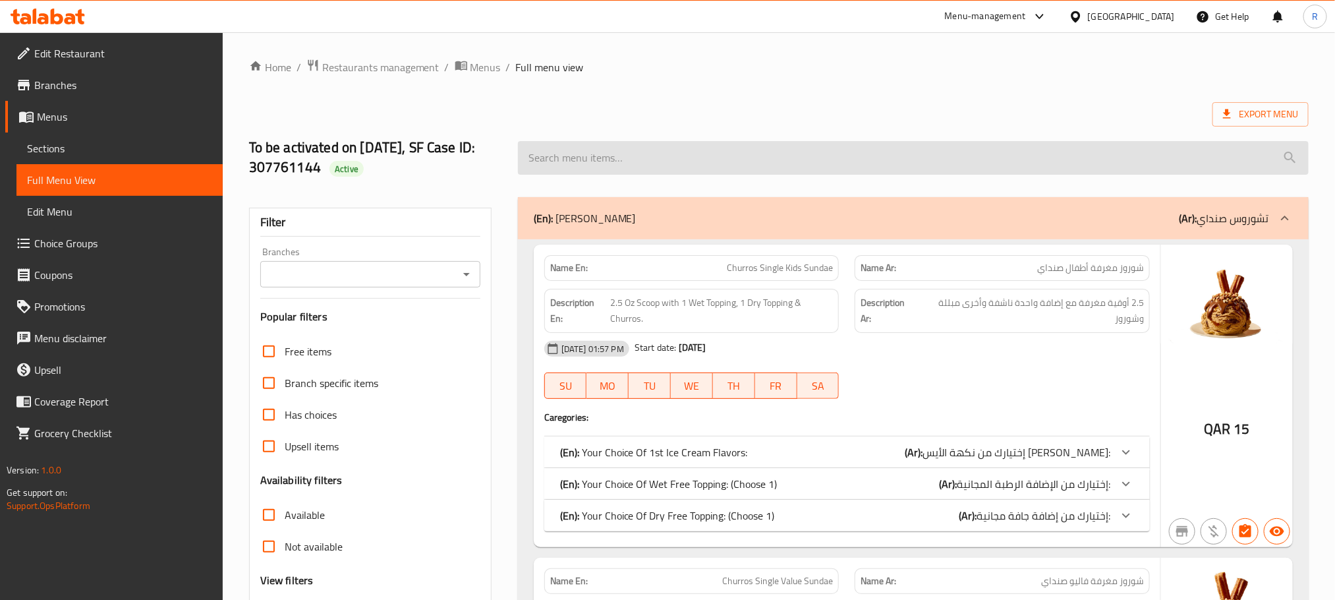
click at [785, 175] on input "search" at bounding box center [913, 158] width 791 height 34
paste input "Churros Happiness Pack"
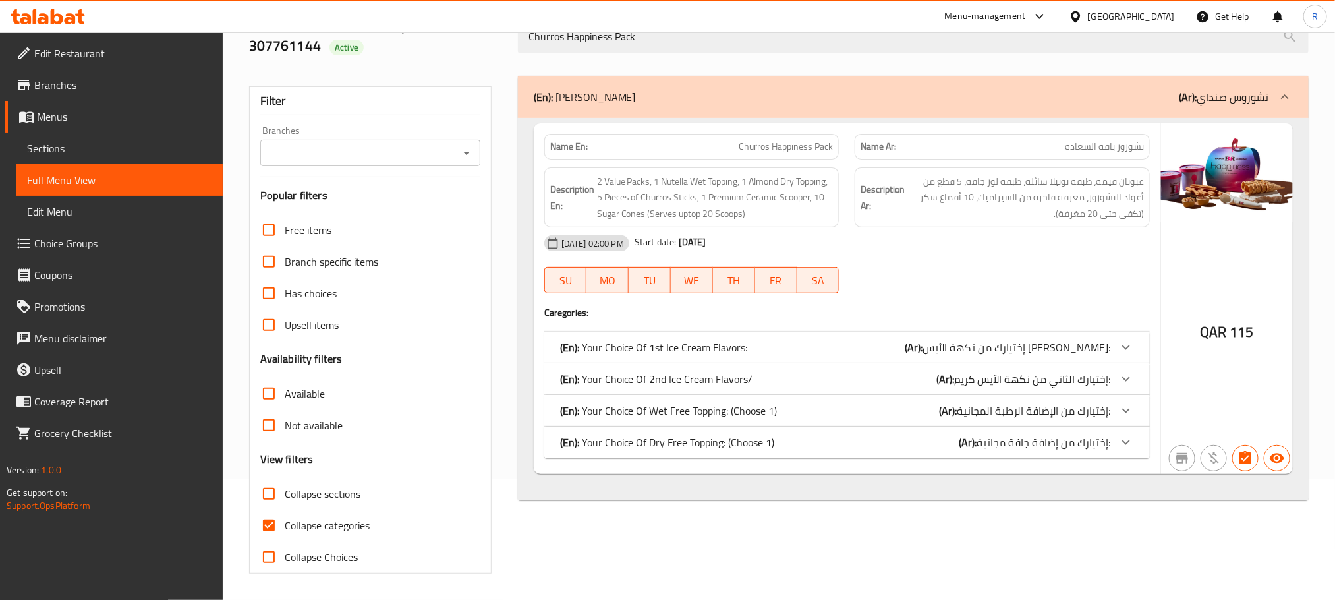
scroll to position [144, 0]
click at [890, 355] on div "(En): Your Choice Of Wet Free Topping: (Choose 1) (Ar): إختيارك من الإضافة الرط…" at bounding box center [835, 347] width 550 height 16
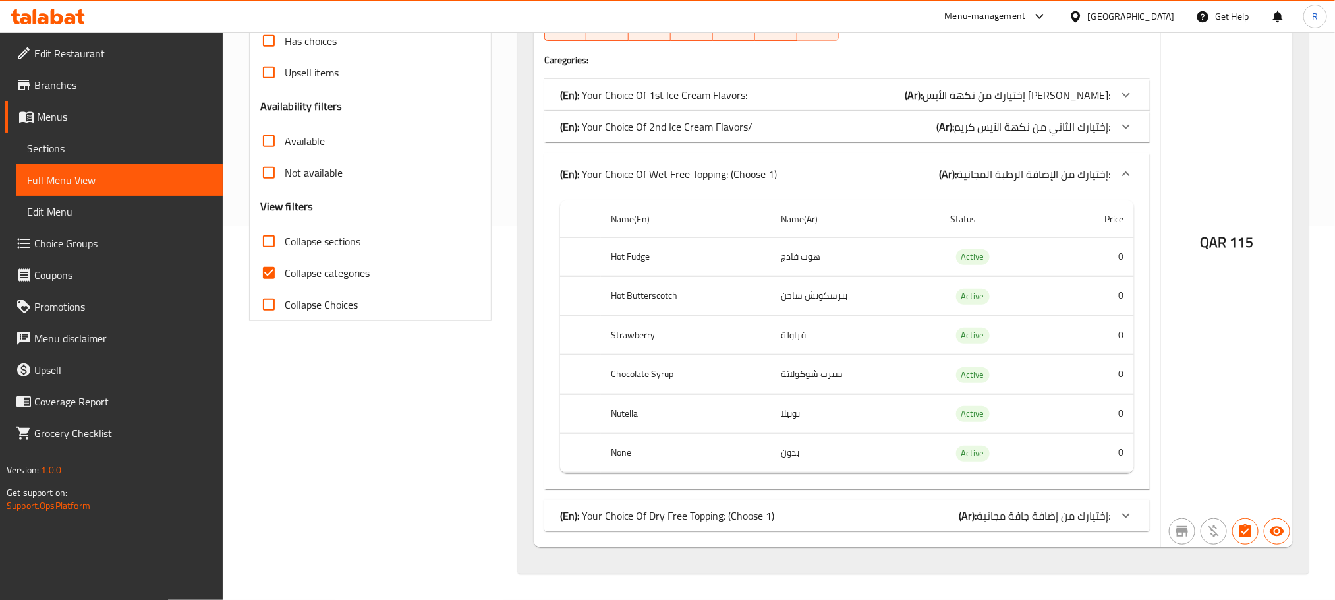
scroll to position [396, 0]
click at [795, 103] on div "(En): Your Choice Of Dry Free Topping: (Choose 1) (Ar): إختيارك من إضافة جافة م…" at bounding box center [835, 95] width 550 height 16
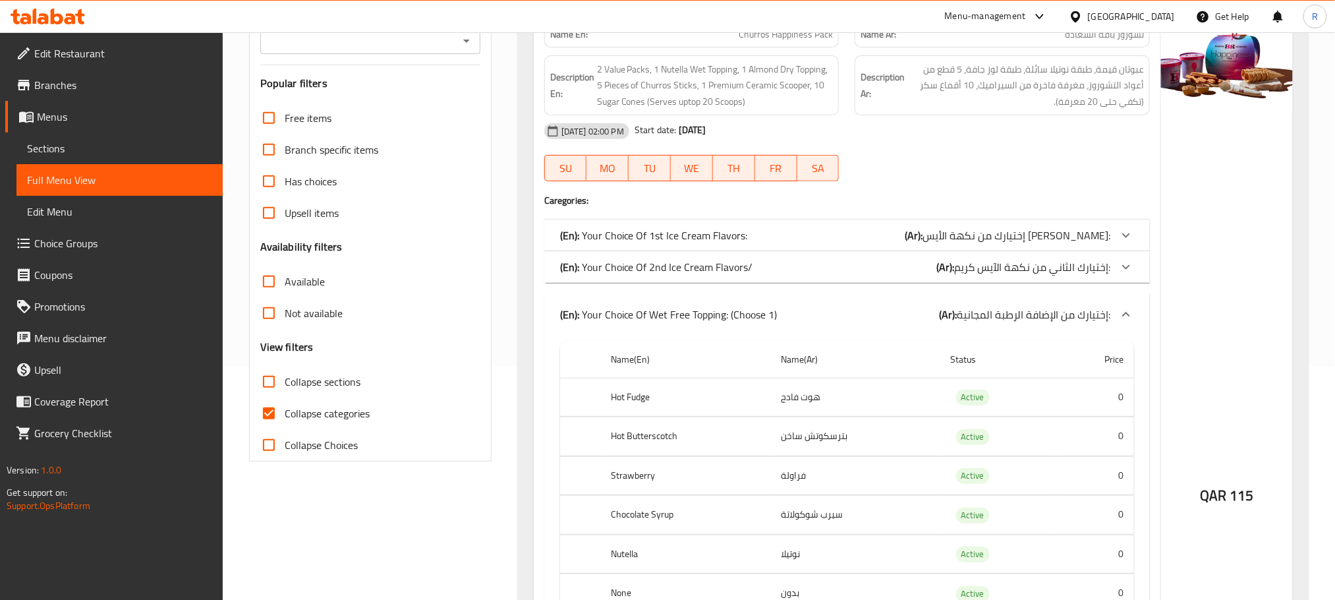
scroll to position [0, 0]
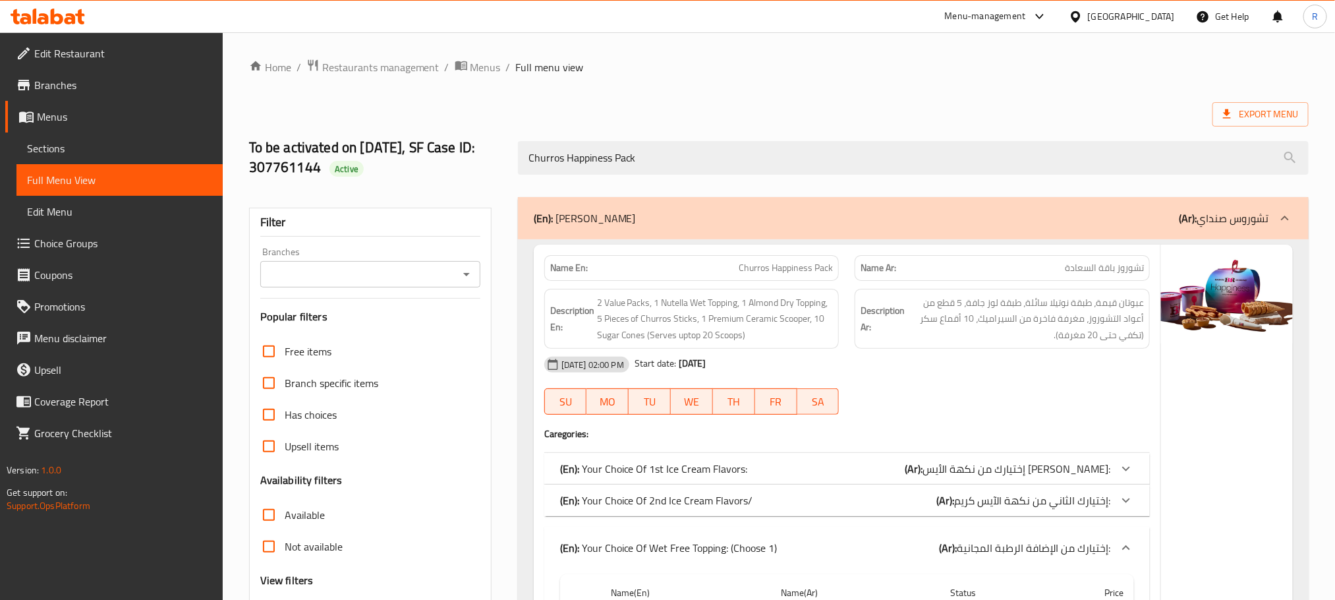
click at [663, 131] on div "To be activated on 01-02-2024, SF Case ID: 307761144 Active Churros Happiness P…" at bounding box center [778, 158] width 1075 height 78
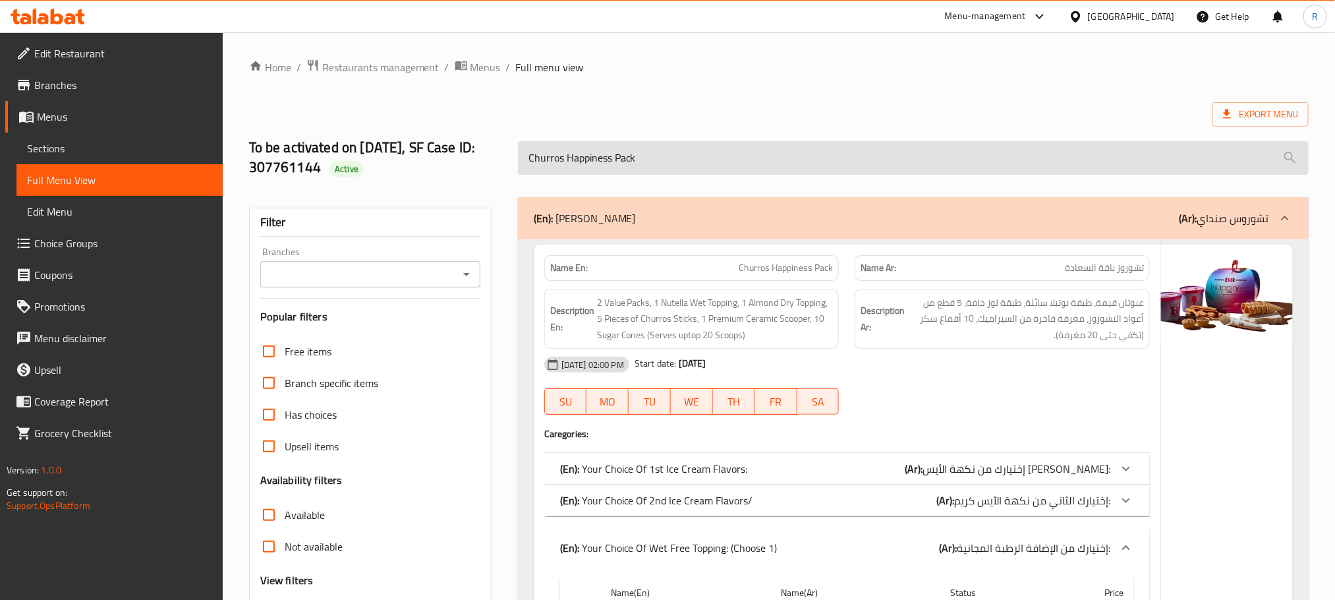
click at [666, 162] on input "Churros Happiness Pack" at bounding box center [913, 158] width 791 height 34
paste input "- Regular Shake"
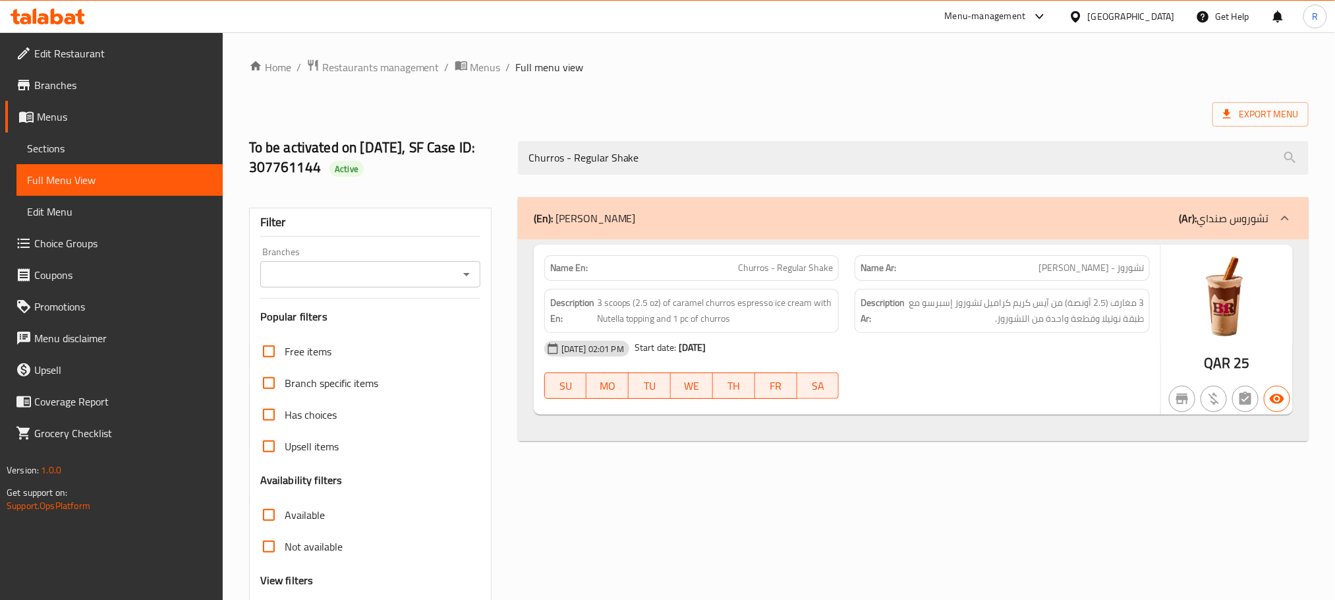
click at [990, 480] on div "(En): Churros Sundae (Ar): تشوروس صنداي Name En: Churros - Regular Shake Name A…" at bounding box center [913, 445] width 807 height 513
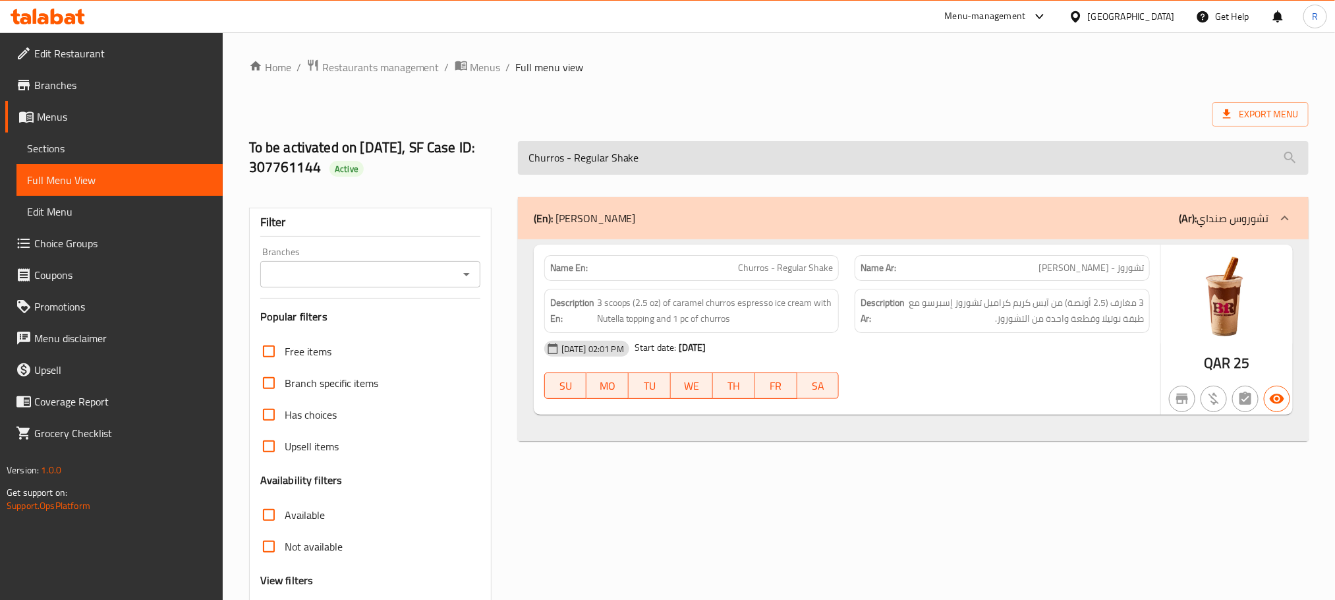
click at [783, 163] on input "Churros - Regular Shake" at bounding box center [913, 158] width 791 height 34
paste input "Large"
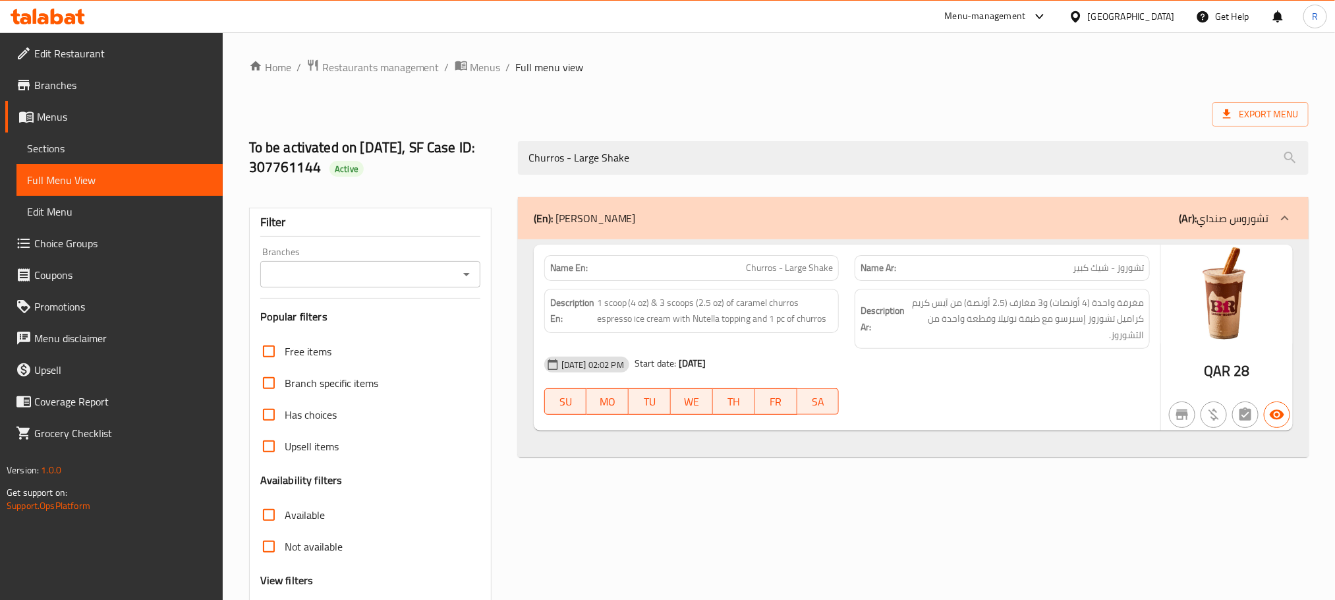
type input "Churros - Large Shake"
click at [967, 405] on div "12-08-2025 02:02 PM Start date: 13-08-2025 SU MO TU WE TH FR SA" at bounding box center [846, 386] width 621 height 74
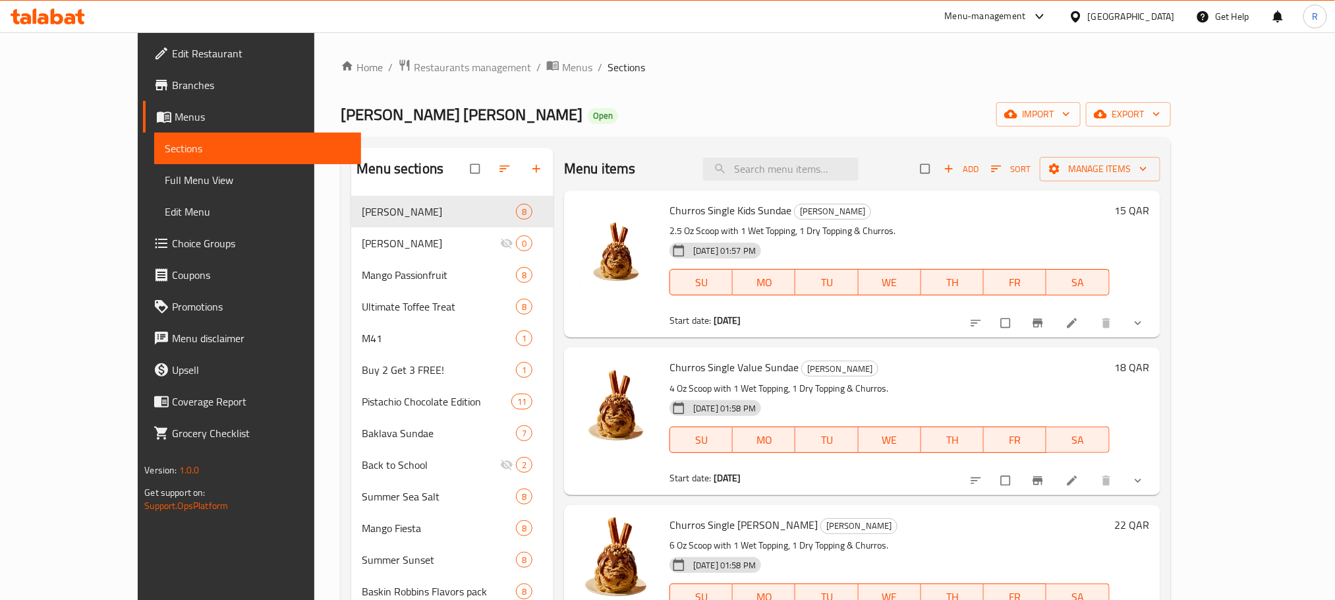
drag, startPoint x: 683, startPoint y: 330, endPoint x: 770, endPoint y: 331, distance: 87.0
click at [770, 327] on div "Start date: [DATE]" at bounding box center [890, 320] width 440 height 13
copy b "[DATE]"
click at [939, 67] on ol "Home / Restaurants management / Menus / Sections" at bounding box center [756, 67] width 830 height 17
click at [940, 168] on input "checkbox" at bounding box center [927, 168] width 28 height 25
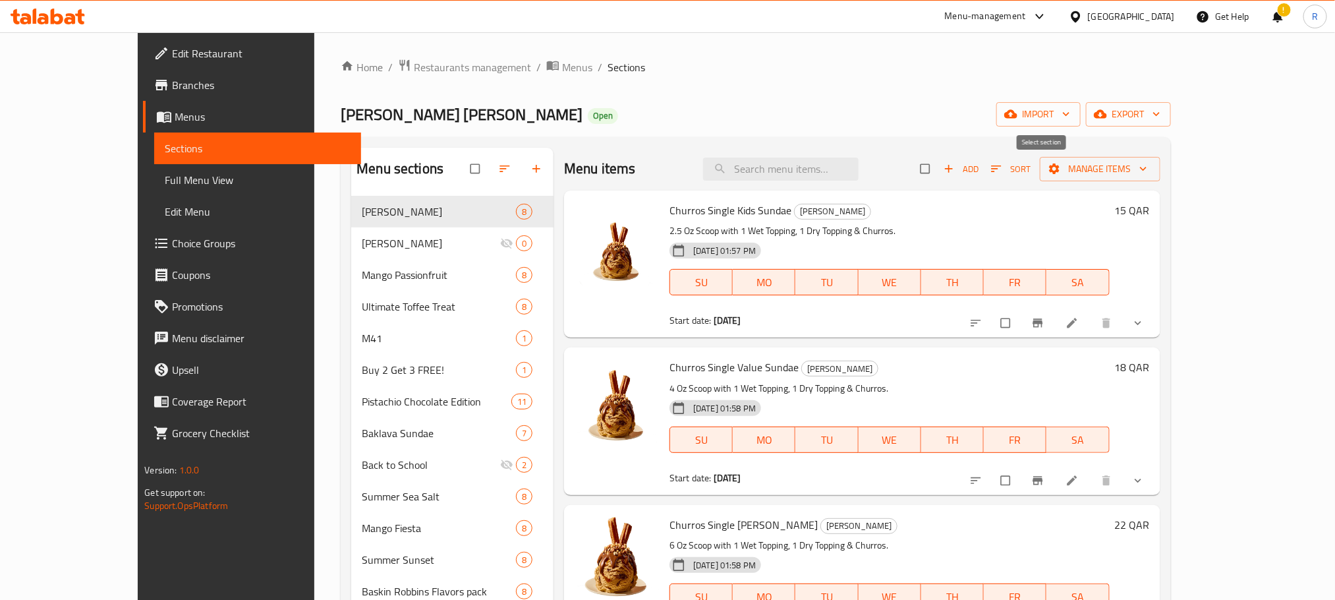
checkbox input "true"
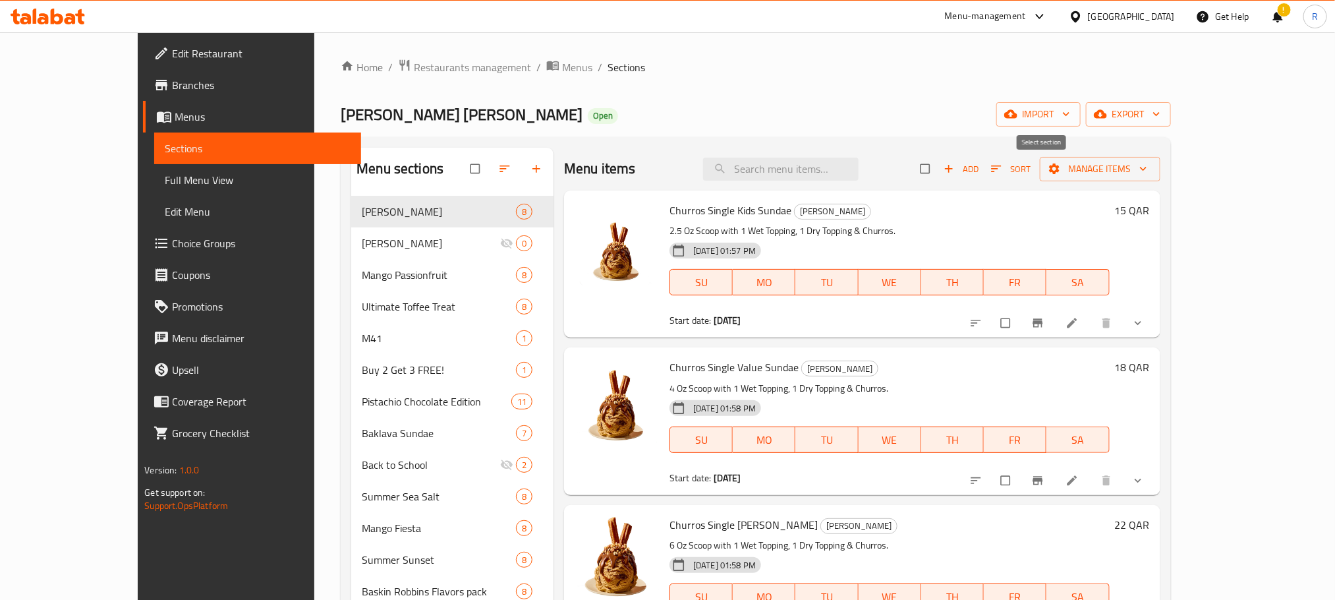
checkbox input "true"
click at [1160, 181] on button "Manage items" at bounding box center [1100, 169] width 121 height 24
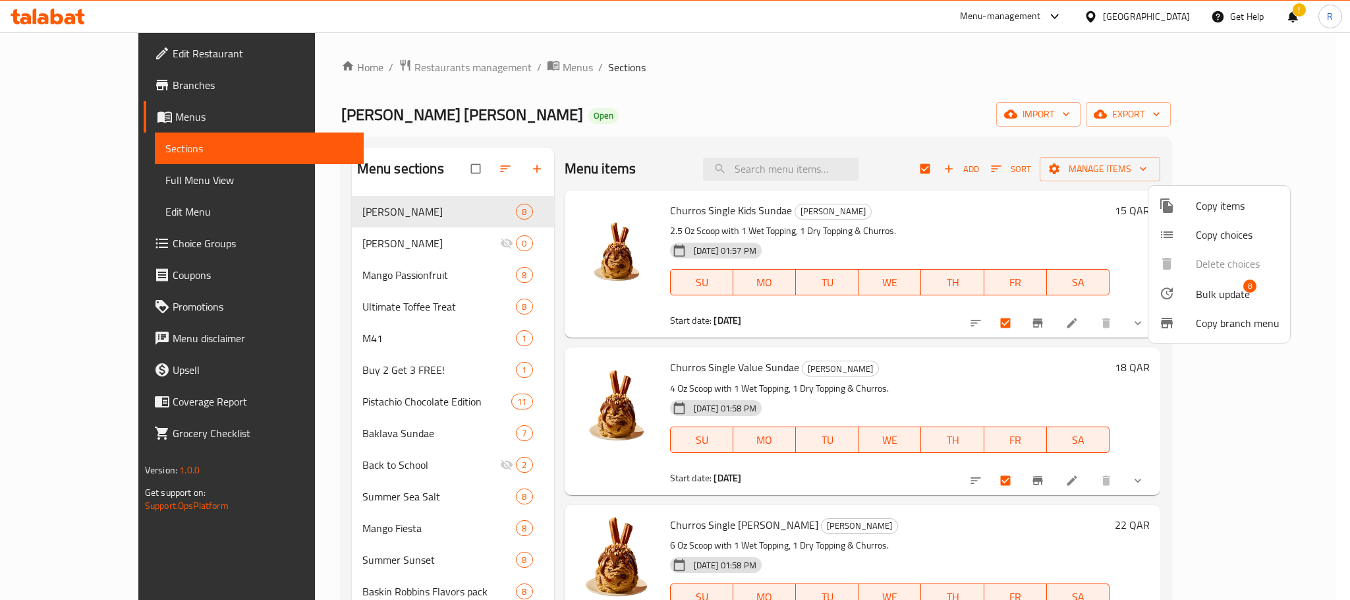
click at [1178, 293] on div at bounding box center [1177, 293] width 37 height 16
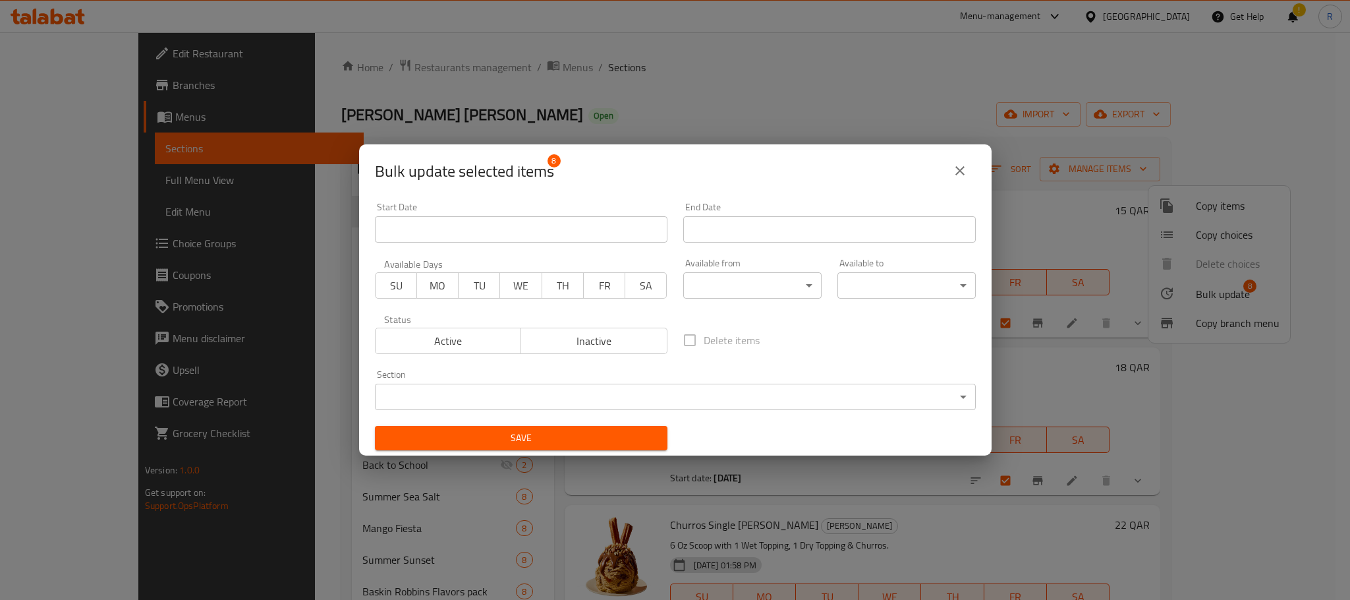
click at [532, 229] on input "Start Date" at bounding box center [521, 229] width 293 height 26
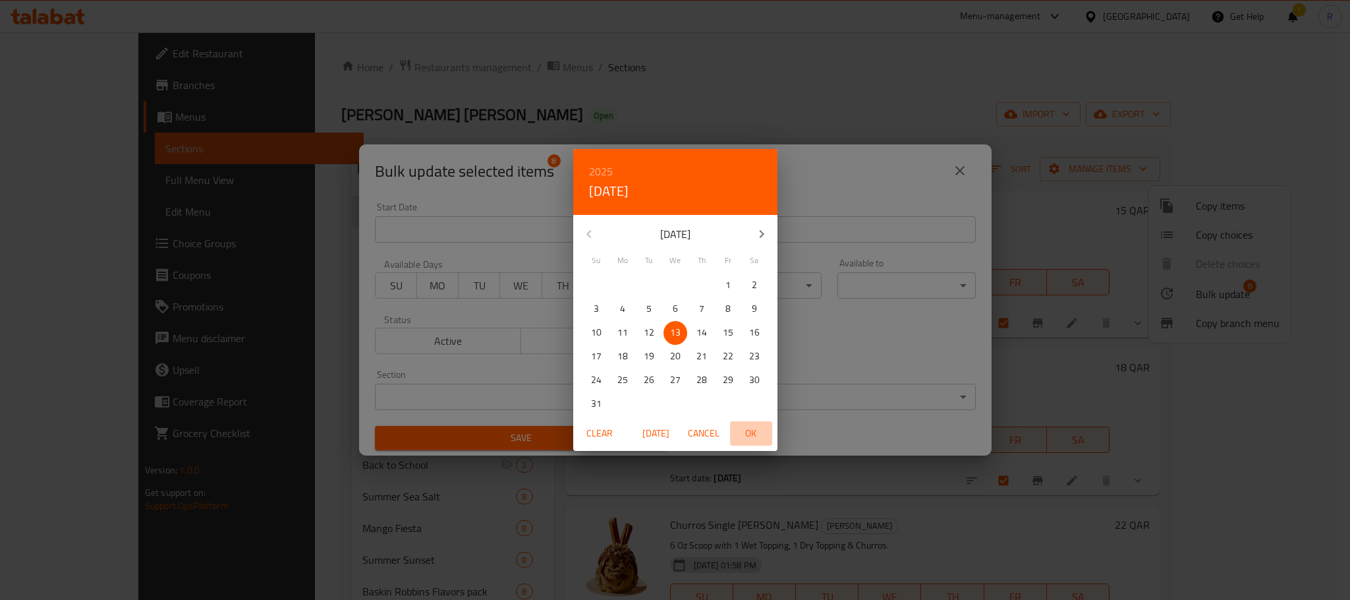
click at [744, 430] on span "OK" at bounding box center [751, 433] width 32 height 16
type input "13-08-2025"
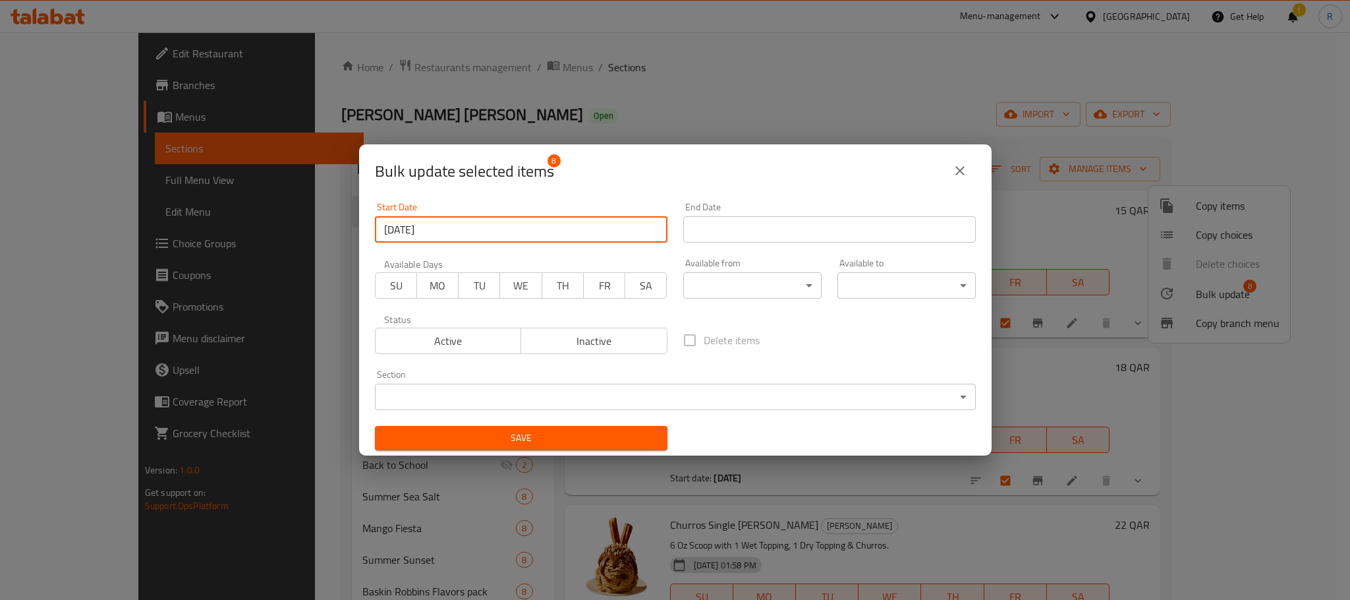
click at [793, 224] on input "Start Date" at bounding box center [829, 229] width 293 height 26
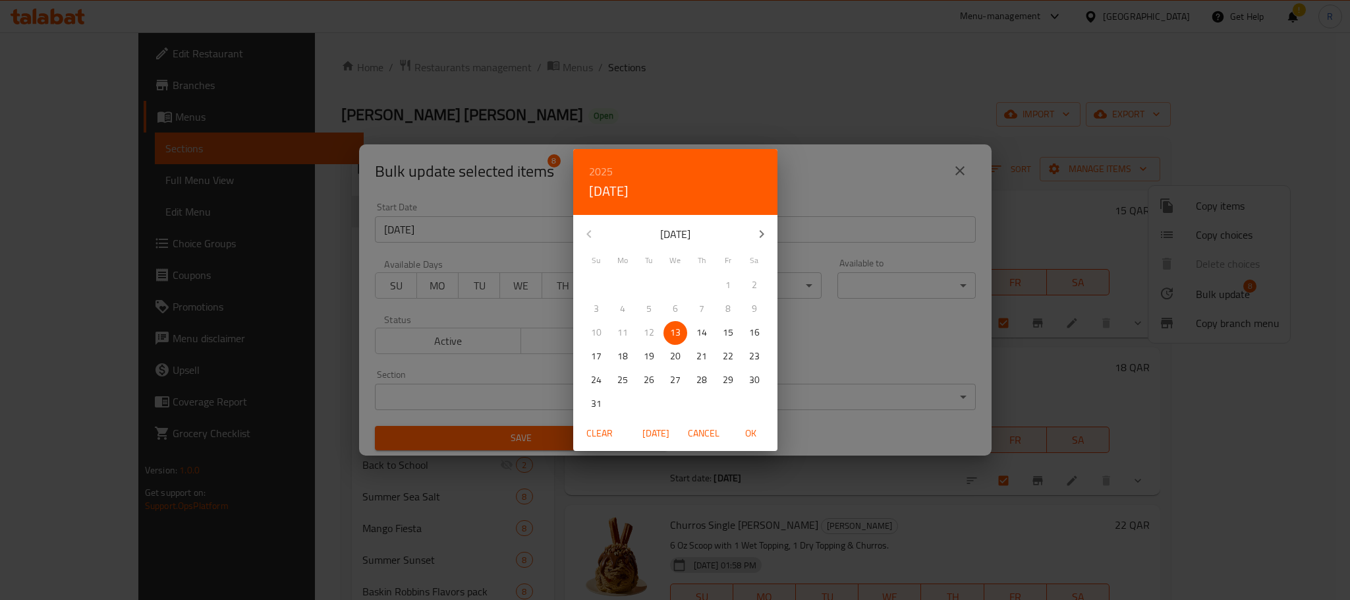
click at [757, 229] on icon "button" at bounding box center [762, 234] width 16 height 16
click at [675, 378] on p "31" at bounding box center [675, 380] width 11 height 16
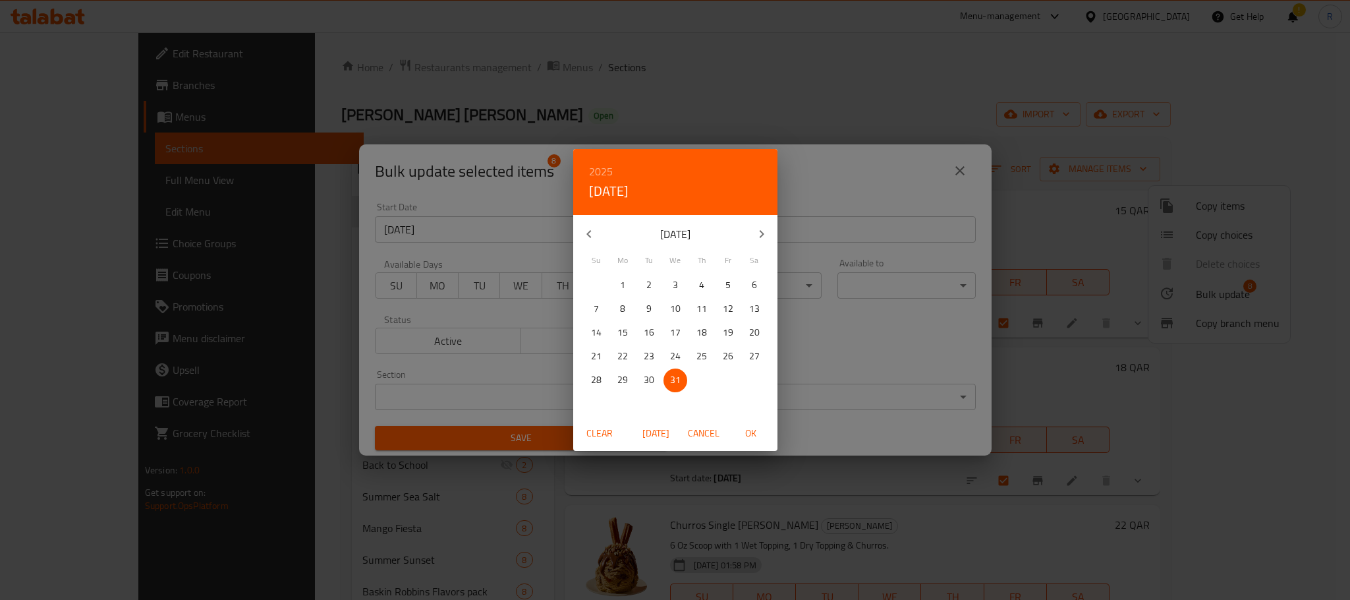
click at [750, 433] on span "OK" at bounding box center [751, 433] width 32 height 16
type input "31-12-2025"
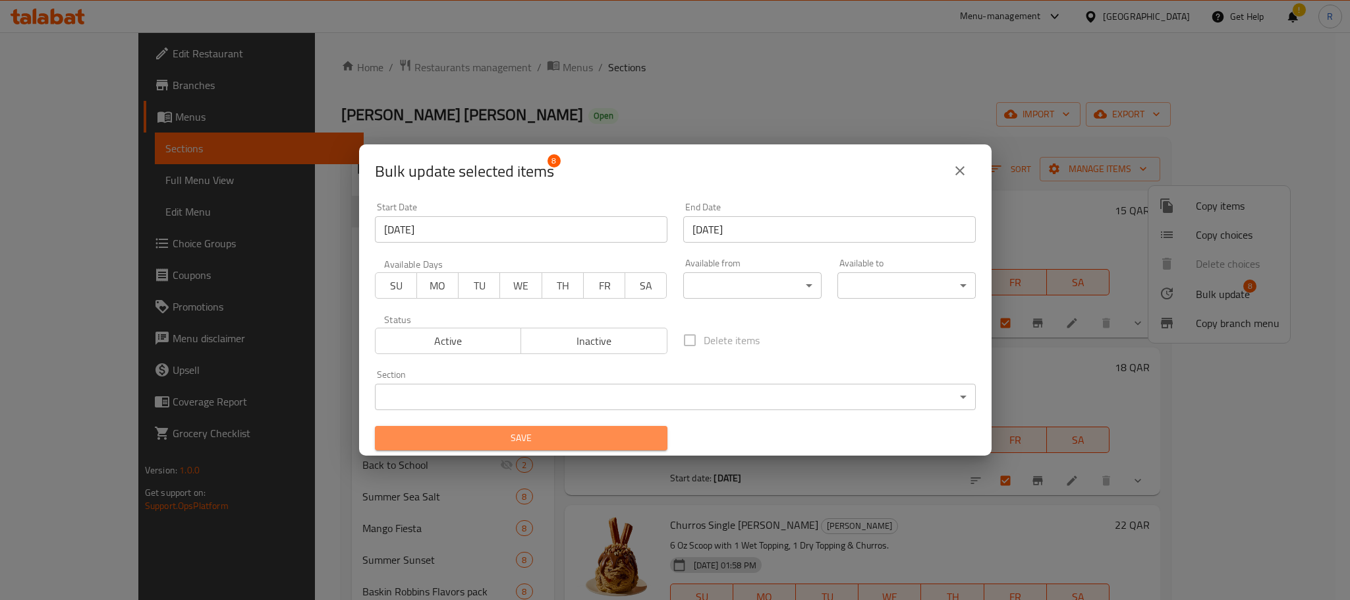
click at [596, 436] on span "Save" at bounding box center [520, 438] width 271 height 16
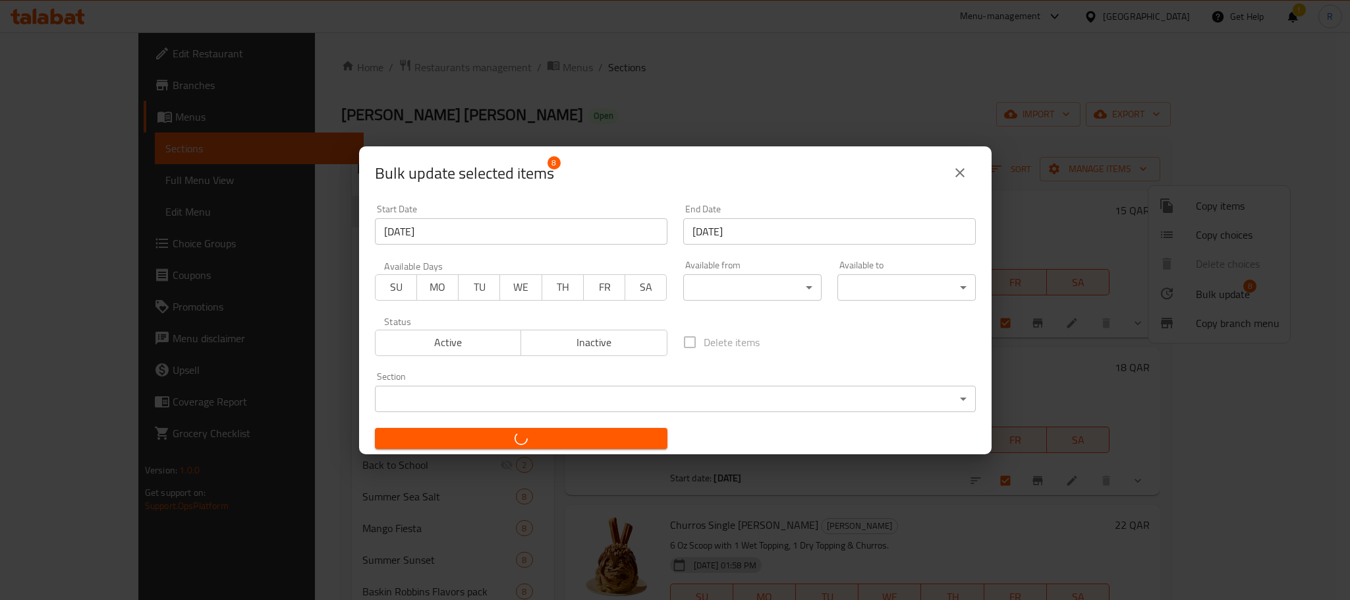
checkbox input "false"
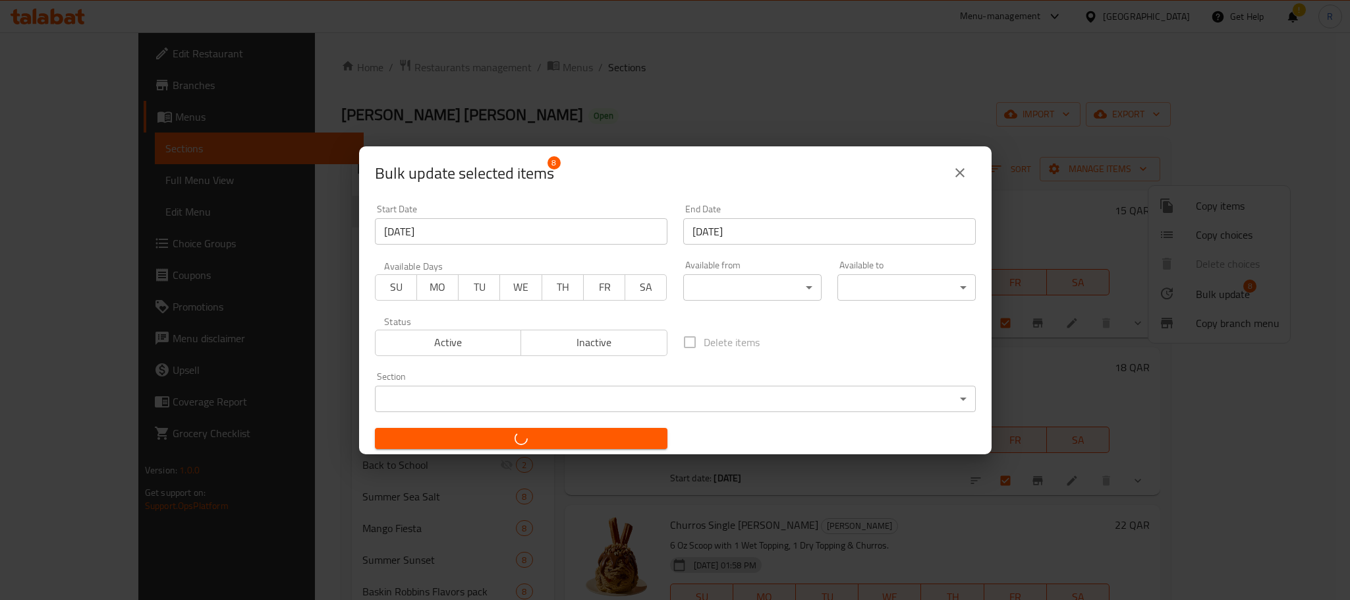
checkbox input "false"
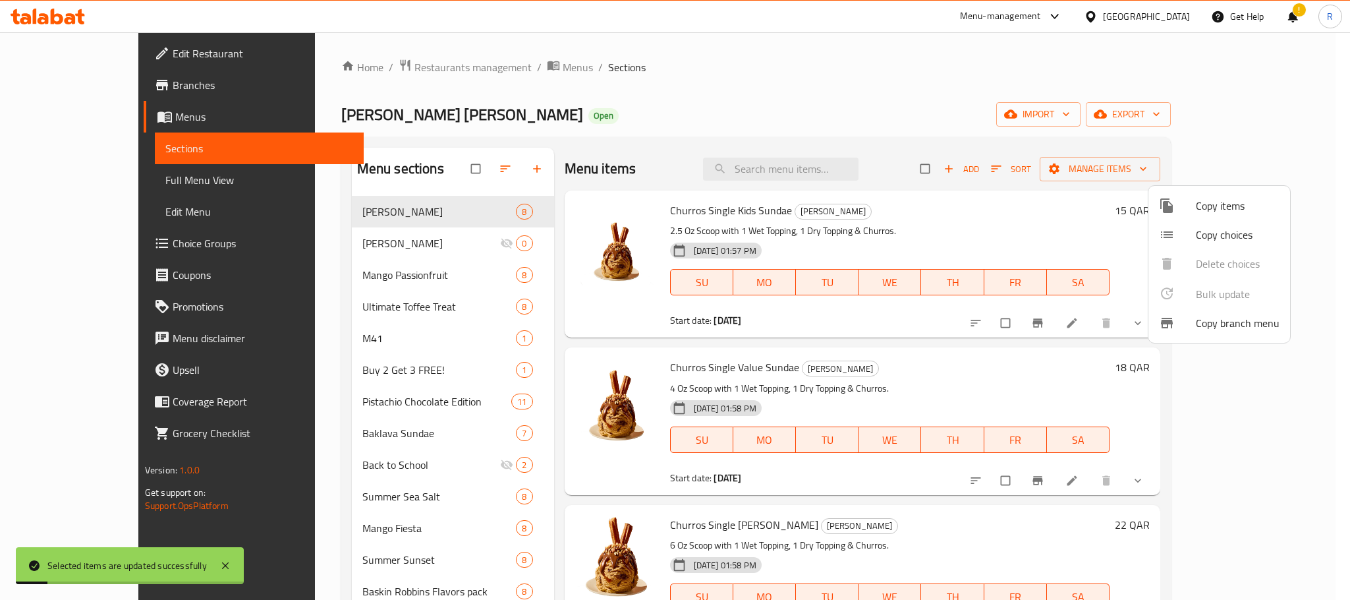
click at [979, 111] on div at bounding box center [675, 300] width 1350 height 600
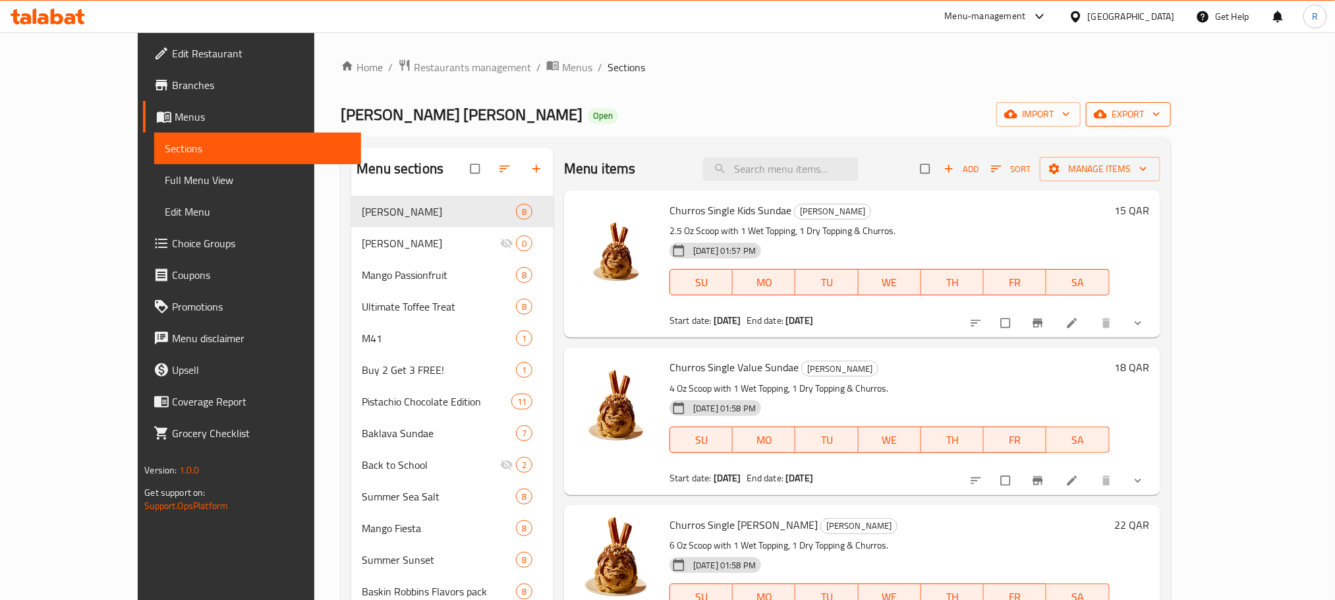
click at [1160, 117] on span "export" at bounding box center [1129, 114] width 64 height 16
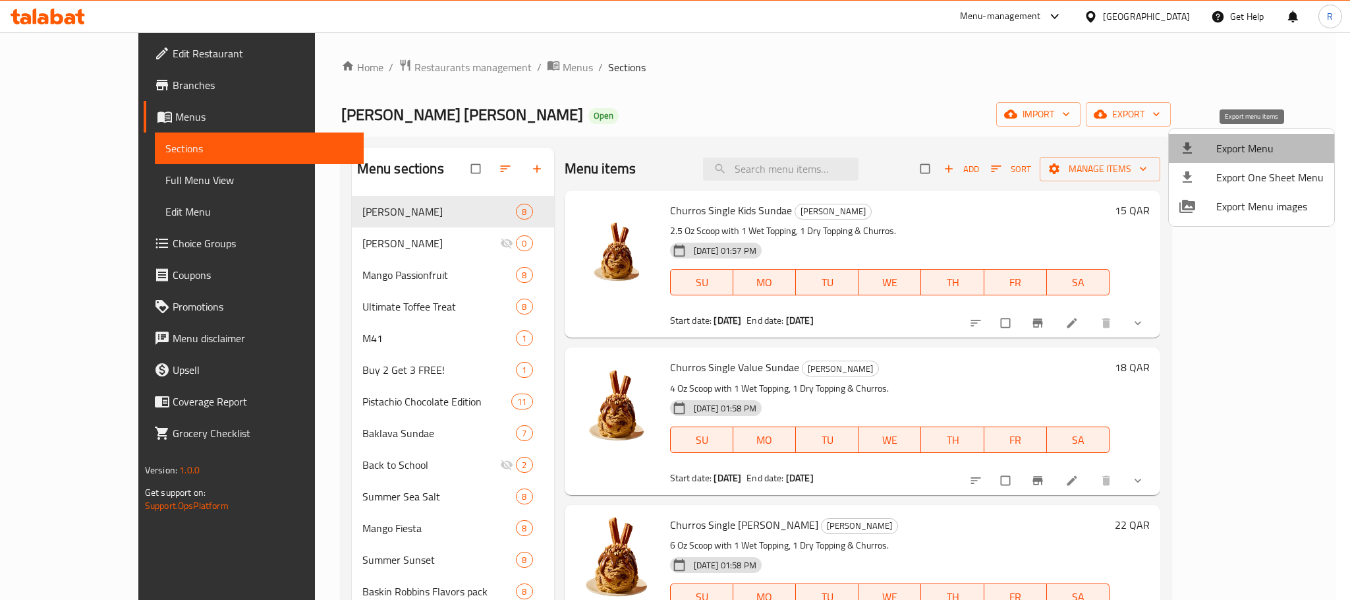
click at [1226, 156] on span "Export Menu" at bounding box center [1269, 148] width 107 height 16
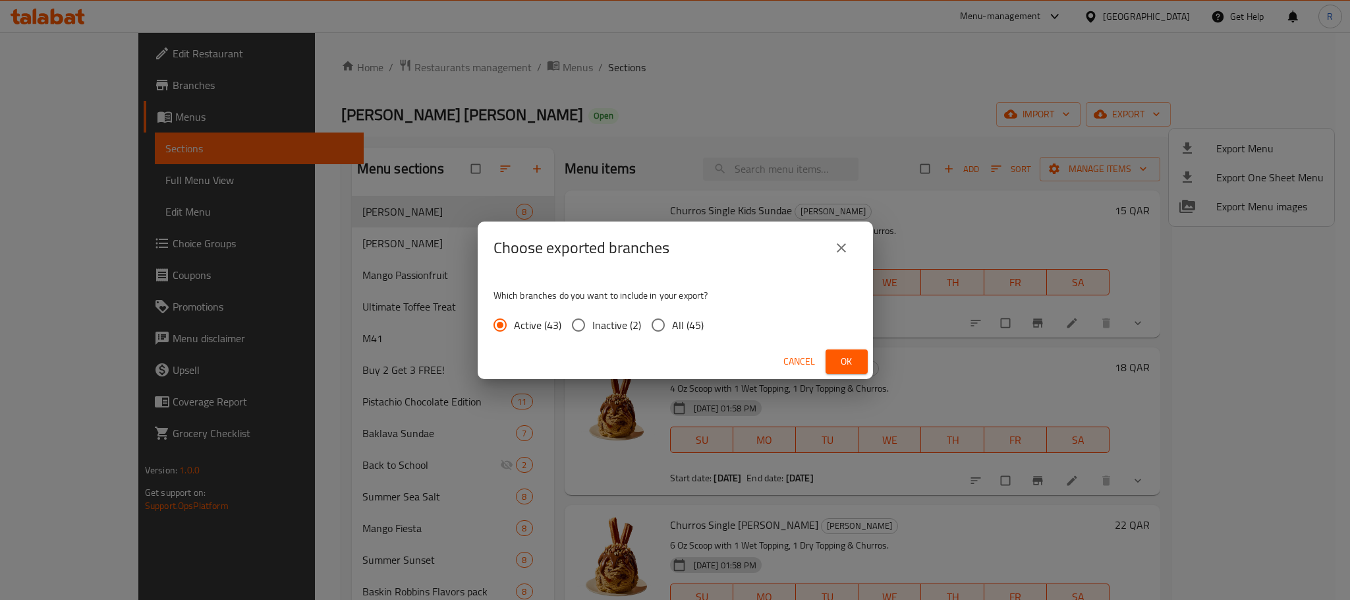
click at [702, 329] on span "All (45)" at bounding box center [688, 325] width 32 height 16
click at [672, 329] on input "All (45)" at bounding box center [658, 325] width 28 height 28
radio input "true"
click at [845, 358] on span "Ok" at bounding box center [846, 361] width 21 height 16
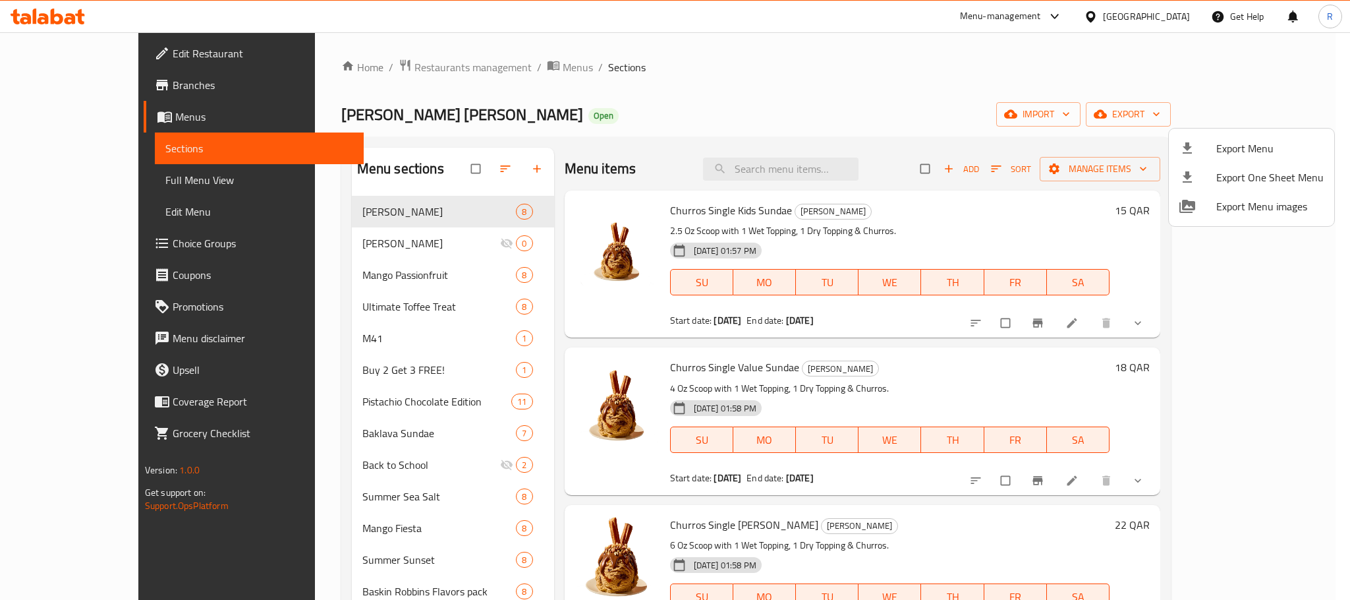
click at [900, 65] on div at bounding box center [675, 300] width 1350 height 600
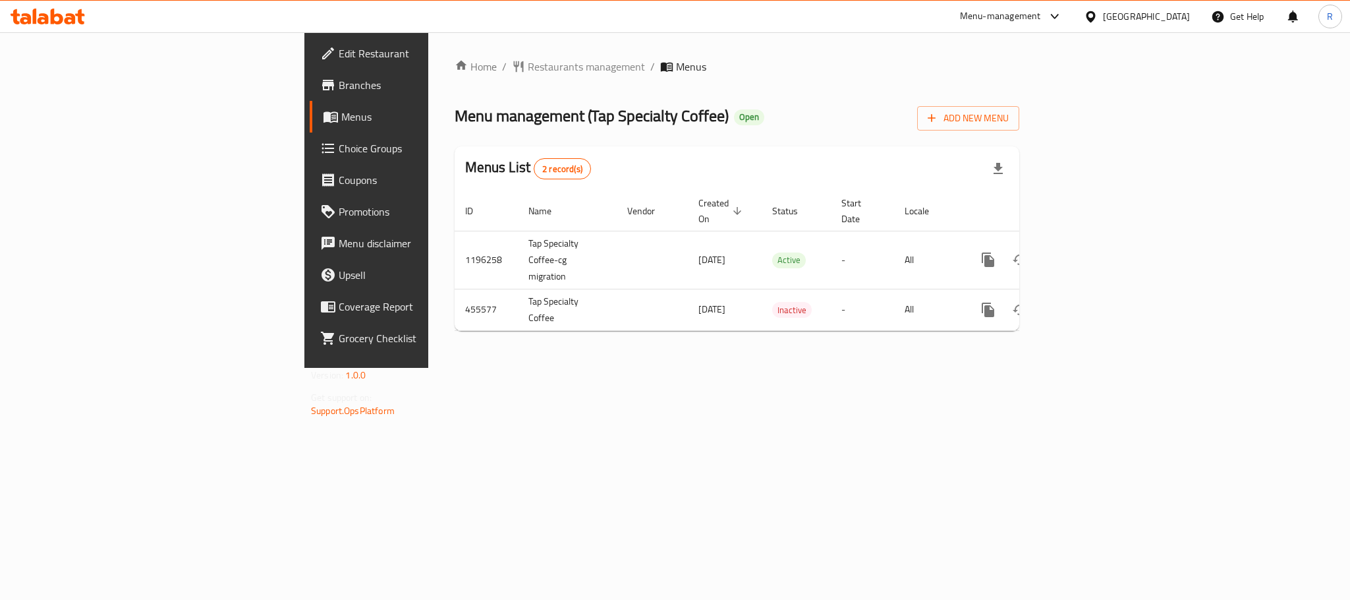
click at [339, 149] on span "Choice Groups" at bounding box center [429, 148] width 181 height 16
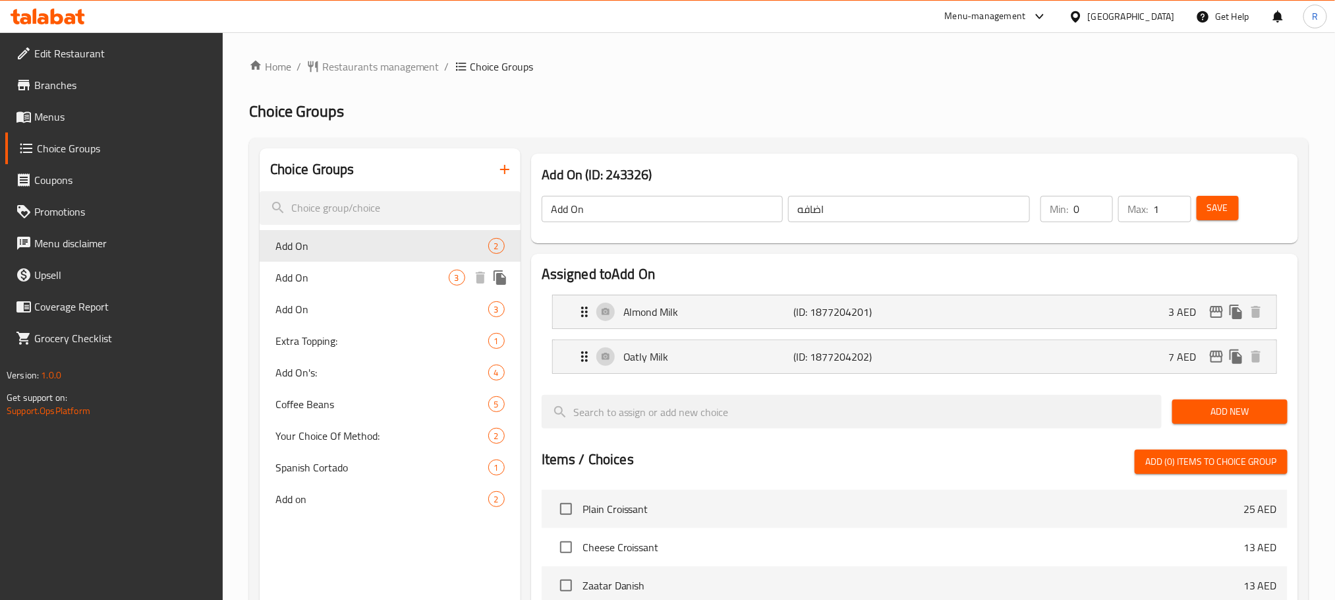
click at [362, 285] on span "Add On" at bounding box center [361, 278] width 173 height 16
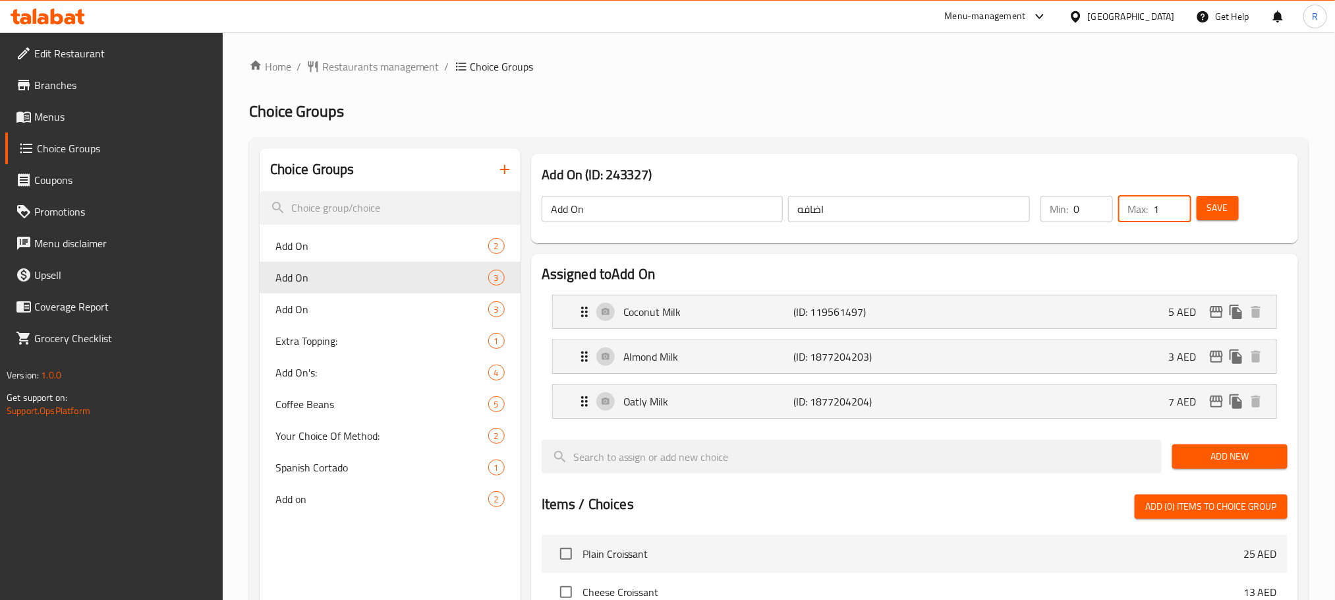
type input "1"
click at [1175, 214] on input "1" at bounding box center [1172, 209] width 38 height 26
click at [1207, 214] on span "Save" at bounding box center [1217, 208] width 21 height 16
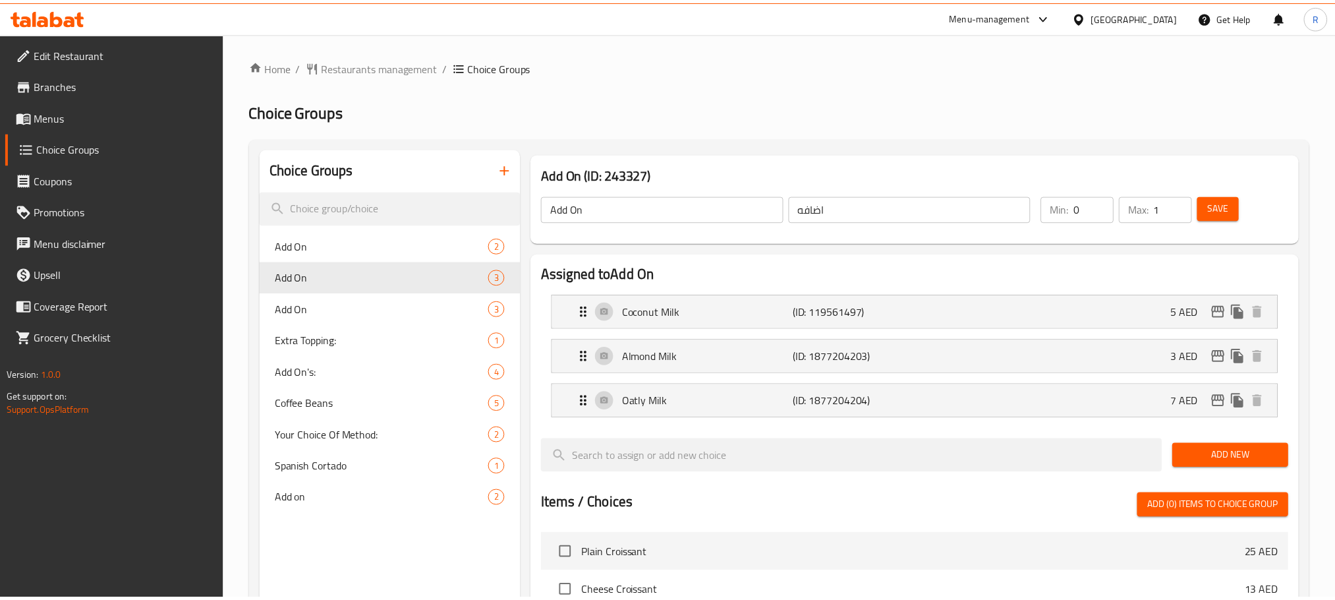
scroll to position [445, 0]
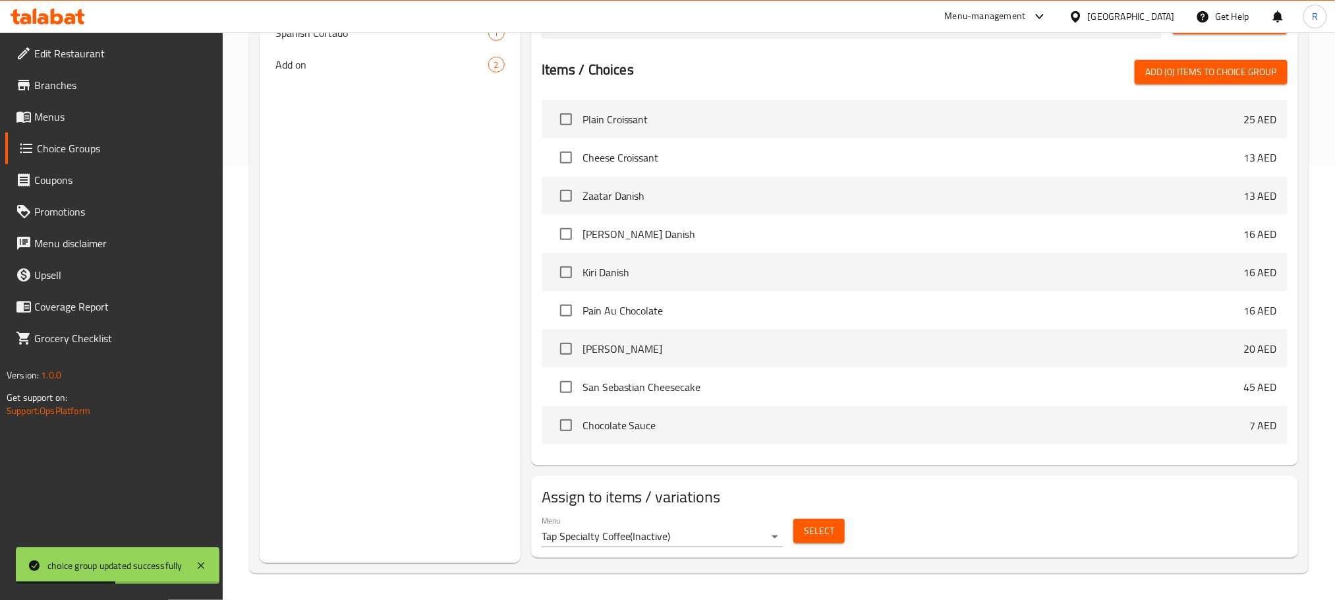
click at [123, 117] on span "Menus" at bounding box center [123, 117] width 178 height 16
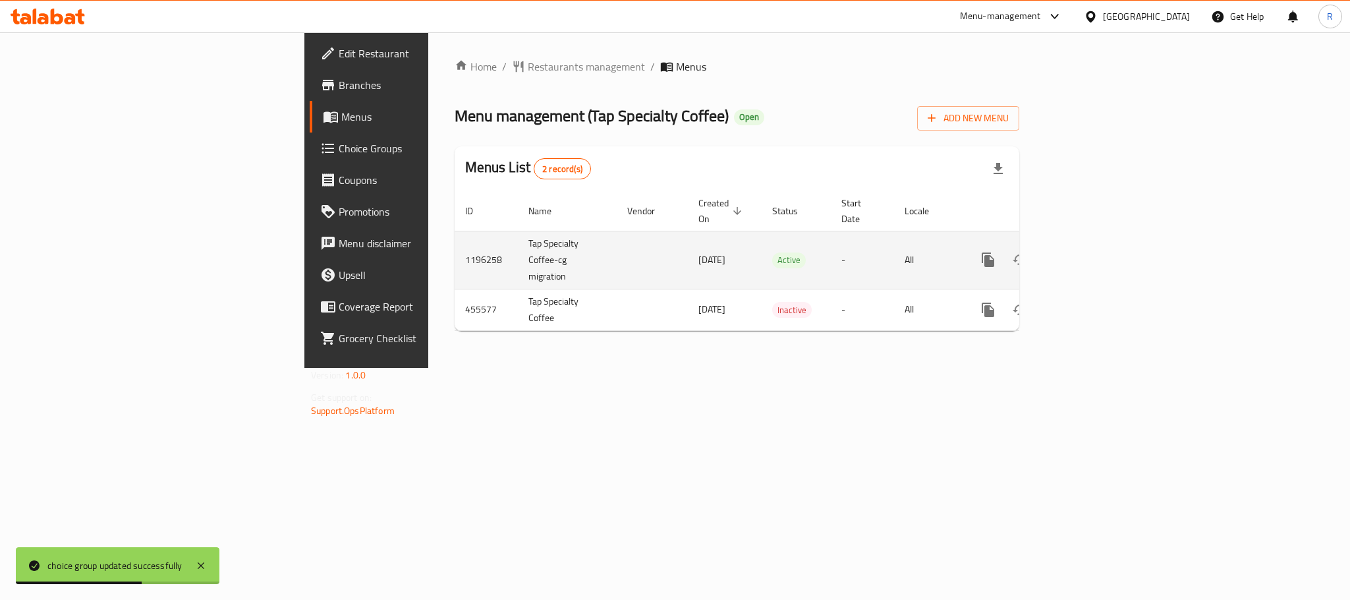
click at [1110, 258] on td "enhanced table" at bounding box center [1036, 260] width 148 height 58
click at [1091, 255] on icon "enhanced table" at bounding box center [1083, 260] width 16 height 16
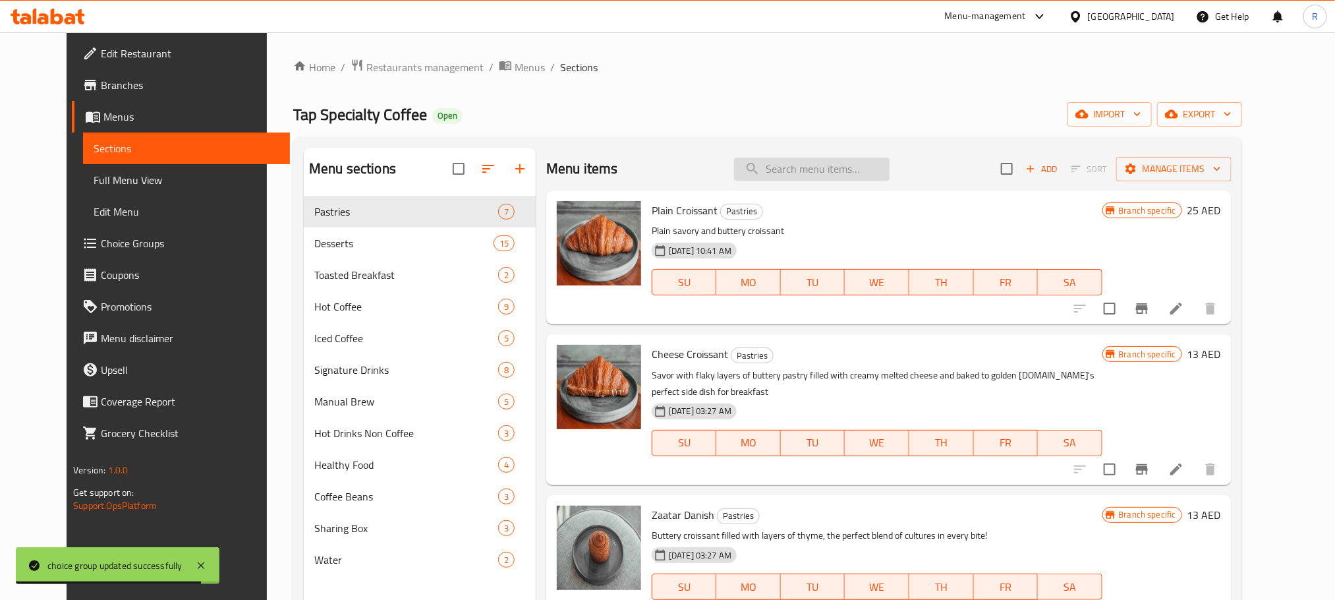
click at [820, 170] on input "search" at bounding box center [812, 168] width 156 height 23
paste input "كورتادو إسباني ساخن"
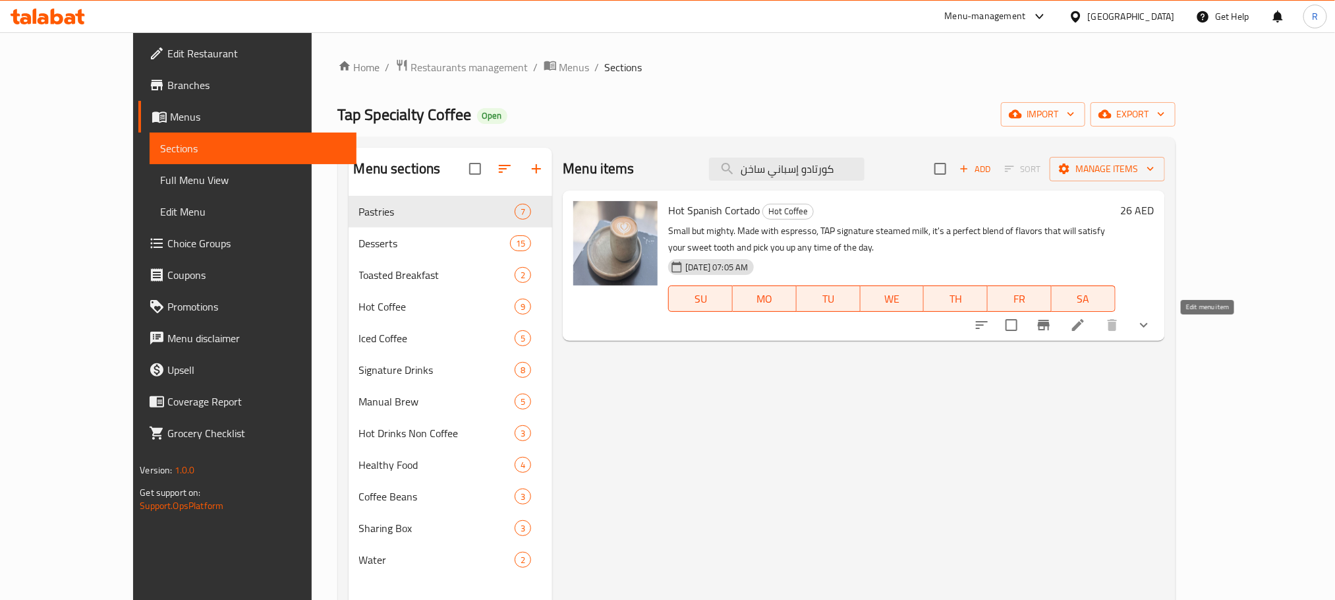
type input "كورتادو إسباني ساخن"
click at [1086, 333] on icon at bounding box center [1078, 325] width 16 height 16
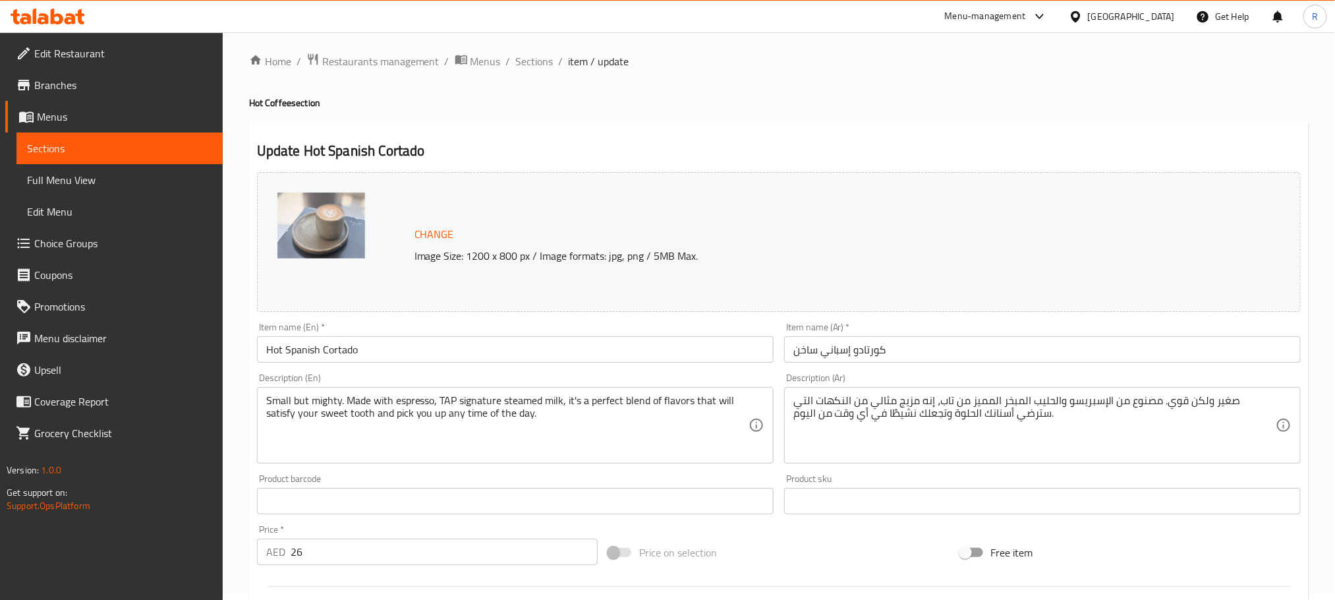
scroll to position [388, 0]
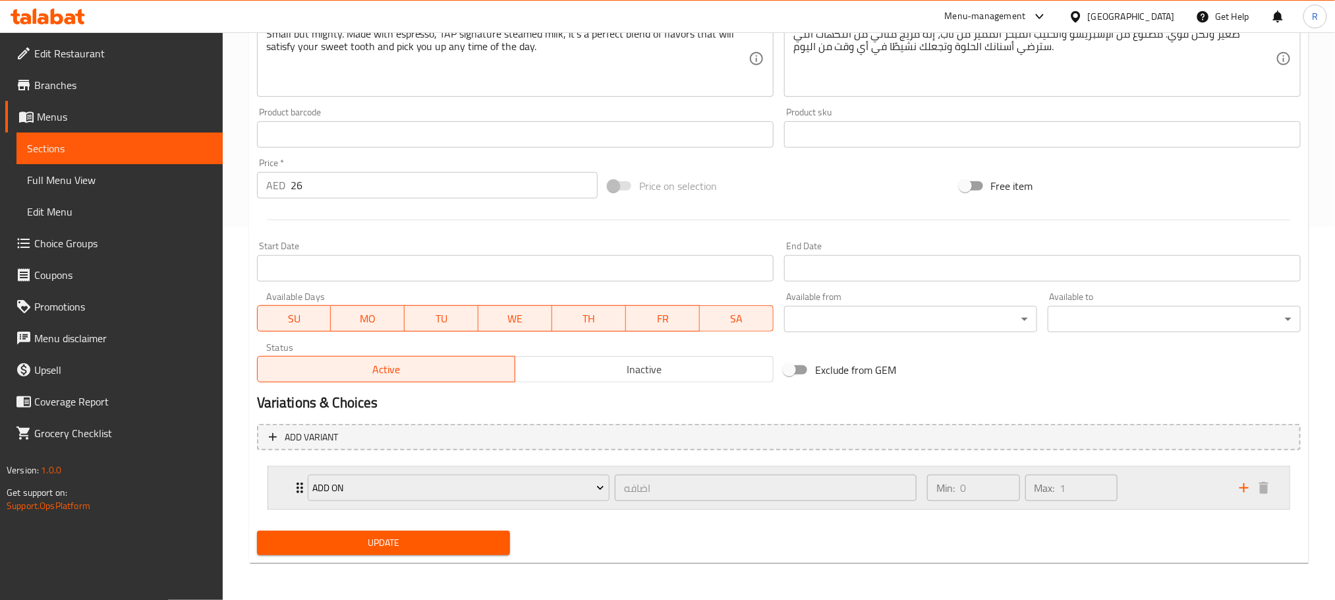
click at [1180, 489] on div "Min: 0 ​ Max: 1 ​" at bounding box center [1075, 488] width 312 height 42
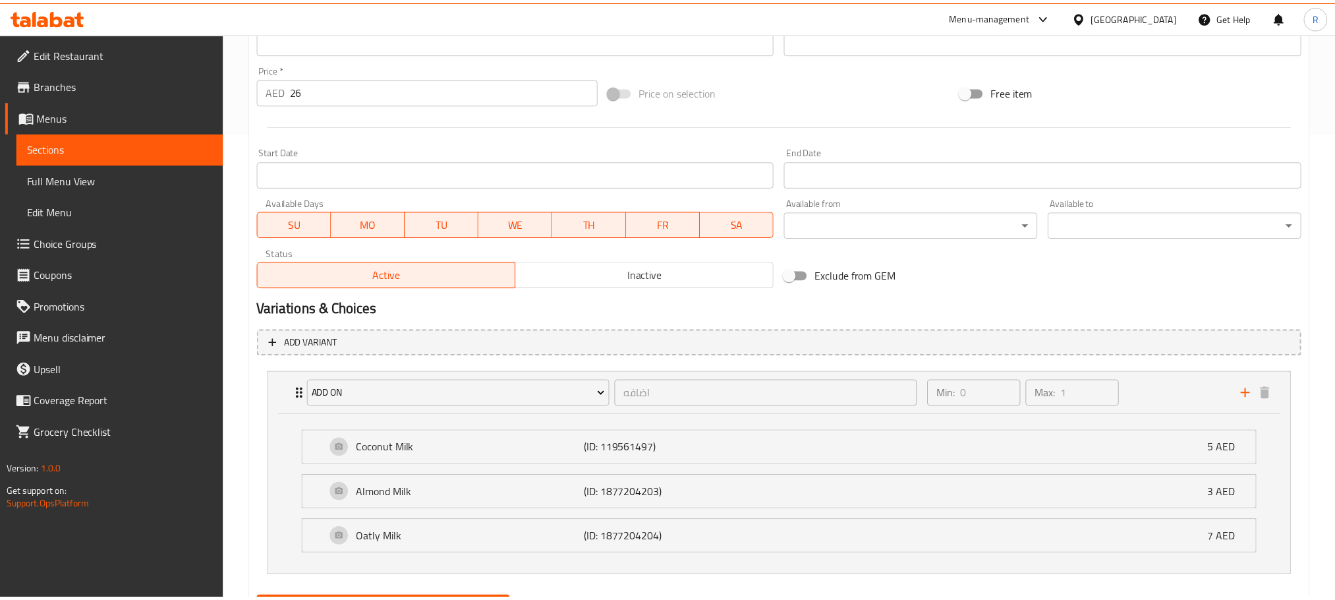
scroll to position [552, 0]
